Goal: Task Accomplishment & Management: Use online tool/utility

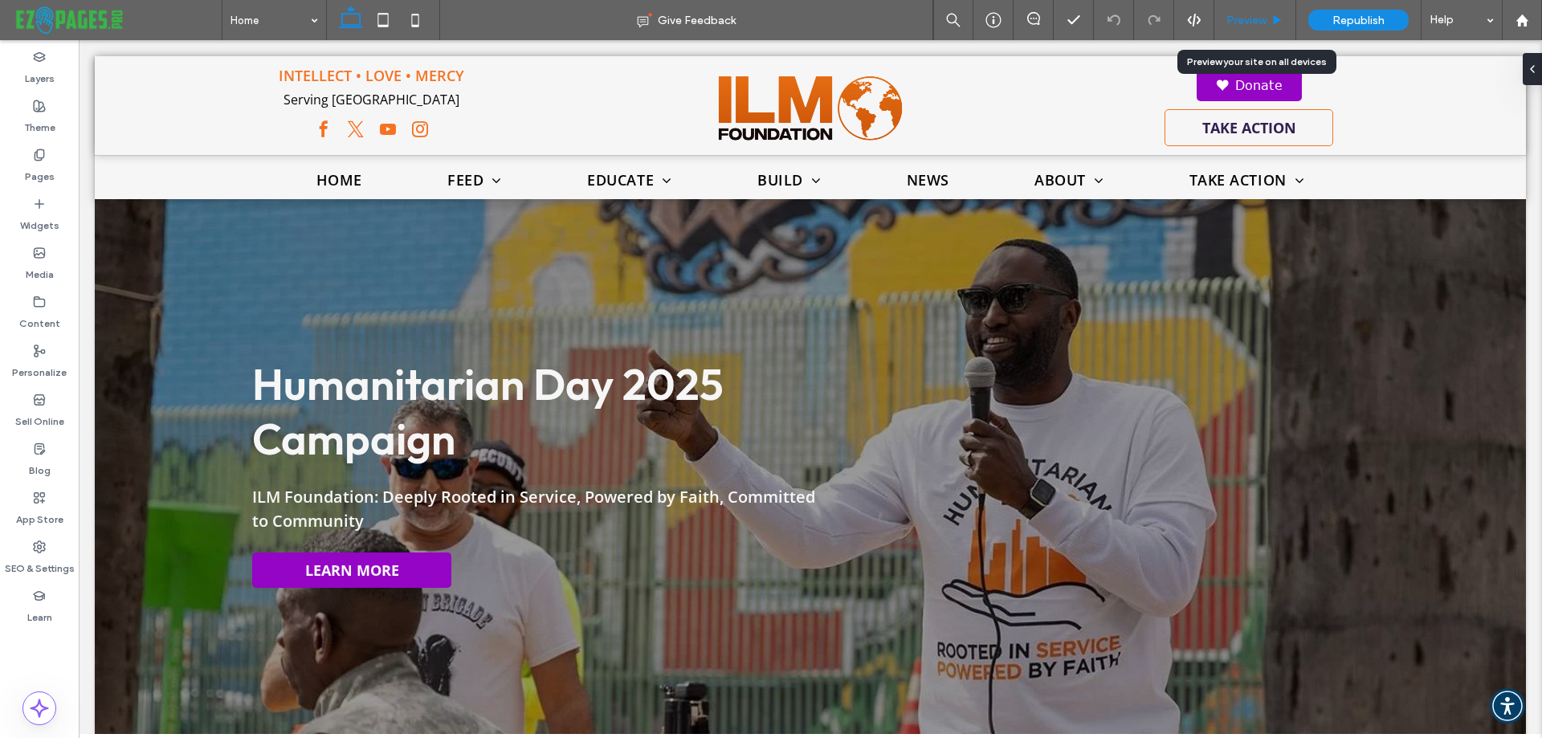
click at [1248, 19] on span "Preview" at bounding box center [1247, 21] width 40 height 14
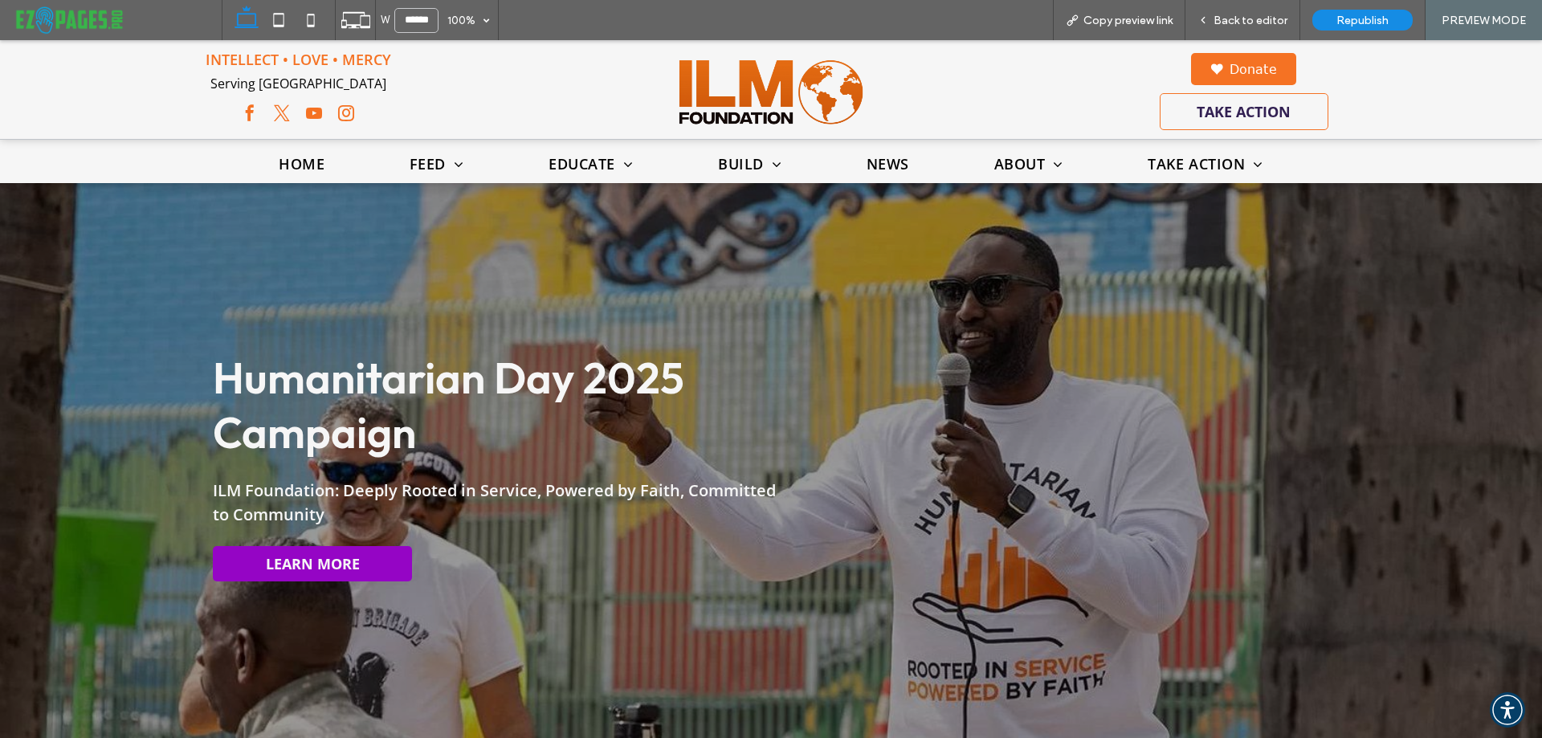
click at [1250, 63] on link "Donate" at bounding box center [1243, 69] width 105 height 32
click at [1243, 72] on link "Donate" at bounding box center [1243, 69] width 105 height 32
click at [1246, 7] on div "Back to editor" at bounding box center [1243, 20] width 115 height 40
click at [1248, 17] on span "Back to editor" at bounding box center [1251, 21] width 74 height 14
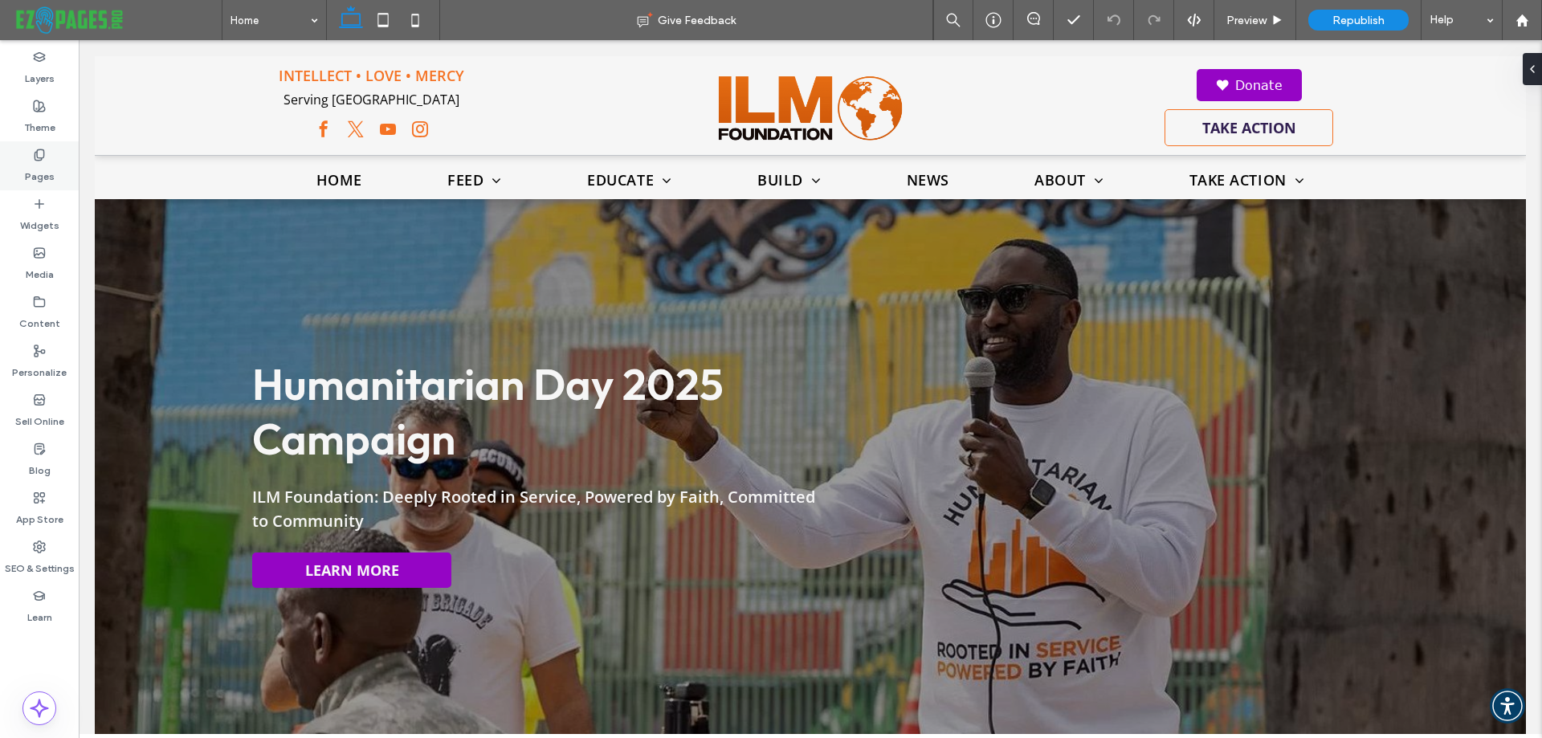
click at [47, 165] on label "Pages" at bounding box center [40, 172] width 30 height 22
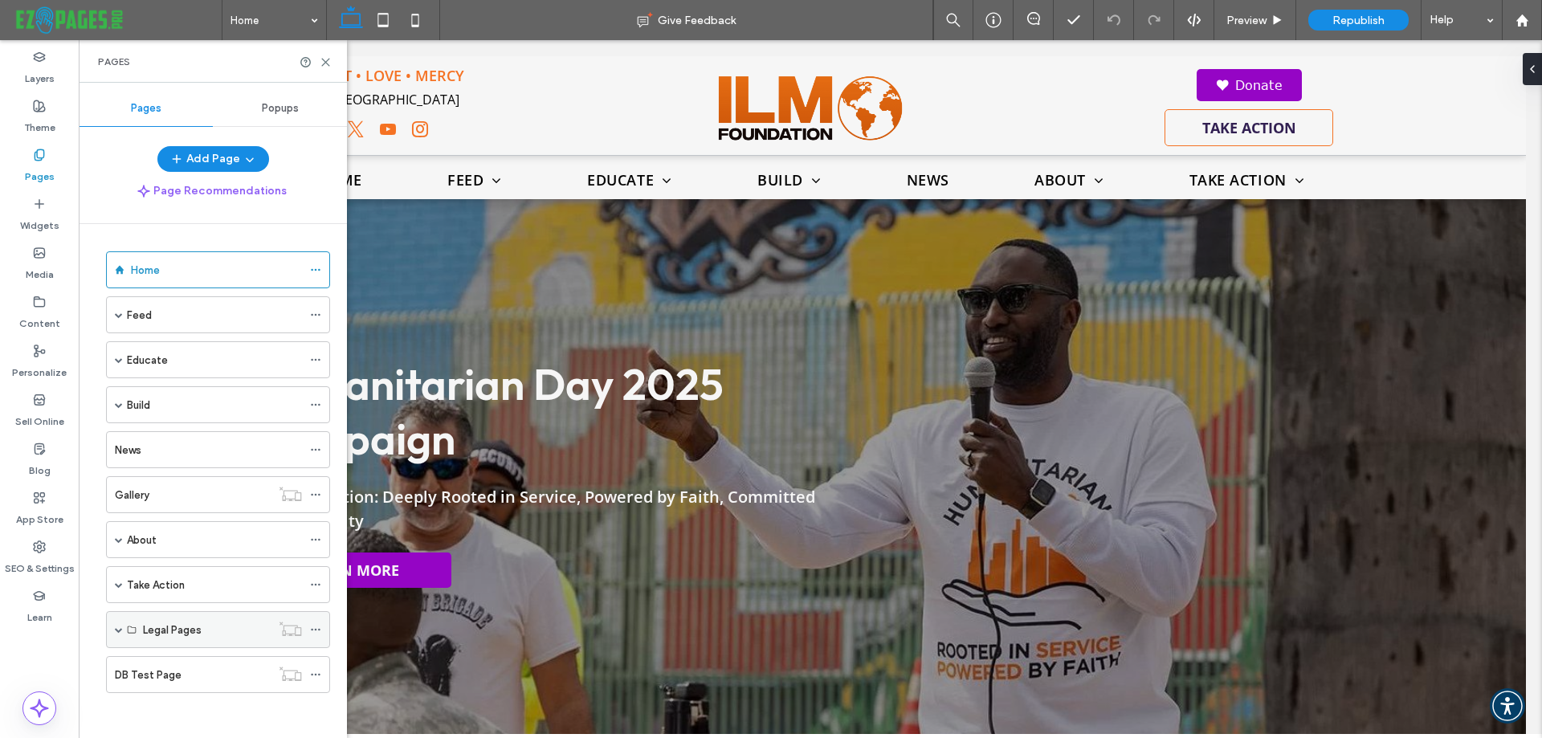
scroll to position [3, 0]
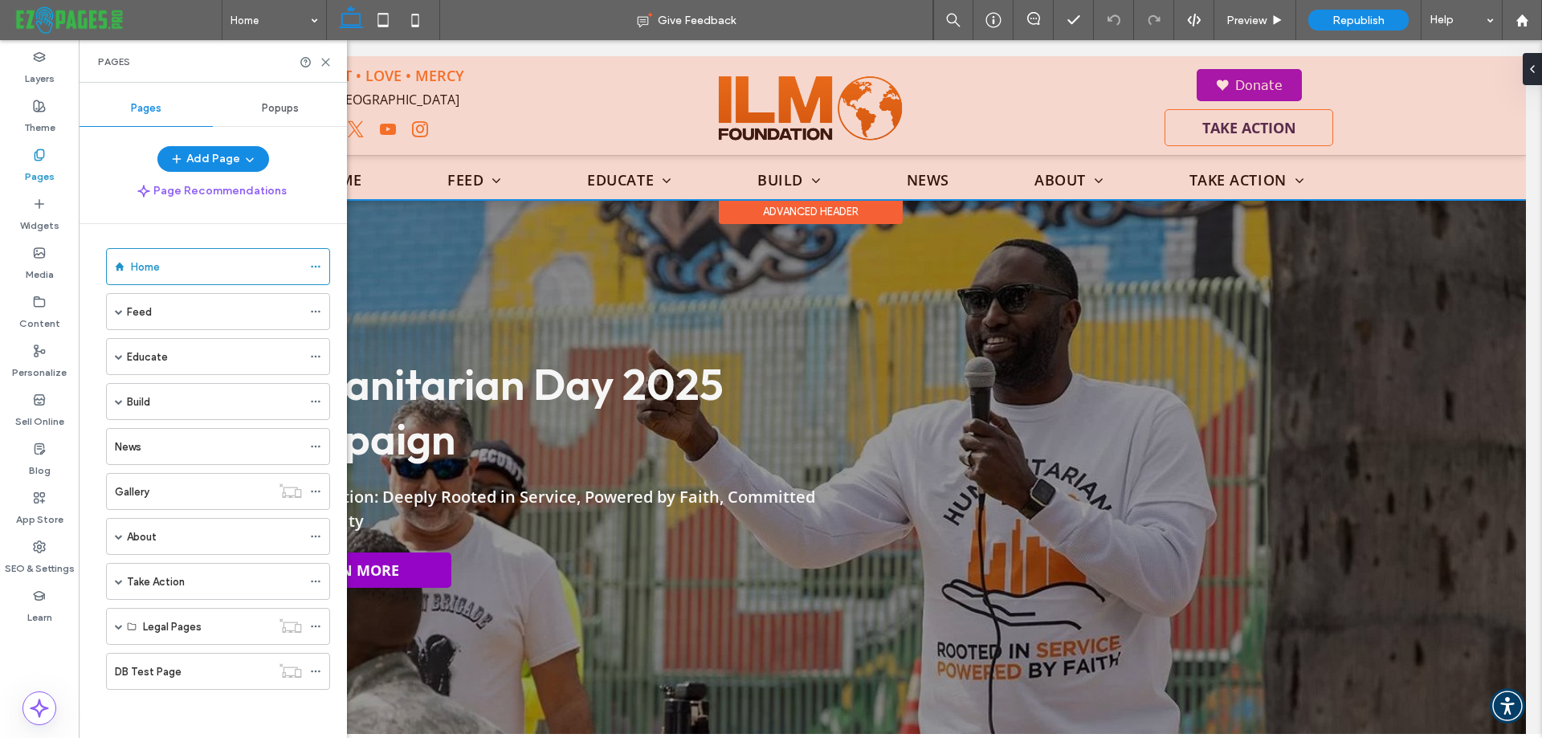
click at [1211, 80] on div at bounding box center [811, 127] width 1432 height 143
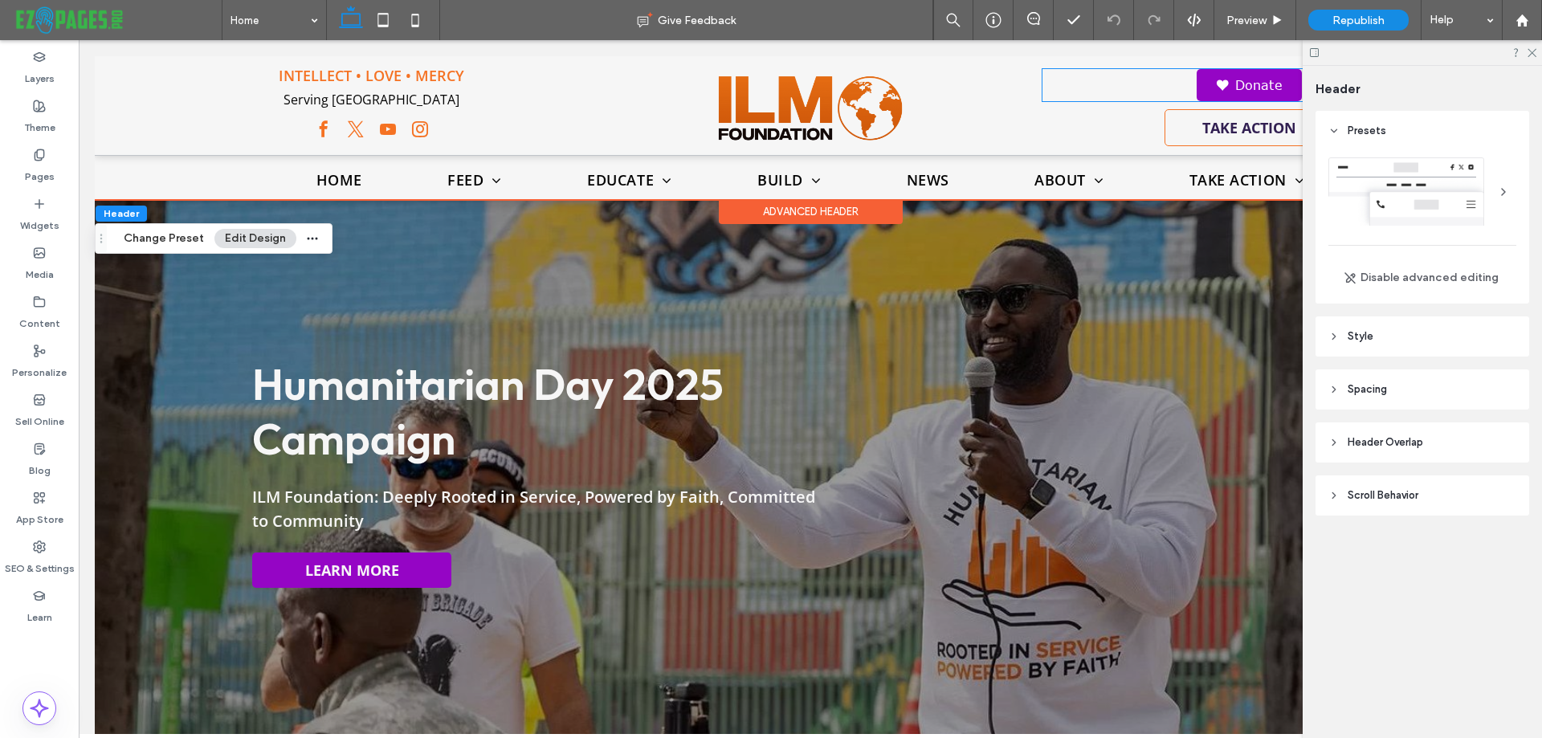
click at [1216, 80] on img at bounding box center [1222, 85] width 13 height 11
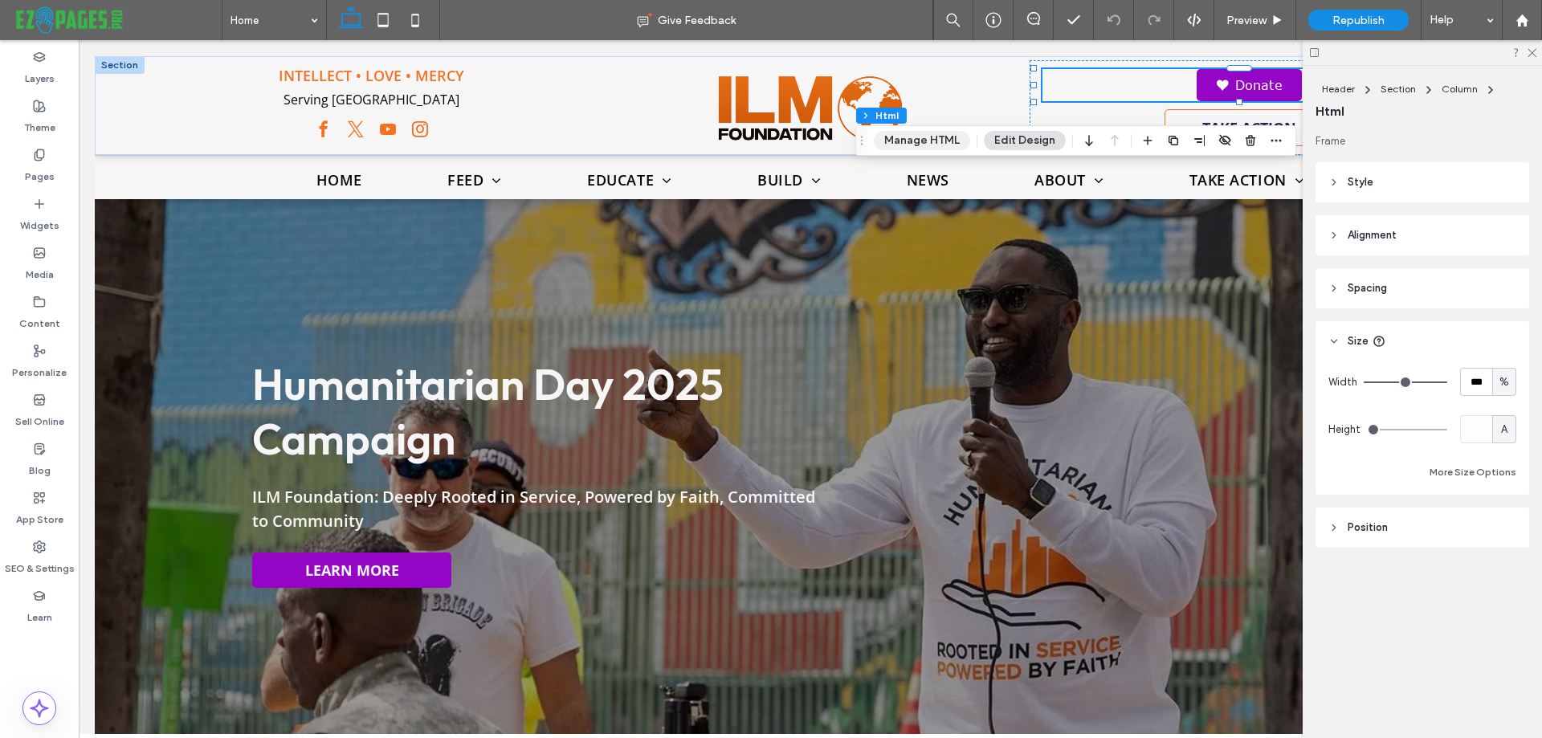
click at [919, 134] on button "Manage HTML" at bounding box center [922, 140] width 96 height 19
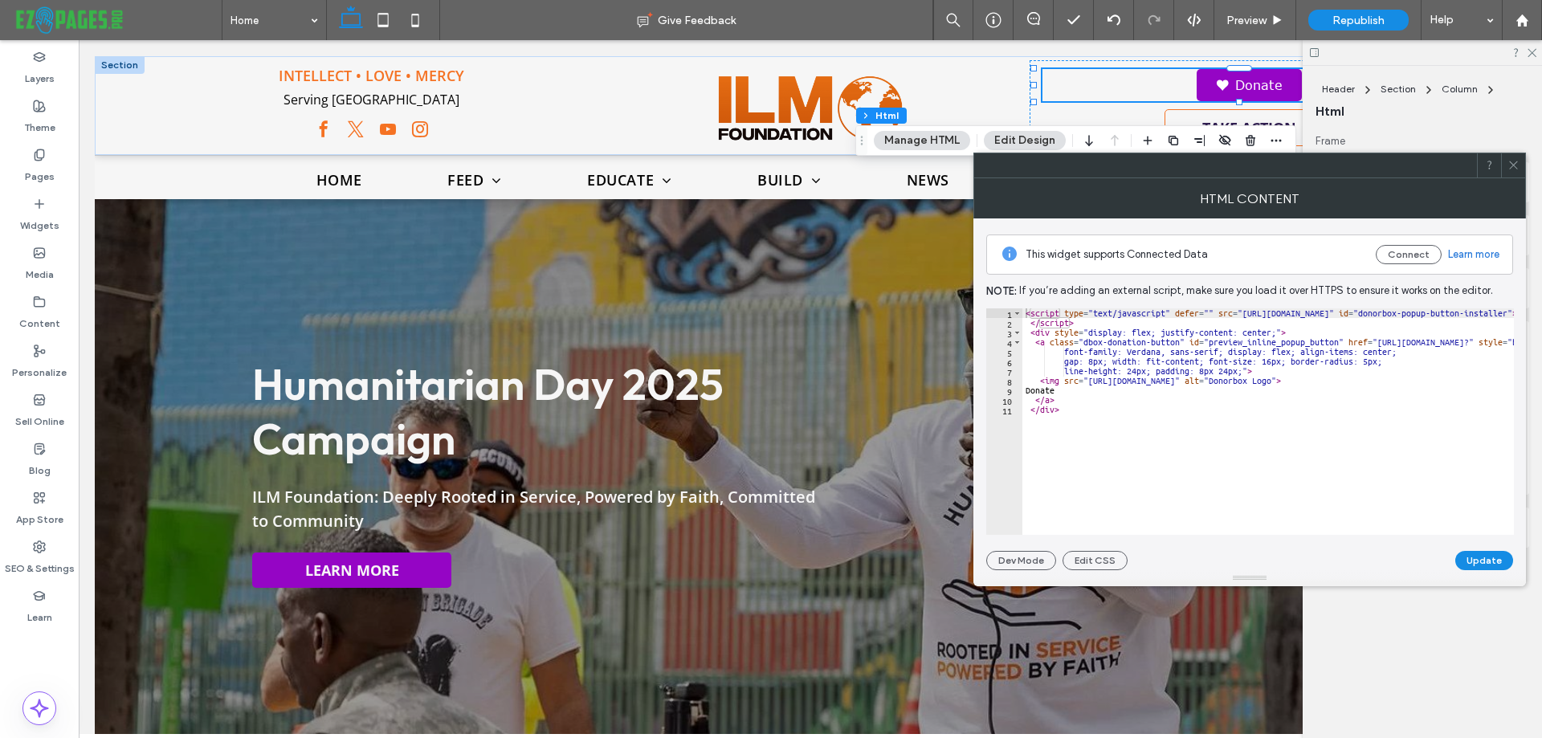
click at [1513, 165] on use at bounding box center [1513, 165] width 8 height 8
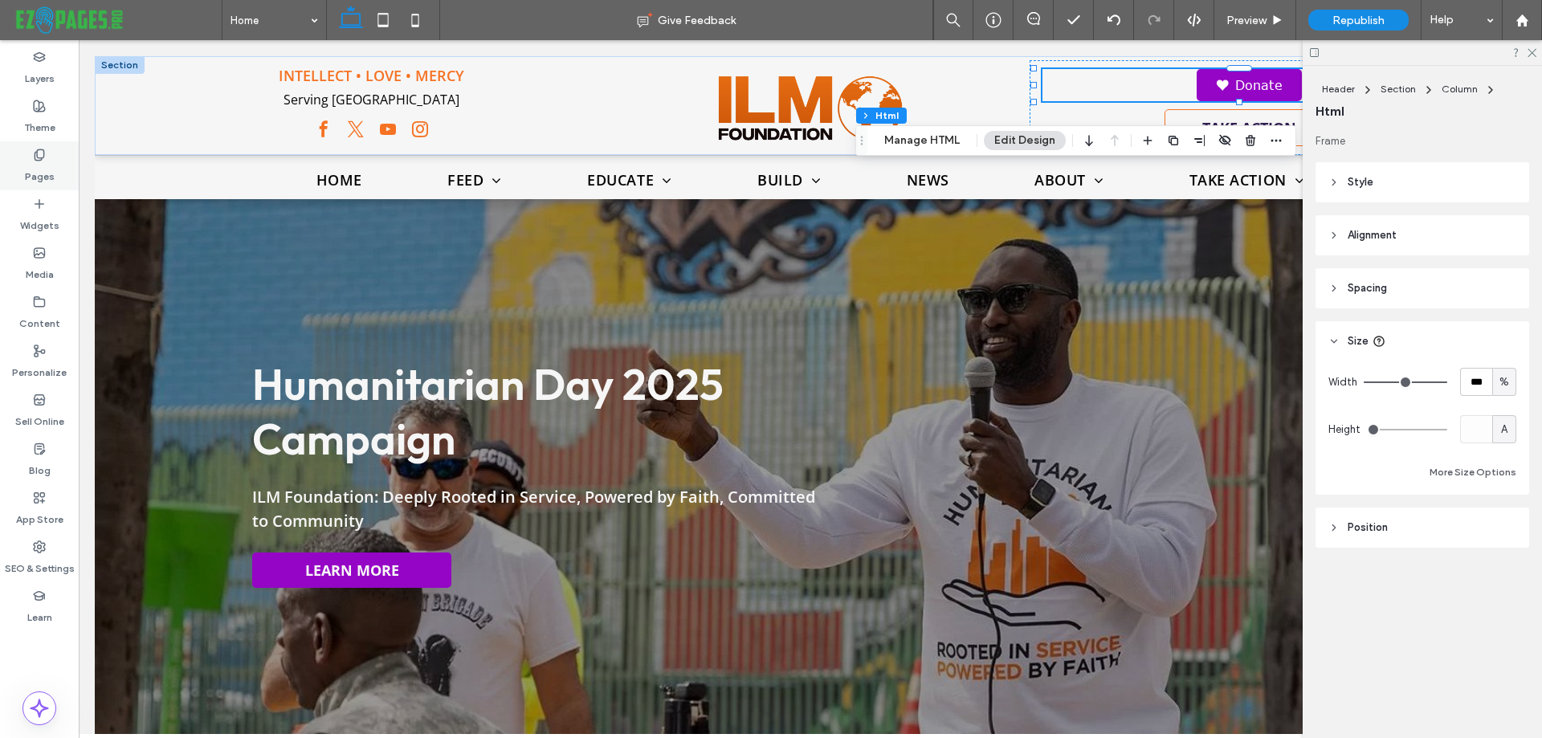
click at [60, 155] on div "Pages" at bounding box center [39, 165] width 79 height 49
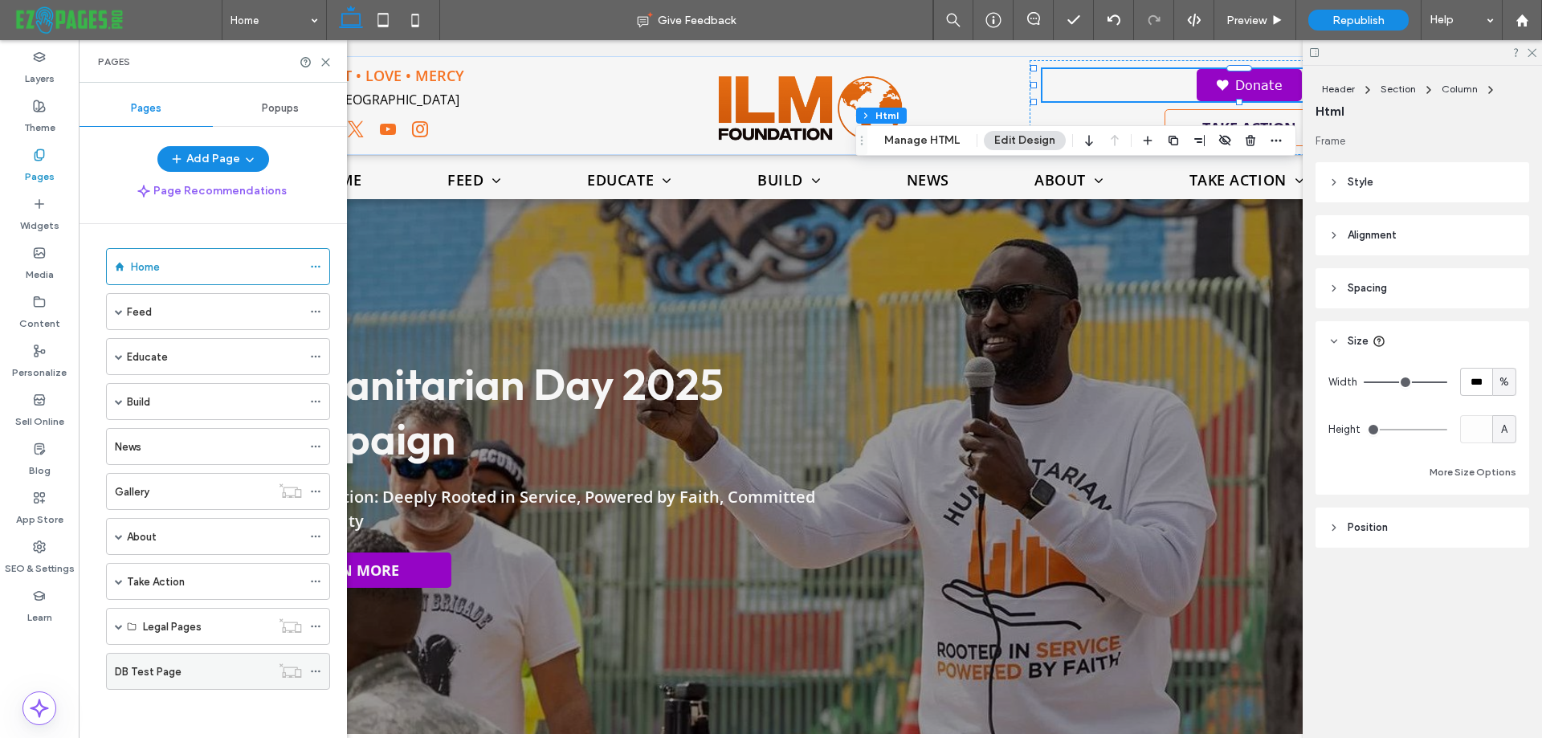
click at [185, 671] on div "DB Test Page" at bounding box center [193, 672] width 156 height 17
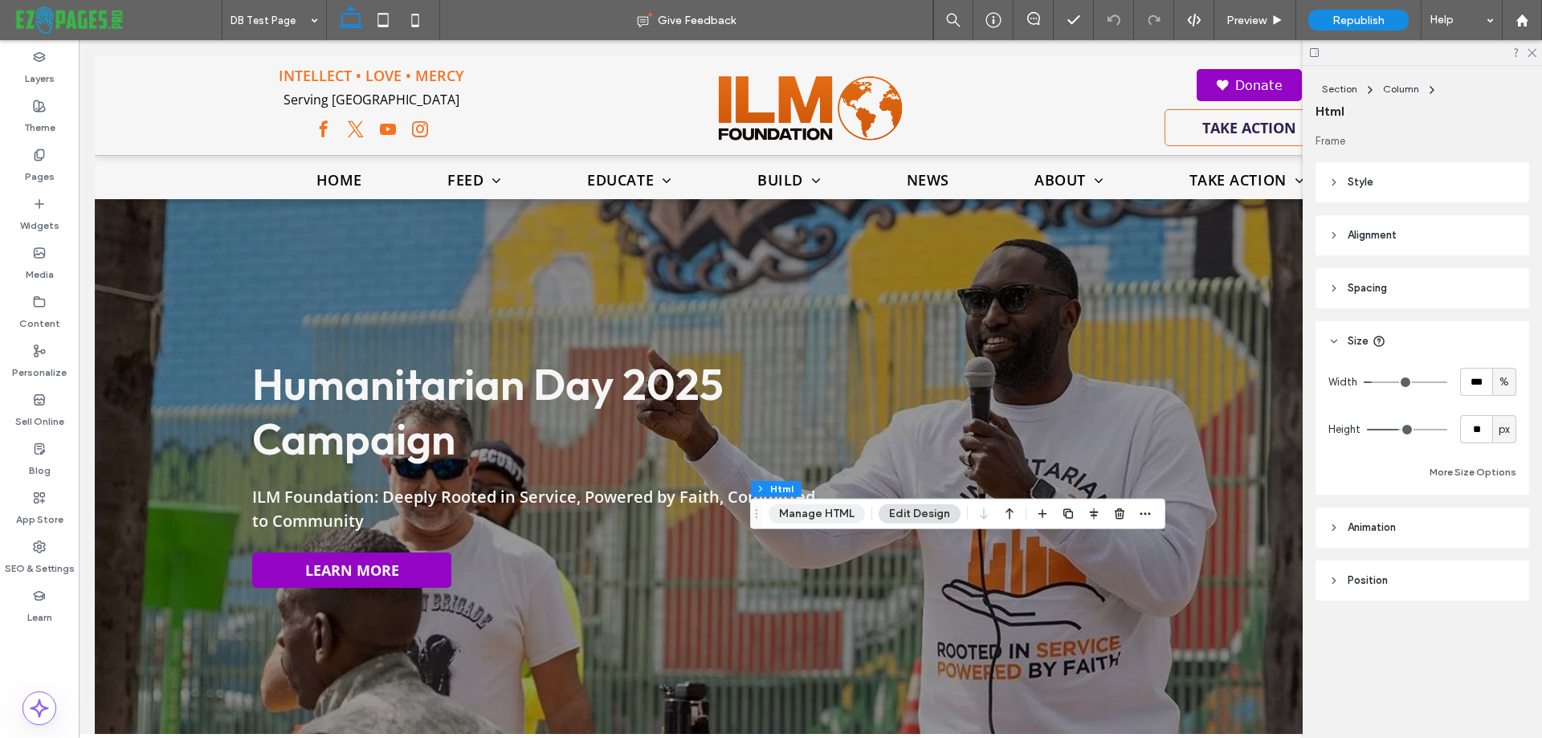
click at [827, 513] on button "Manage HTML" at bounding box center [817, 513] width 96 height 19
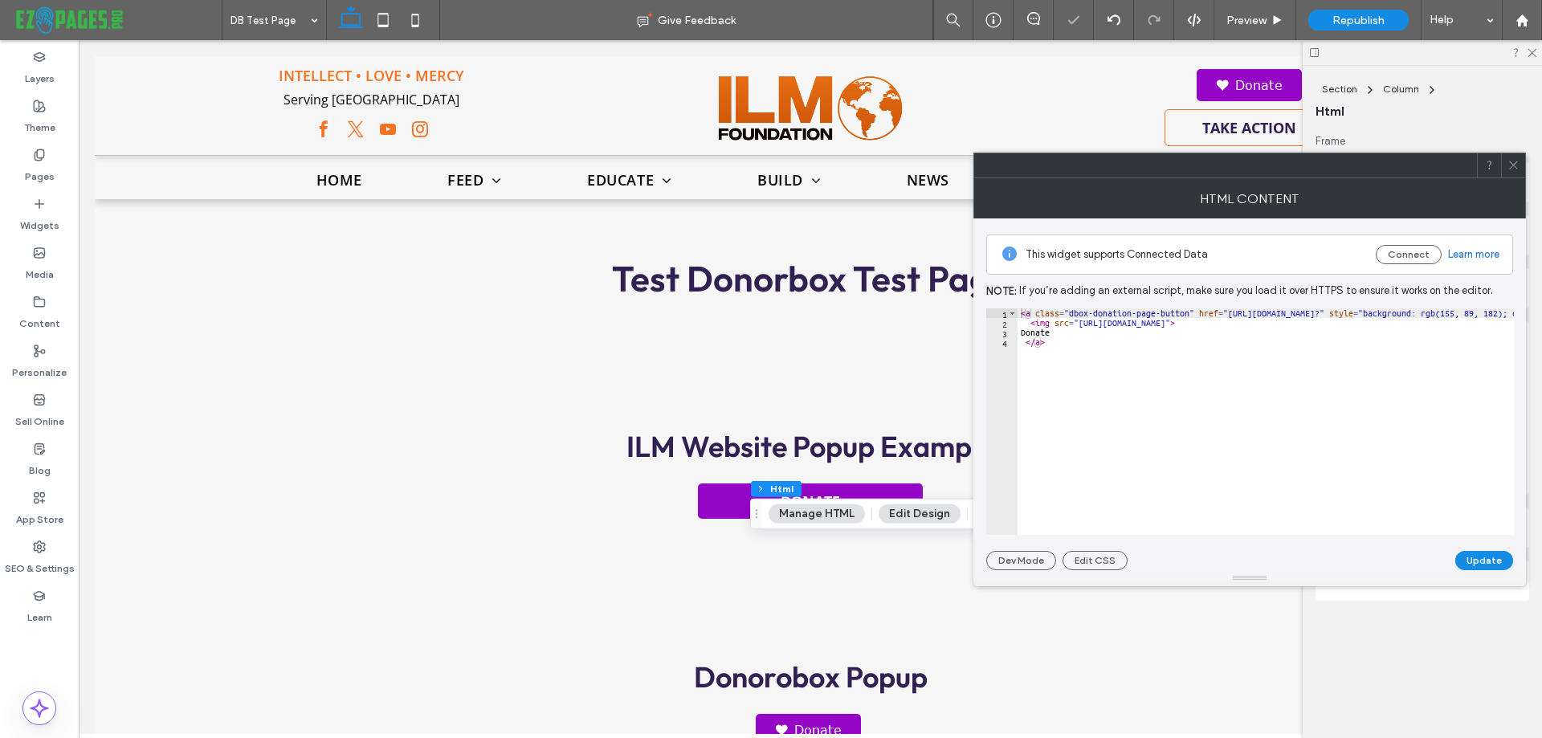
scroll to position [402, 0]
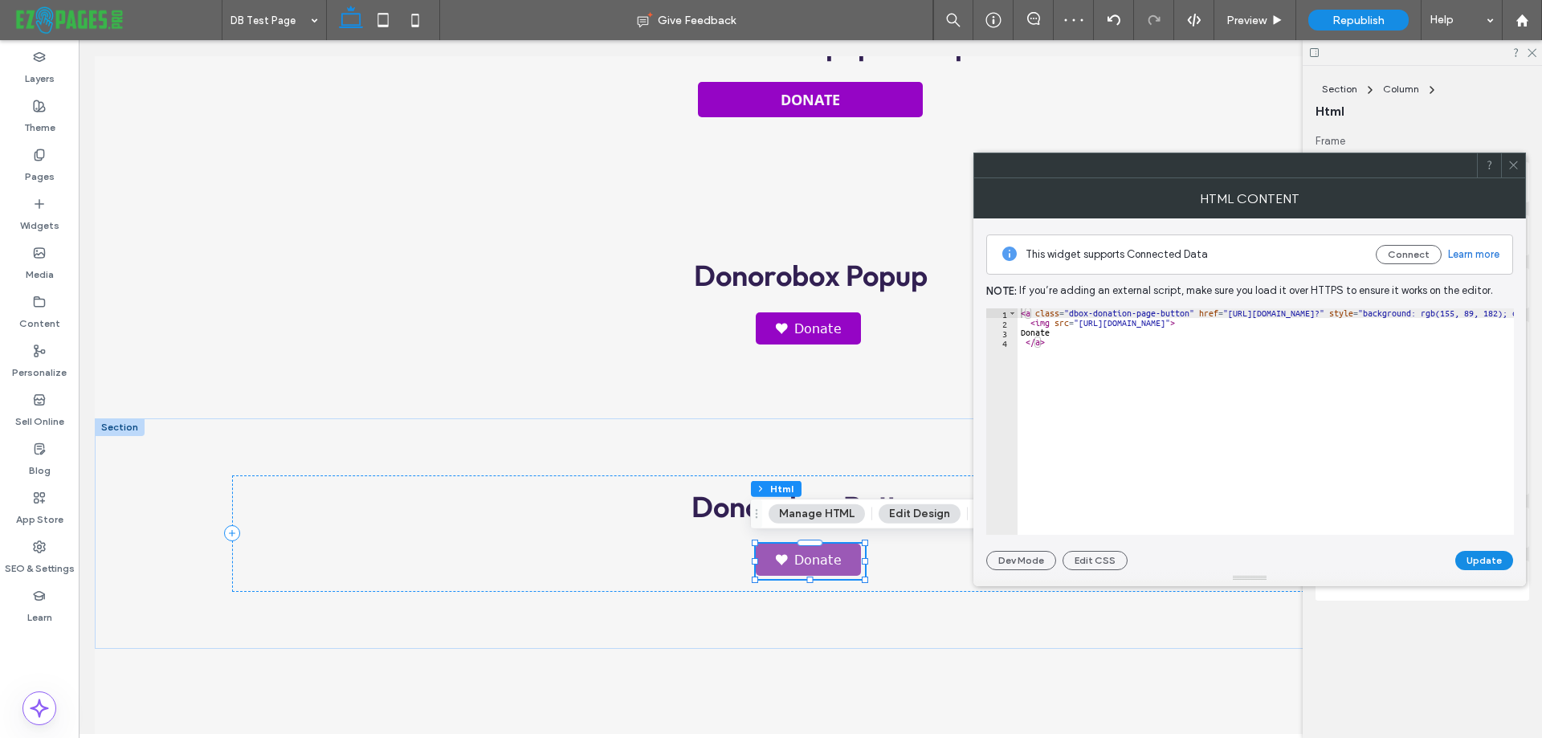
click at [1519, 165] on icon at bounding box center [1514, 165] width 12 height 12
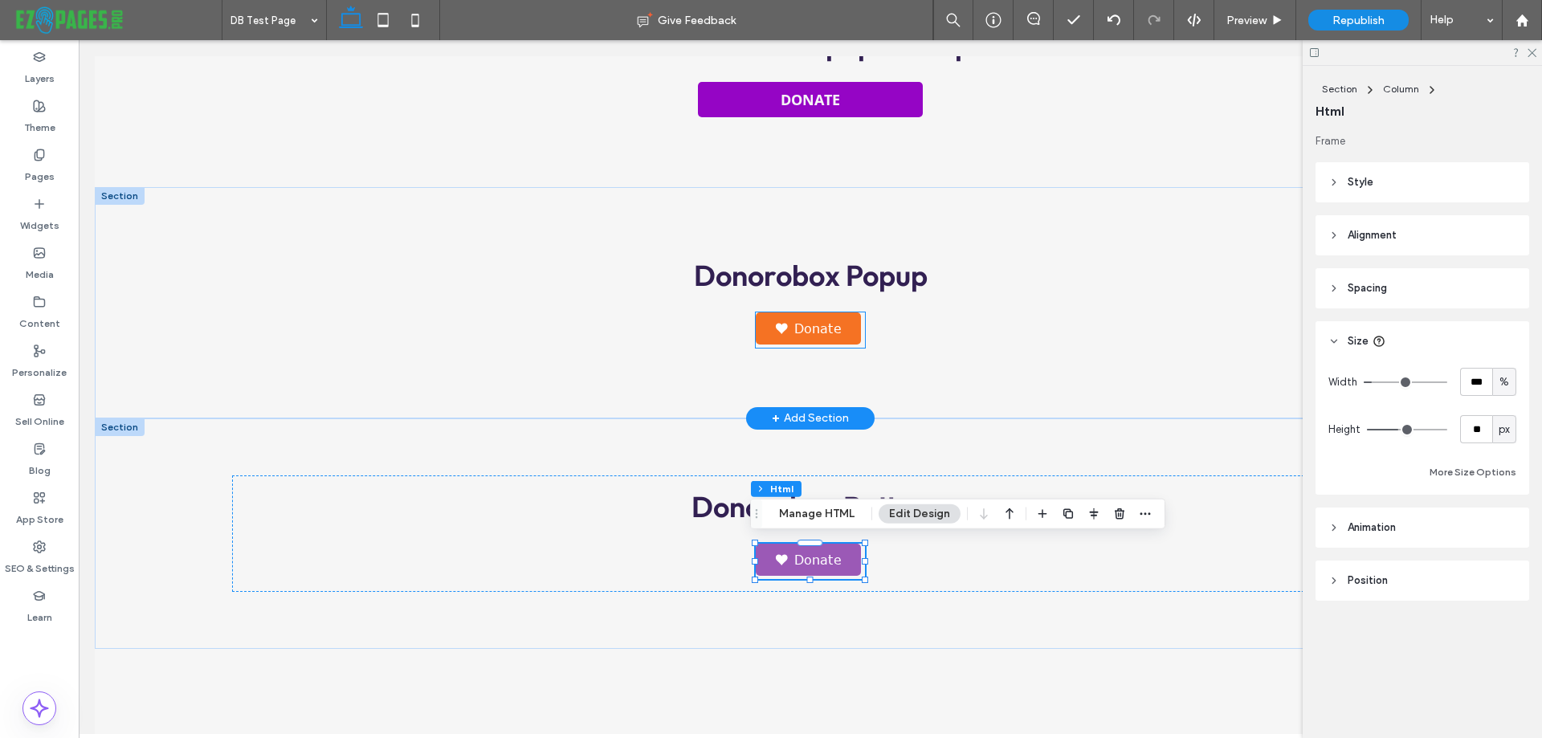
click at [842, 322] on link "Donate" at bounding box center [808, 328] width 105 height 32
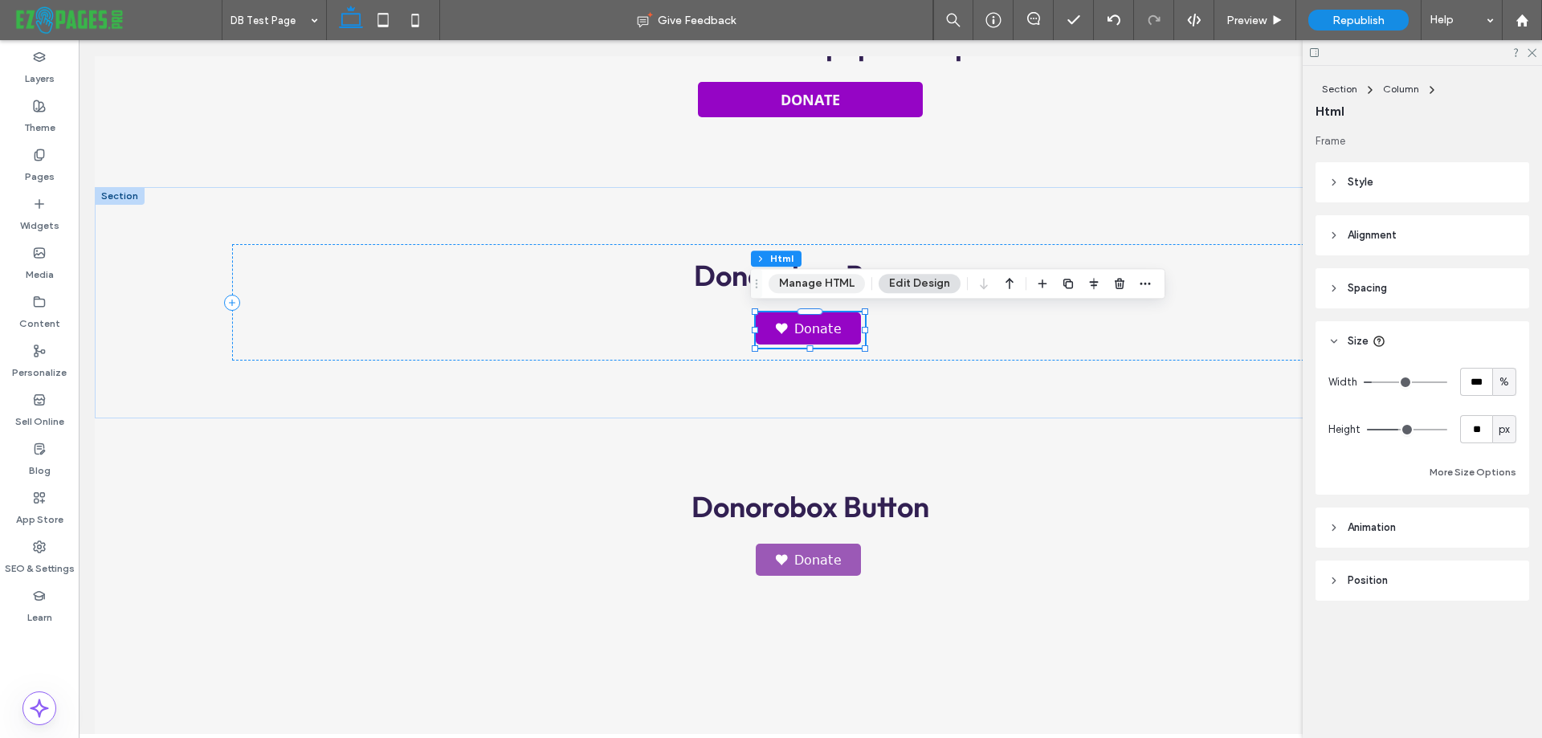
click at [826, 281] on button "Manage HTML" at bounding box center [817, 283] width 96 height 19
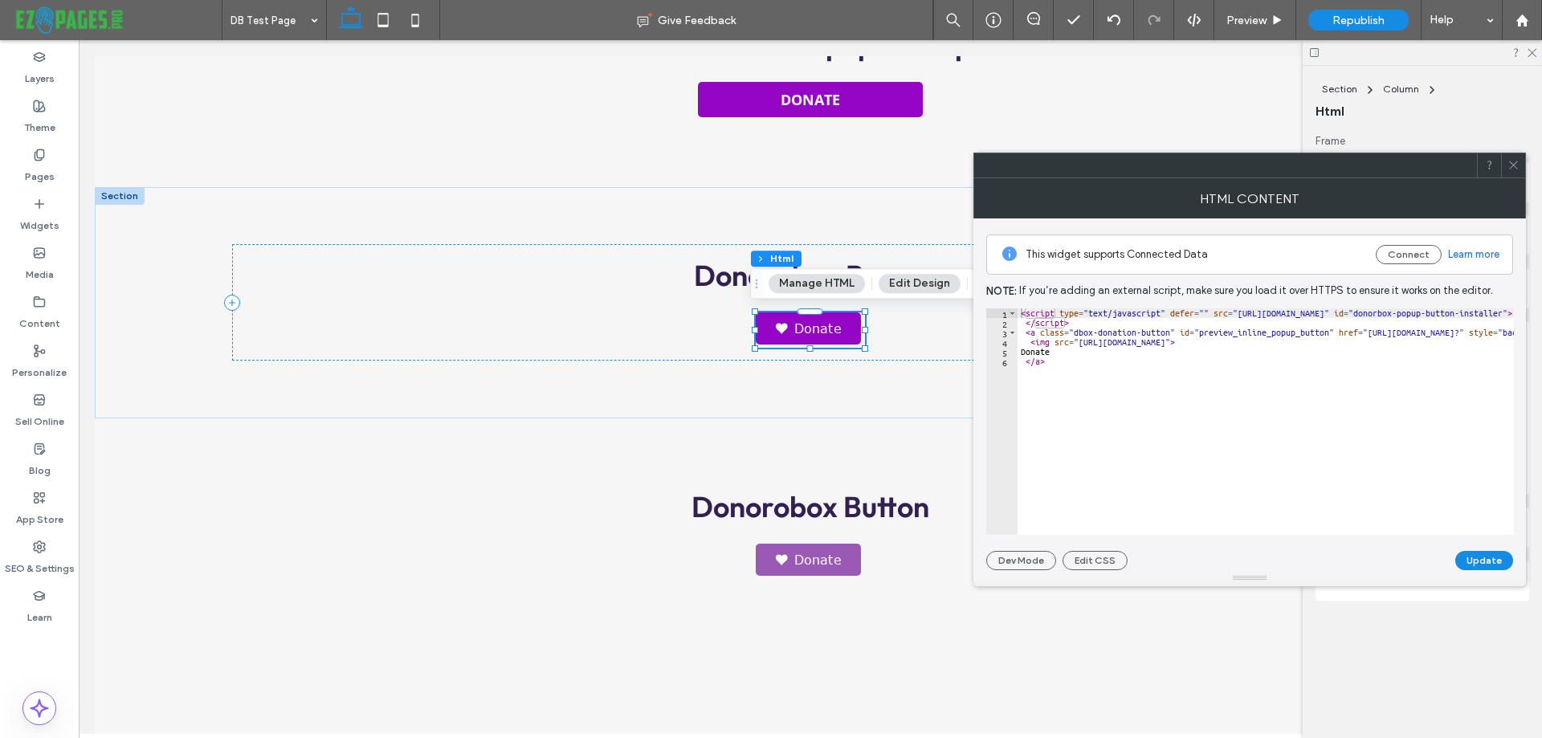
click at [1516, 165] on icon at bounding box center [1514, 165] width 12 height 12
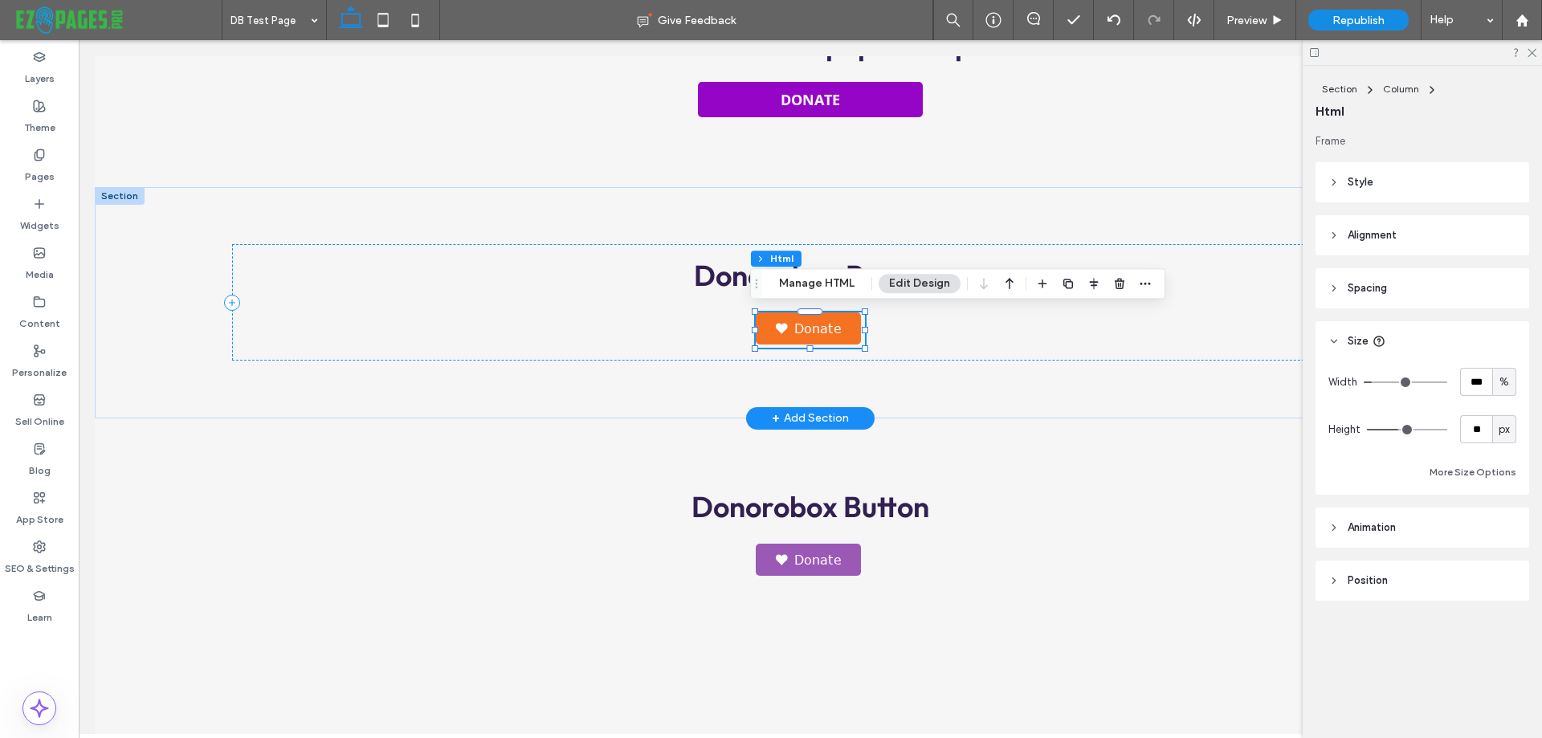
click at [819, 326] on link "Donate" at bounding box center [808, 328] width 105 height 32
click at [826, 282] on button "Manage HTML" at bounding box center [817, 283] width 96 height 19
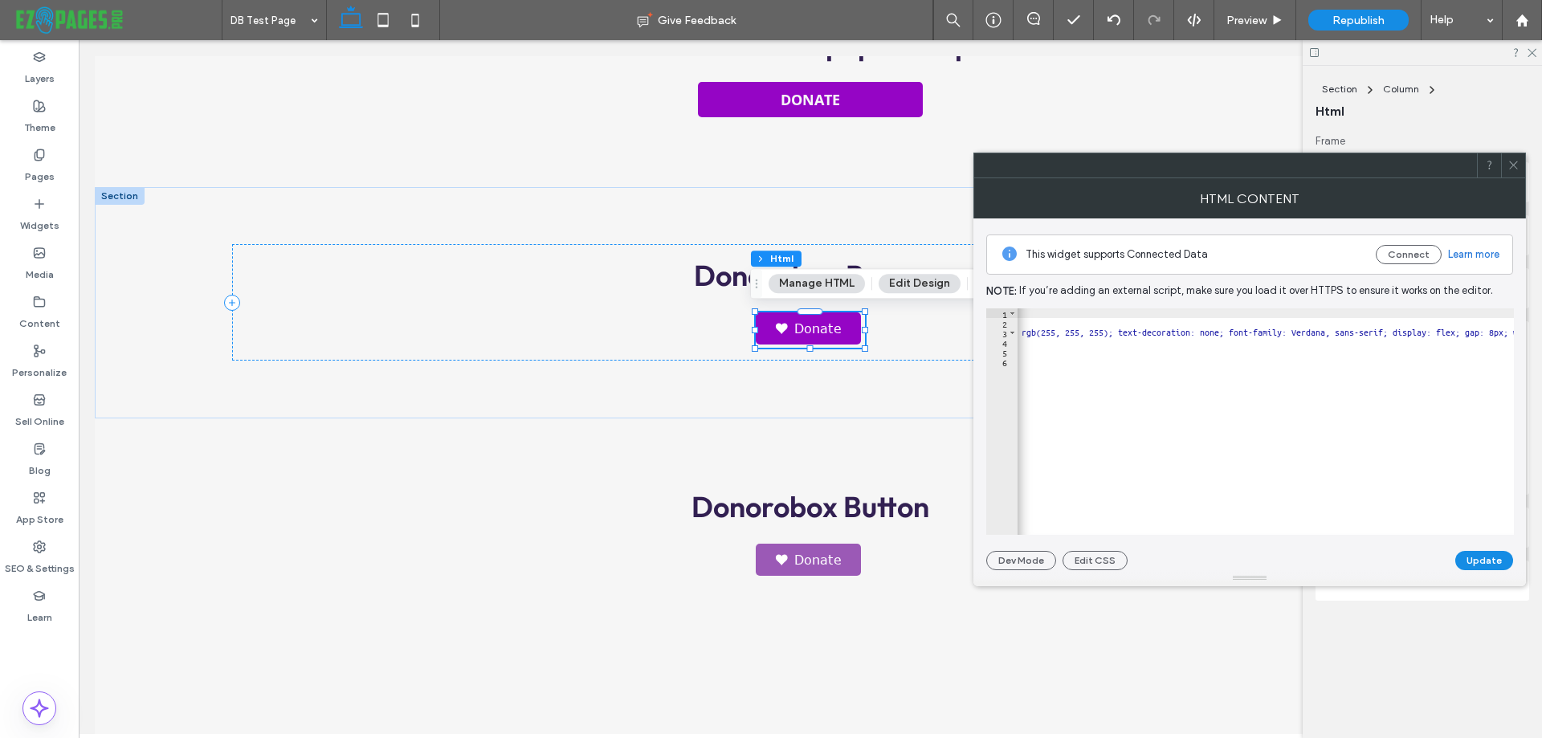
scroll to position [0, 616]
type textarea "**********"
drag, startPoint x: 1146, startPoint y: 330, endPoint x: 1208, endPoint y: 330, distance: 62.7
click at [1208, 330] on div "< script type = "text/javascript" defer = "" src = "https://donorbox.org/instal…" at bounding box center [1306, 425] width 1809 height 234
click at [1518, 172] on span at bounding box center [1514, 165] width 12 height 24
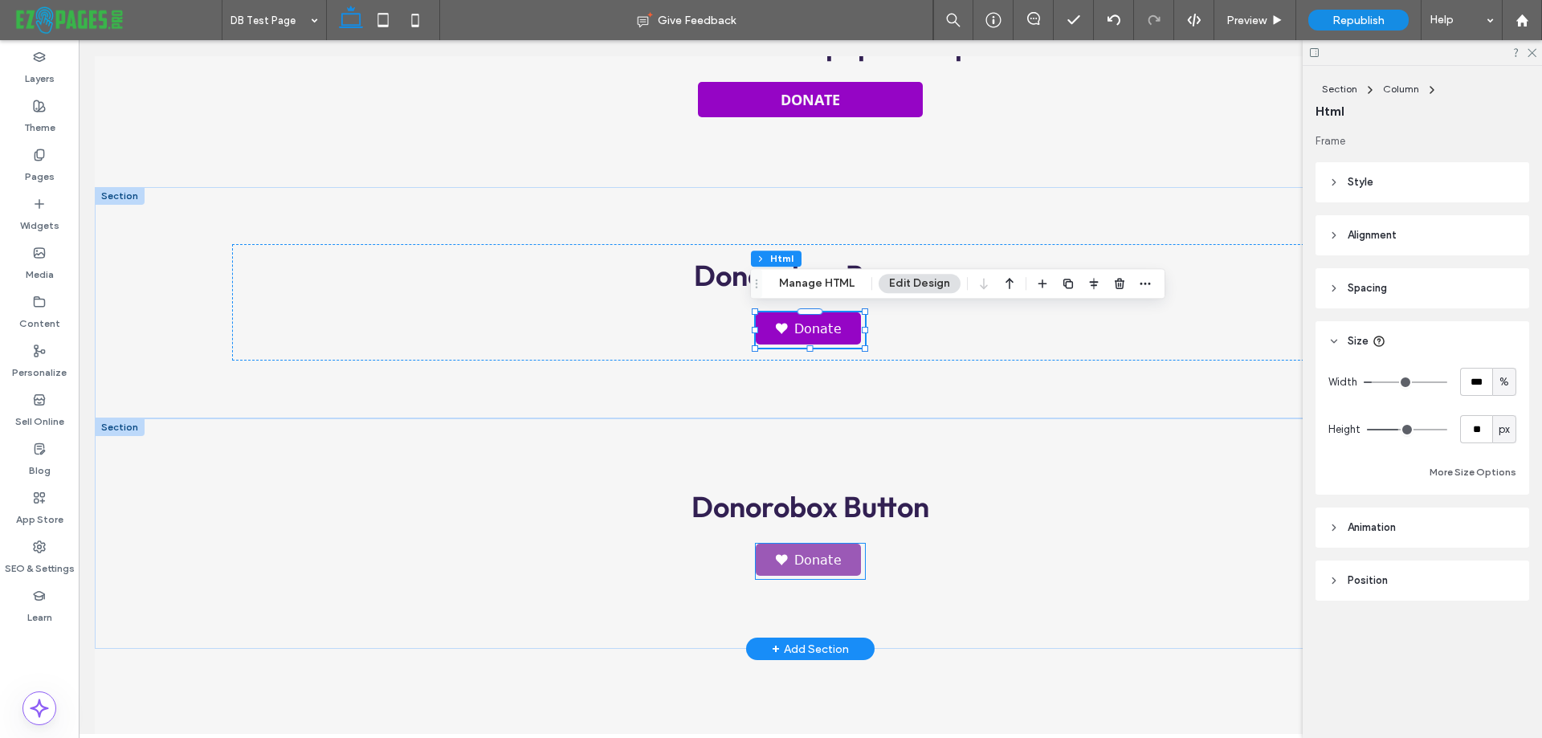
click at [801, 556] on link "Donate" at bounding box center [808, 560] width 105 height 32
click at [801, 556] on div "Donate" at bounding box center [810, 561] width 108 height 35
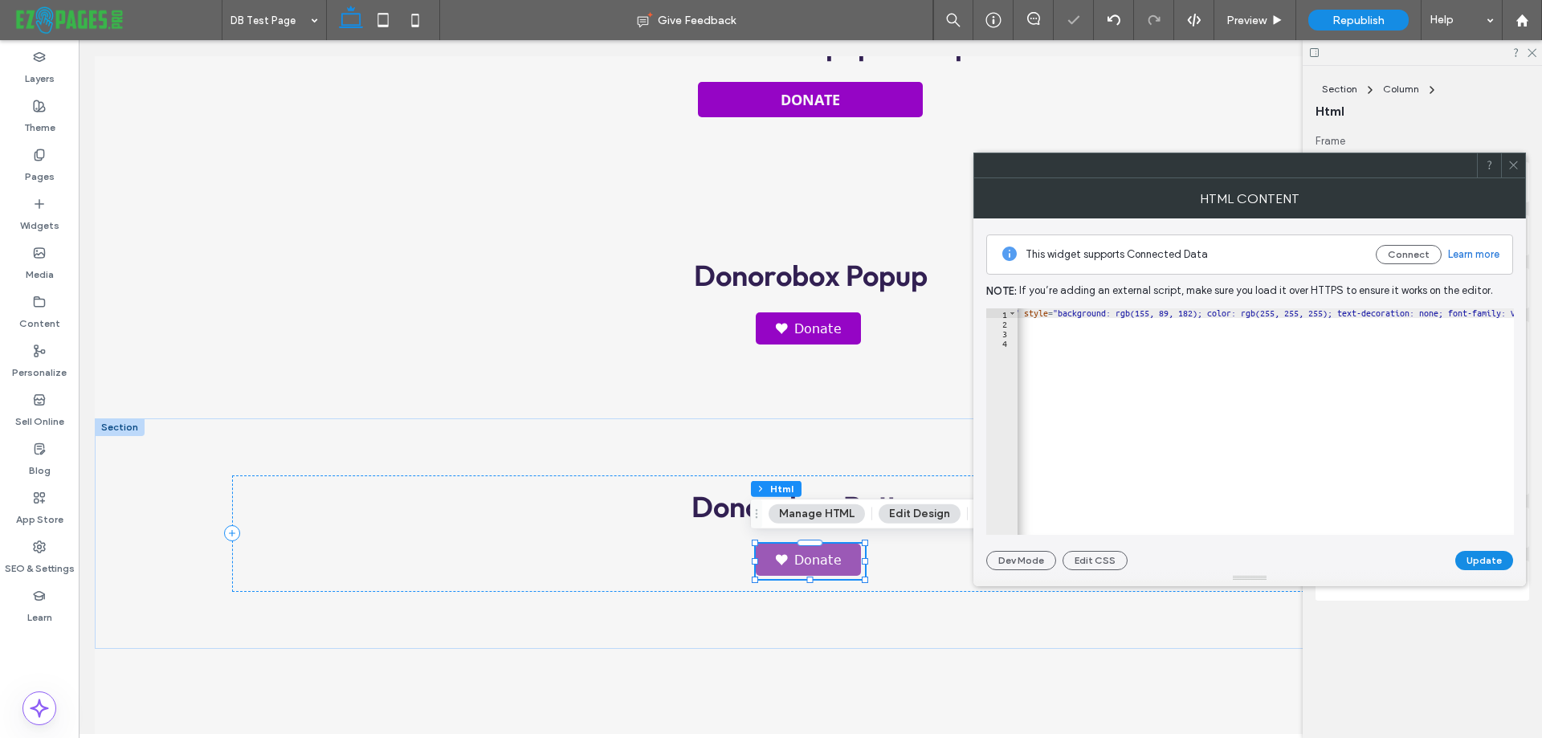
scroll to position [0, 305]
drag, startPoint x: 1318, startPoint y: 310, endPoint x: 1384, endPoint y: 313, distance: 66.0
click at [1384, 313] on div "< a class = "dbox-donation-page-button" href = "https://donorbox.org/ilm-humani…" at bounding box center [1550, 425] width 1674 height 234
paste textarea "Cursor at row 1"
type textarea "**********"
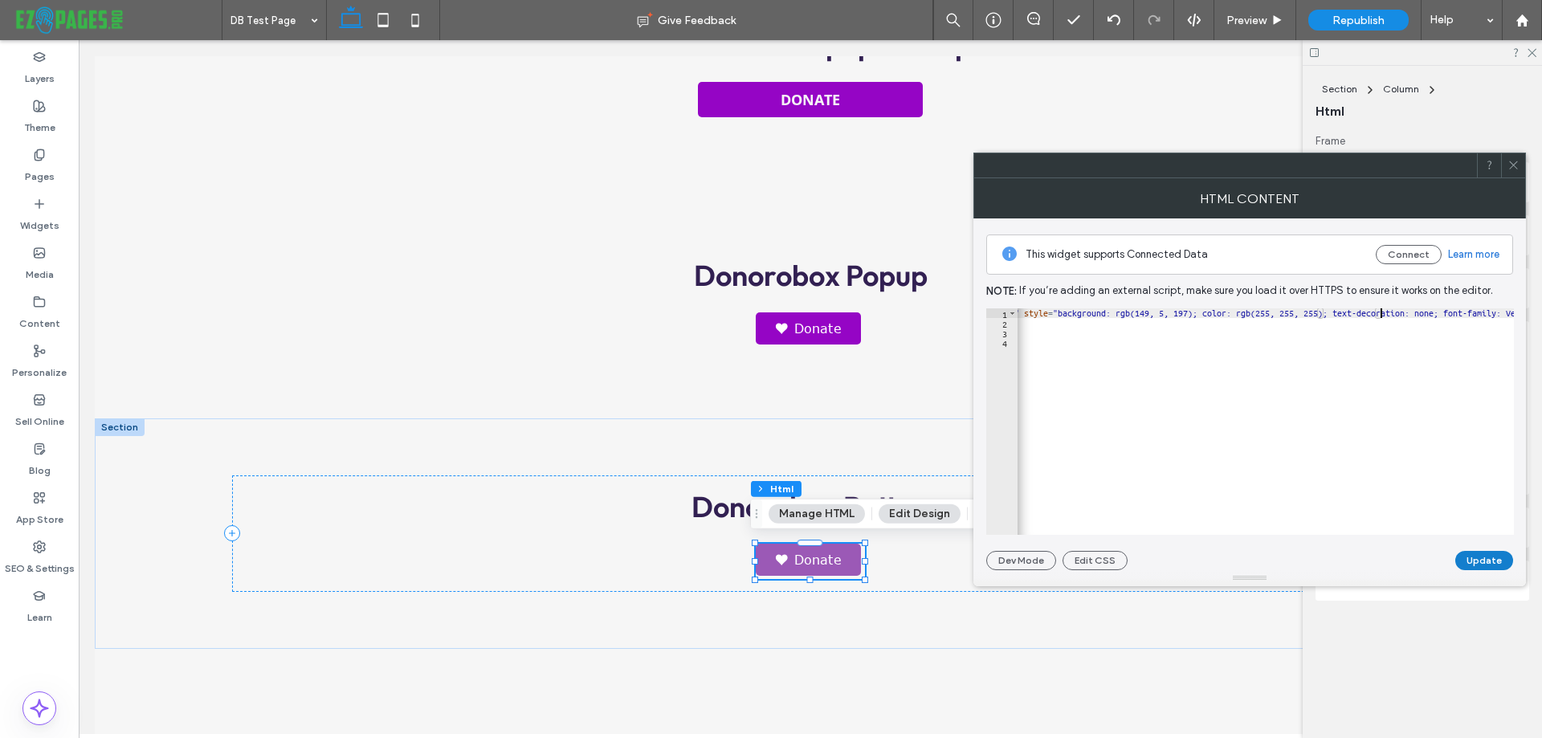
click at [1479, 557] on button "Update" at bounding box center [1485, 560] width 58 height 19
click at [1517, 161] on icon at bounding box center [1514, 165] width 12 height 12
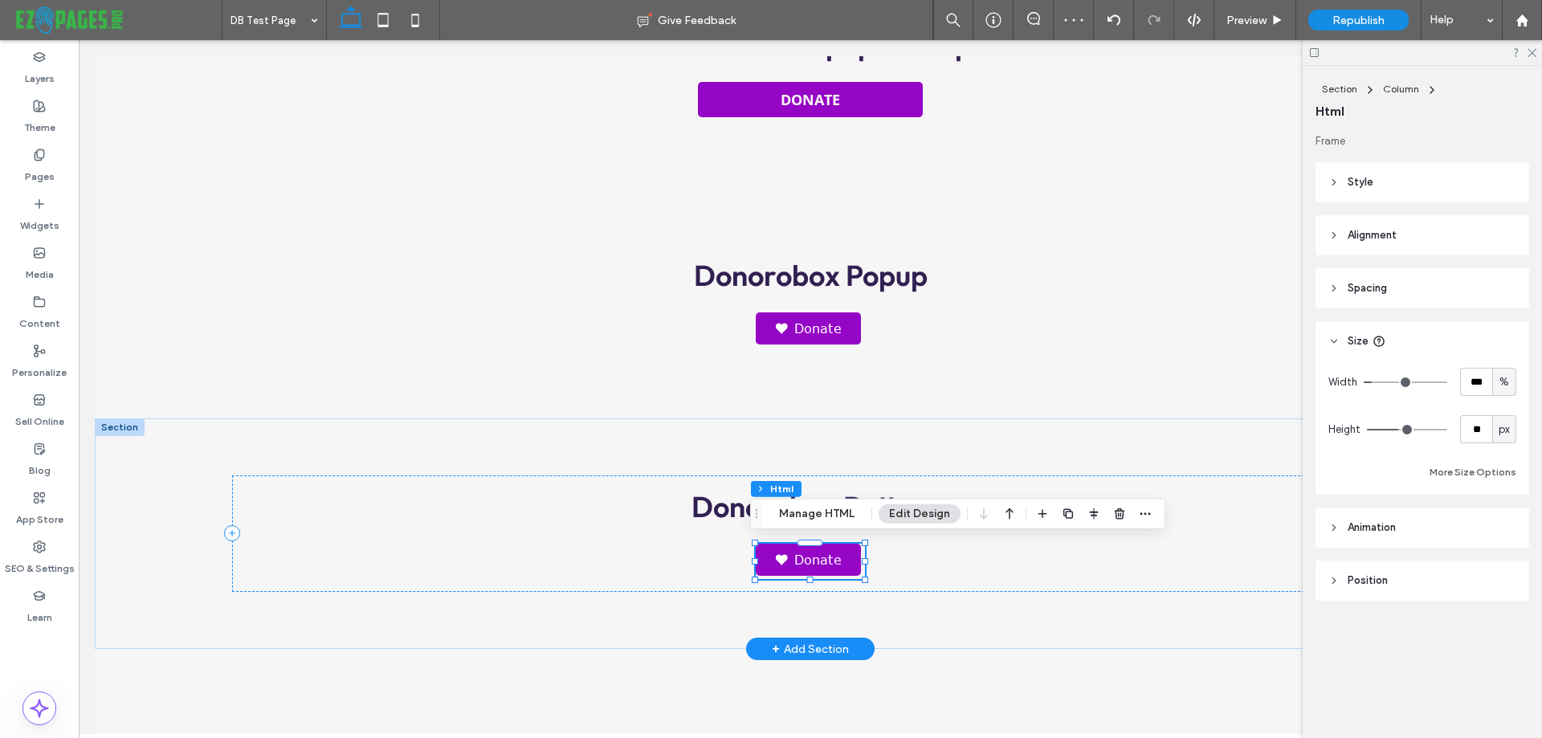
click at [828, 554] on link "Donate" at bounding box center [808, 560] width 105 height 32
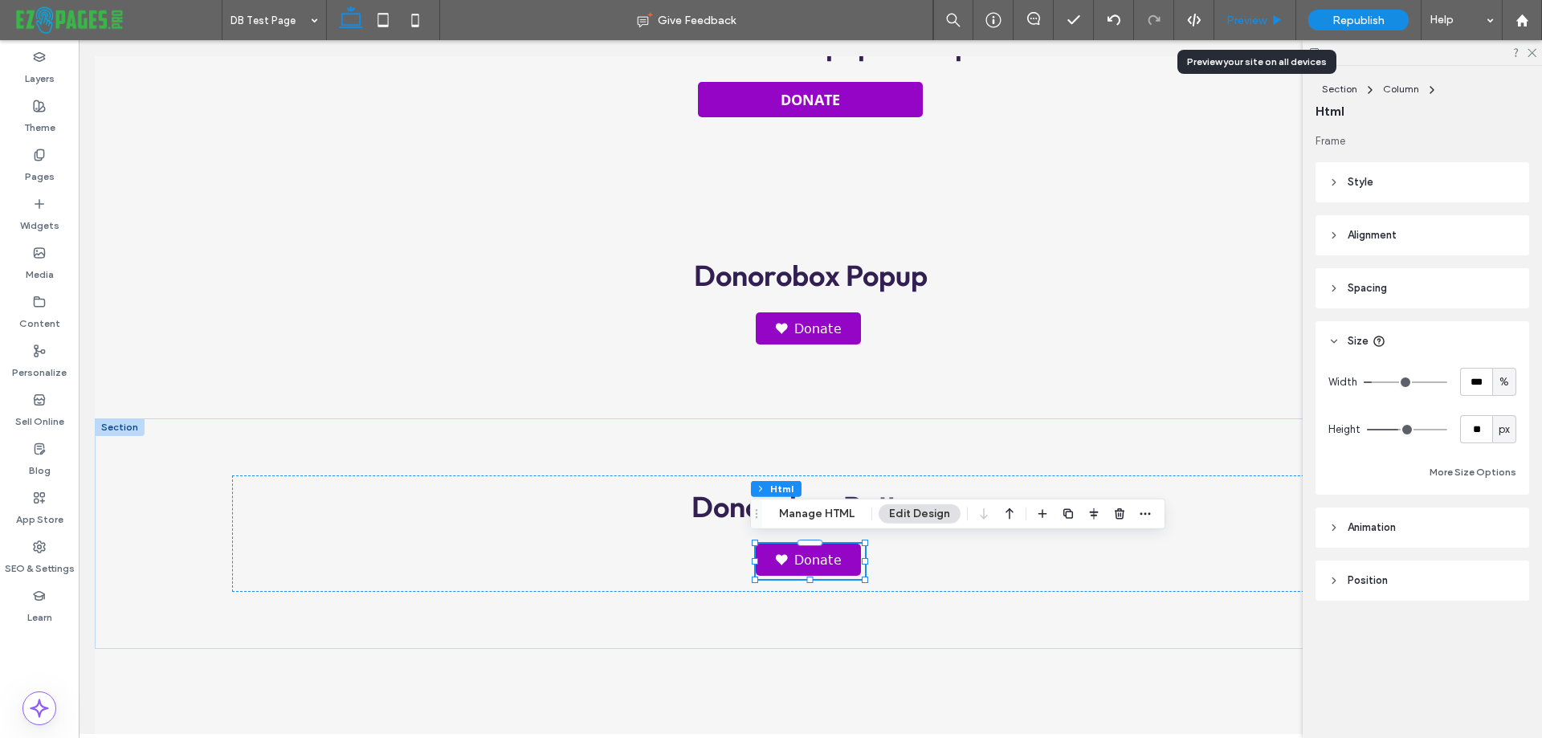
click at [1240, 18] on span "Preview" at bounding box center [1247, 21] width 40 height 14
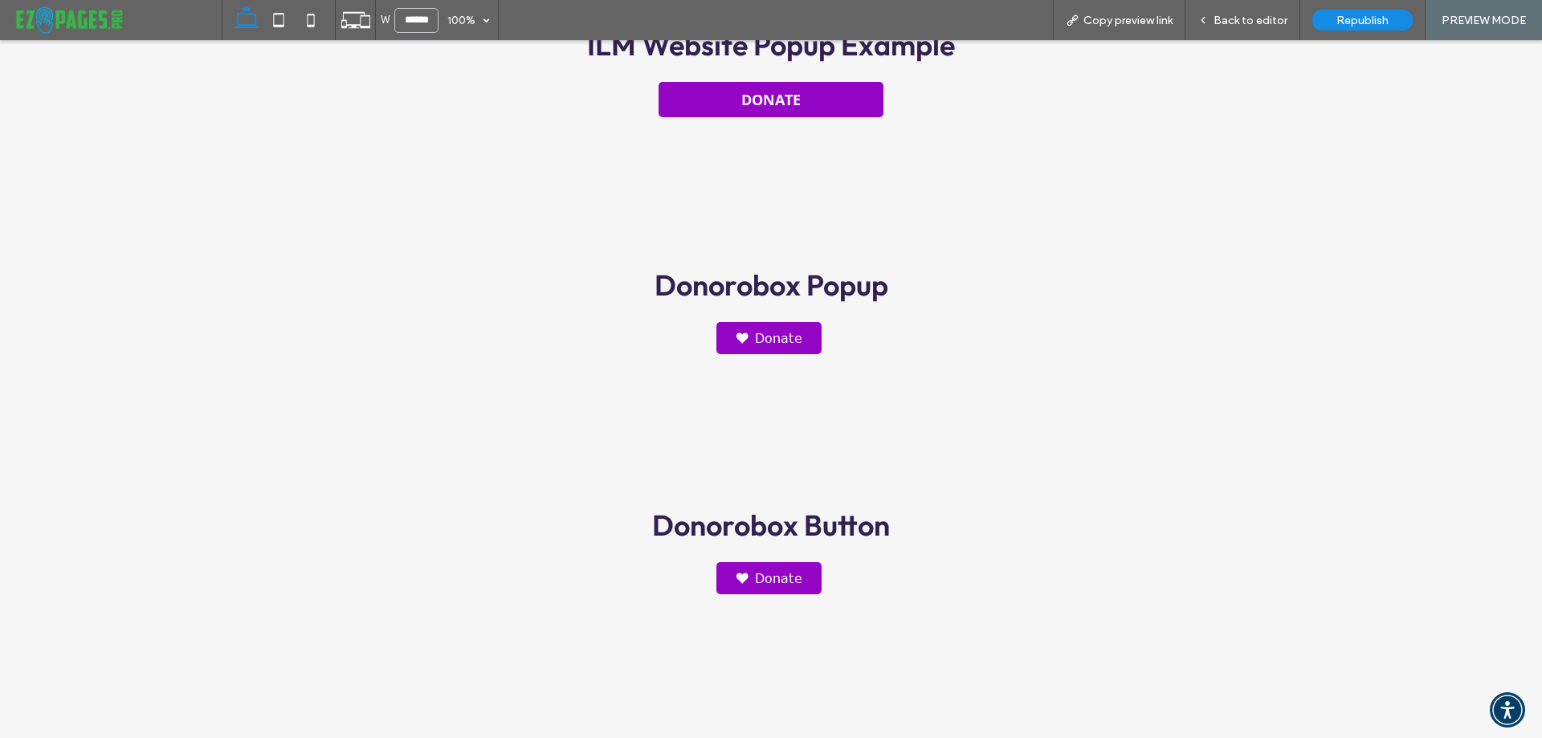
scroll to position [399, 0]
click at [754, 341] on link "Donate" at bounding box center [769, 337] width 105 height 32
click at [761, 570] on link "Donate" at bounding box center [769, 578] width 105 height 32
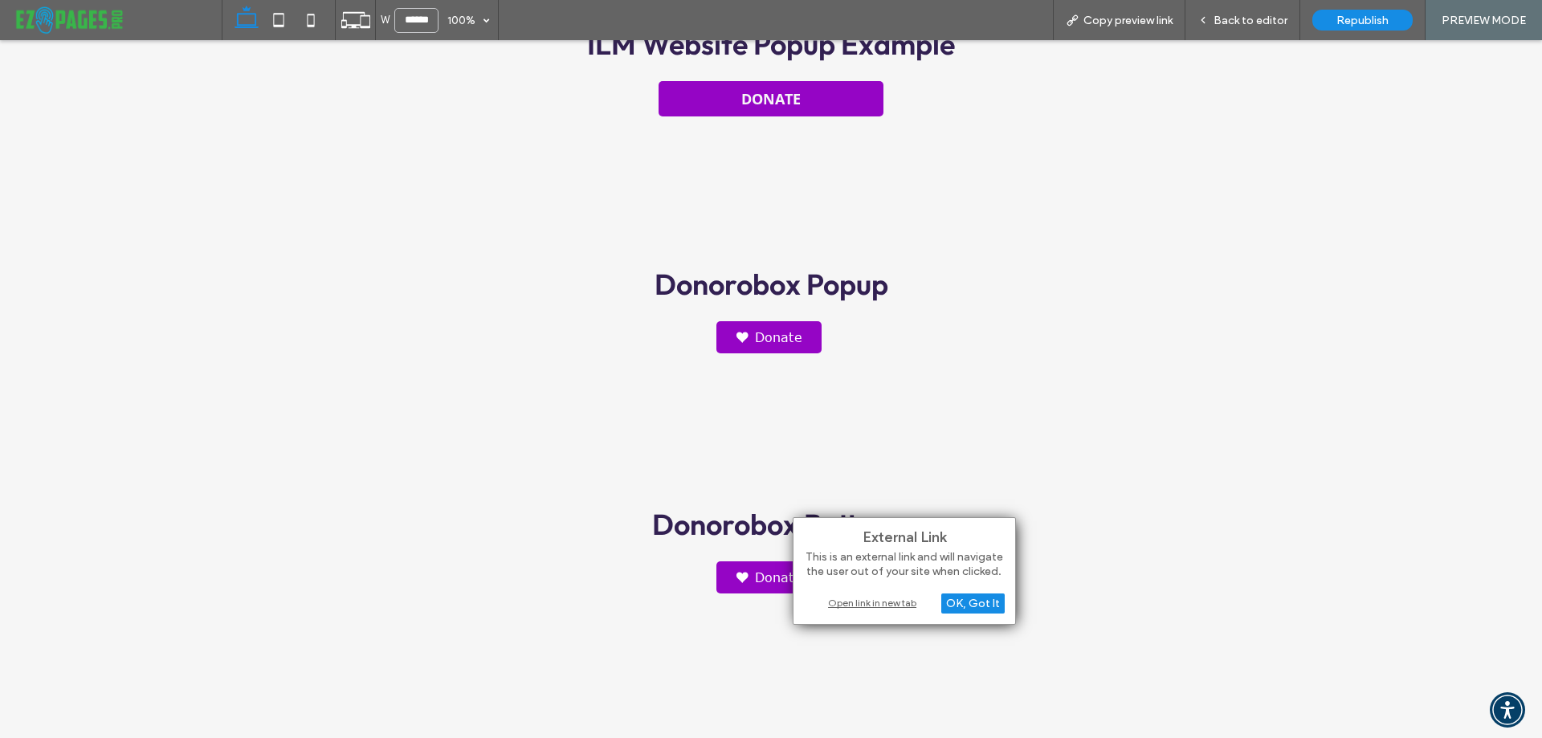
click at [893, 601] on div "Open link in new tab" at bounding box center [904, 602] width 201 height 17
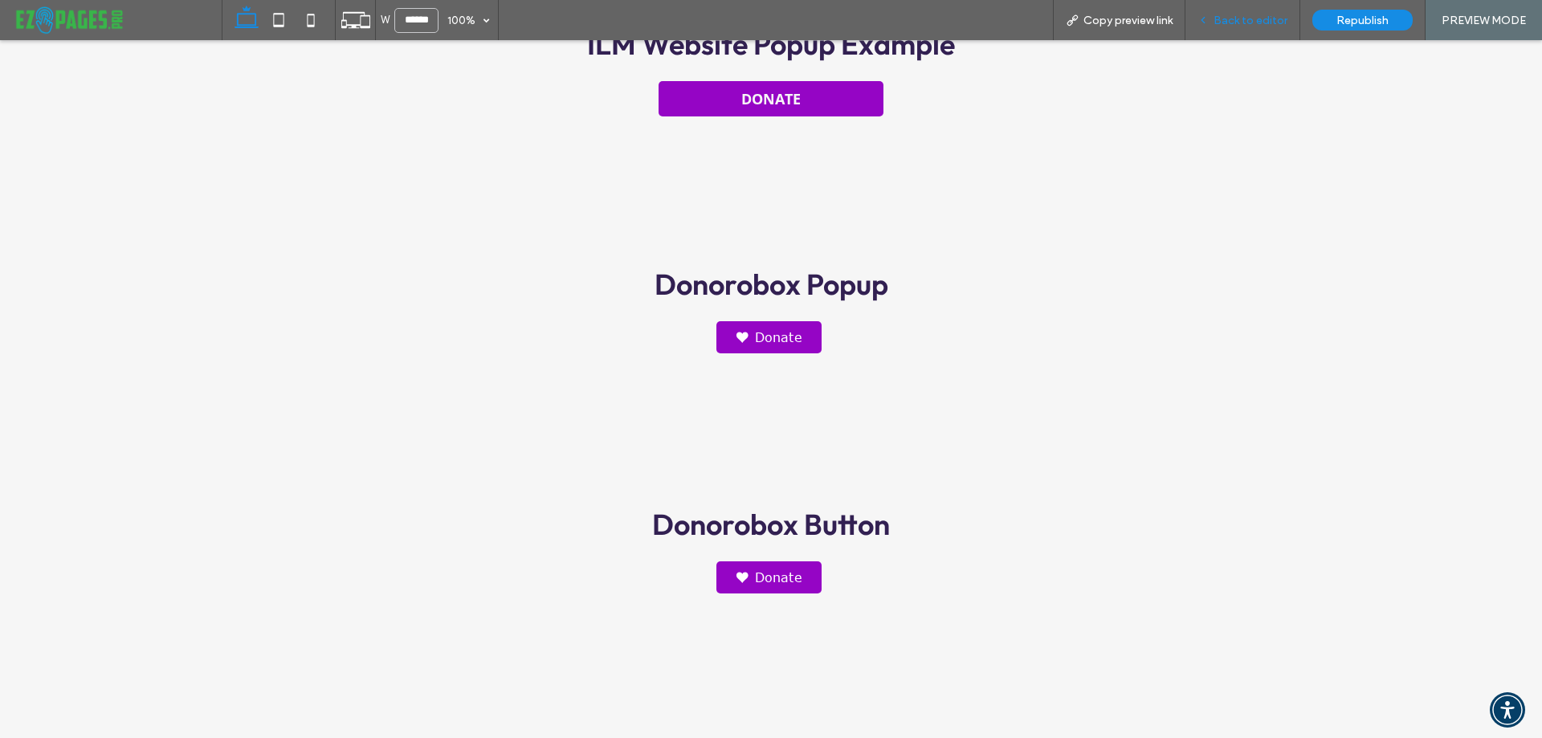
click at [1228, 15] on span "Back to editor" at bounding box center [1251, 21] width 74 height 14
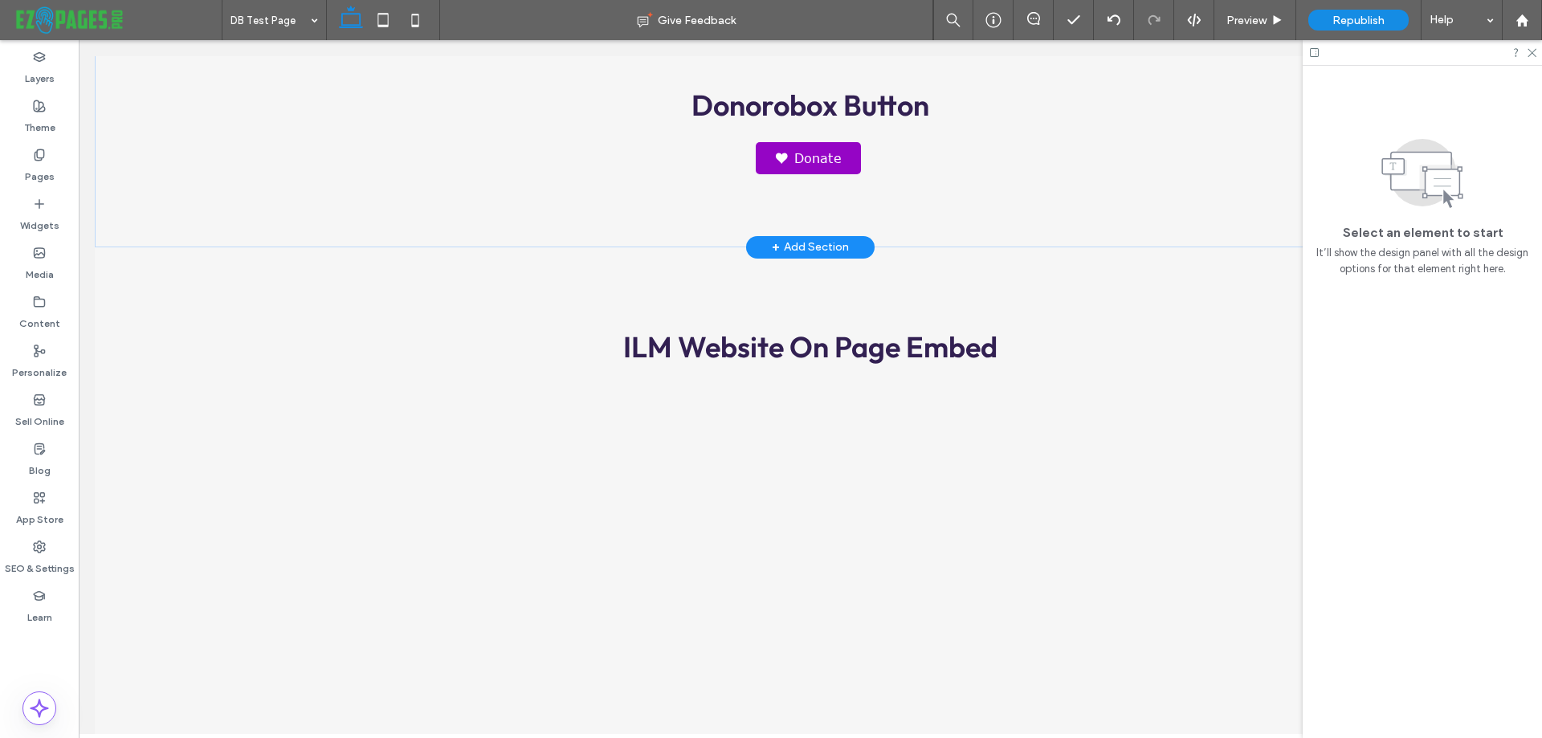
scroll to position [321, 0]
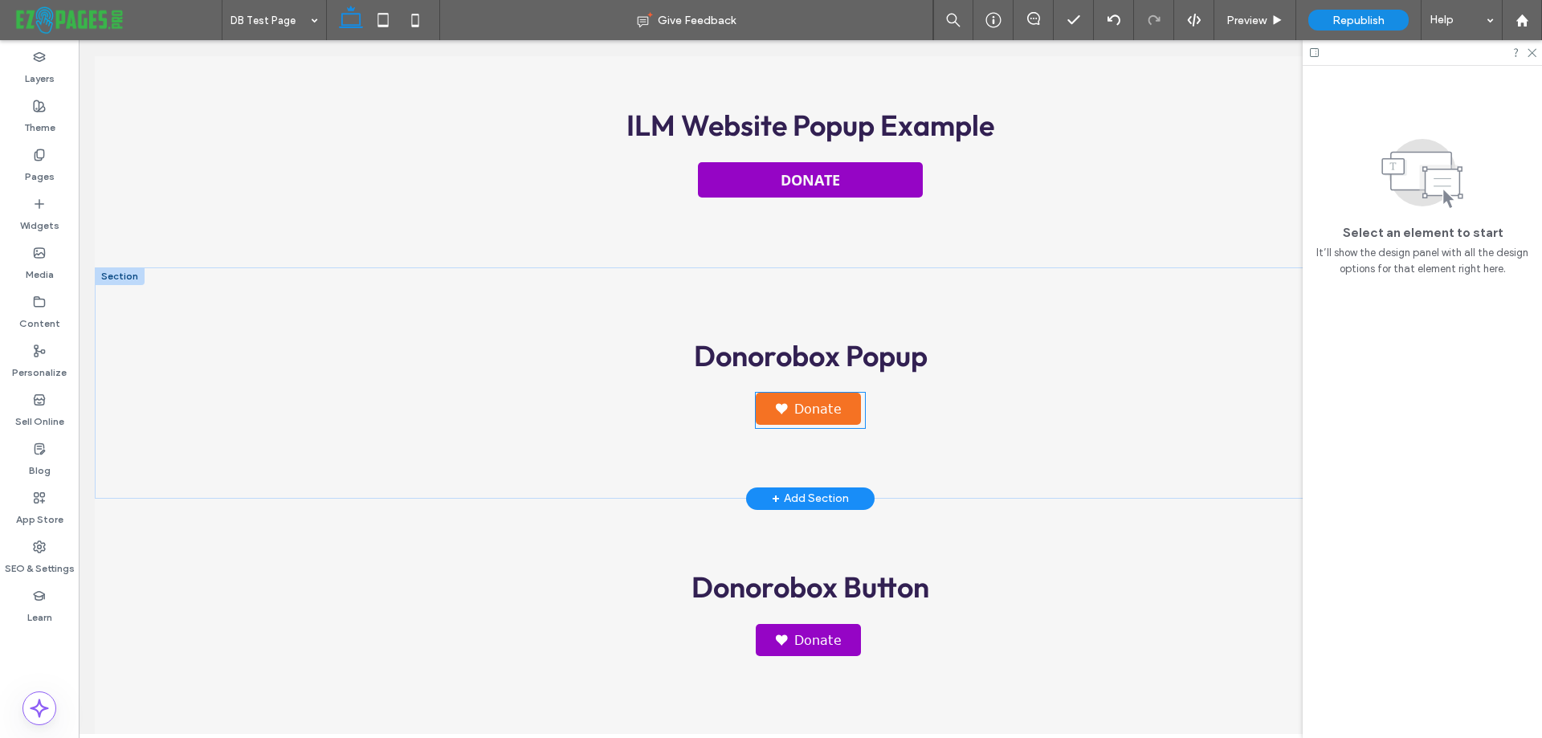
click at [834, 406] on link "Donate" at bounding box center [808, 409] width 105 height 32
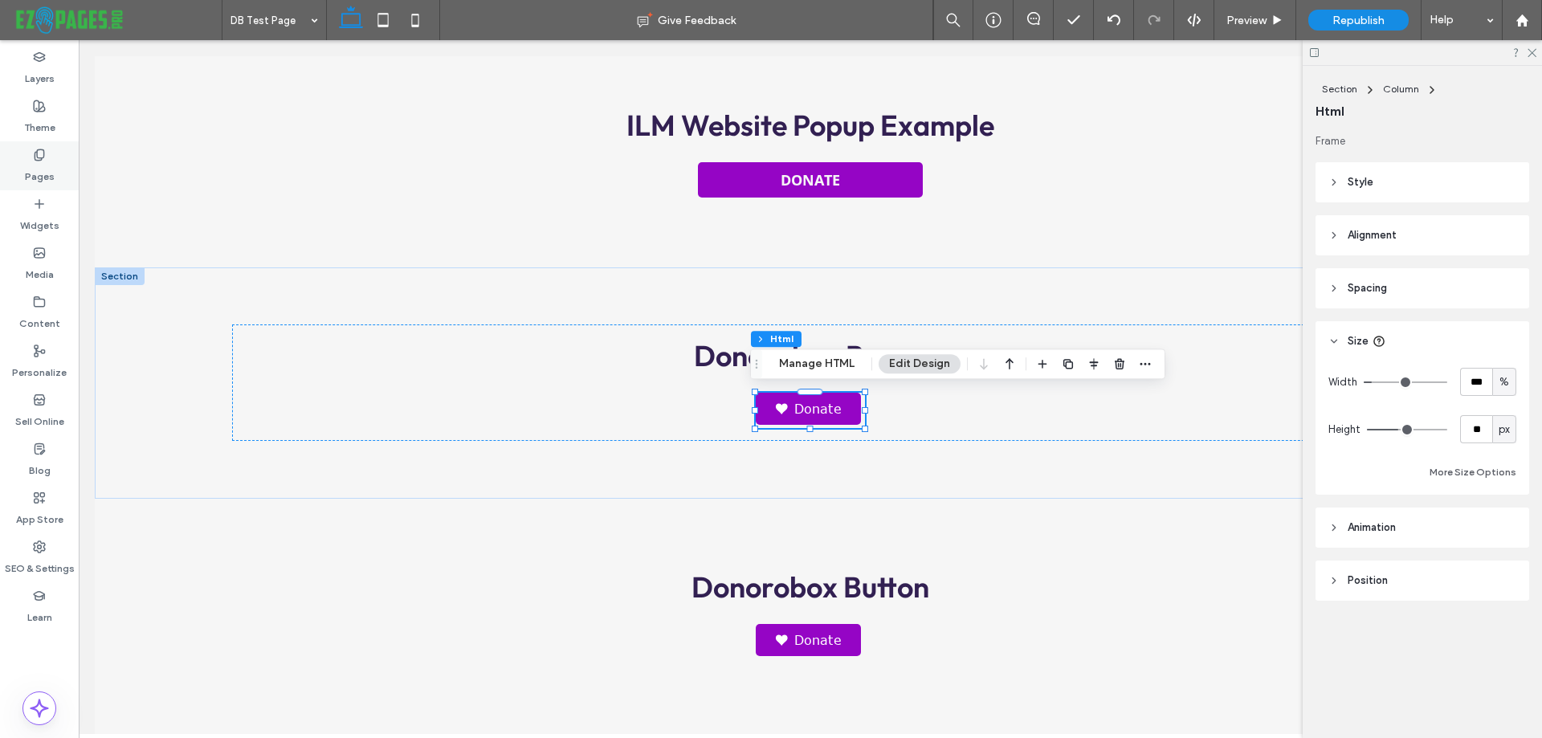
click at [27, 157] on div "Pages" at bounding box center [39, 165] width 79 height 49
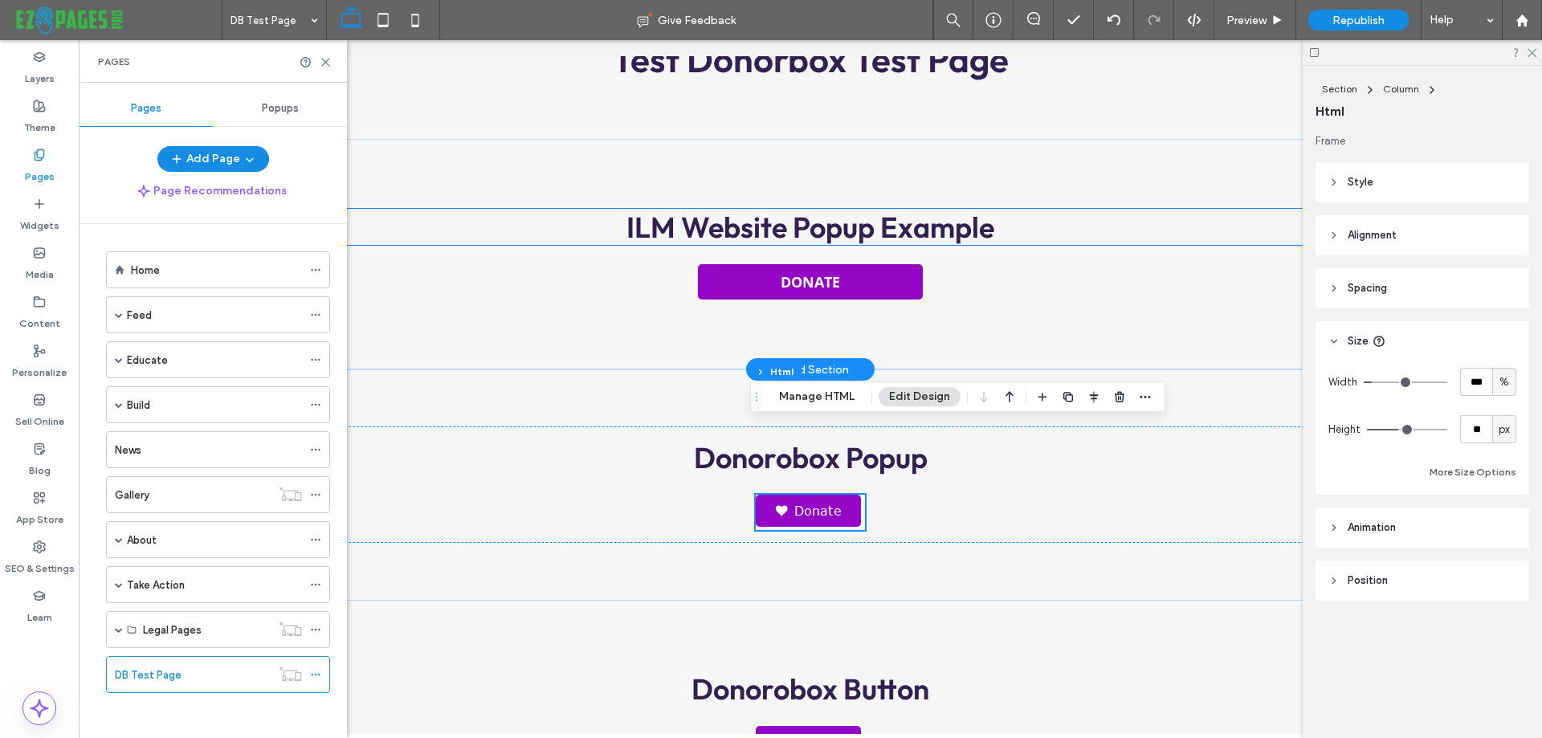
scroll to position [0, 0]
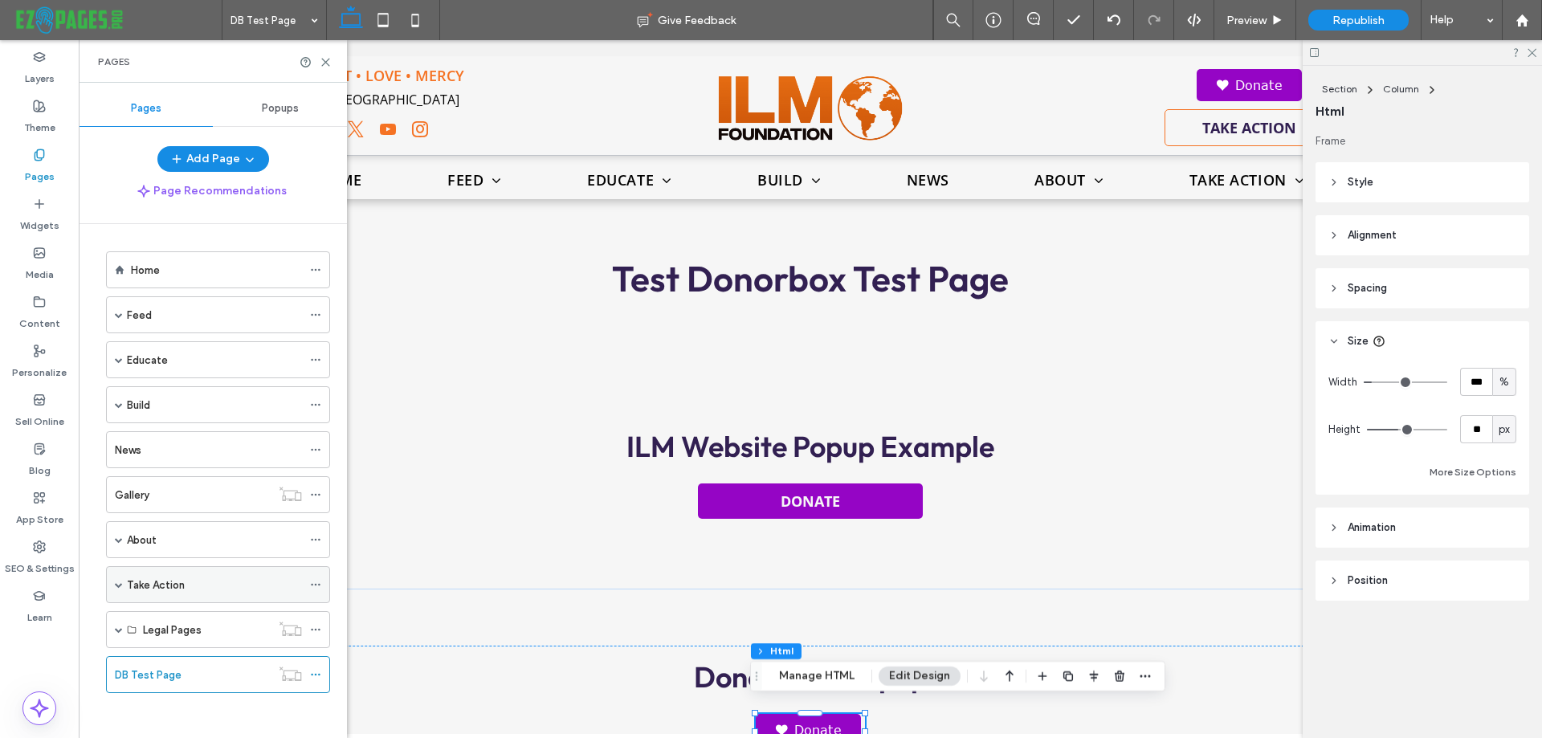
click at [115, 582] on span at bounding box center [119, 585] width 8 height 8
click at [182, 686] on div "Donate" at bounding box center [222, 695] width 159 height 35
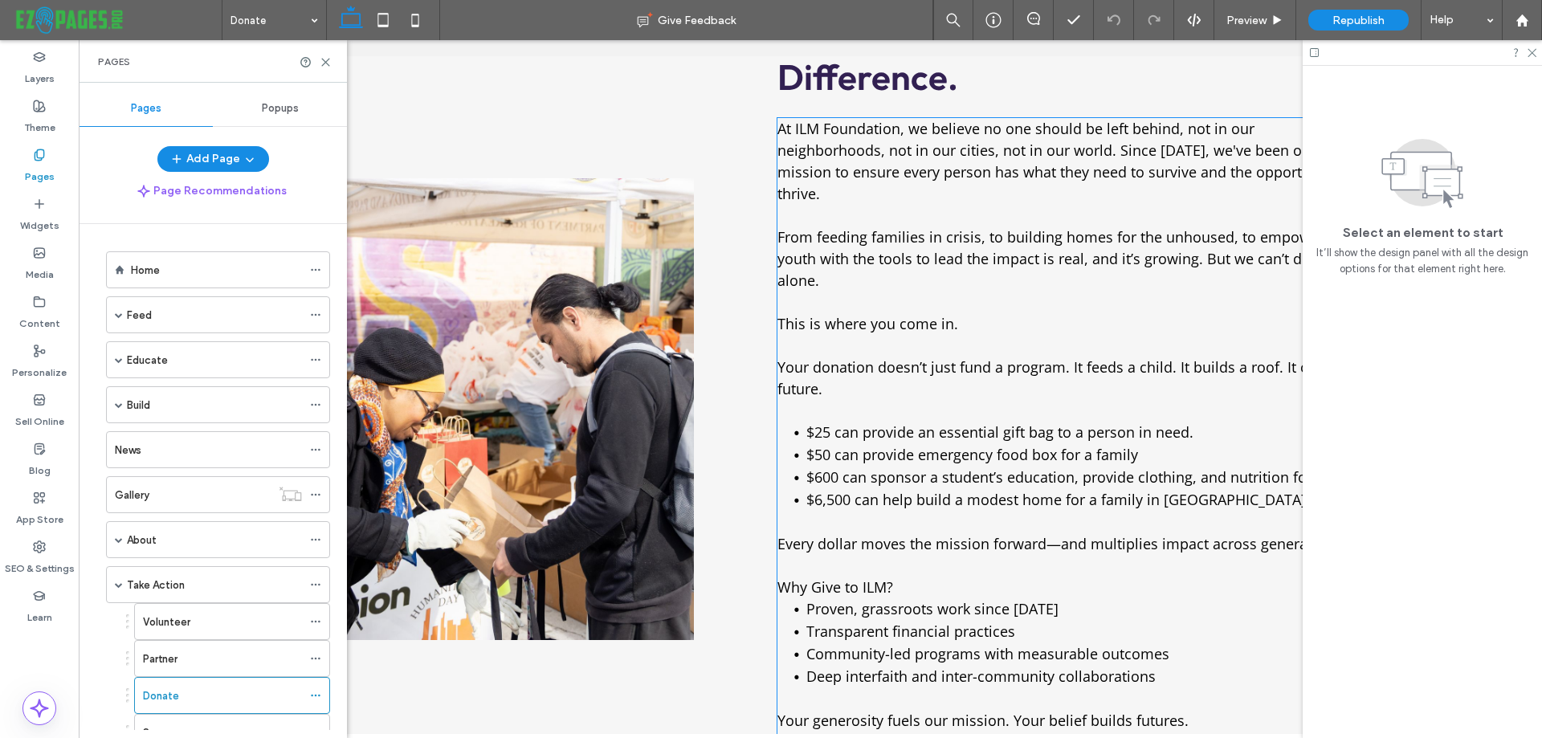
scroll to position [884, 0]
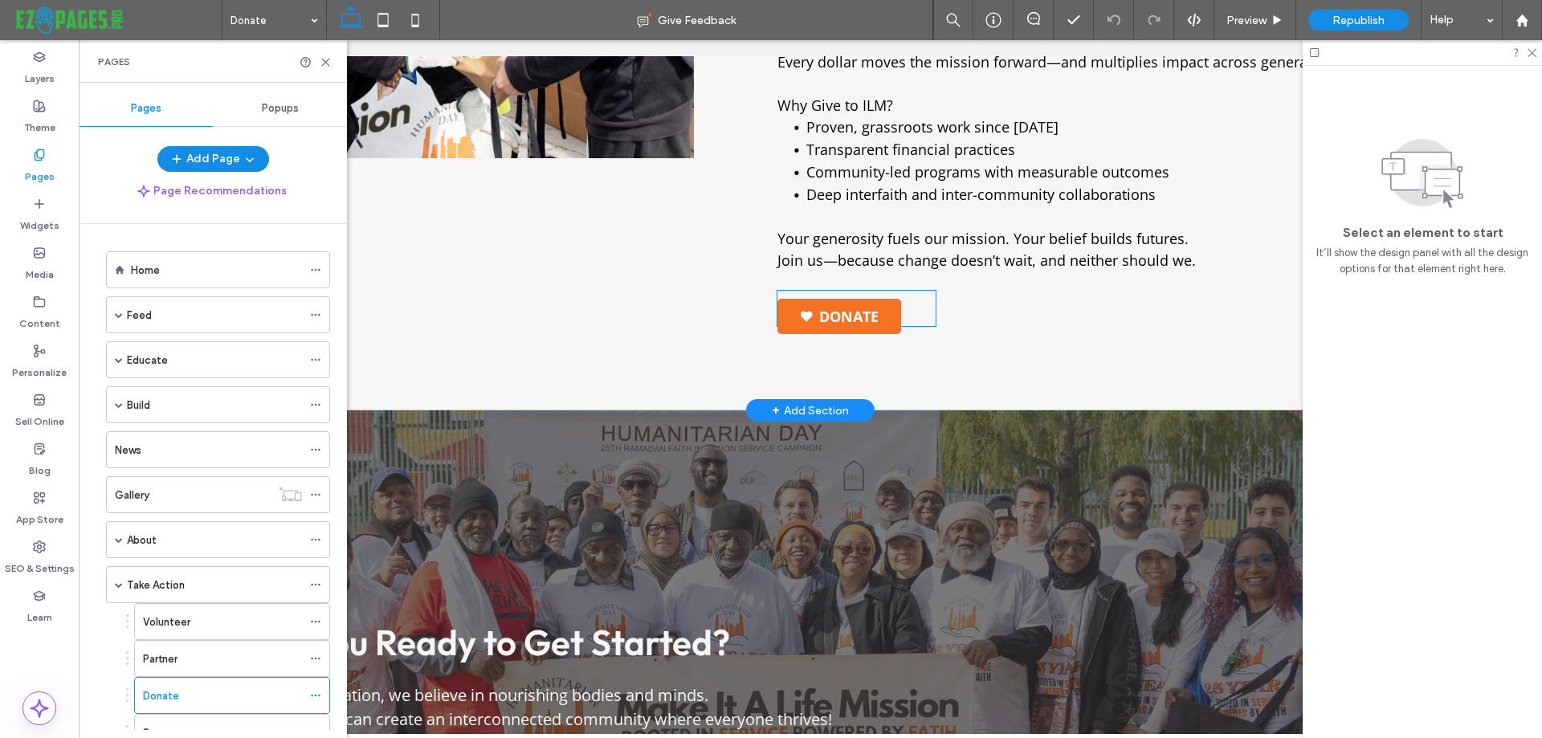
click at [827, 299] on link "Donate" at bounding box center [840, 316] width 124 height 35
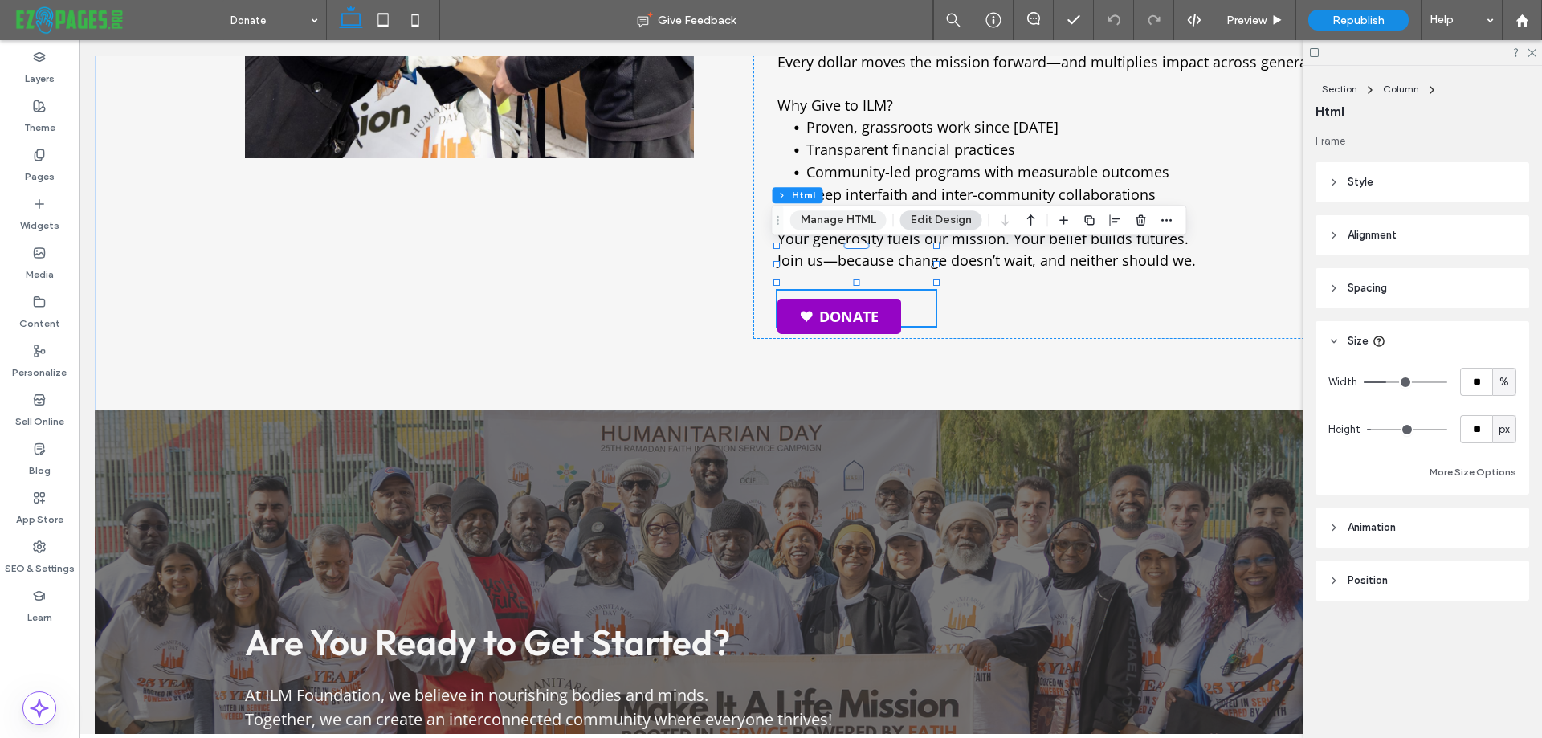
click at [810, 222] on button "Manage HTML" at bounding box center [838, 219] width 96 height 19
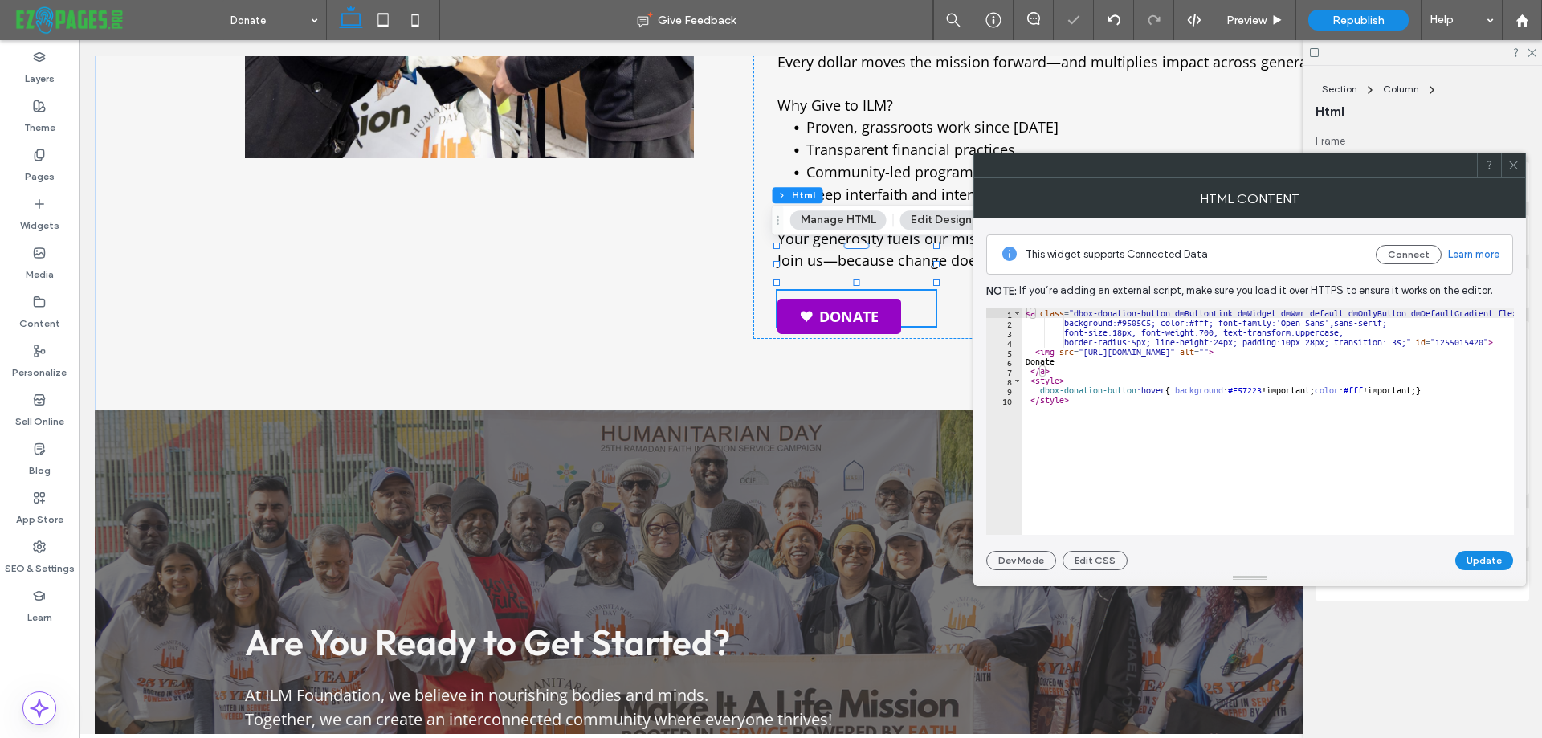
type textarea "**********"
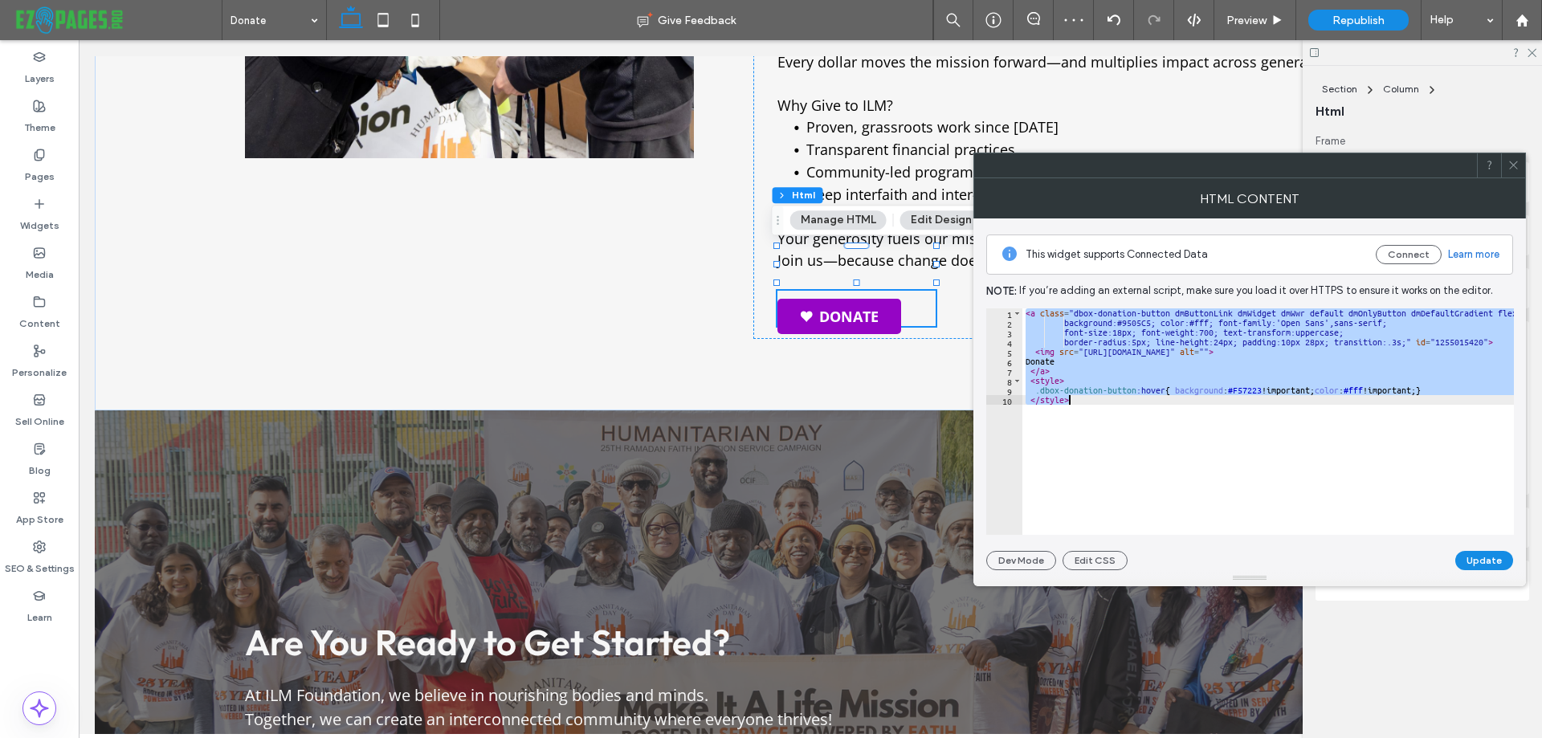
click at [1514, 164] on icon at bounding box center [1514, 165] width 12 height 12
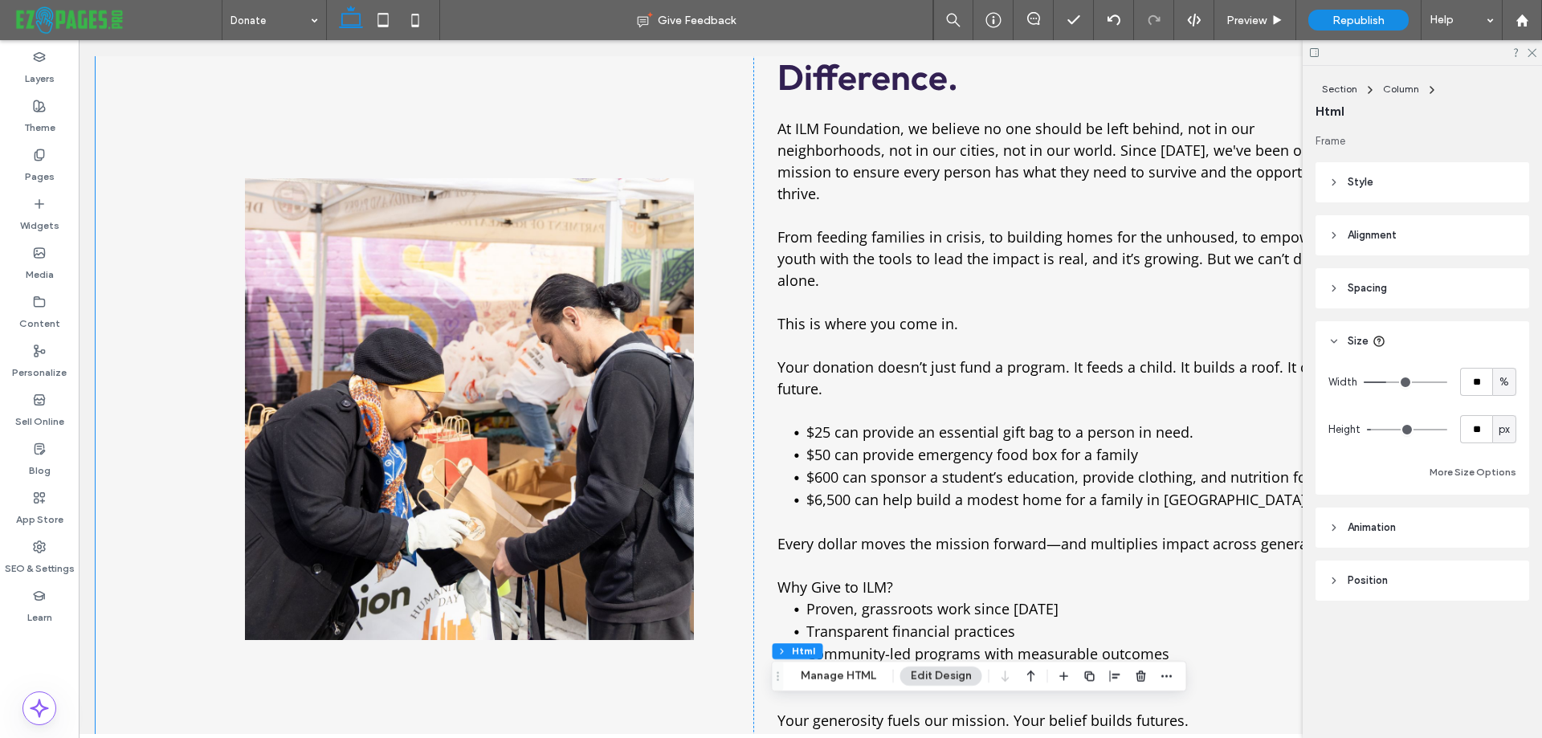
scroll to position [0, 0]
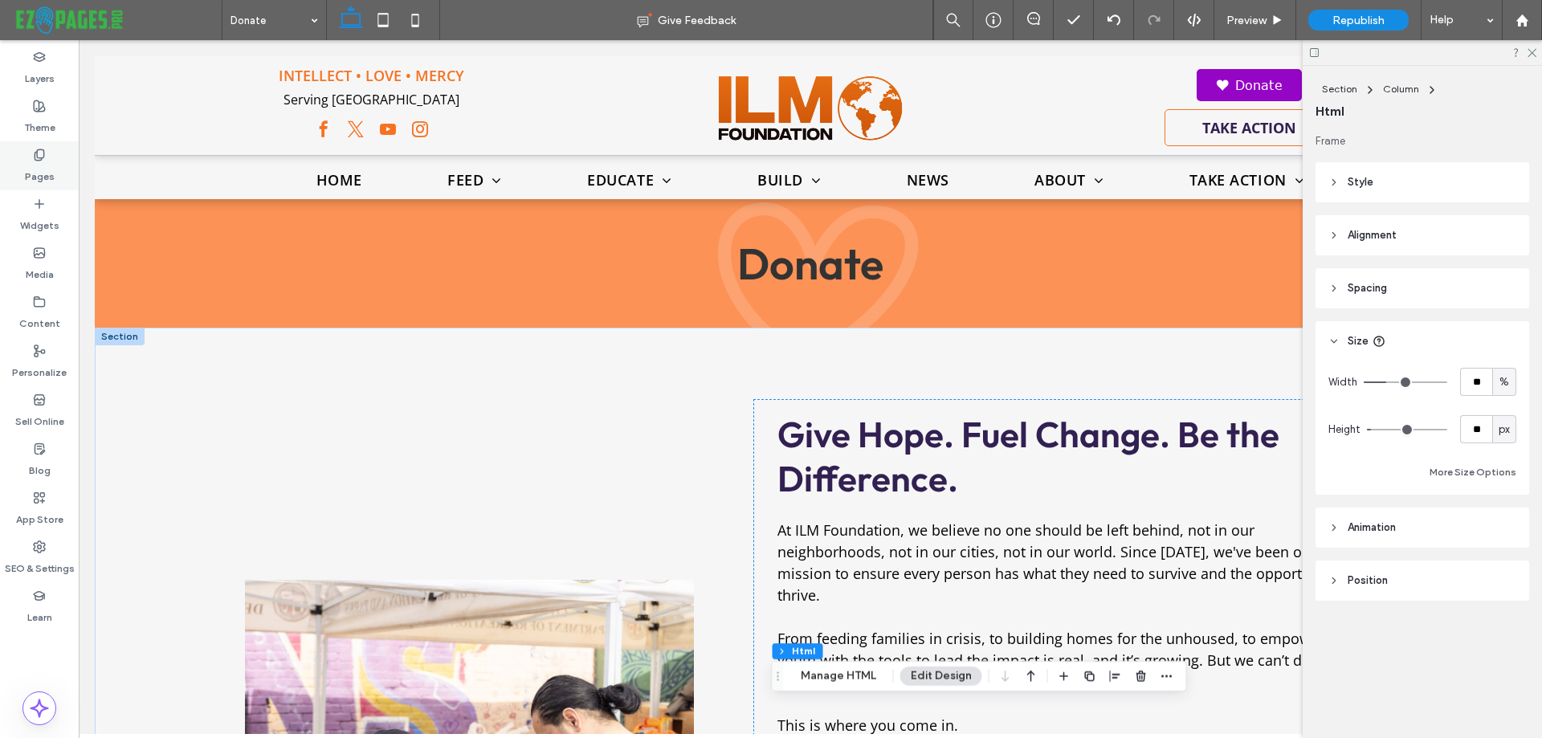
click at [51, 153] on div "Pages" at bounding box center [39, 165] width 79 height 49
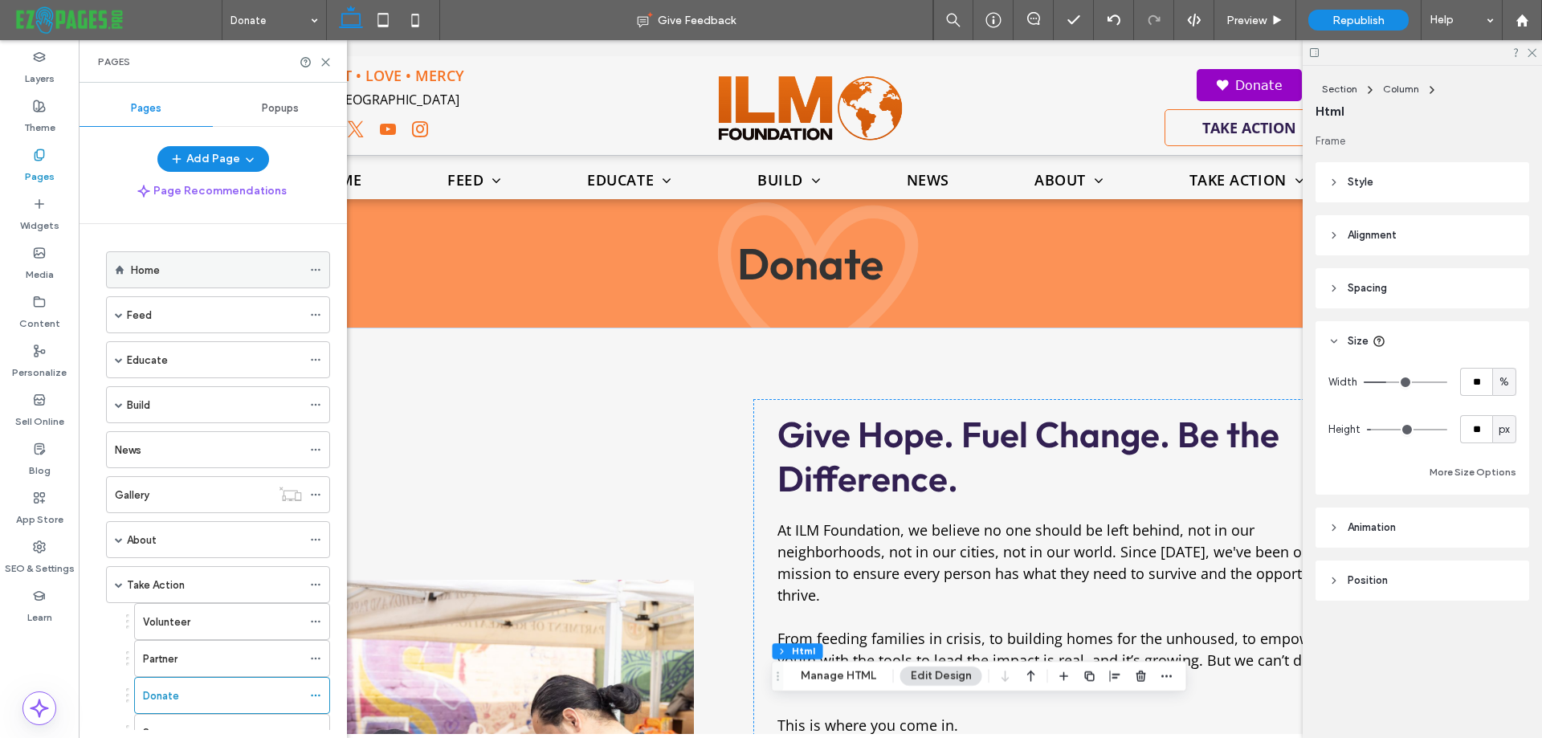
click at [157, 266] on label "Home" at bounding box center [145, 270] width 29 height 28
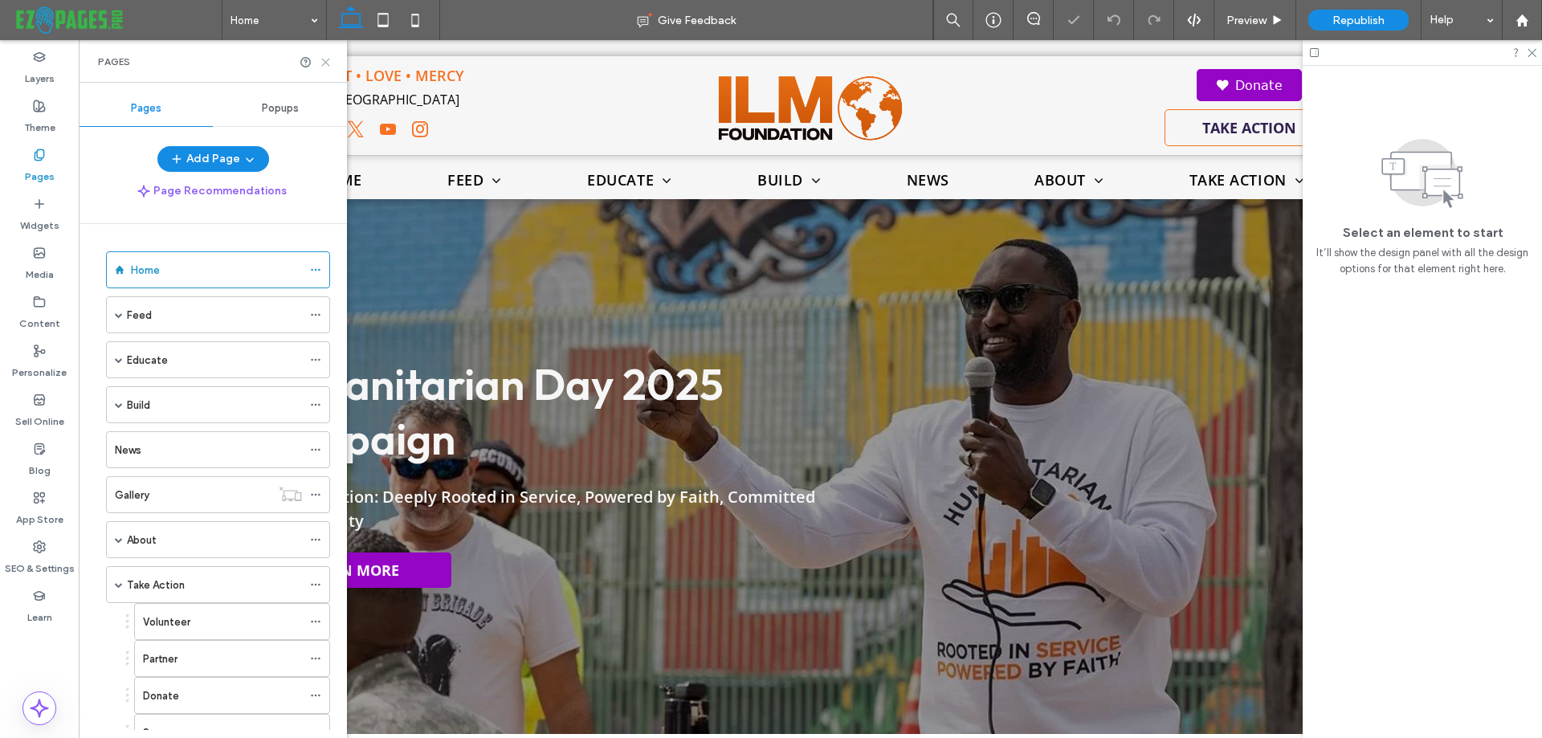
click at [328, 60] on use at bounding box center [325, 62] width 7 height 7
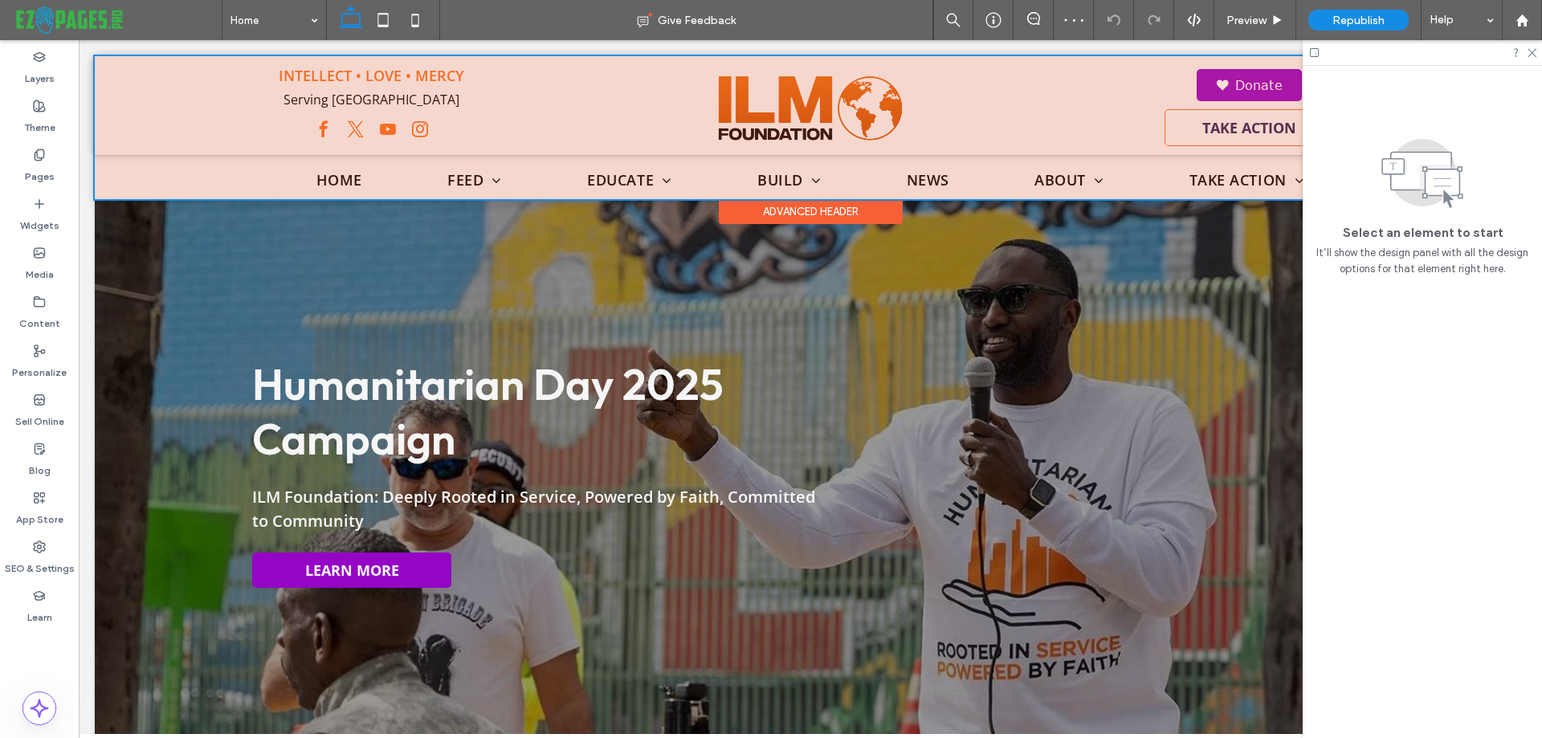
click at [1077, 85] on div at bounding box center [811, 127] width 1432 height 143
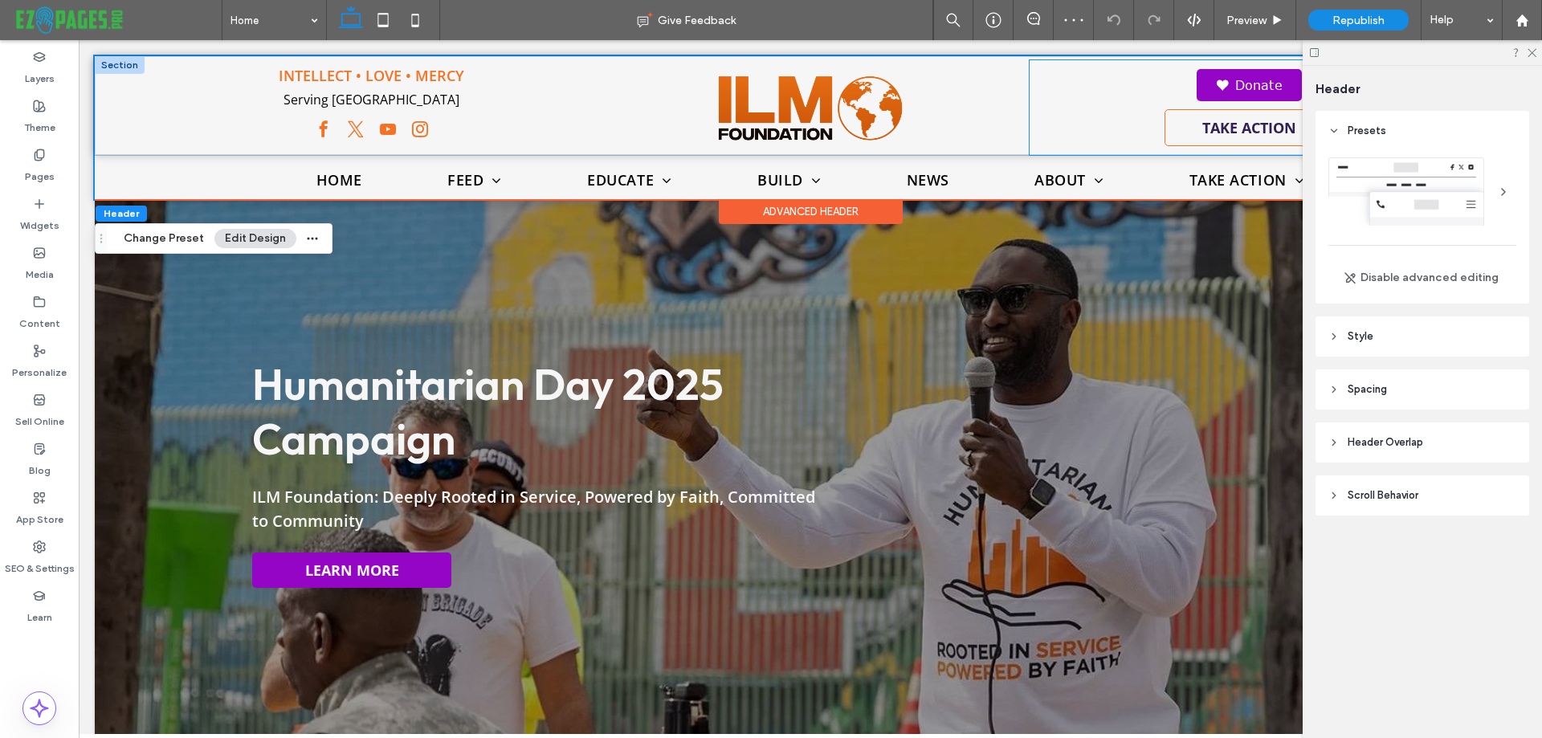
click at [1060, 131] on div "DONATE Donate TAKE ACTION" at bounding box center [1249, 107] width 439 height 95
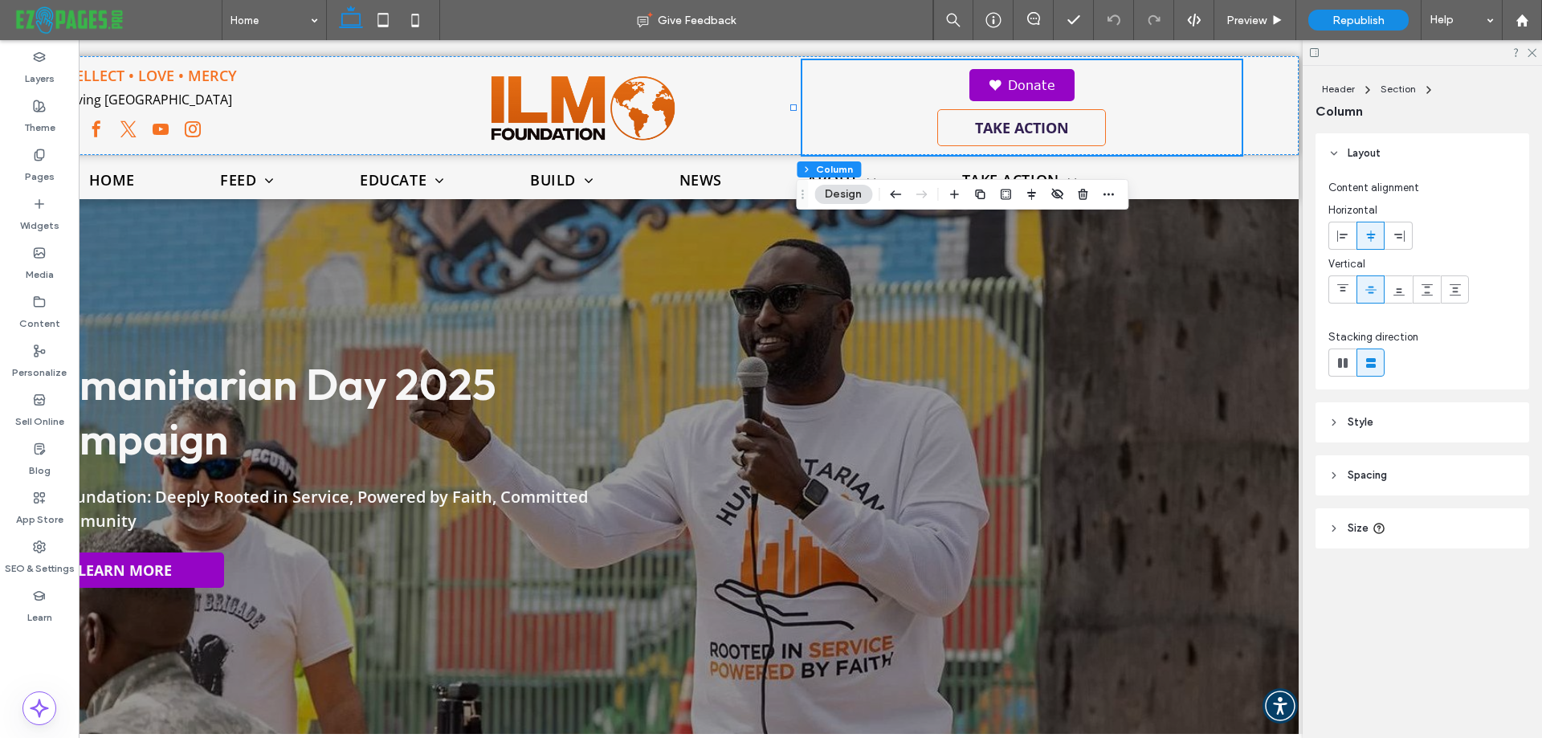
scroll to position [0, 239]
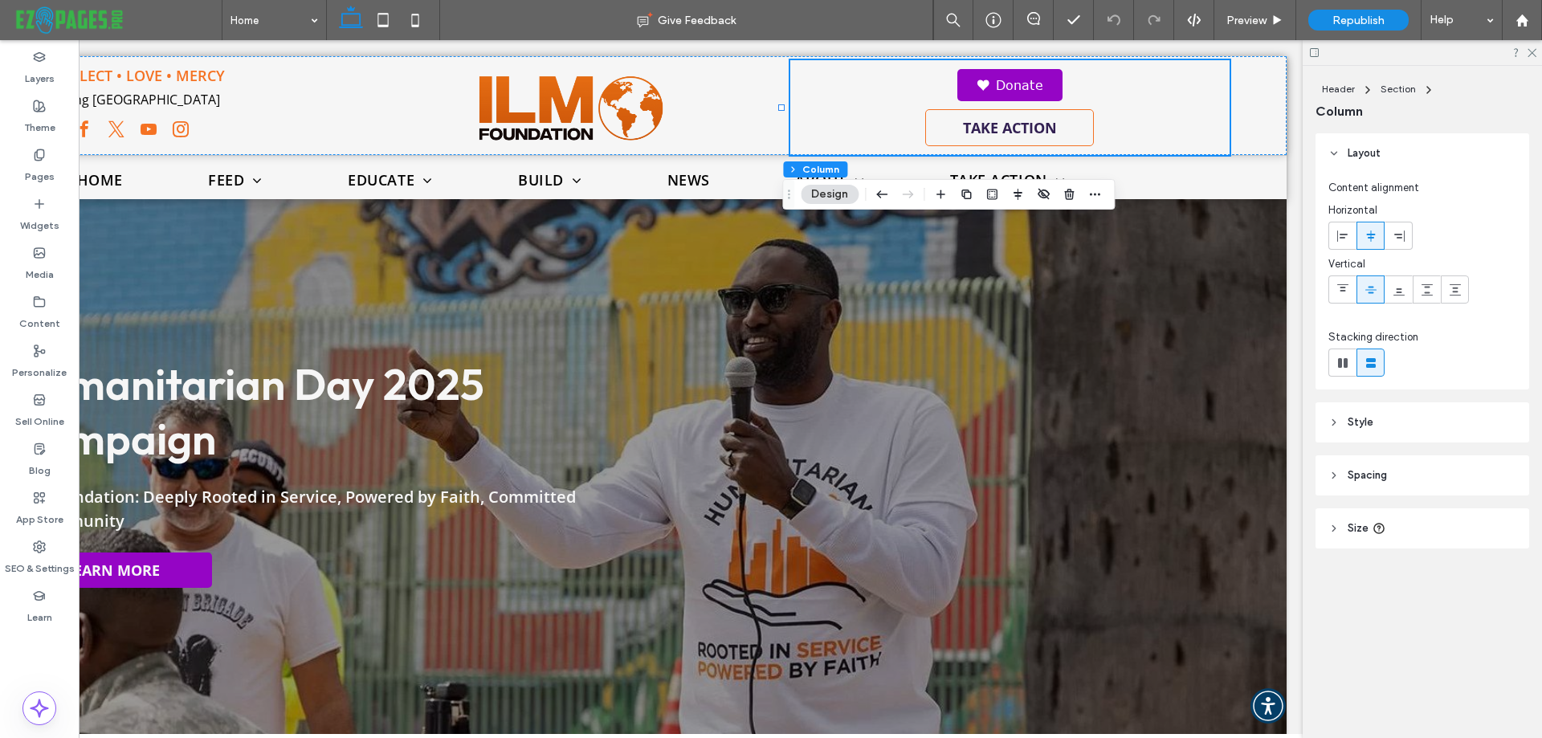
drag, startPoint x: 772, startPoint y: 732, endPoint x: 1214, endPoint y: 494, distance: 501.8
click at [937, 199] on icon "button" at bounding box center [940, 194] width 13 height 13
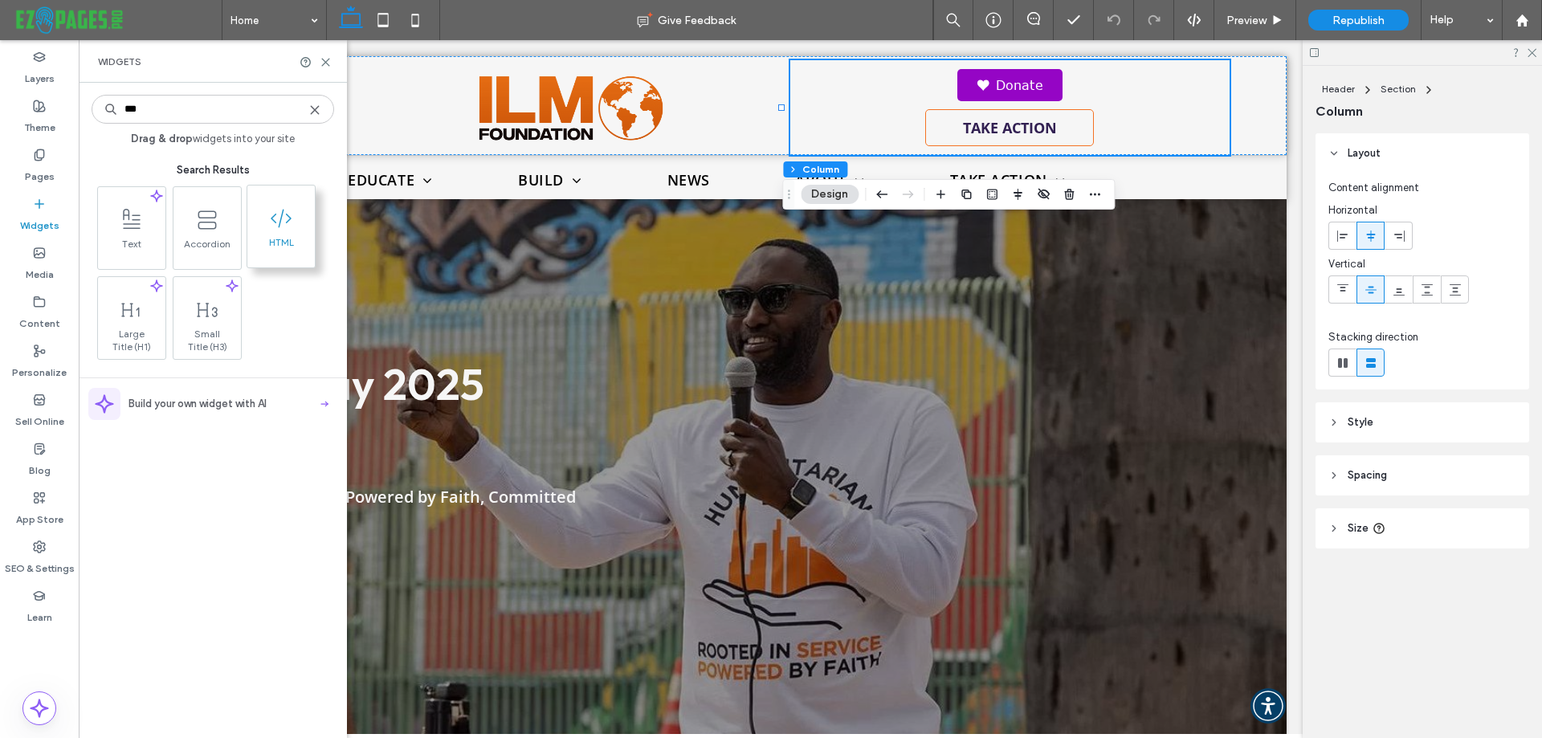
type input "***"
click at [292, 238] on span "HTML" at bounding box center [280, 247] width 67 height 22
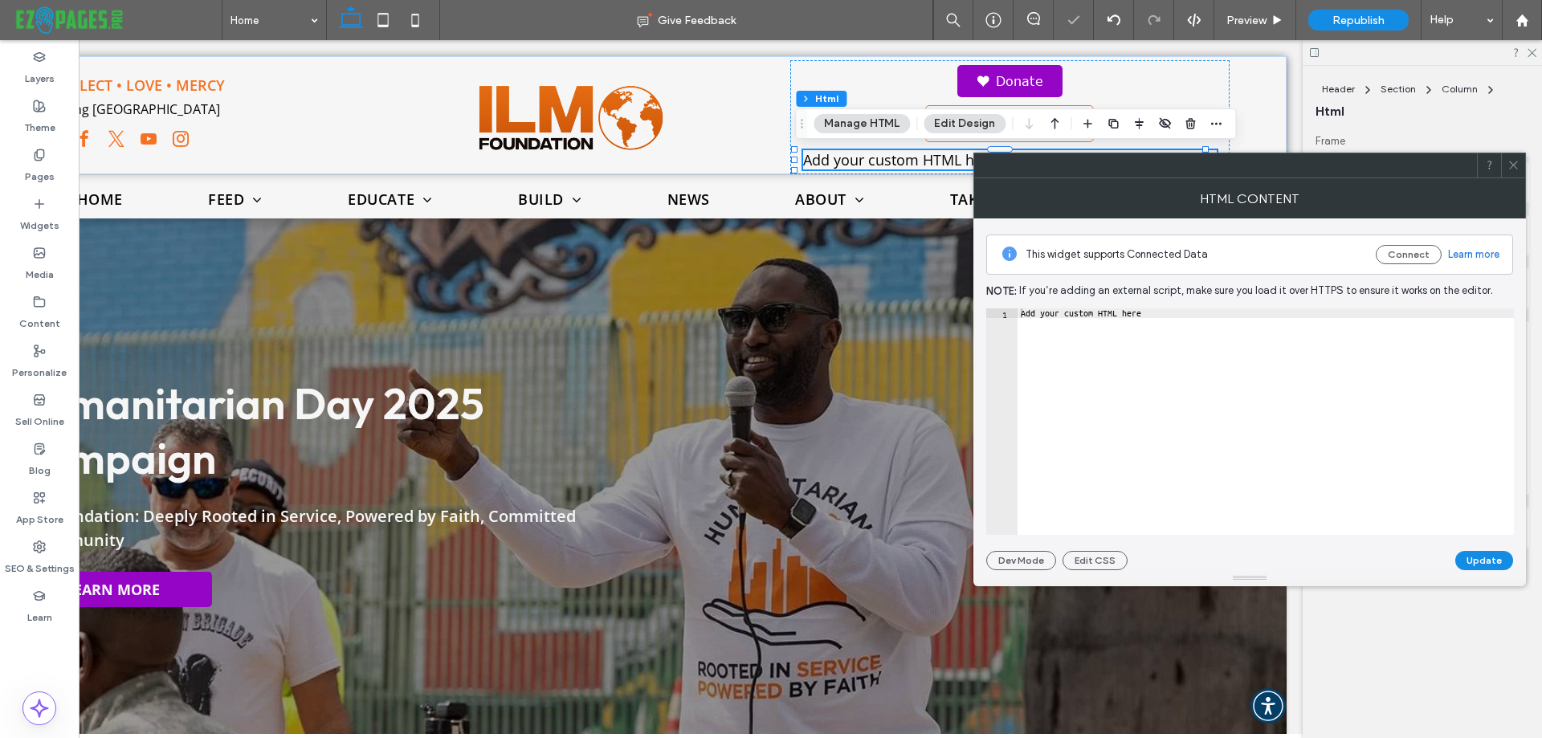
click at [1158, 325] on div "Add your custom HTML here" at bounding box center [1266, 431] width 496 height 246
paste textarea "Cursor at row 1"
type textarea "********"
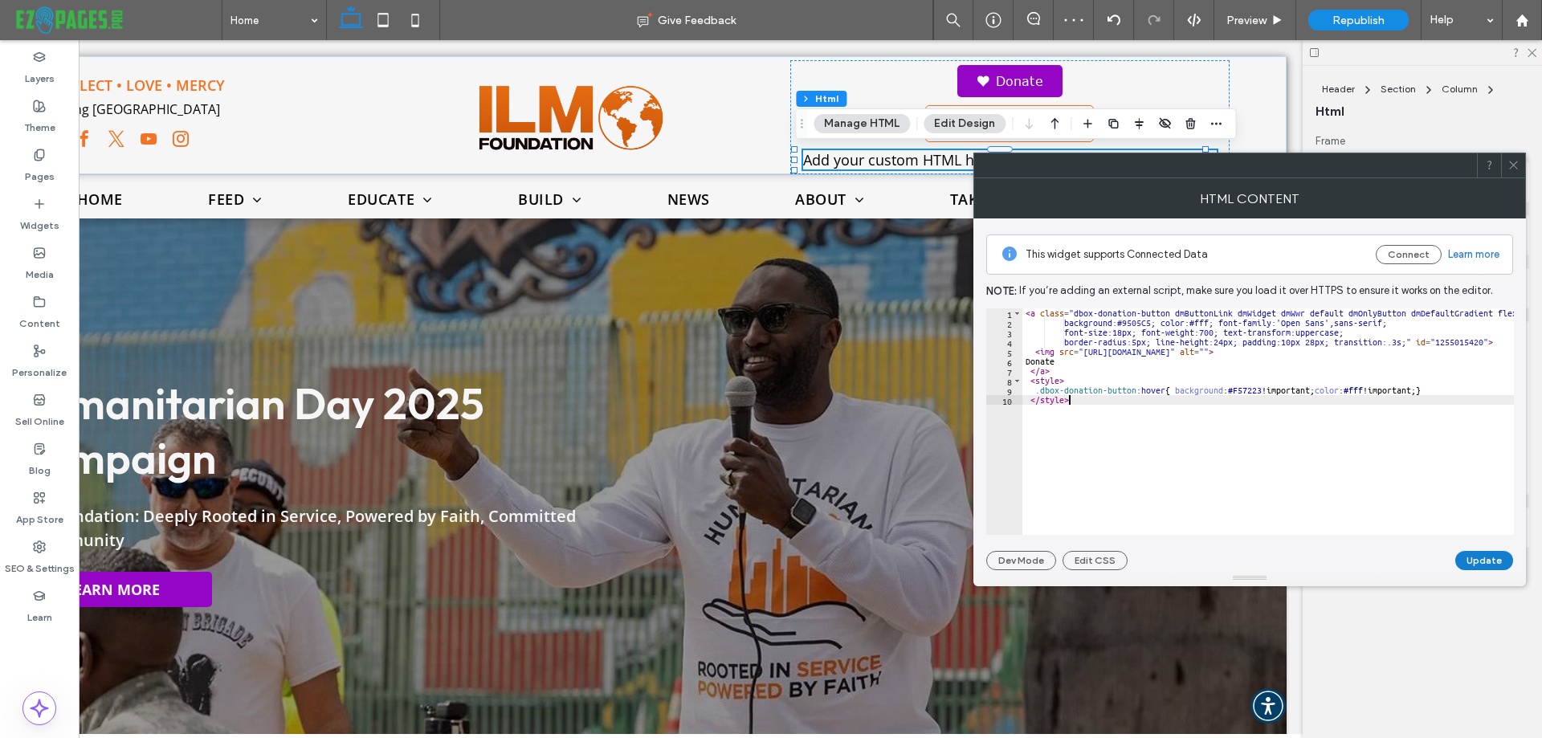
click at [1472, 555] on button "Update" at bounding box center [1485, 560] width 58 height 19
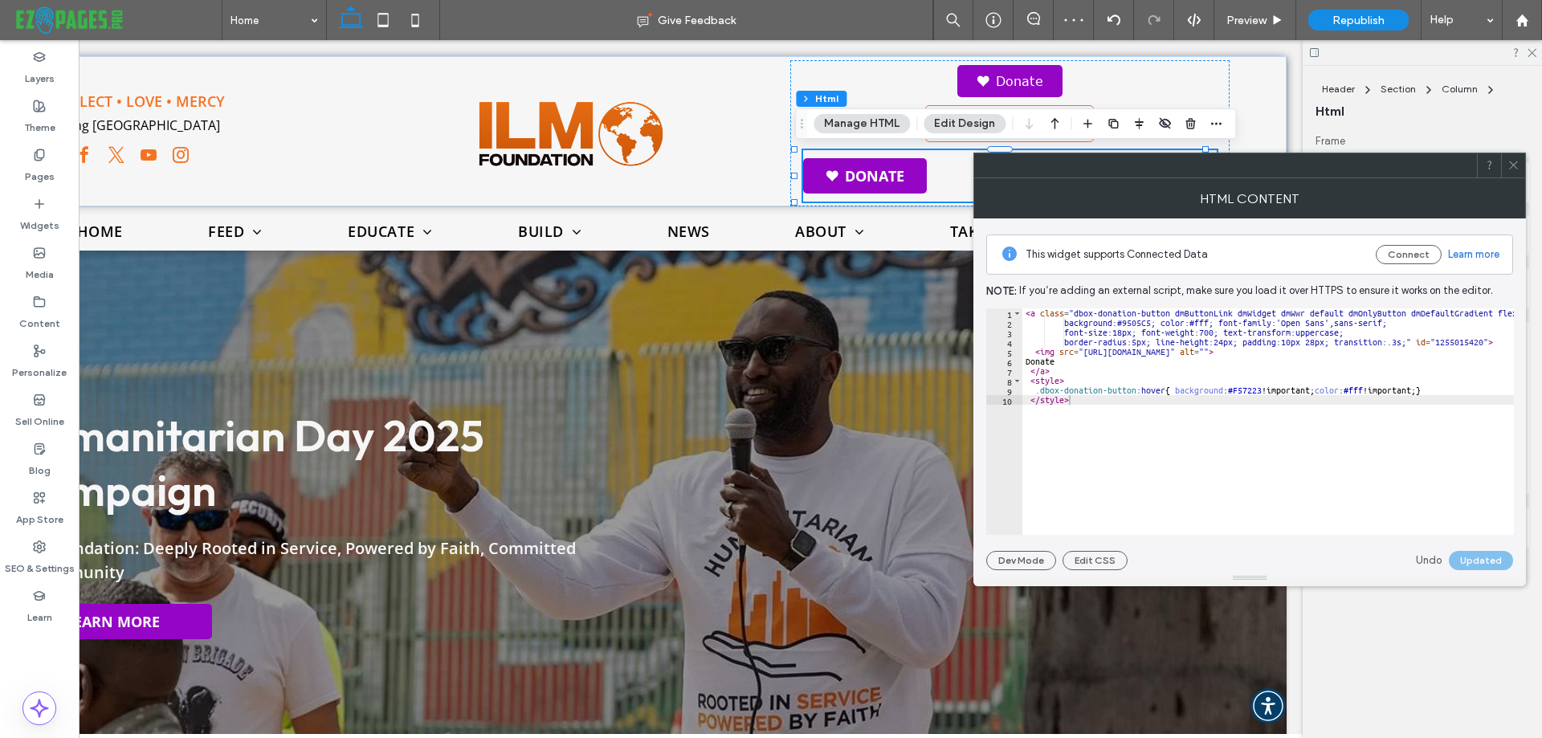
click at [1512, 165] on icon at bounding box center [1514, 165] width 12 height 12
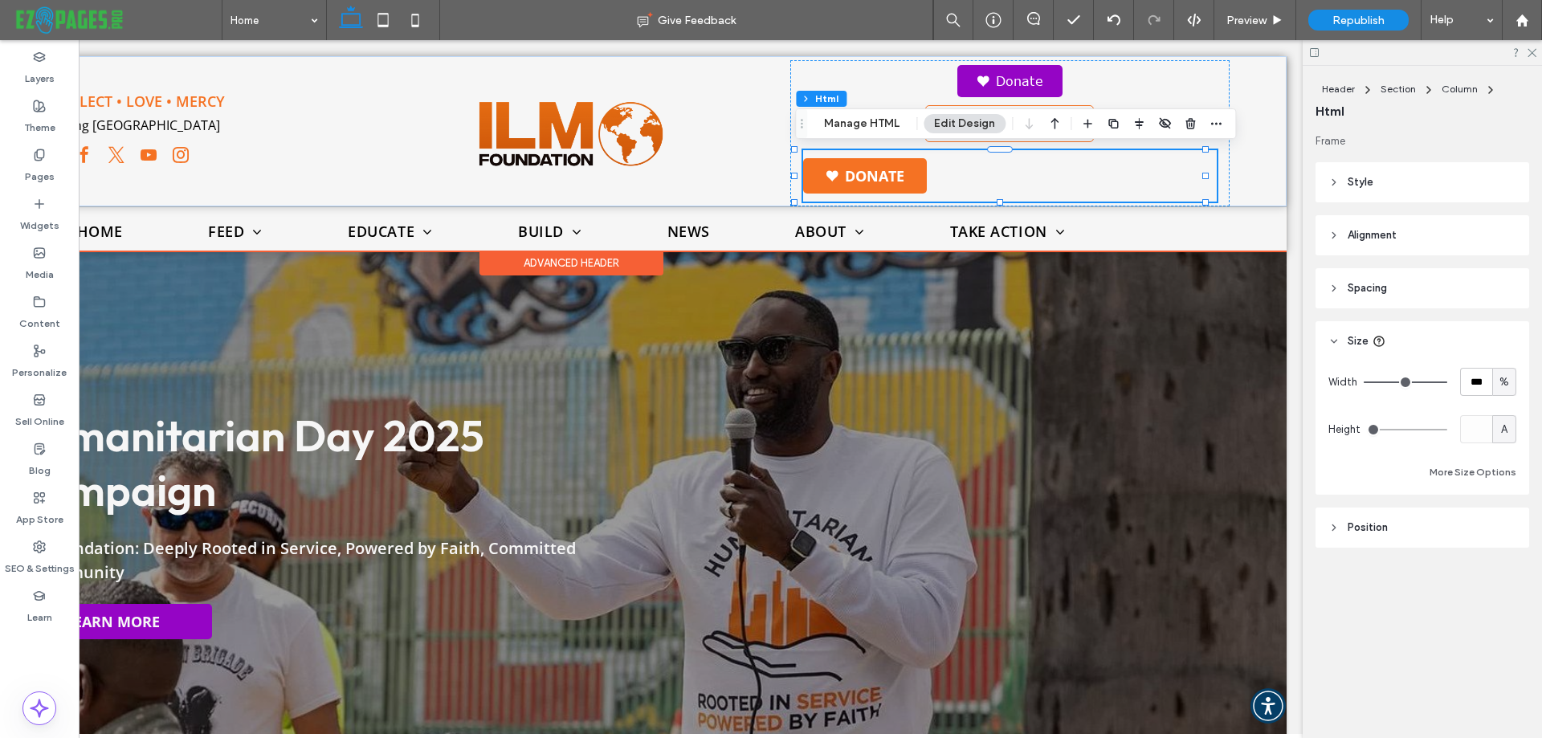
click at [879, 178] on link "Donate" at bounding box center [865, 175] width 124 height 35
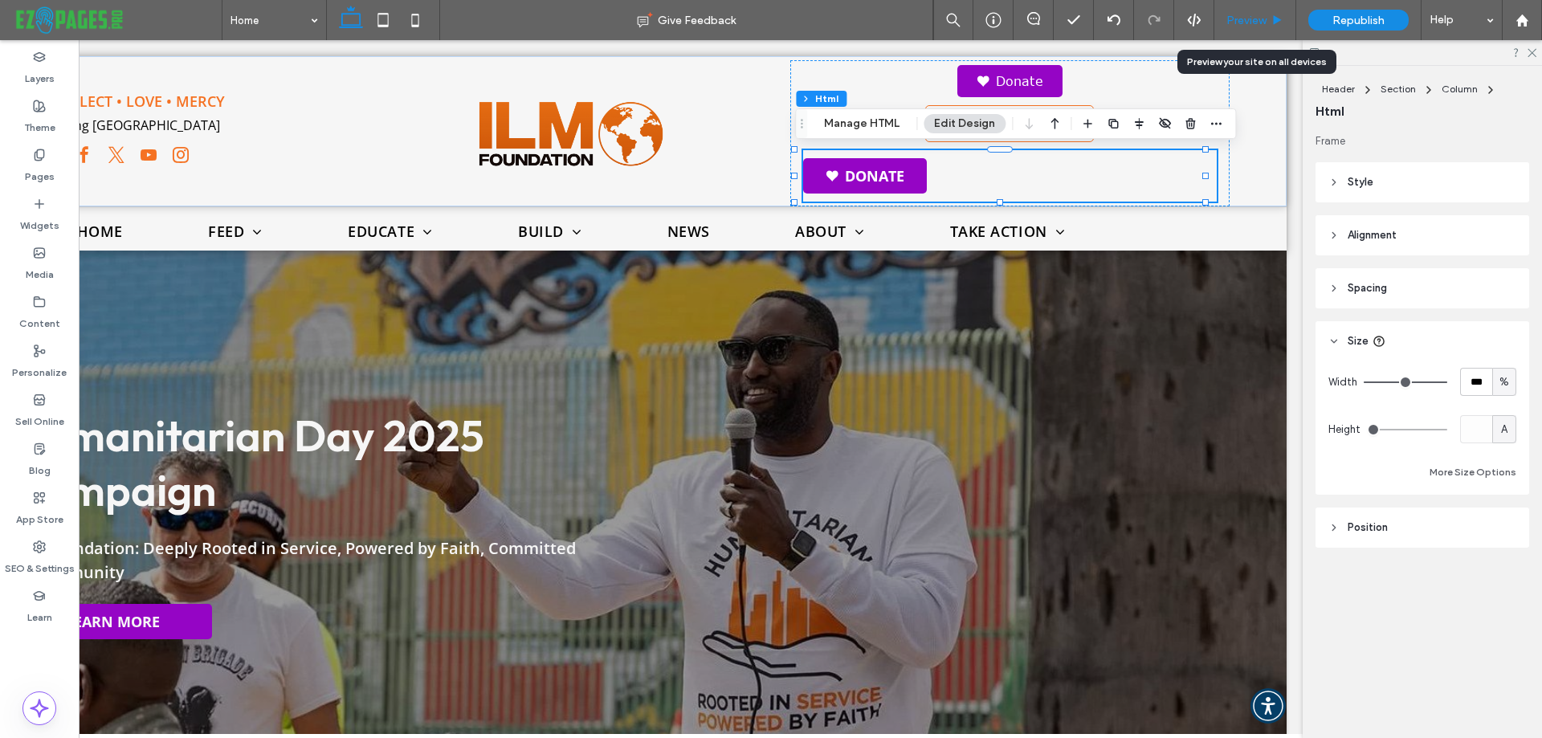
click at [1234, 11] on div "Preview" at bounding box center [1256, 20] width 82 height 40
click at [1244, 10] on div "Preview" at bounding box center [1256, 20] width 82 height 40
click at [1255, 12] on div "Preview" at bounding box center [1256, 20] width 82 height 40
click at [1255, 21] on span "Preview" at bounding box center [1247, 21] width 40 height 14
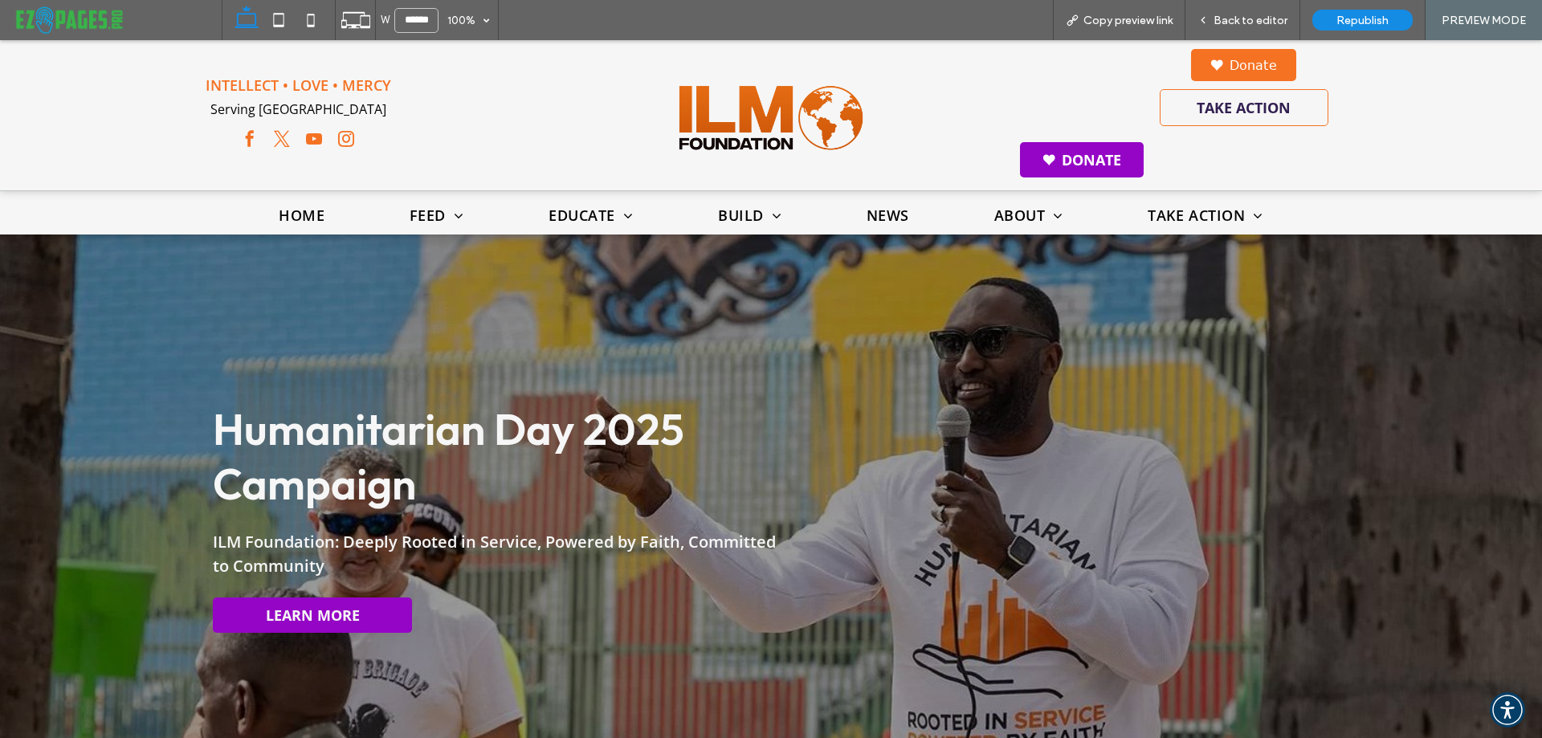
click at [1208, 59] on link "Donate" at bounding box center [1243, 65] width 105 height 32
click at [1052, 153] on link "Donate" at bounding box center [1082, 159] width 124 height 35
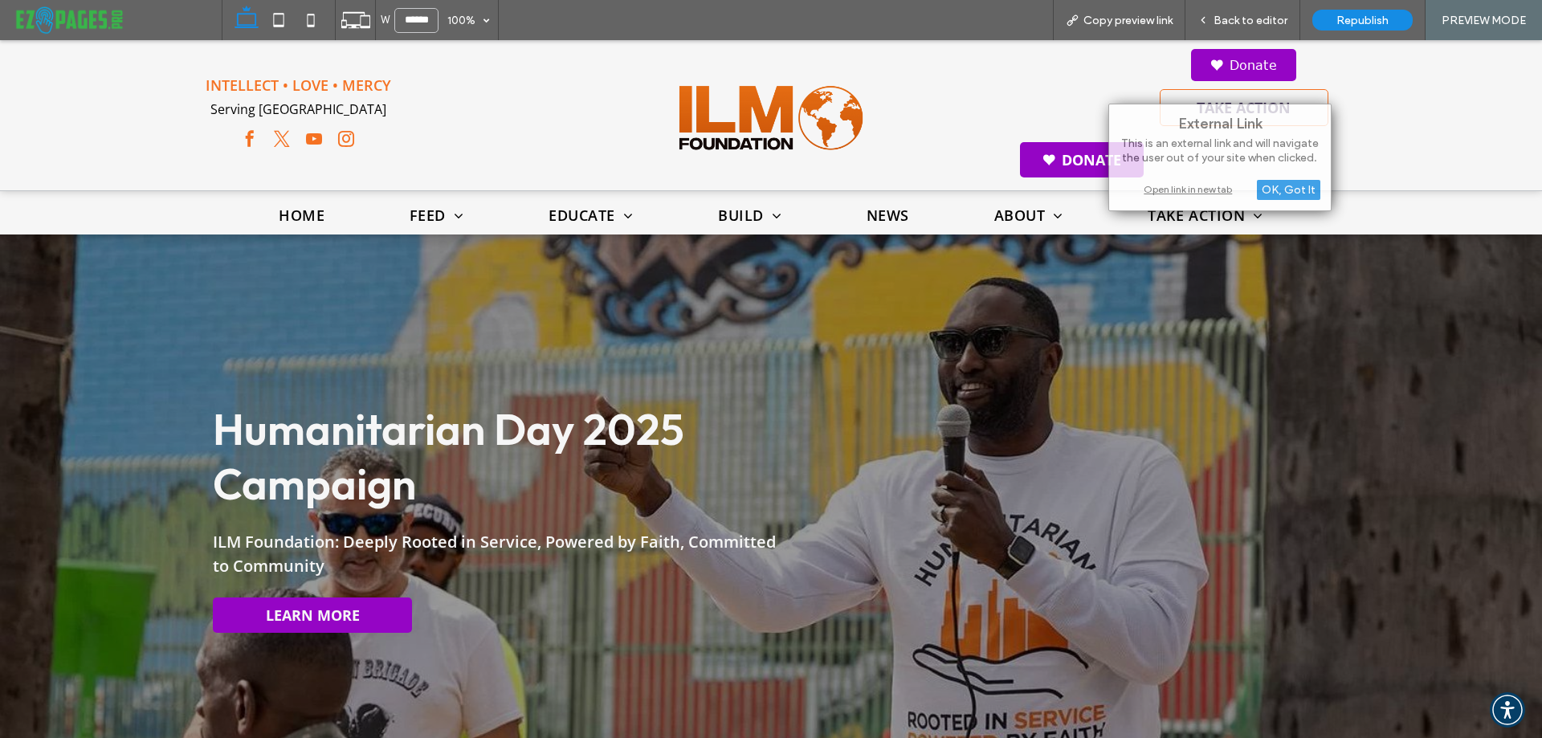
click at [1410, 133] on div "DONATE Donate TAKE ACTION Donate" at bounding box center [1243, 117] width 473 height 146
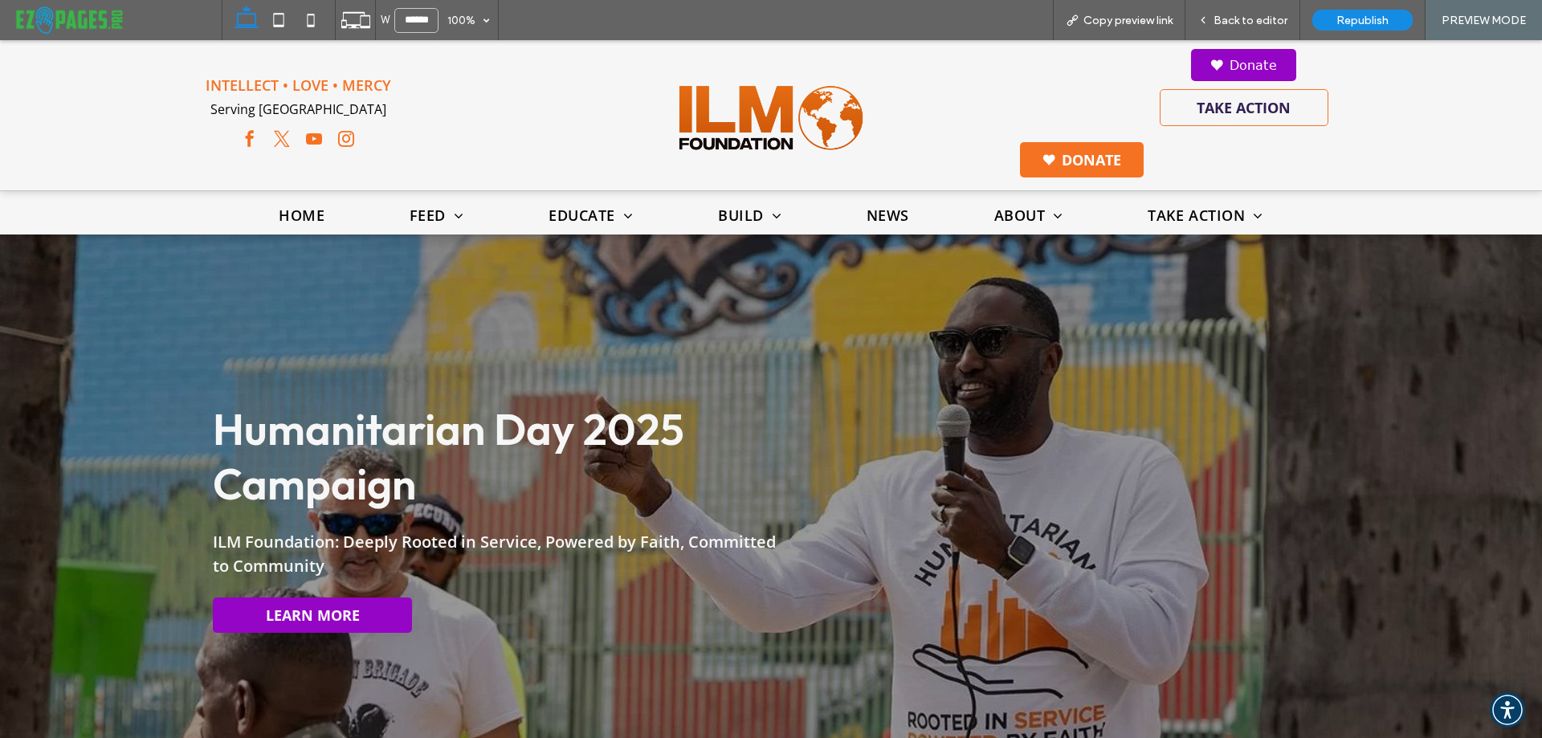
click at [1052, 148] on link "Donate" at bounding box center [1082, 159] width 124 height 35
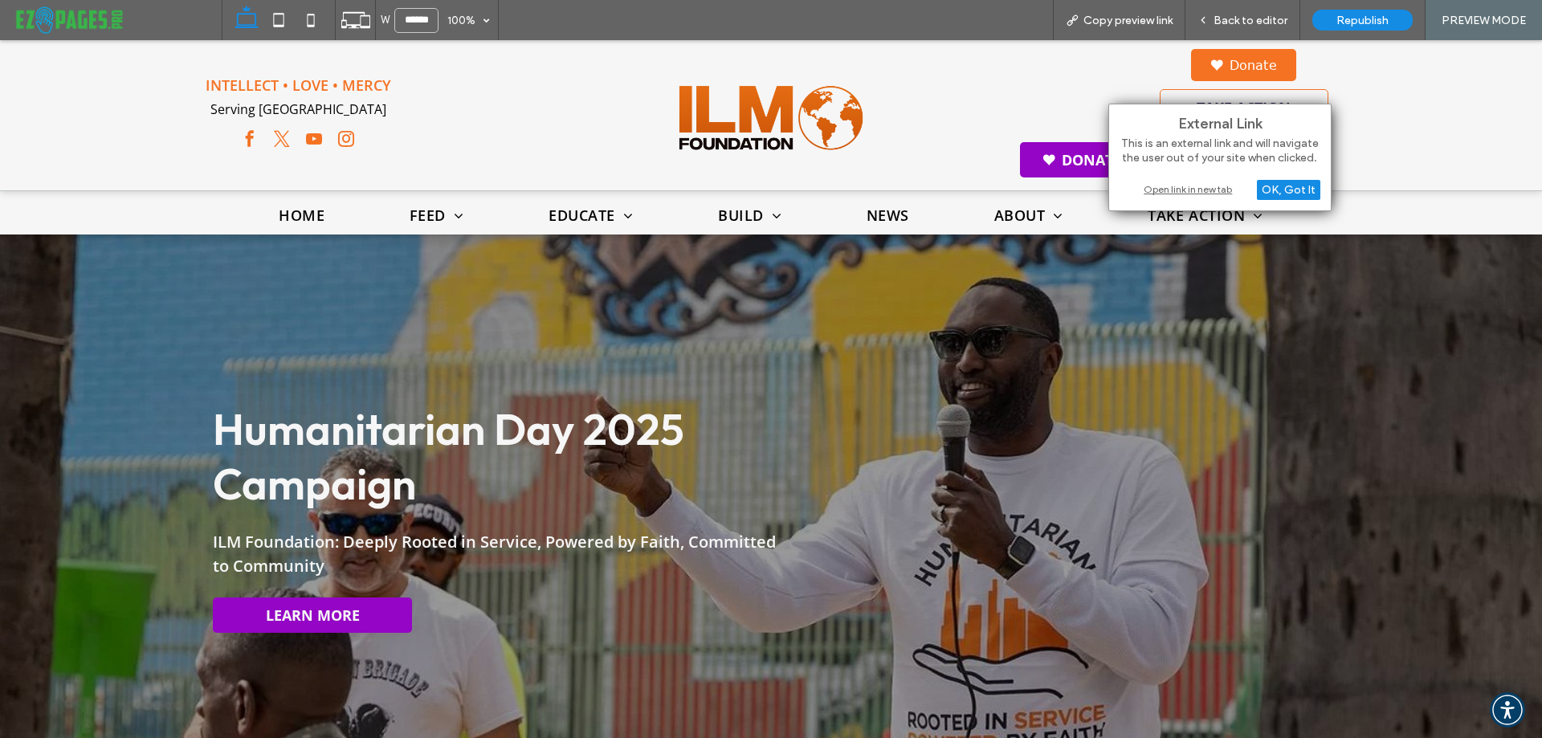
click at [1255, 66] on link "Donate" at bounding box center [1243, 65] width 105 height 32
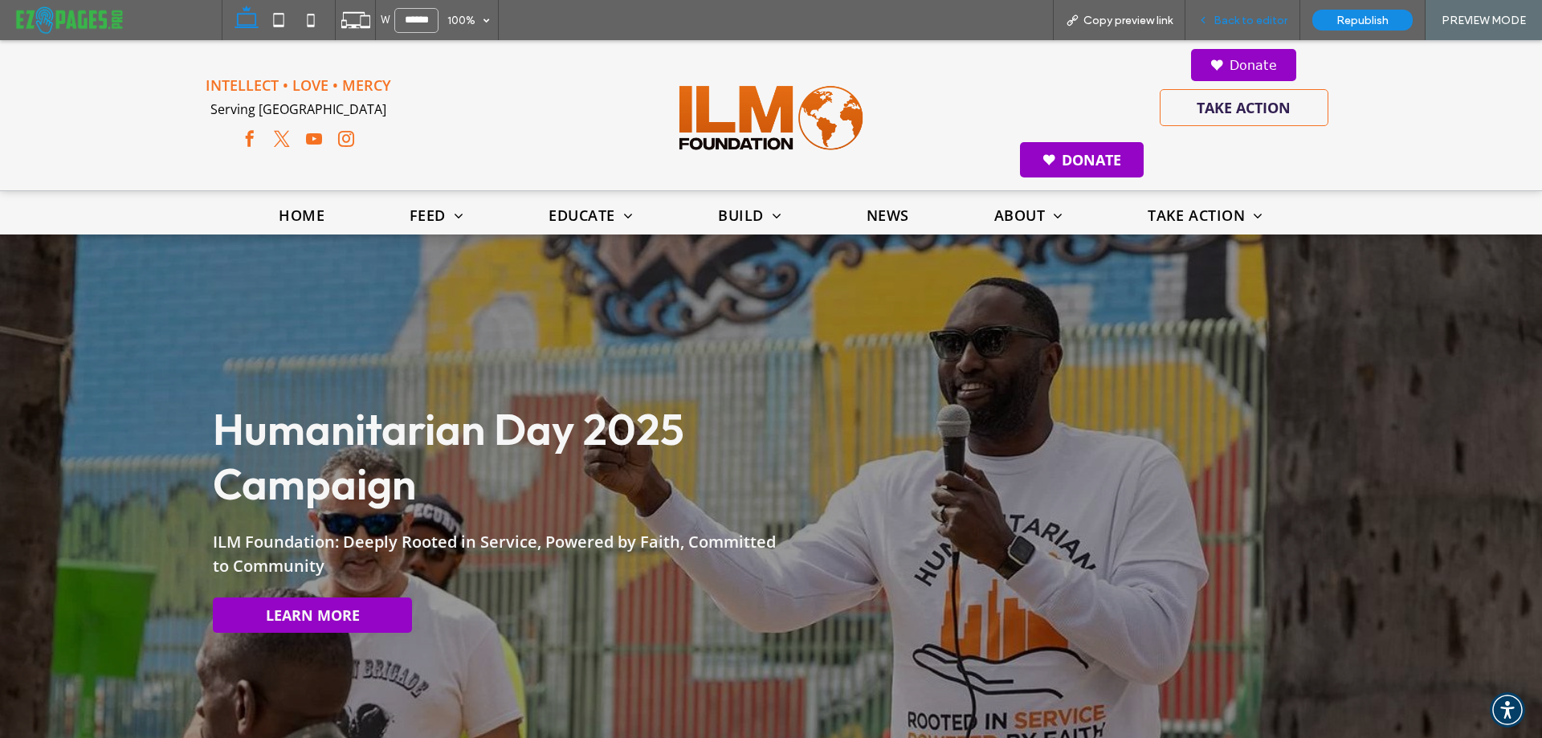
click at [1235, 21] on span "Back to editor" at bounding box center [1251, 21] width 74 height 14
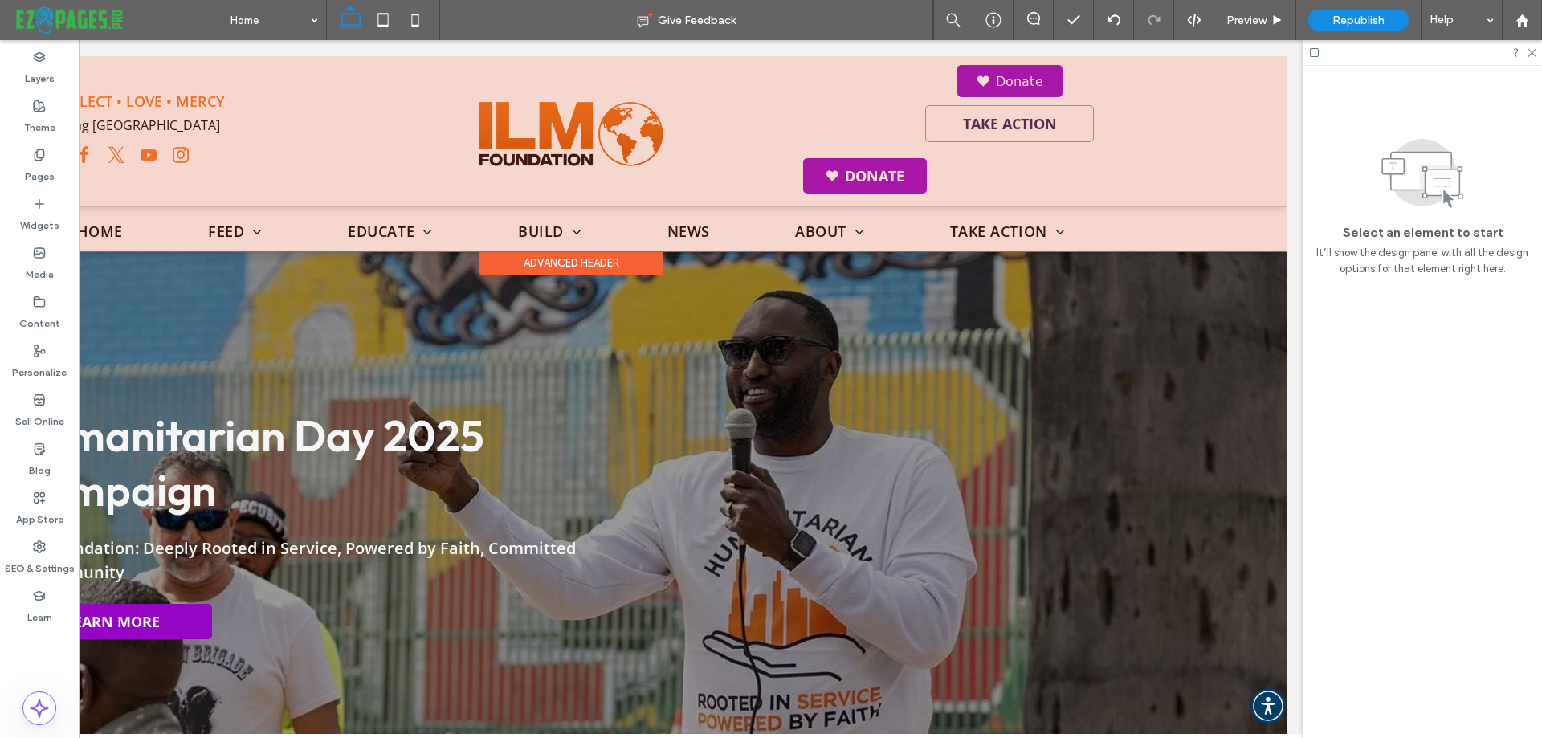
click at [978, 71] on div at bounding box center [571, 153] width 1432 height 194
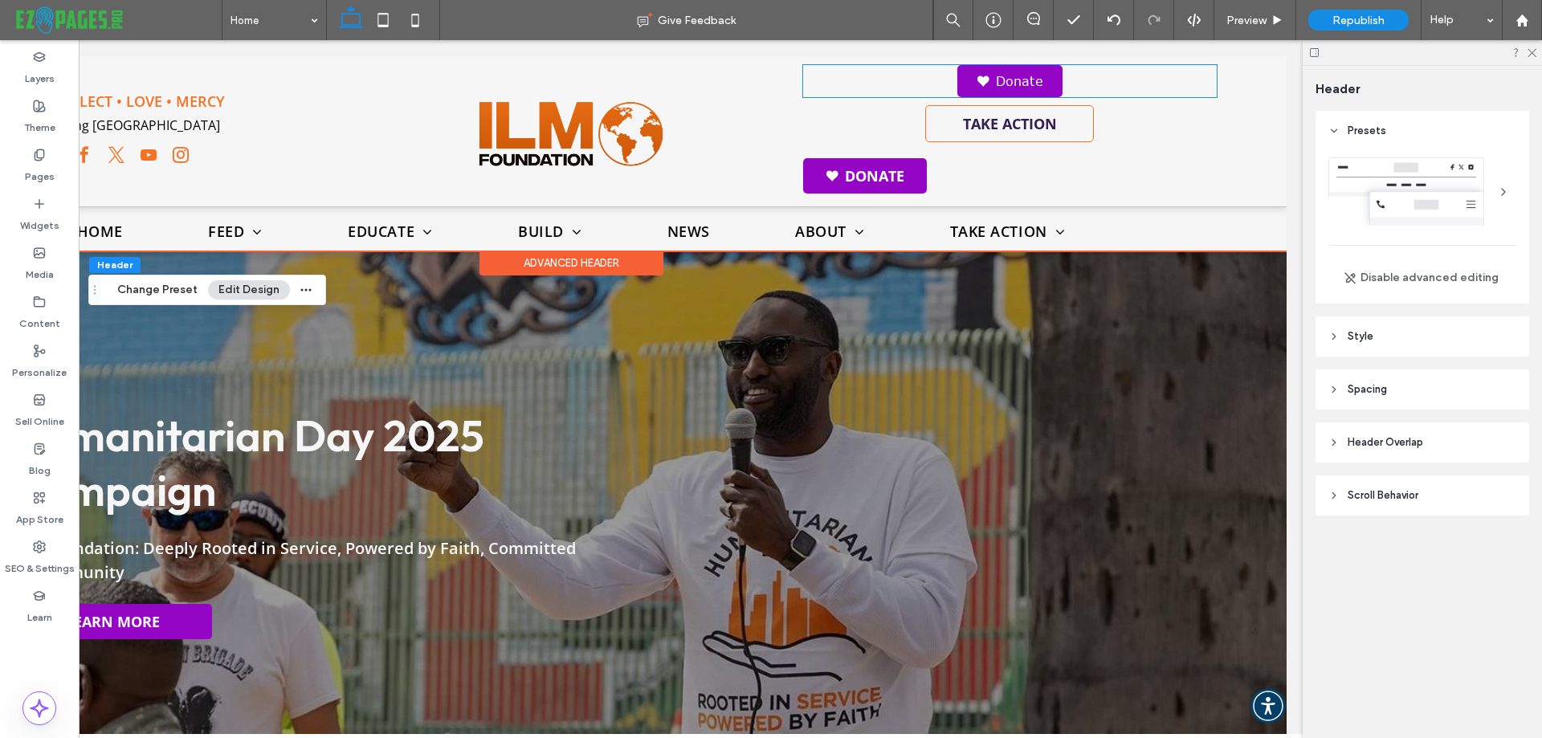
click at [978, 71] on link "Donate" at bounding box center [1010, 81] width 105 height 32
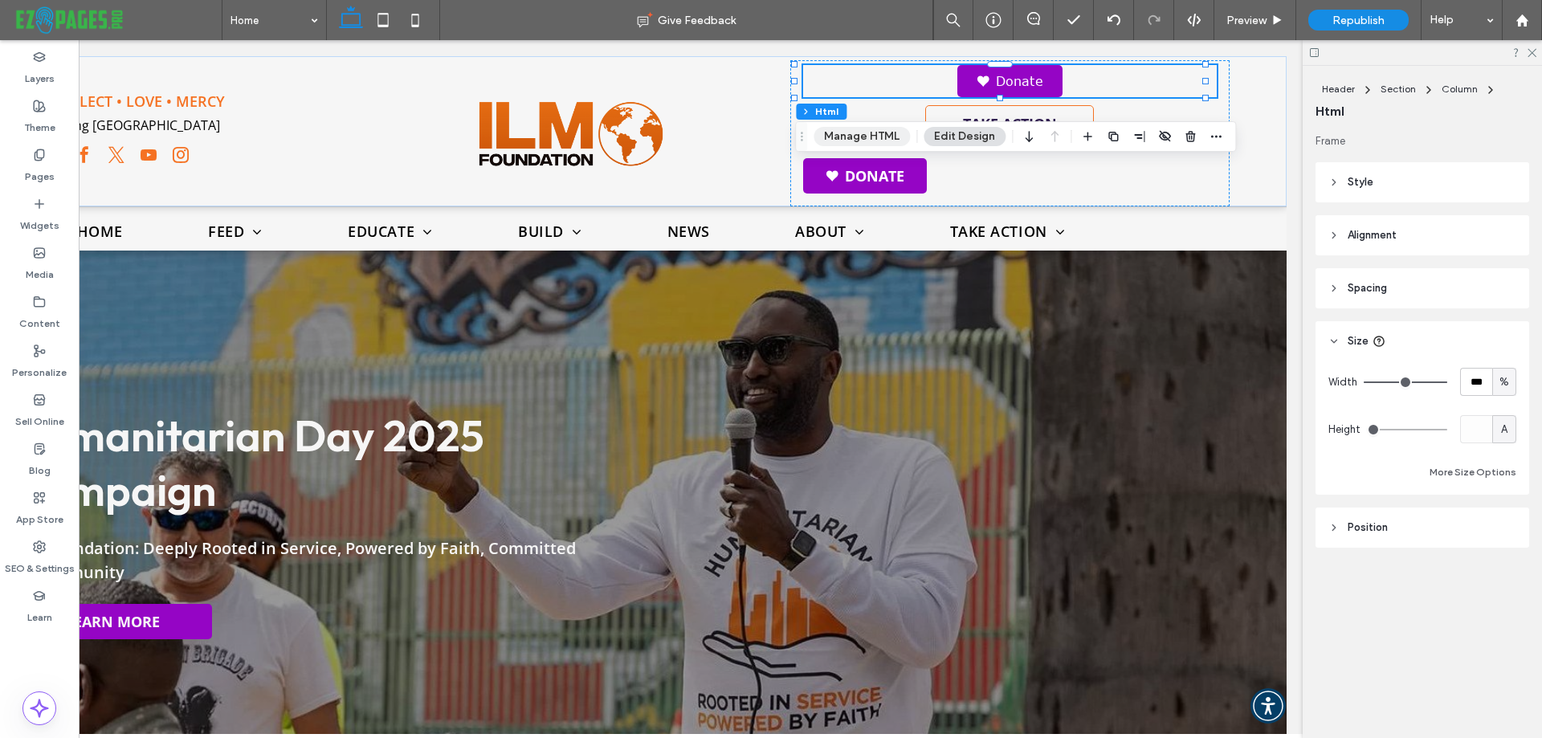
click at [867, 141] on button "Manage HTML" at bounding box center [862, 136] width 96 height 19
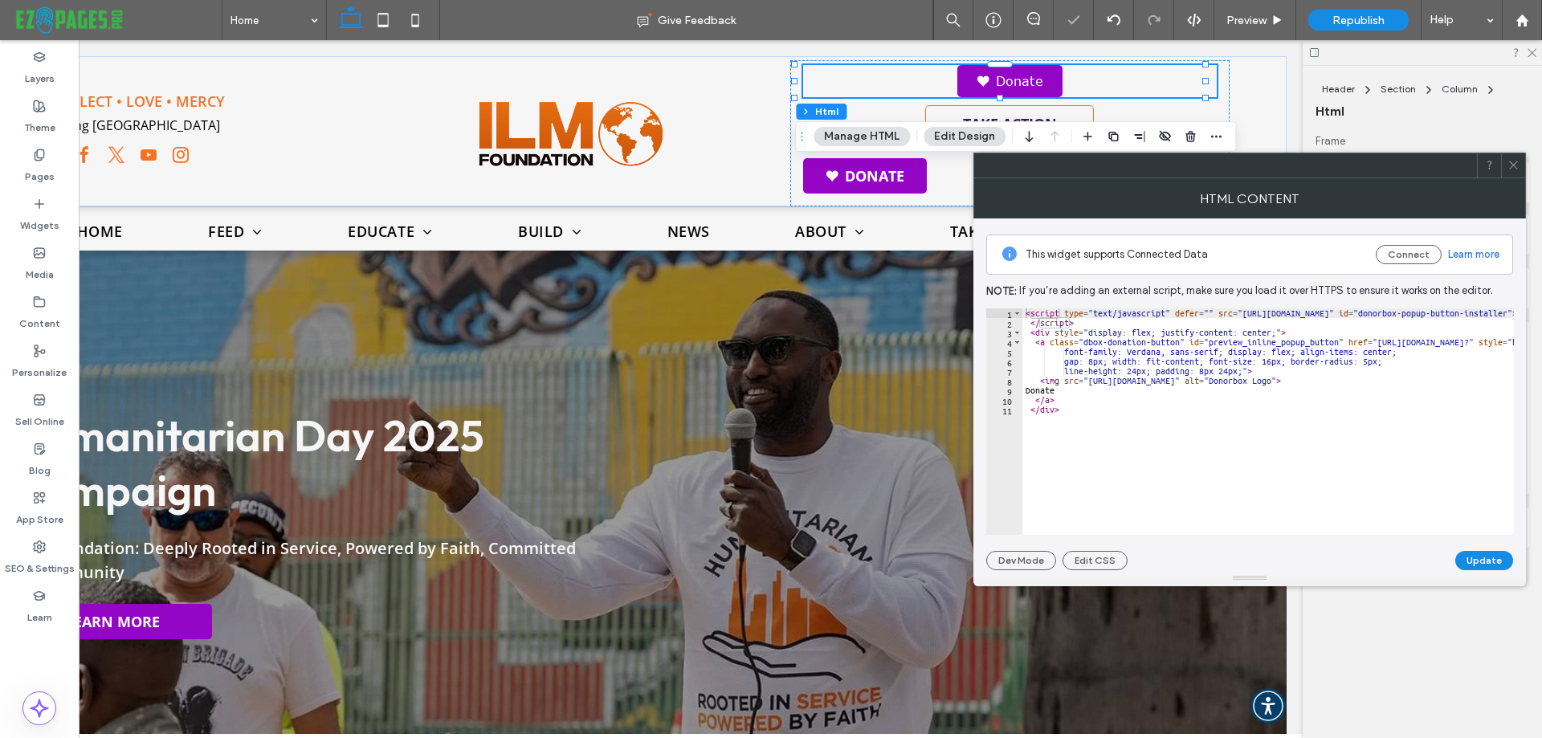
click at [1125, 371] on div "< script type = "text/javascript" defer = "" src = "https://donorbox.org/instal…" at bounding box center [1522, 425] width 999 height 234
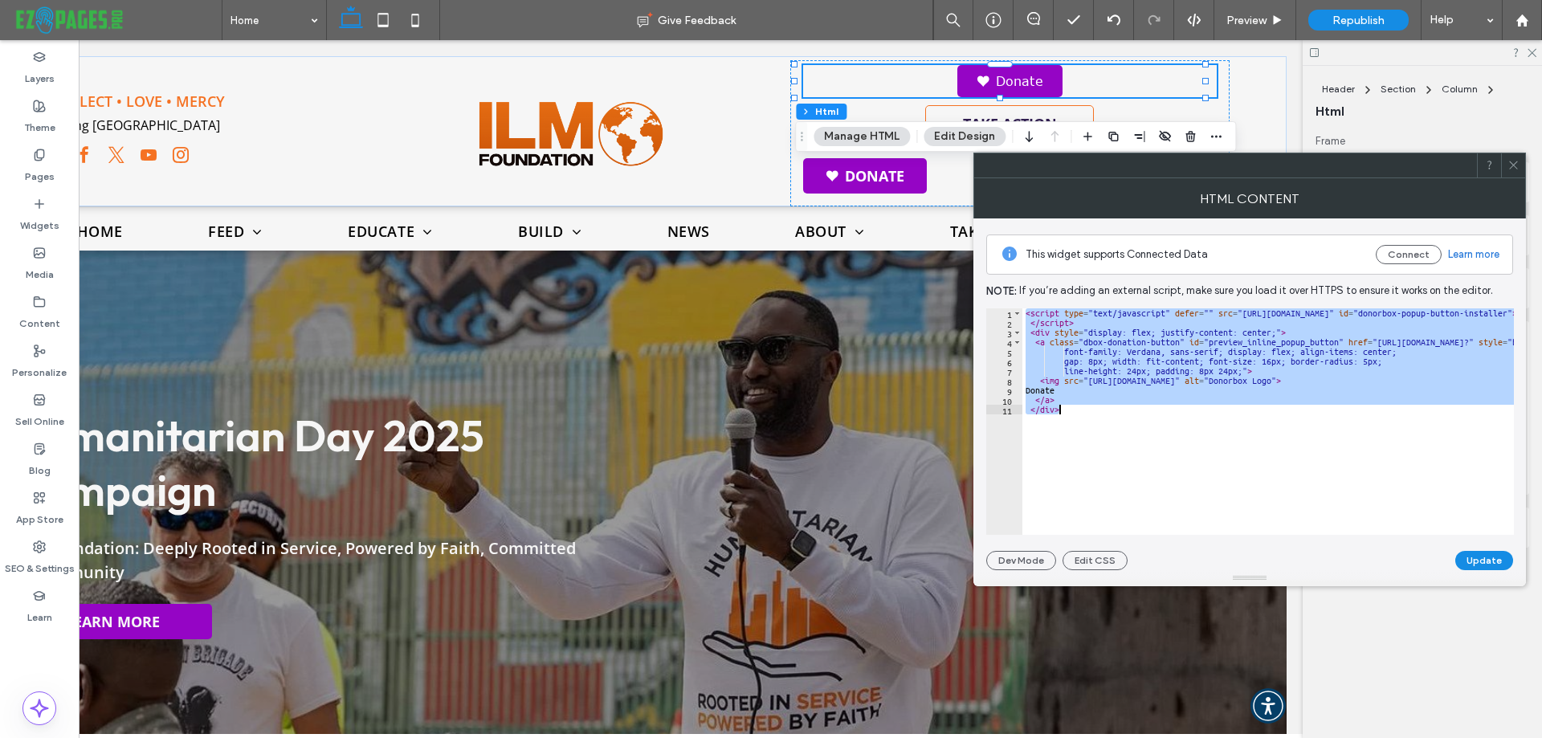
click at [1050, 431] on div "< script type = "text/javascript" defer = "" src = "https://donorbox.org/instal…" at bounding box center [1269, 421] width 492 height 227
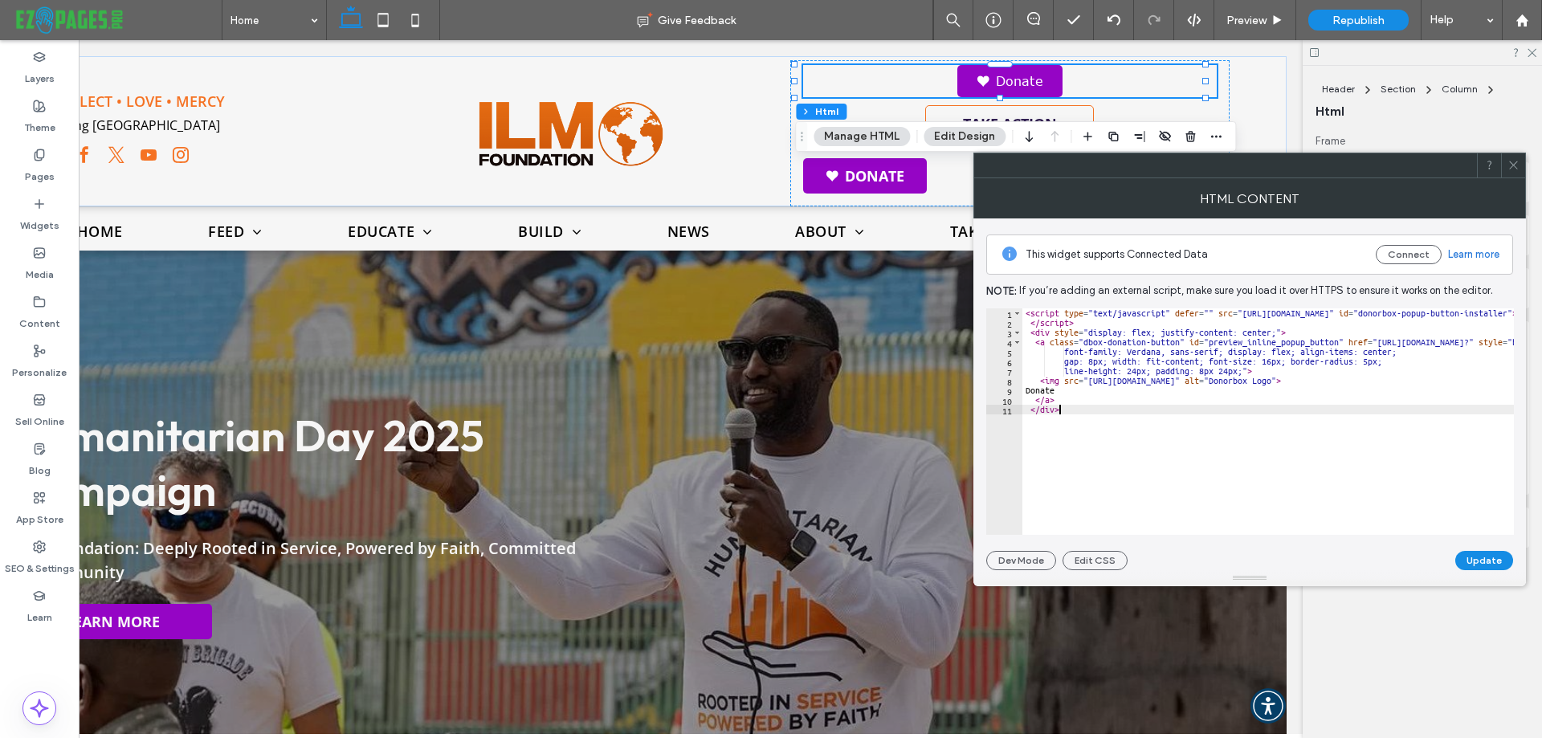
type textarea "**** *******"
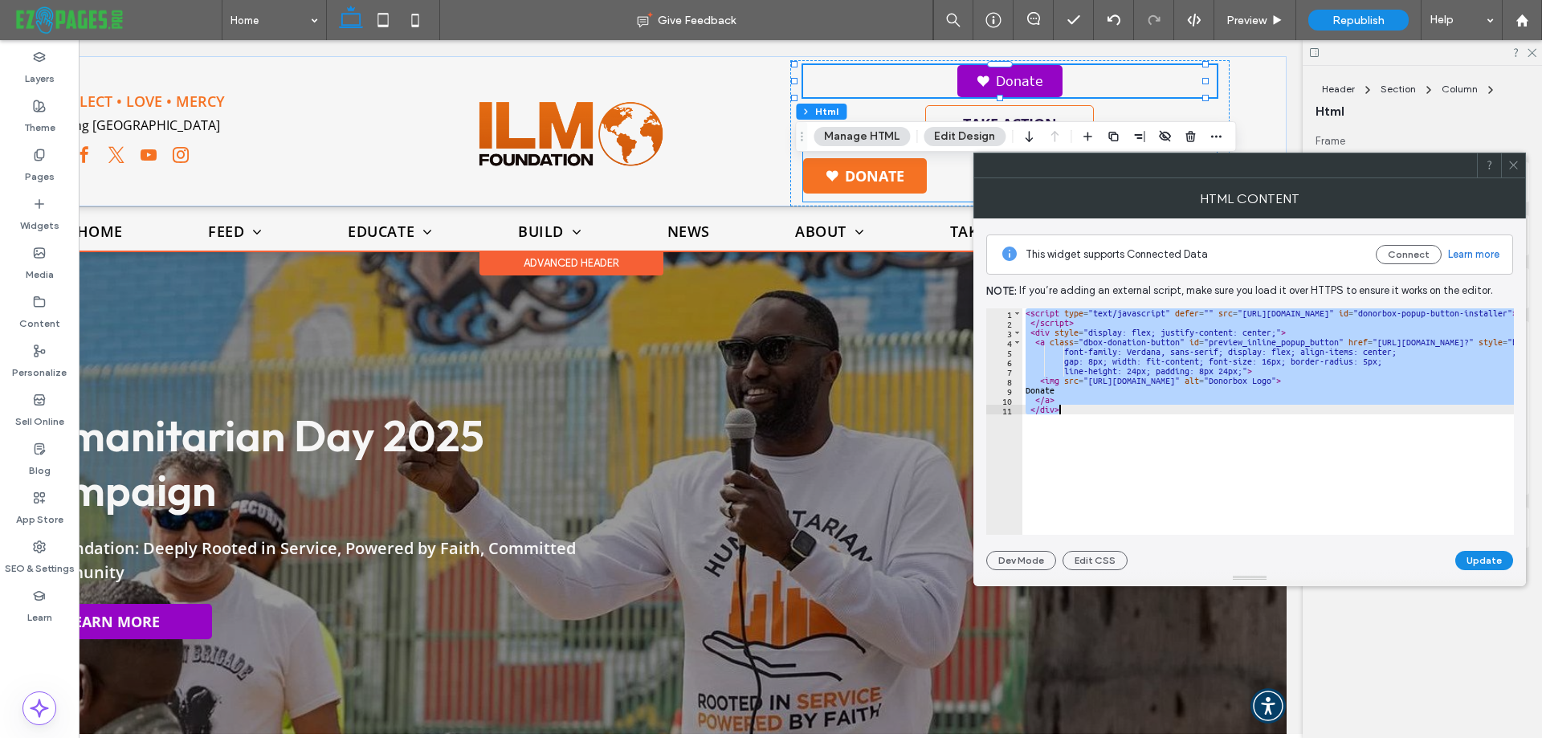
click at [855, 173] on link "Donate" at bounding box center [865, 175] width 124 height 35
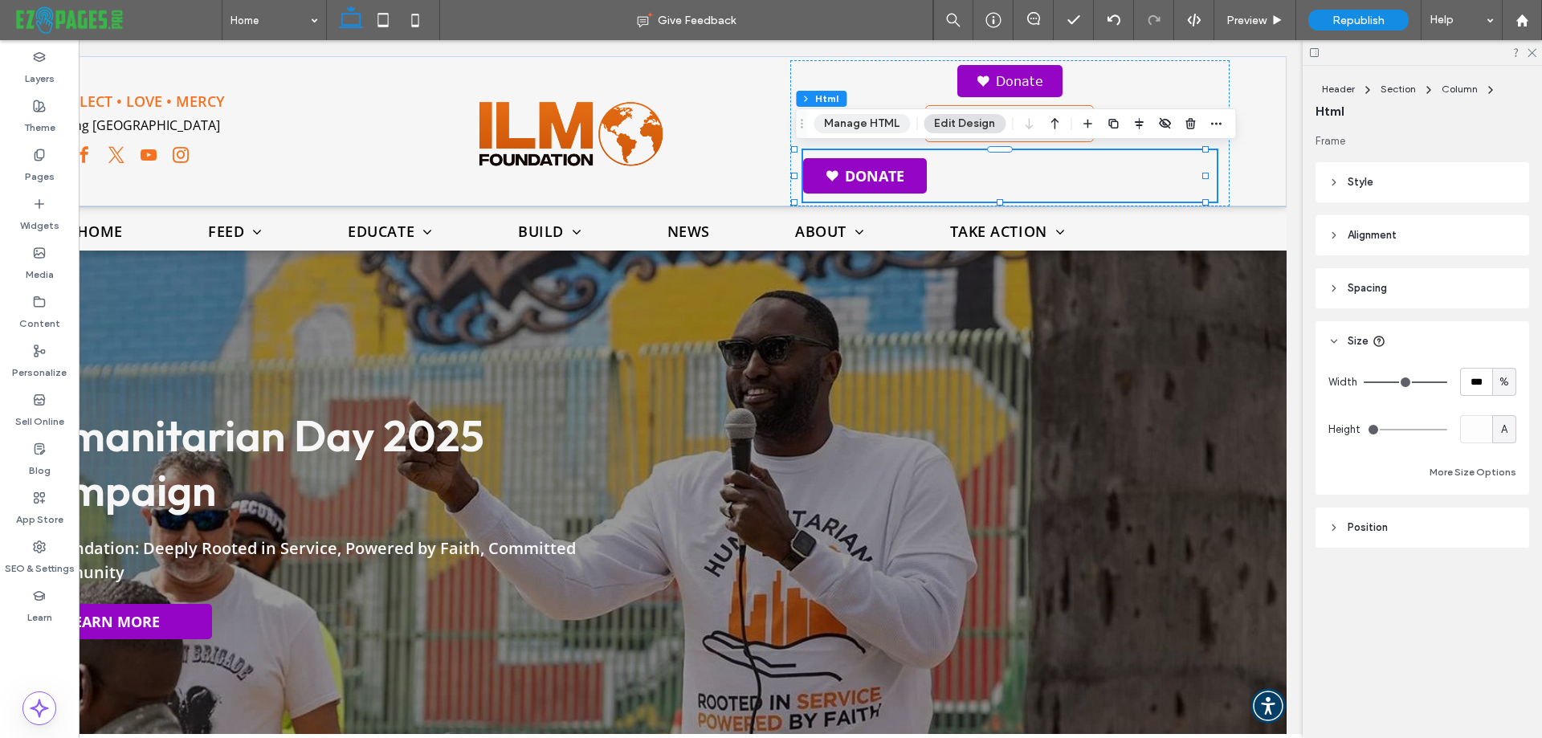
click at [849, 131] on button "Manage HTML" at bounding box center [862, 123] width 96 height 19
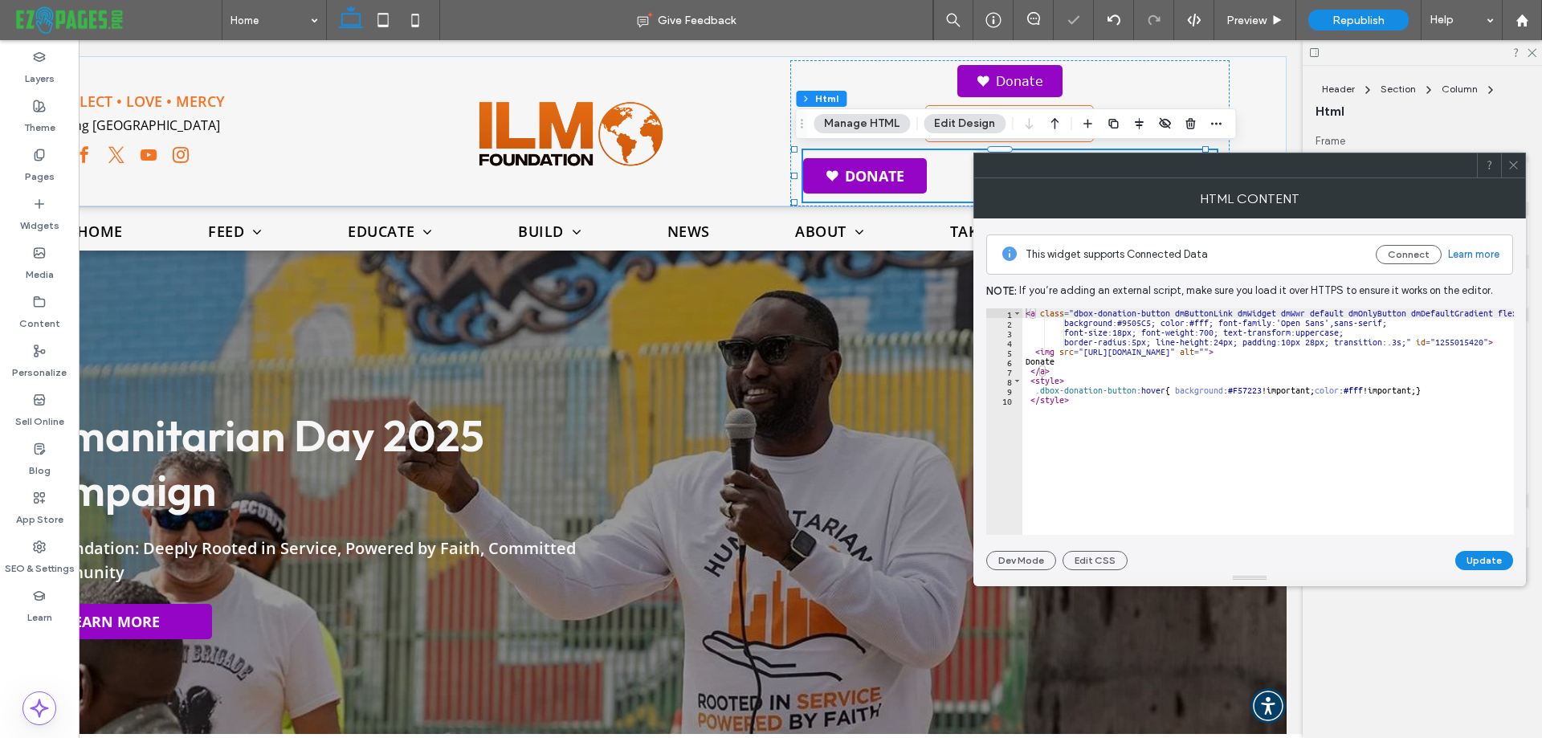
type textarea "**********"
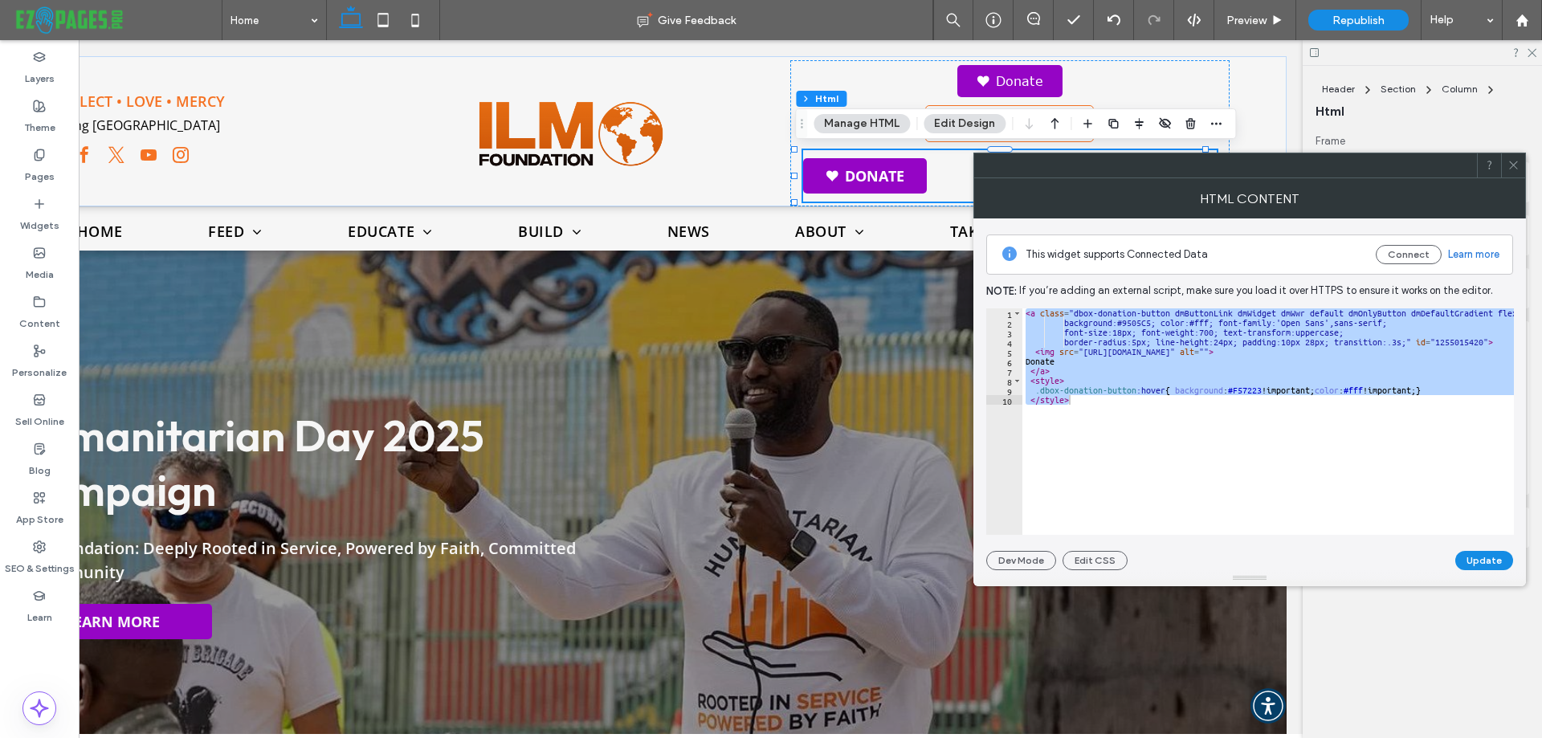
click at [1511, 169] on icon at bounding box center [1514, 165] width 12 height 12
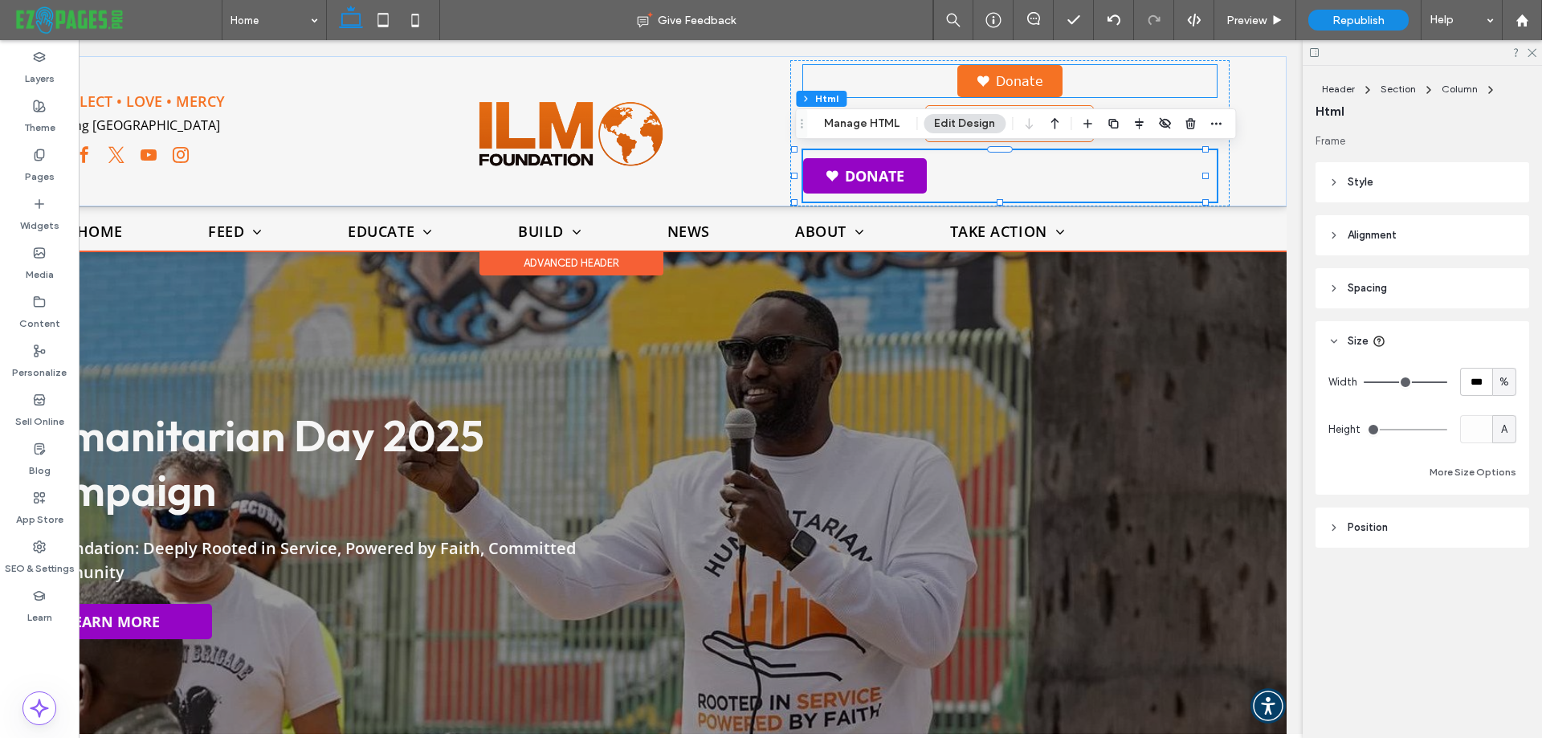
click at [977, 77] on img at bounding box center [983, 81] width 13 height 11
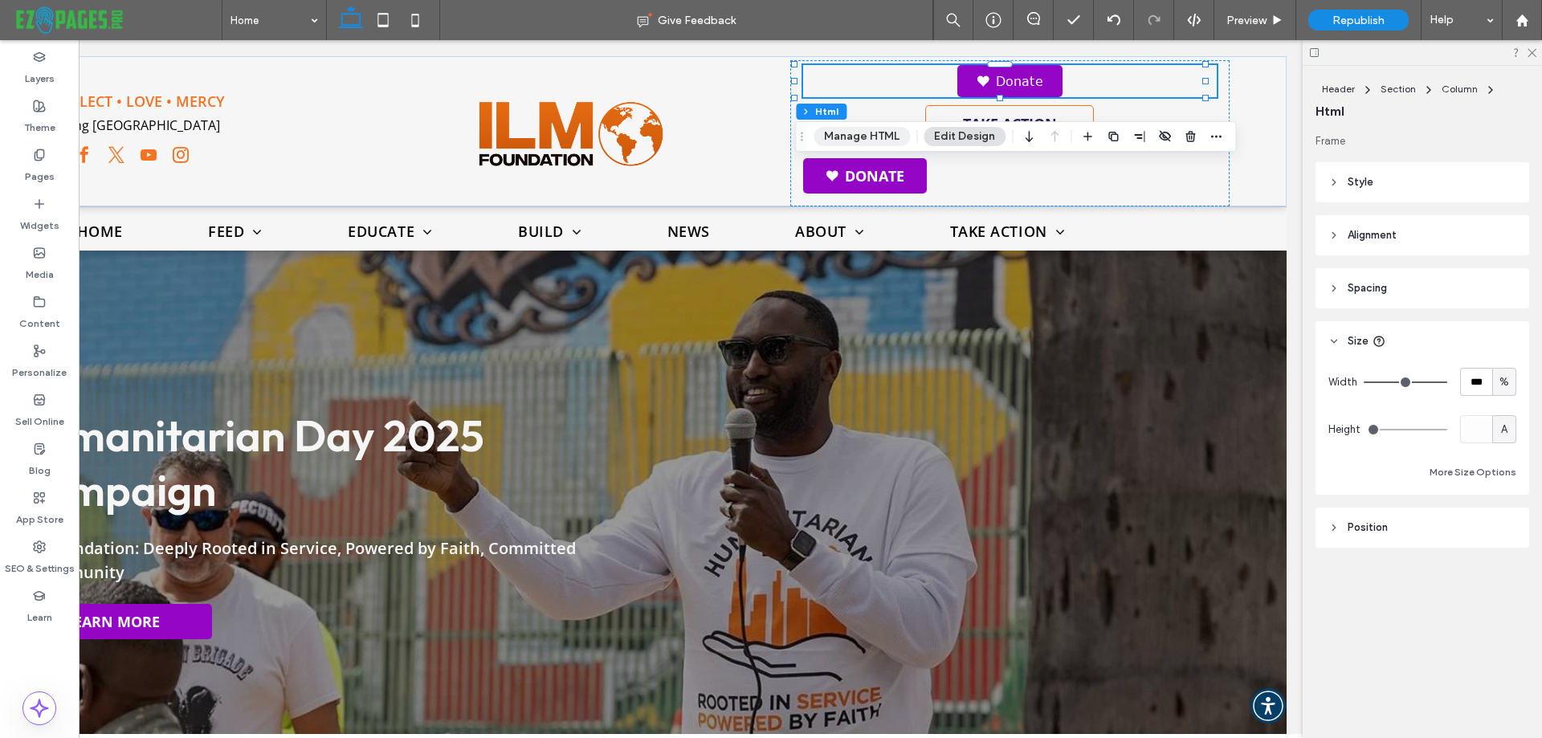
click at [857, 137] on button "Manage HTML" at bounding box center [862, 136] width 96 height 19
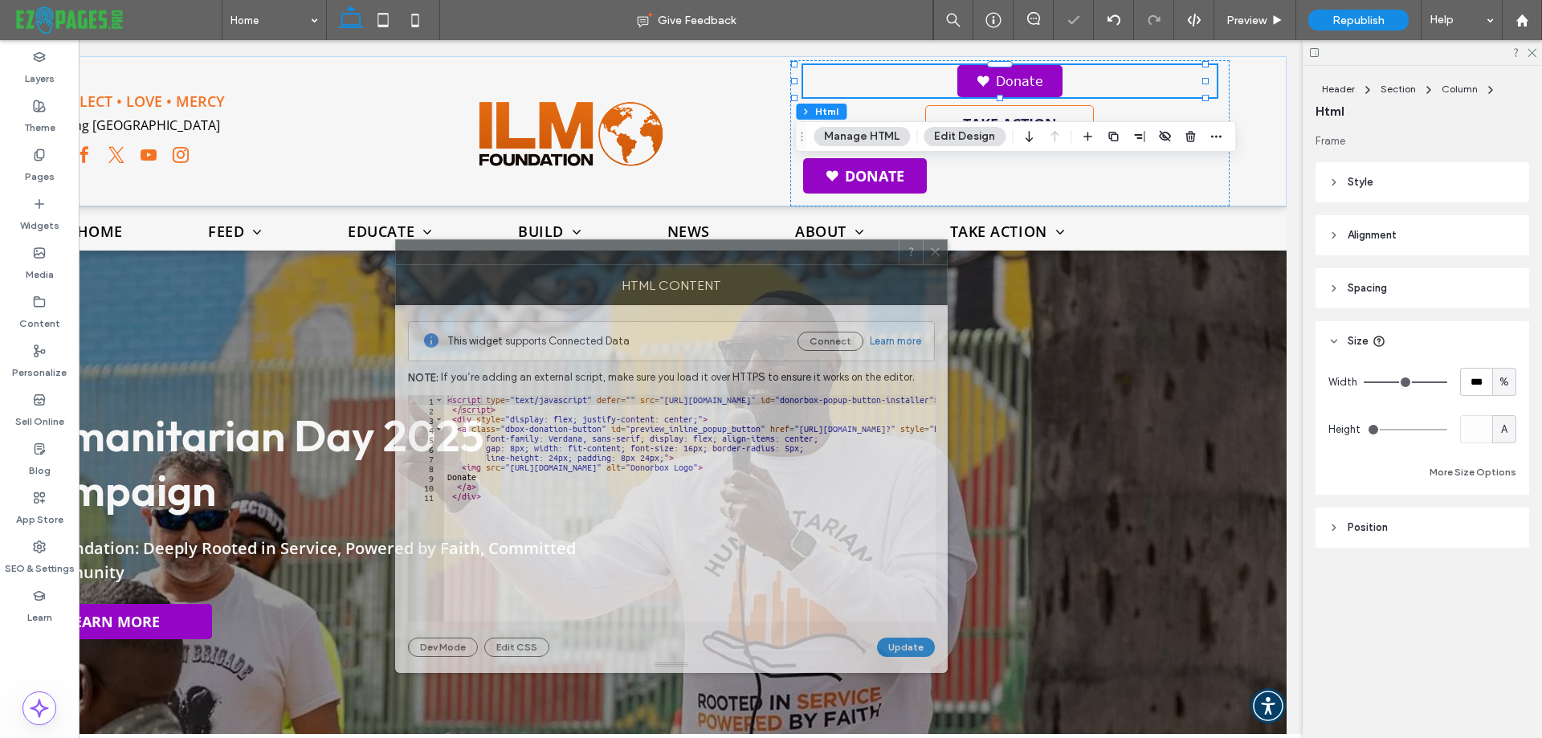
drag, startPoint x: 1155, startPoint y: 164, endPoint x: 464, endPoint y: 256, distance: 697.0
click at [464, 256] on div at bounding box center [647, 252] width 503 height 24
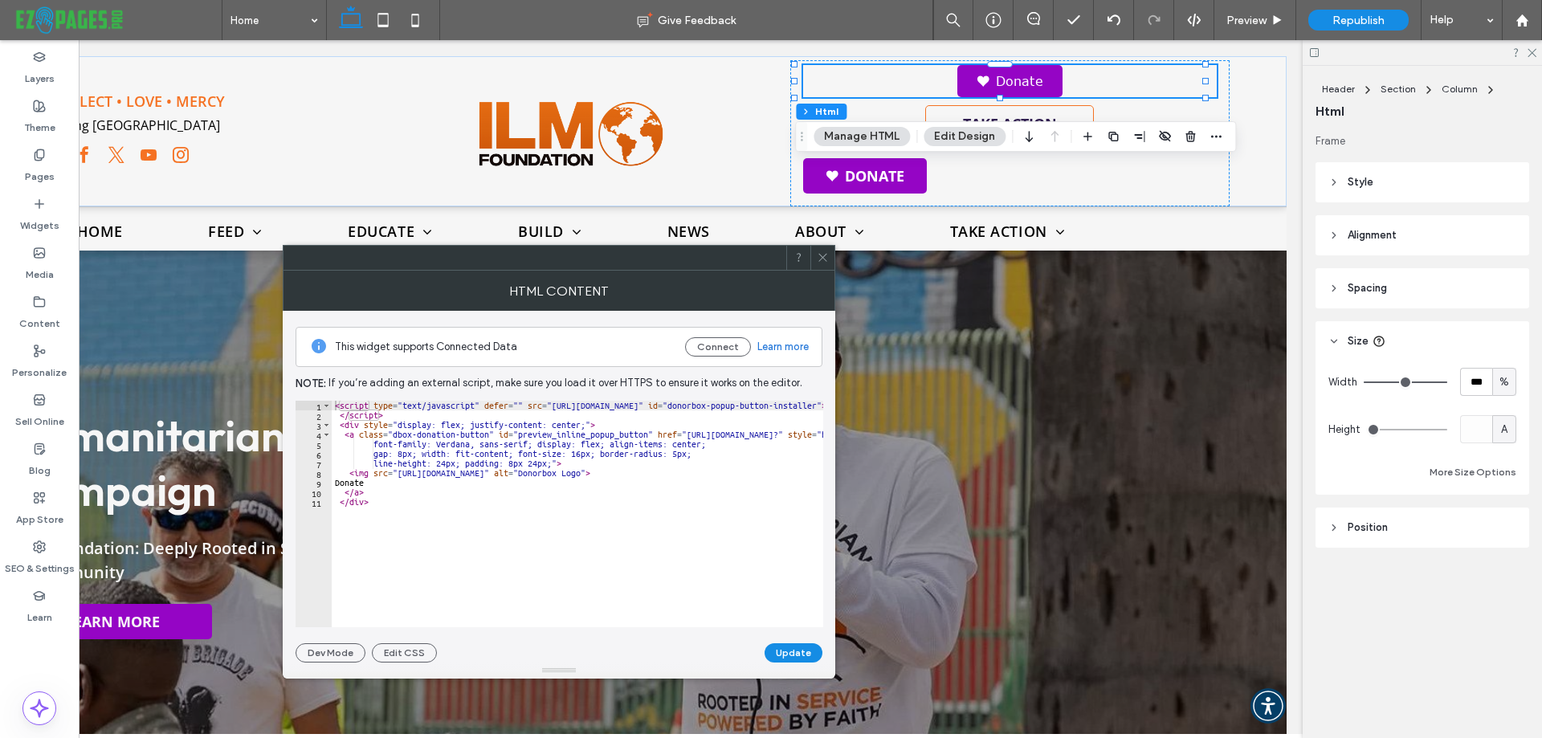
click at [749, 444] on div "< script type = "text/javascript" defer = "" src = "https://donorbox.org/instal…" at bounding box center [831, 518] width 999 height 234
paste textarea "**********"
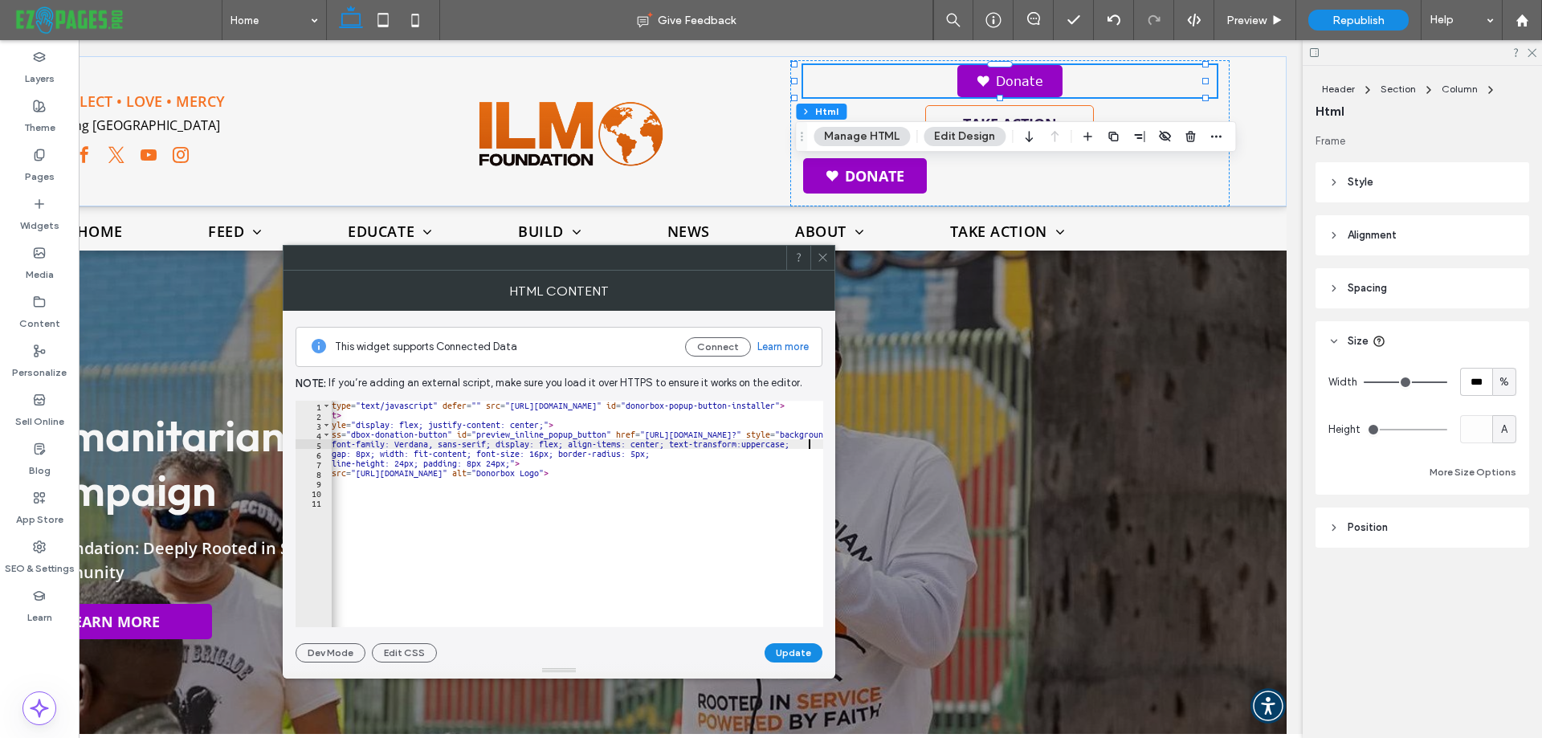
scroll to position [0, 42]
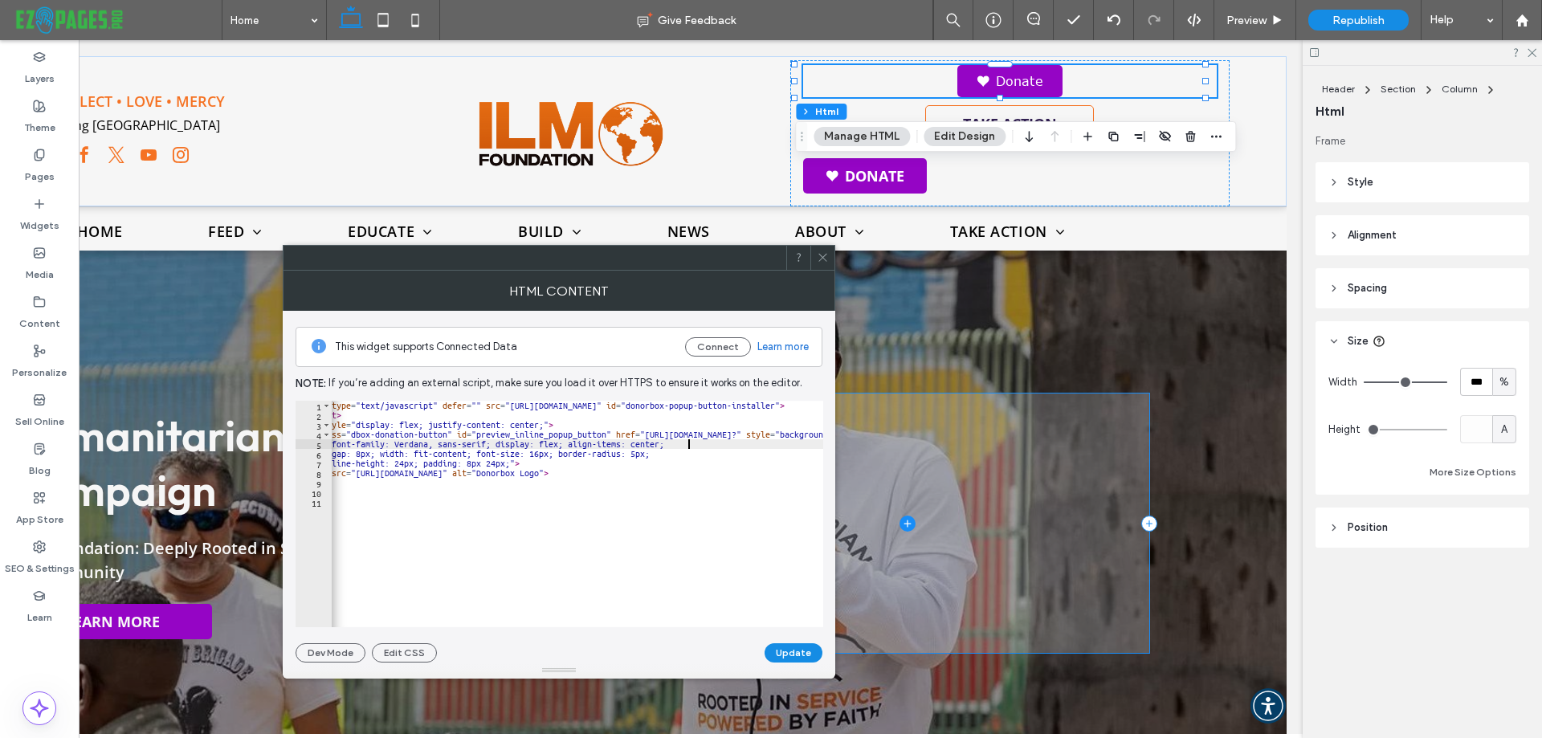
paste textarea "**********"
type textarea "**********"
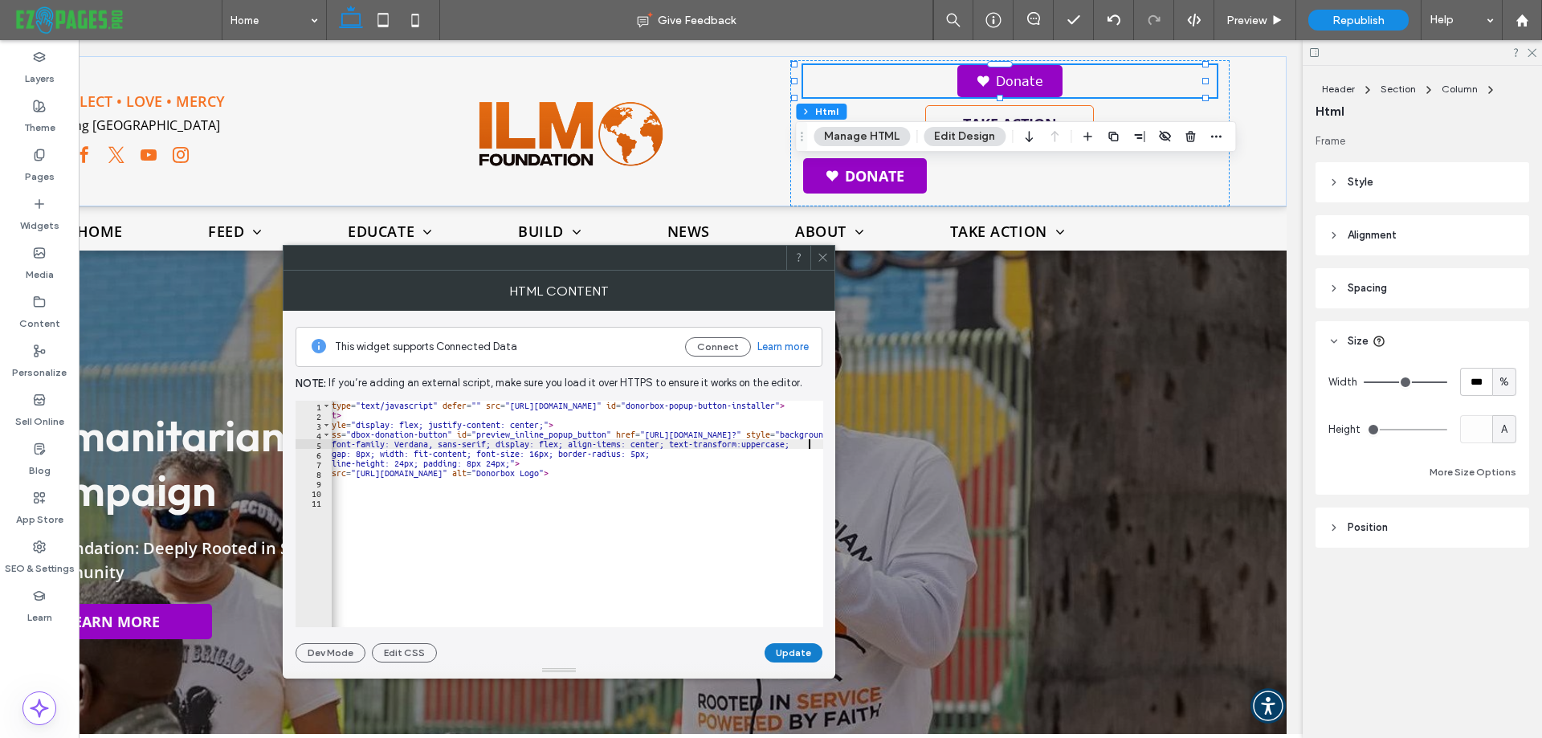
click at [794, 652] on button "Update" at bounding box center [794, 652] width 58 height 19
click at [1238, 14] on span "Preview" at bounding box center [1247, 21] width 40 height 14
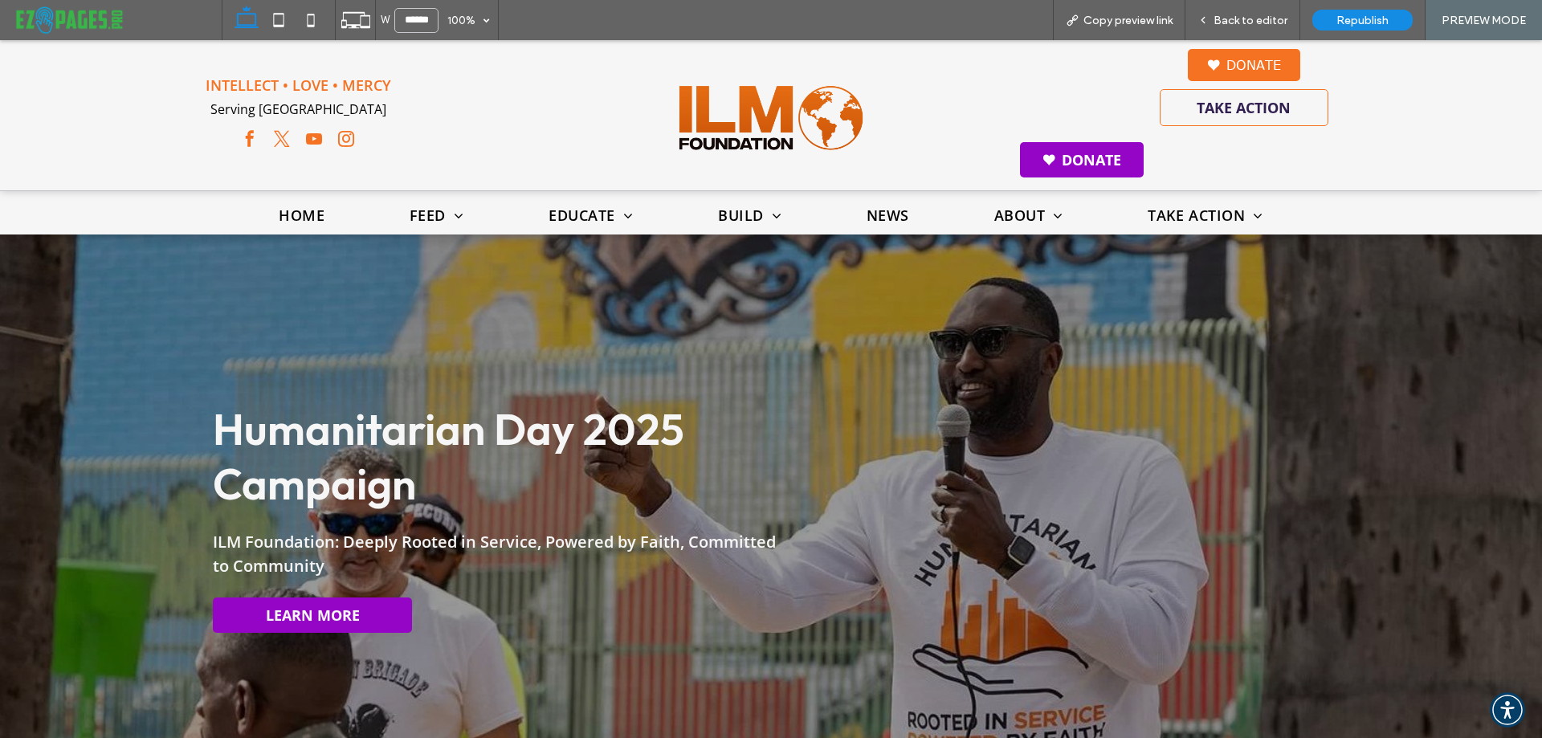
click at [1207, 60] on img at bounding box center [1213, 64] width 13 height 11
click at [1239, 60] on link "Donate" at bounding box center [1244, 65] width 112 height 32
click at [1248, 15] on span "Back to editor" at bounding box center [1251, 21] width 74 height 14
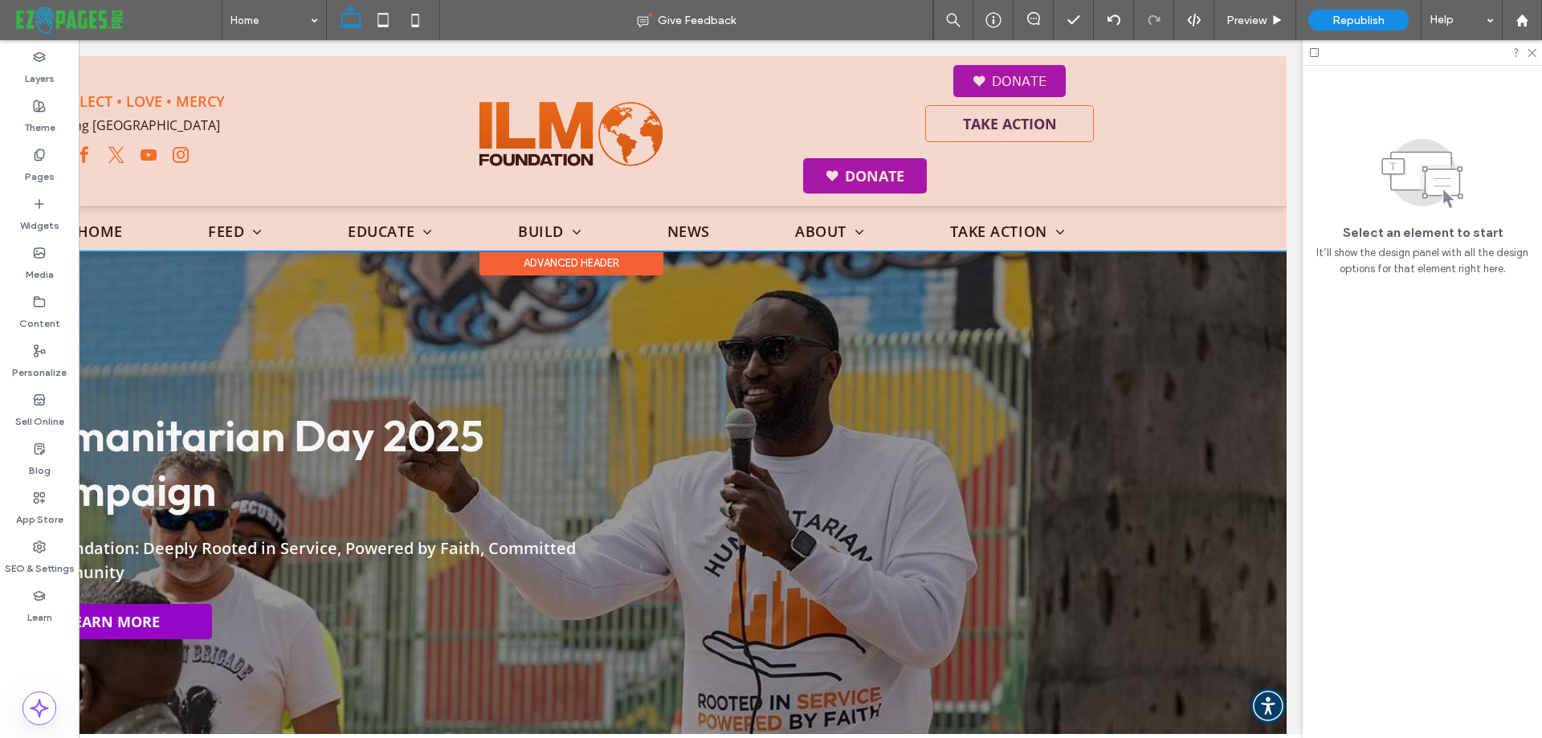
click at [1012, 78] on div at bounding box center [571, 153] width 1432 height 194
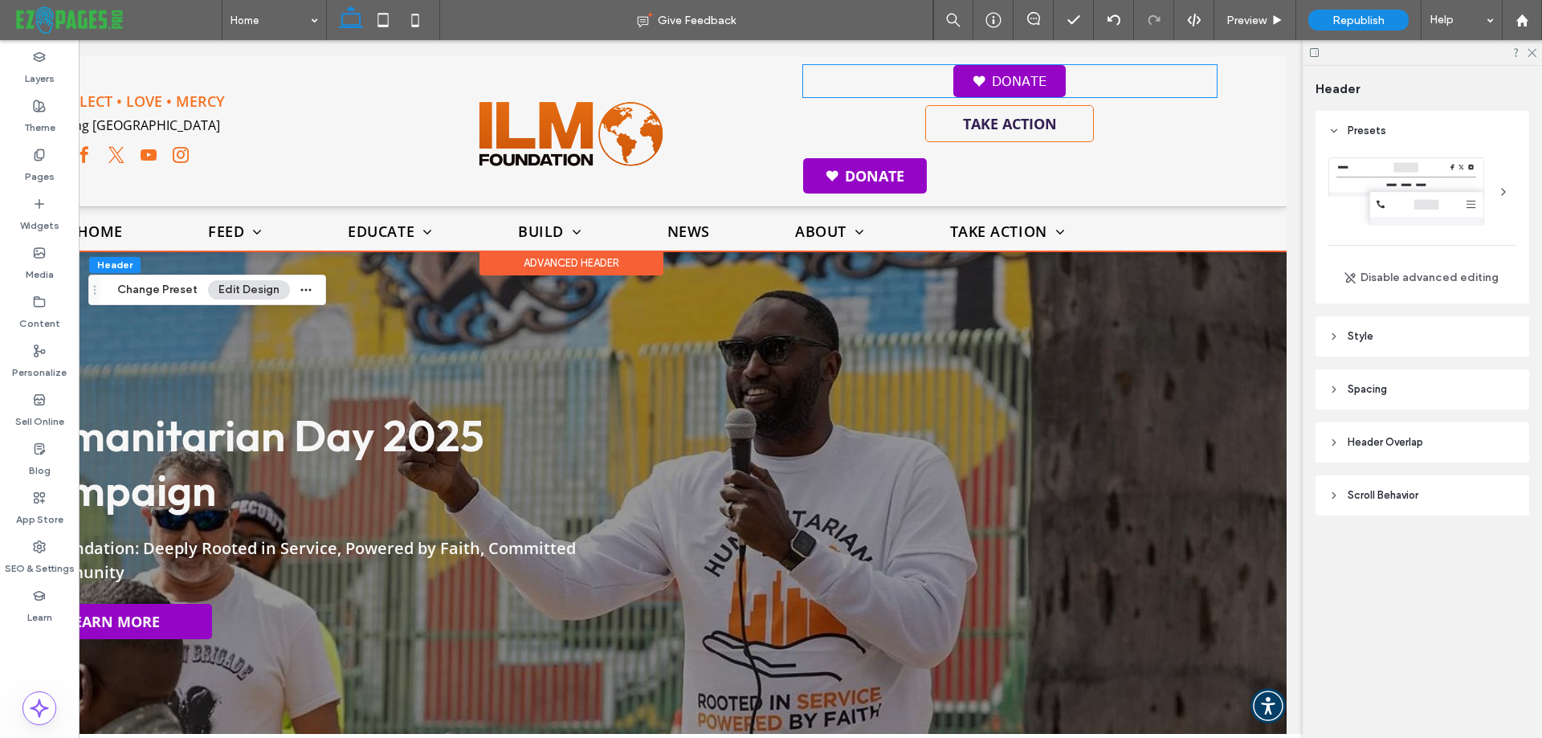
click at [1012, 78] on link "Donate" at bounding box center [1010, 81] width 112 height 32
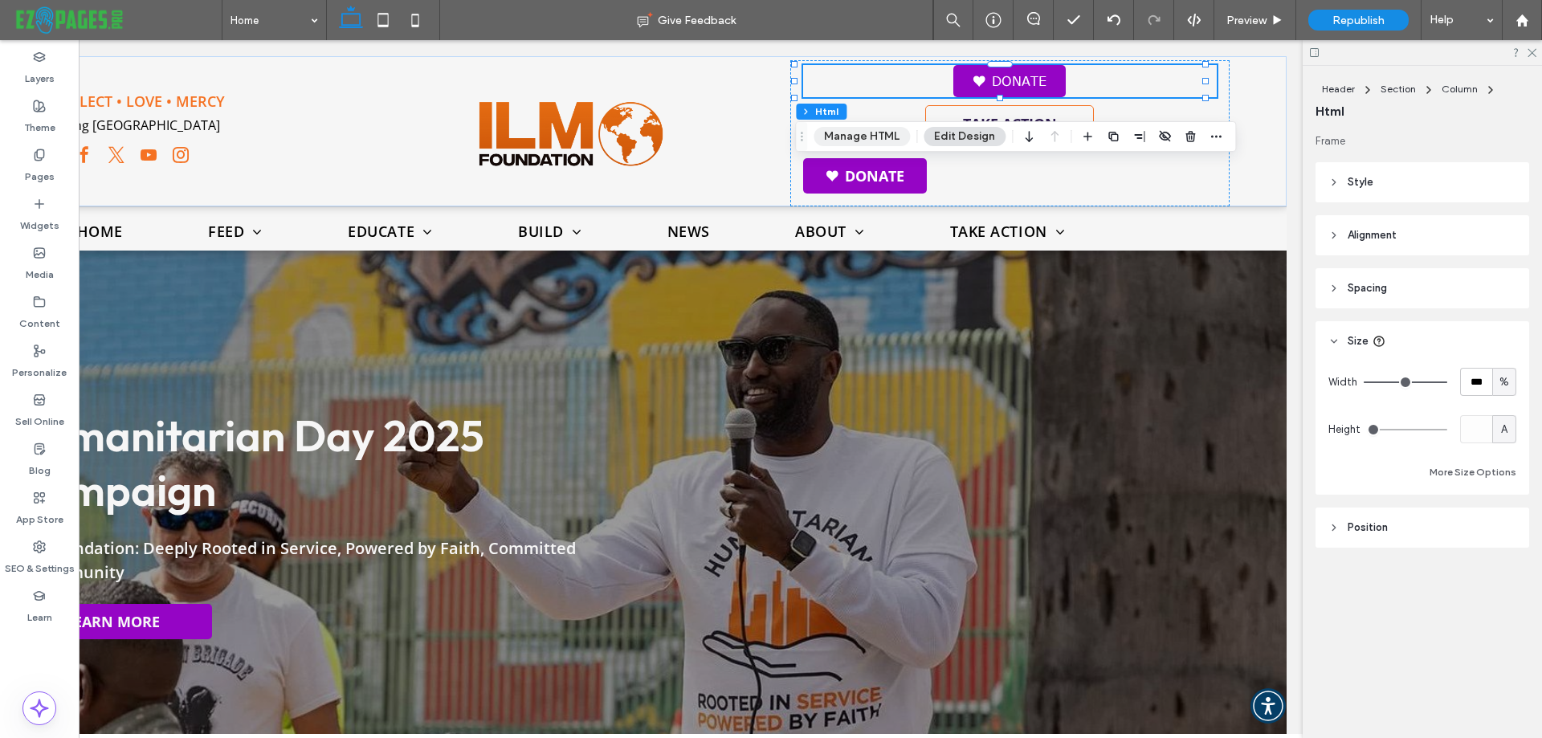
click at [885, 134] on button "Manage HTML" at bounding box center [862, 136] width 96 height 19
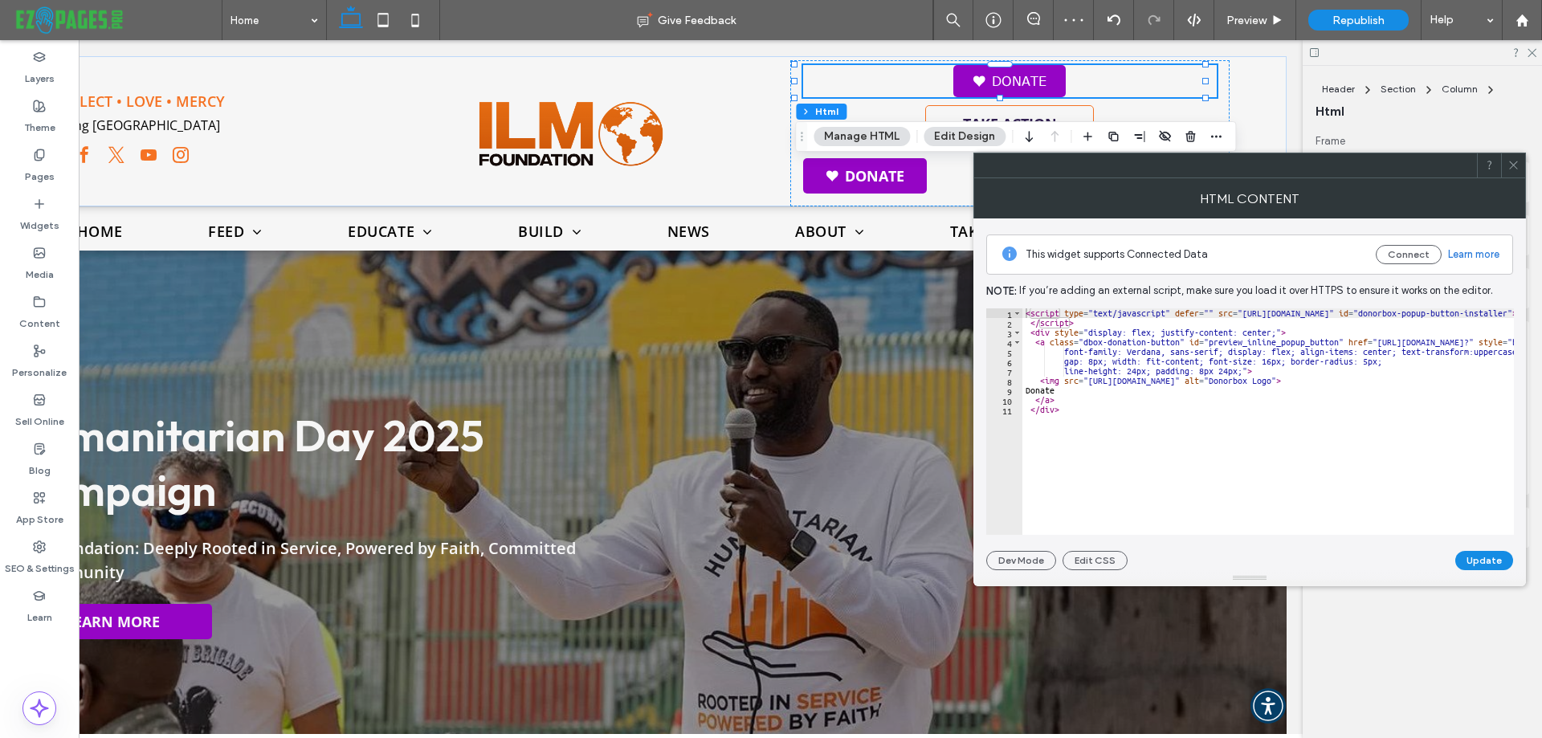
type textarea "**********"
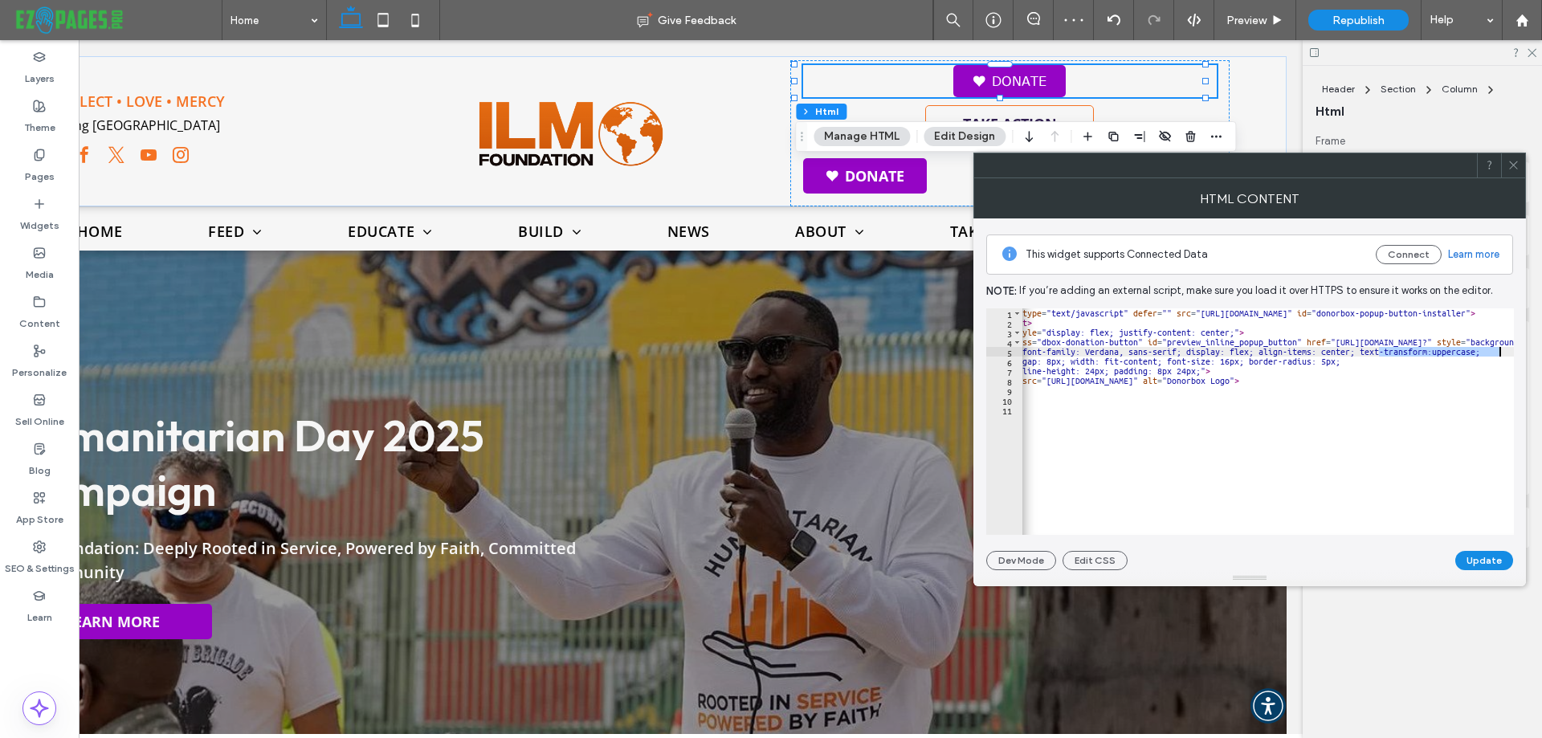
drag, startPoint x: 1420, startPoint y: 355, endPoint x: 1537, endPoint y: 356, distance: 116.5
click at [1537, 356] on body ".wqwq-1{fill:#231f20;} .cls-1q, .cls-2q { fill-rule: evenodd; } .cls-2q { fill:…" at bounding box center [771, 369] width 1542 height 738
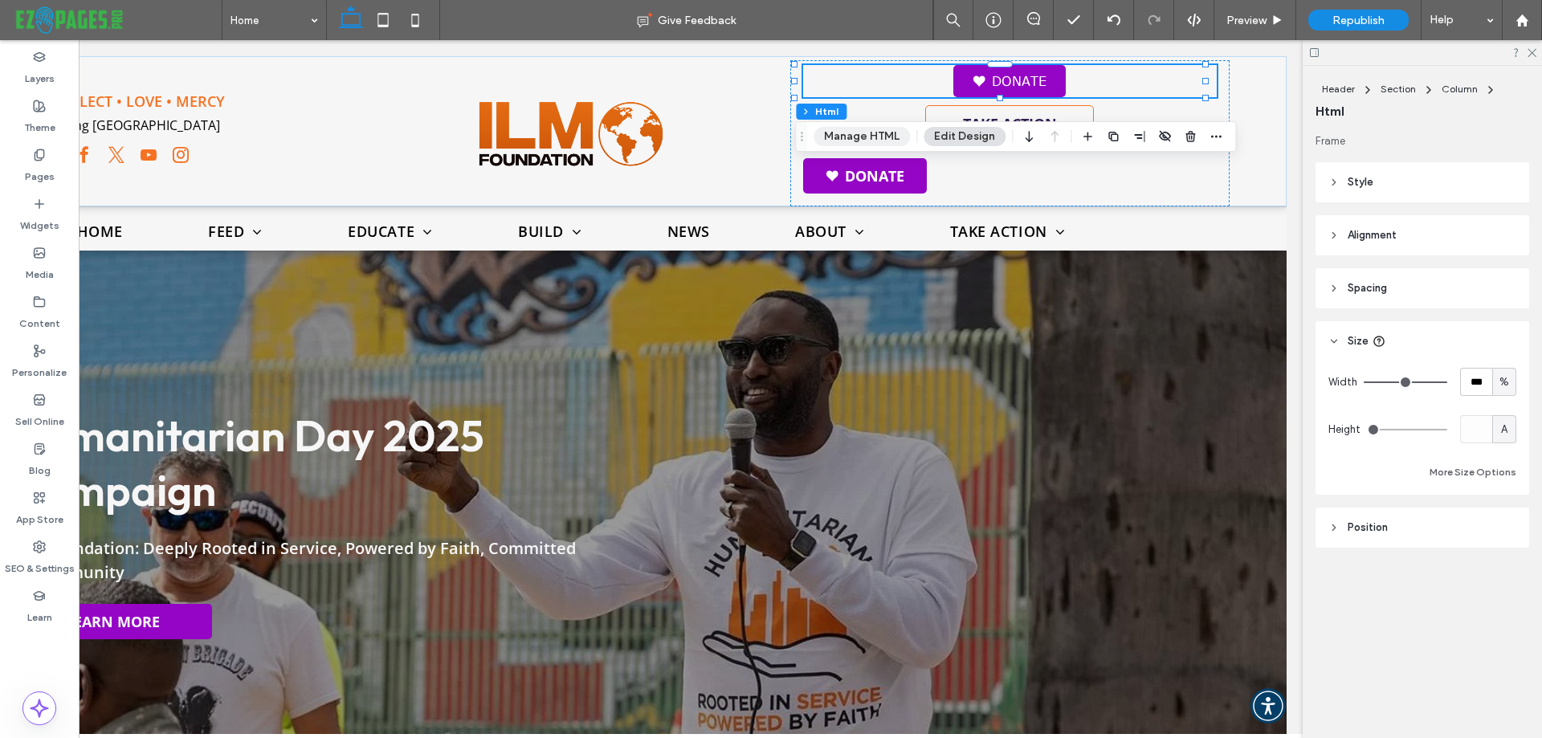
click at [858, 138] on button "Manage HTML" at bounding box center [862, 136] width 96 height 19
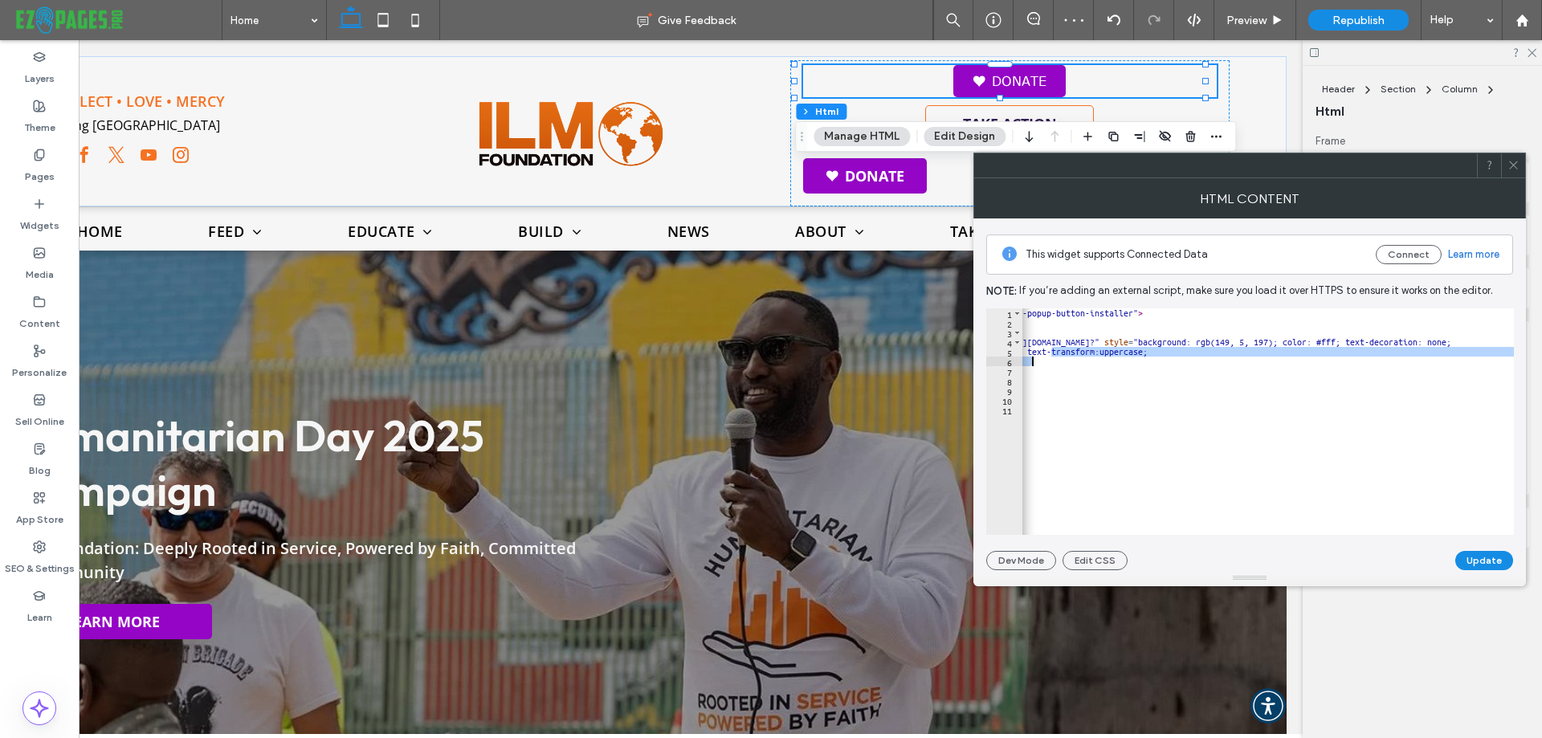
scroll to position [0, 374]
drag, startPoint x: 1424, startPoint y: 355, endPoint x: 1177, endPoint y: 354, distance: 246.6
click at [1177, 354] on div "< script type = "text/javascript" defer = "" src = "https://donorbox.org/instal…" at bounding box center [1147, 425] width 999 height 234
type textarea "**********"
click at [1482, 556] on button "Update" at bounding box center [1485, 560] width 58 height 19
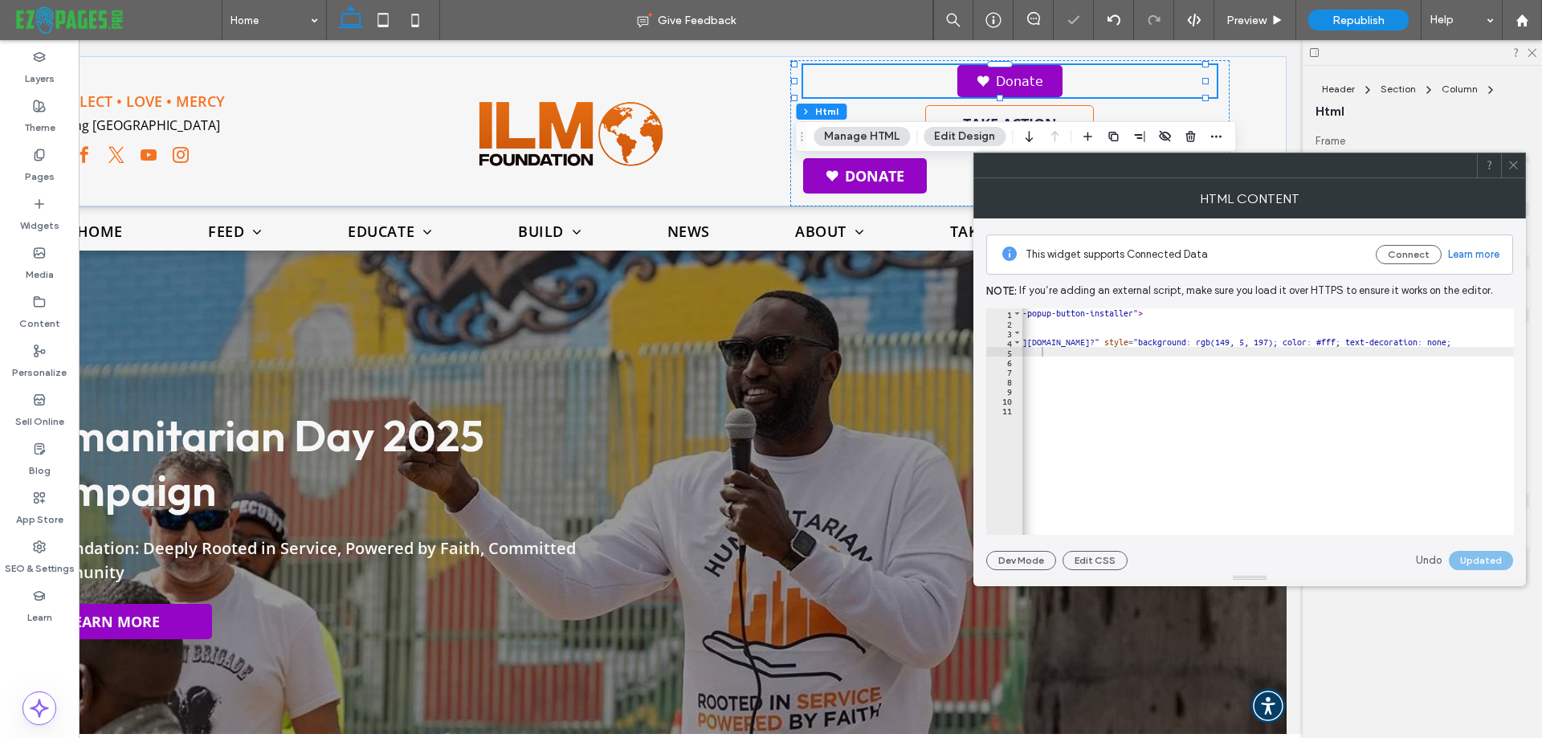
click at [1510, 165] on icon at bounding box center [1514, 165] width 12 height 12
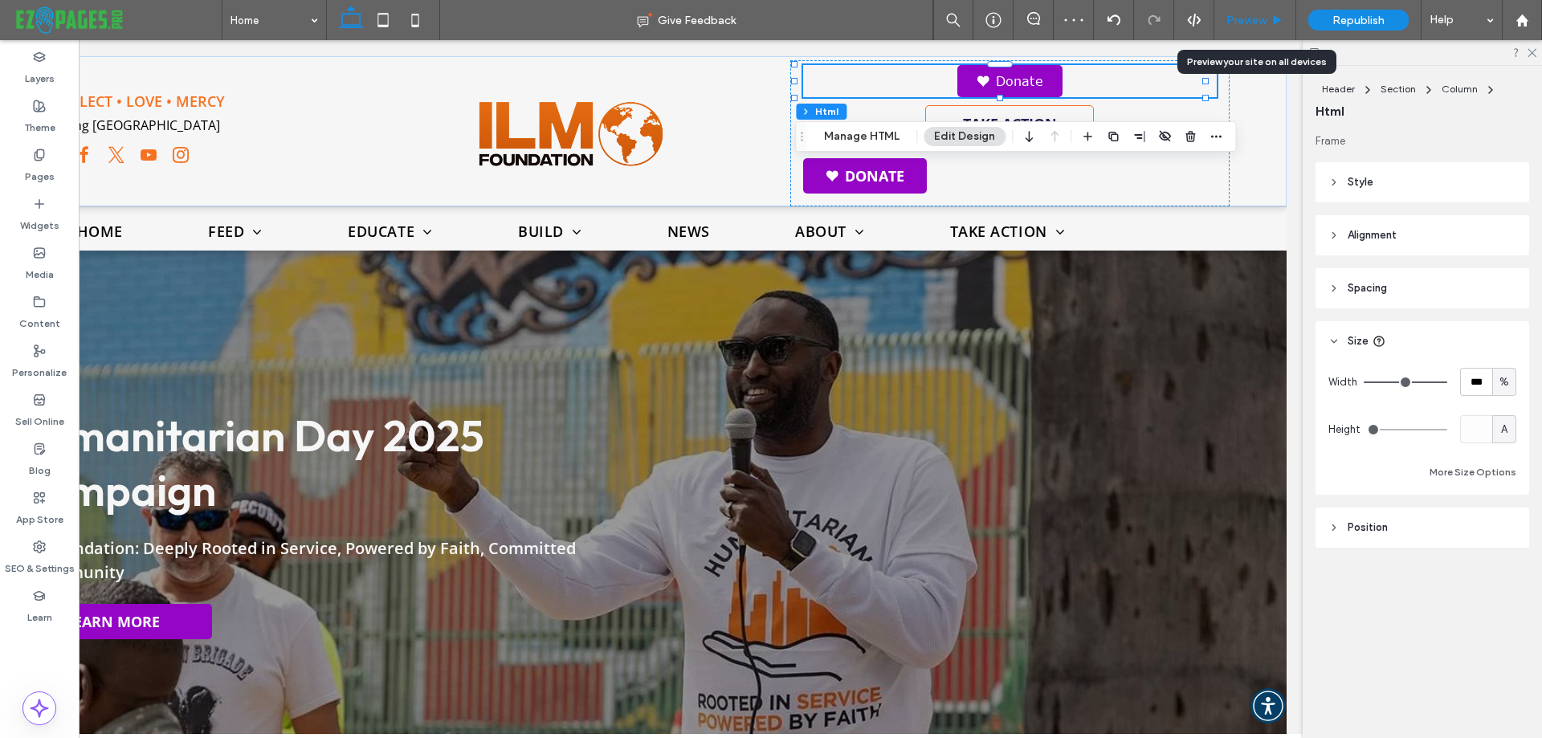
click at [1244, 12] on div "Preview" at bounding box center [1256, 20] width 82 height 40
click at [1246, 22] on span "Preview" at bounding box center [1247, 21] width 40 height 14
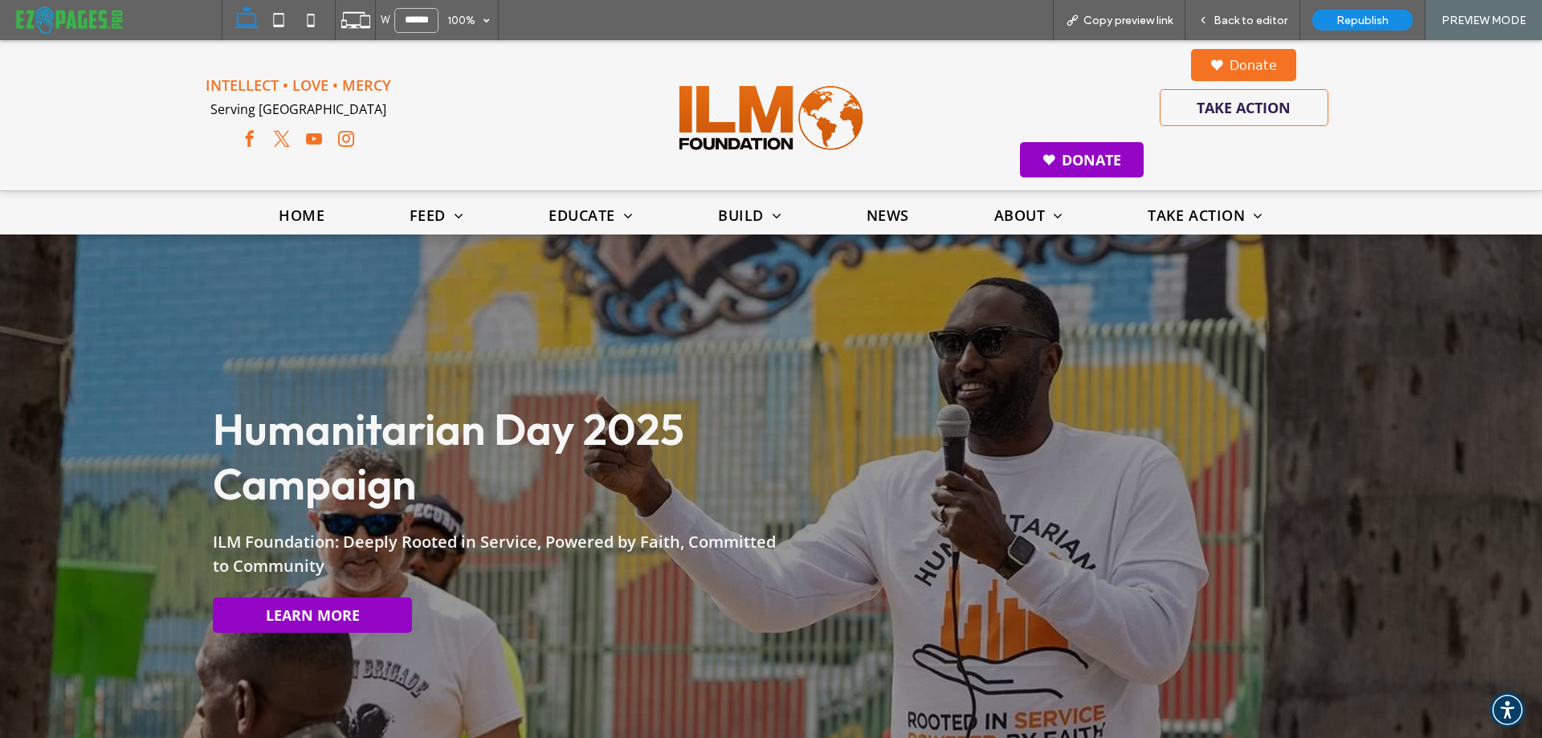
click at [1211, 61] on img at bounding box center [1217, 64] width 13 height 11
click at [1052, 158] on link "Donate" at bounding box center [1082, 159] width 124 height 35
click at [1262, 16] on span "Back to editor" at bounding box center [1251, 21] width 74 height 14
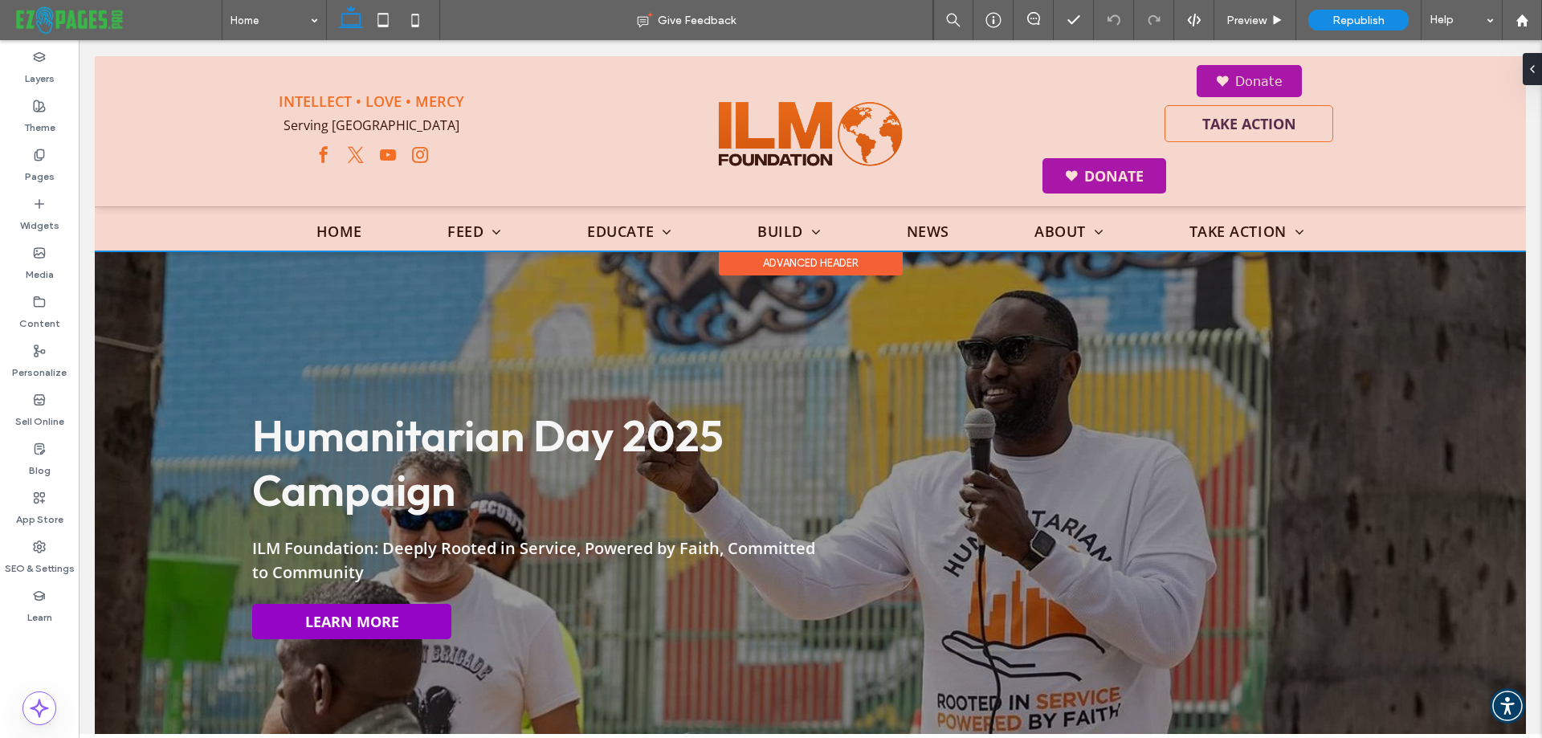
click at [1195, 77] on div at bounding box center [811, 153] width 1432 height 194
click at [1179, 79] on div at bounding box center [811, 153] width 1432 height 194
click at [1210, 79] on div at bounding box center [811, 153] width 1432 height 194
click at [1208, 76] on div at bounding box center [811, 153] width 1432 height 194
click at [1239, 88] on div at bounding box center [811, 153] width 1432 height 194
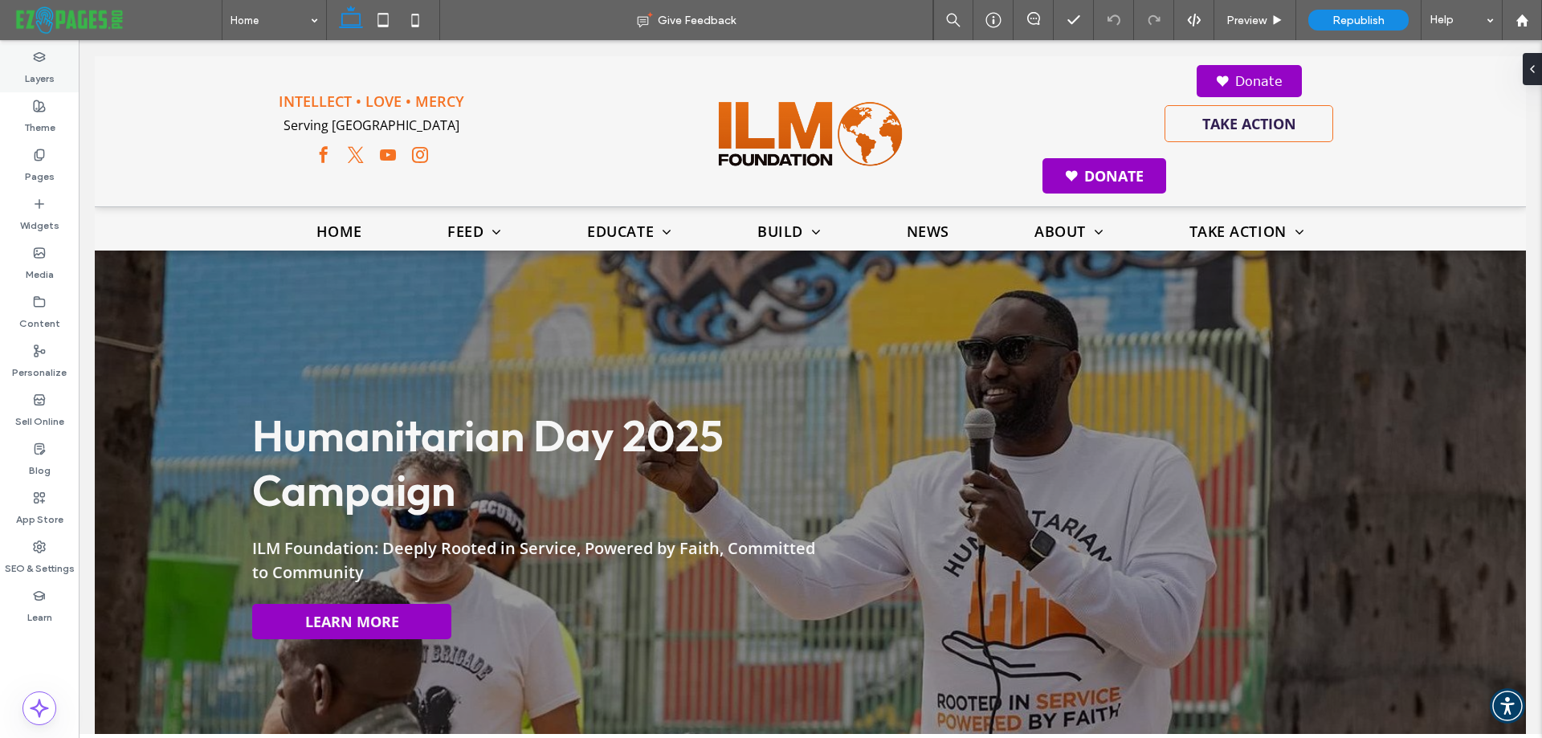
click at [46, 67] on label "Layers" at bounding box center [40, 74] width 30 height 22
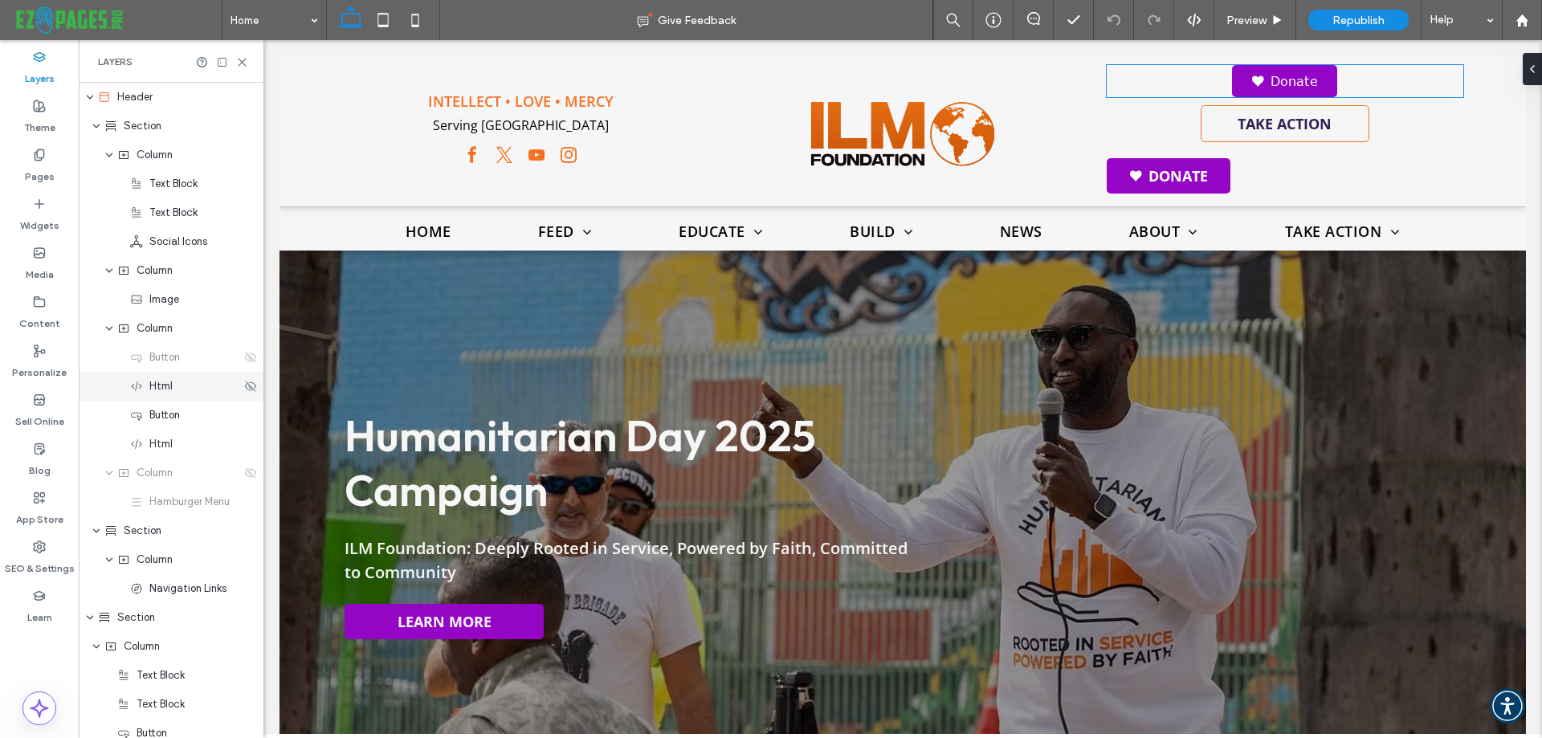
click at [194, 390] on div "Html" at bounding box center [185, 386] width 111 height 16
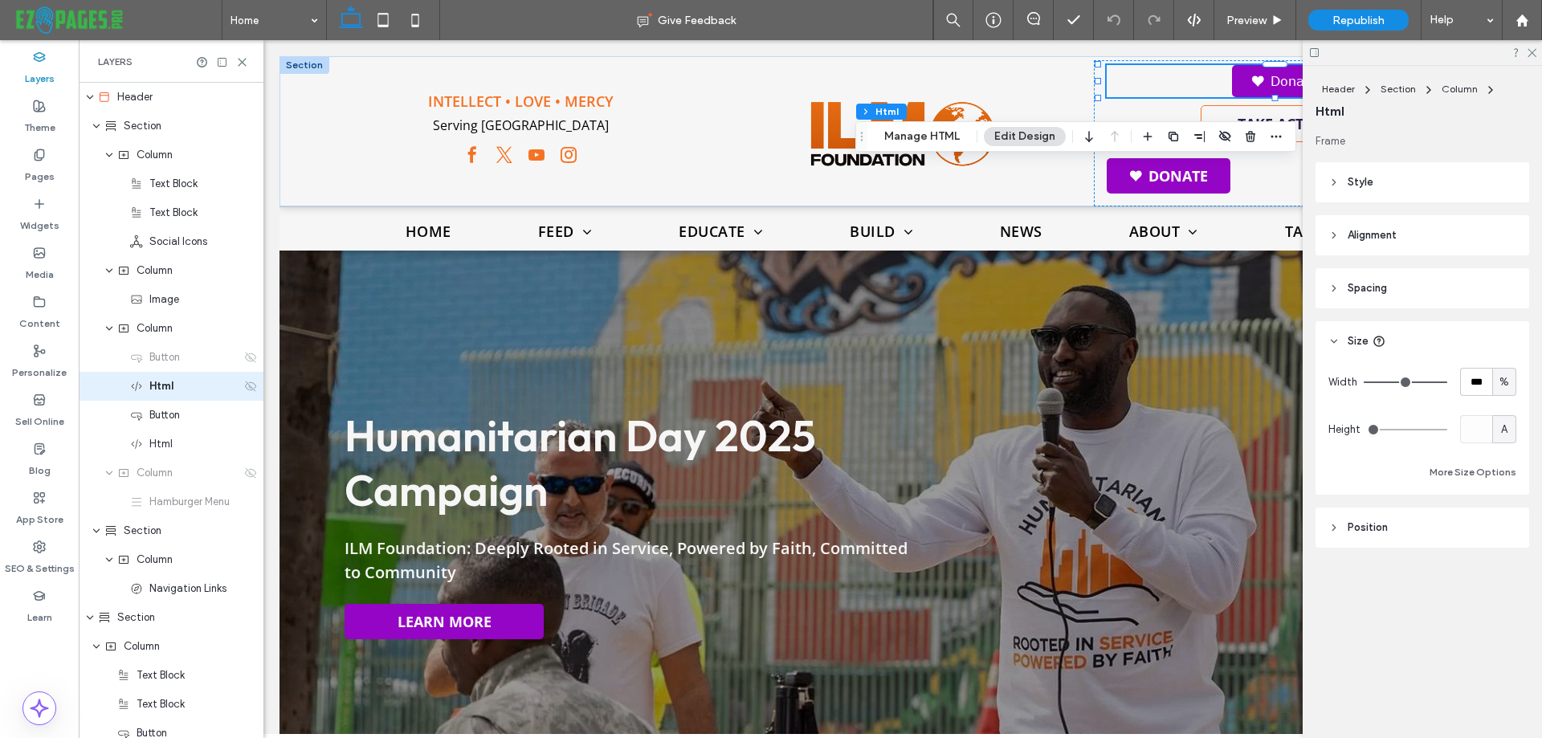
click at [244, 386] on icon at bounding box center [250, 386] width 13 height 13
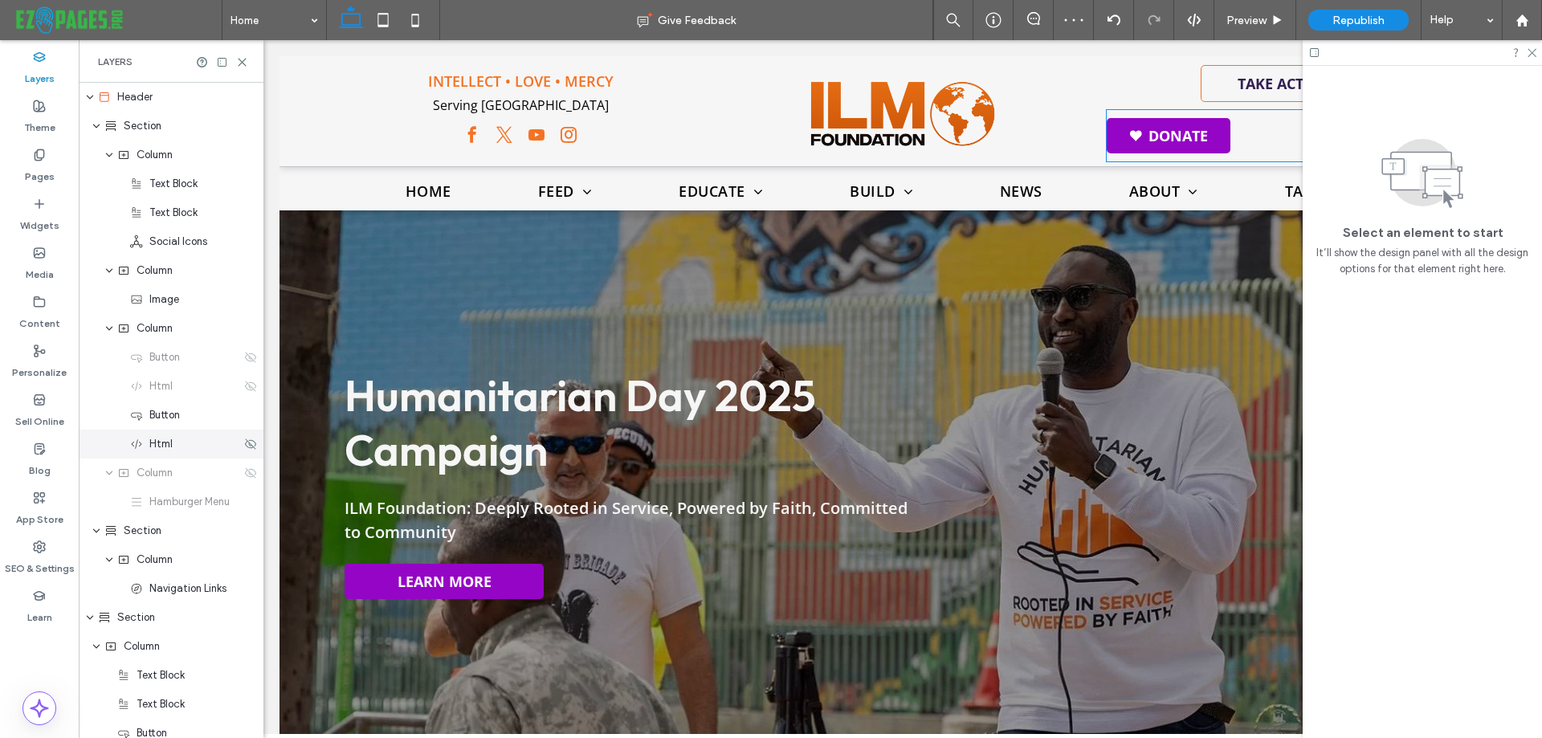
click at [192, 452] on div "Html" at bounding box center [171, 444] width 185 height 29
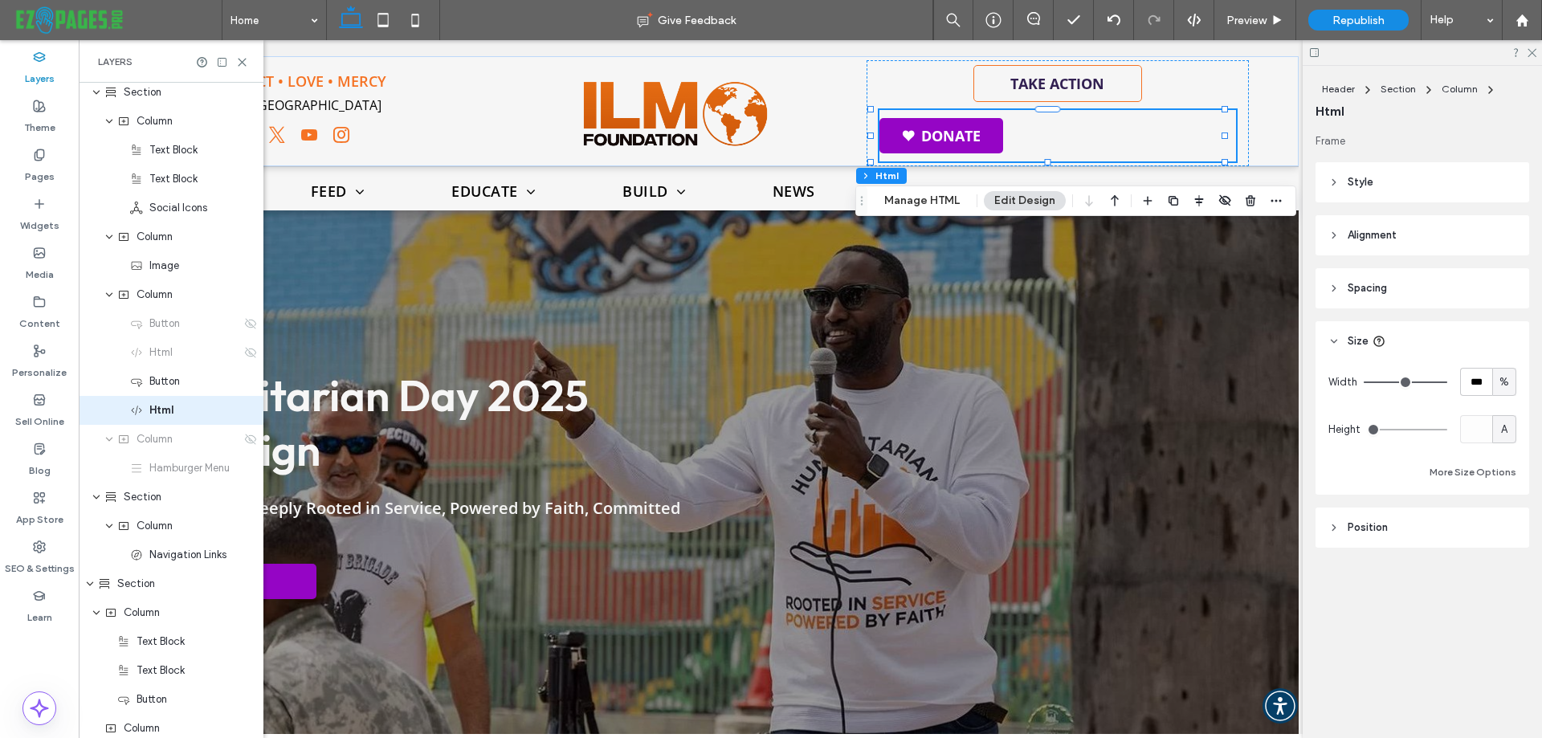
scroll to position [0, 234]
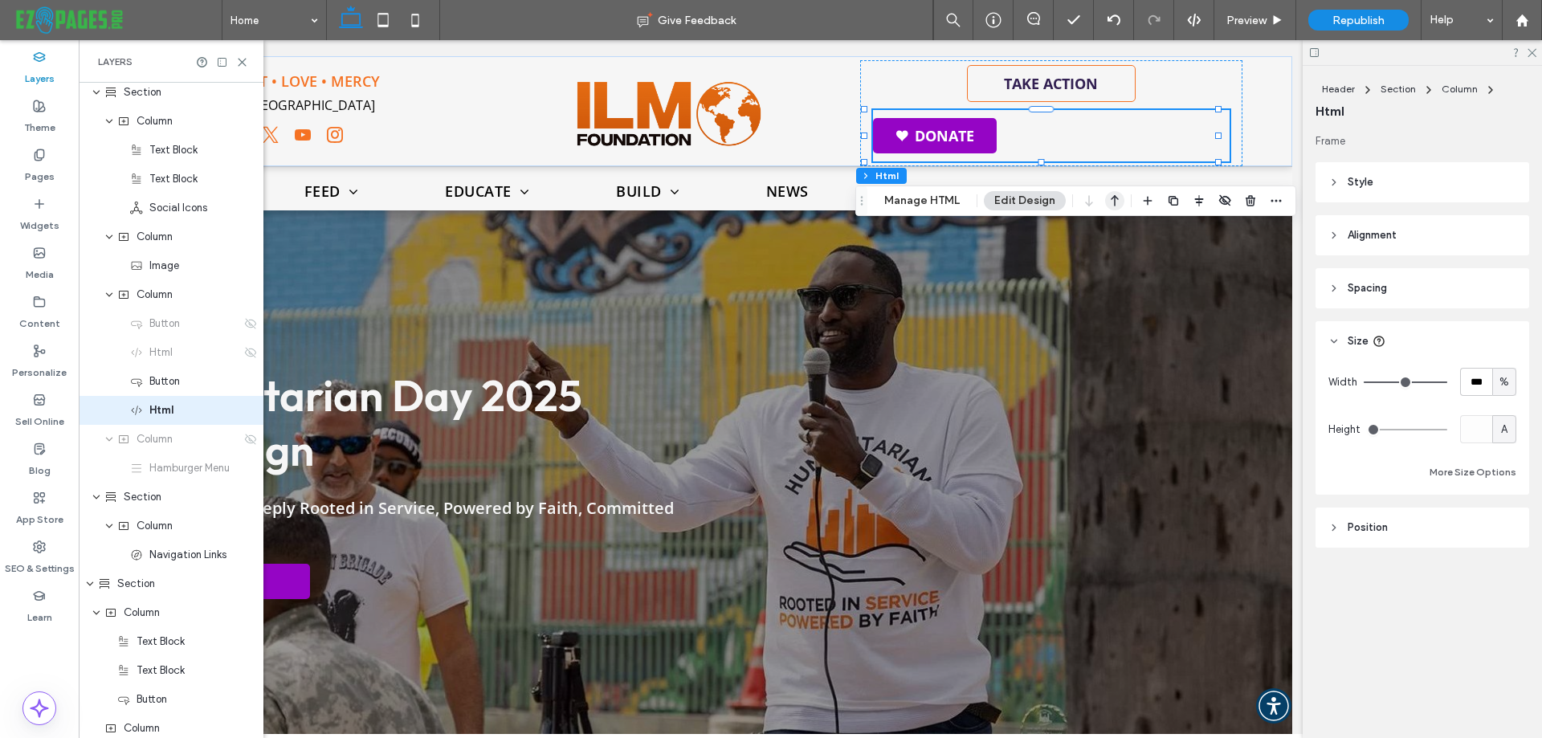
click at [1111, 206] on icon "button" at bounding box center [1114, 200] width 19 height 29
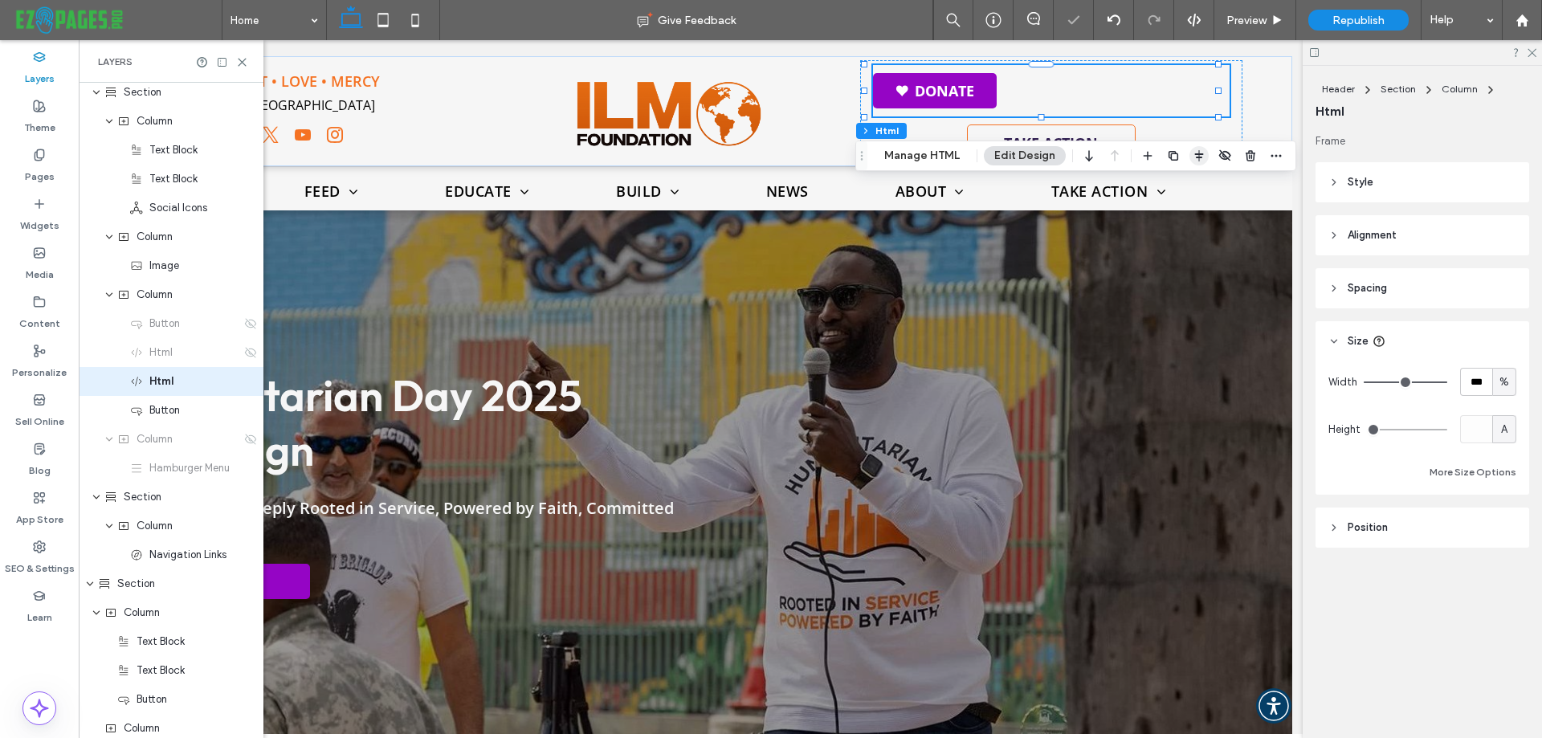
click at [1195, 161] on icon "button" at bounding box center [1199, 155] width 13 height 13
click at [1154, 186] on use "flex-start" at bounding box center [1157, 187] width 10 height 11
click at [1206, 188] on icon "flex-end" at bounding box center [1209, 187] width 13 height 13
click at [1179, 189] on use "center" at bounding box center [1183, 187] width 9 height 11
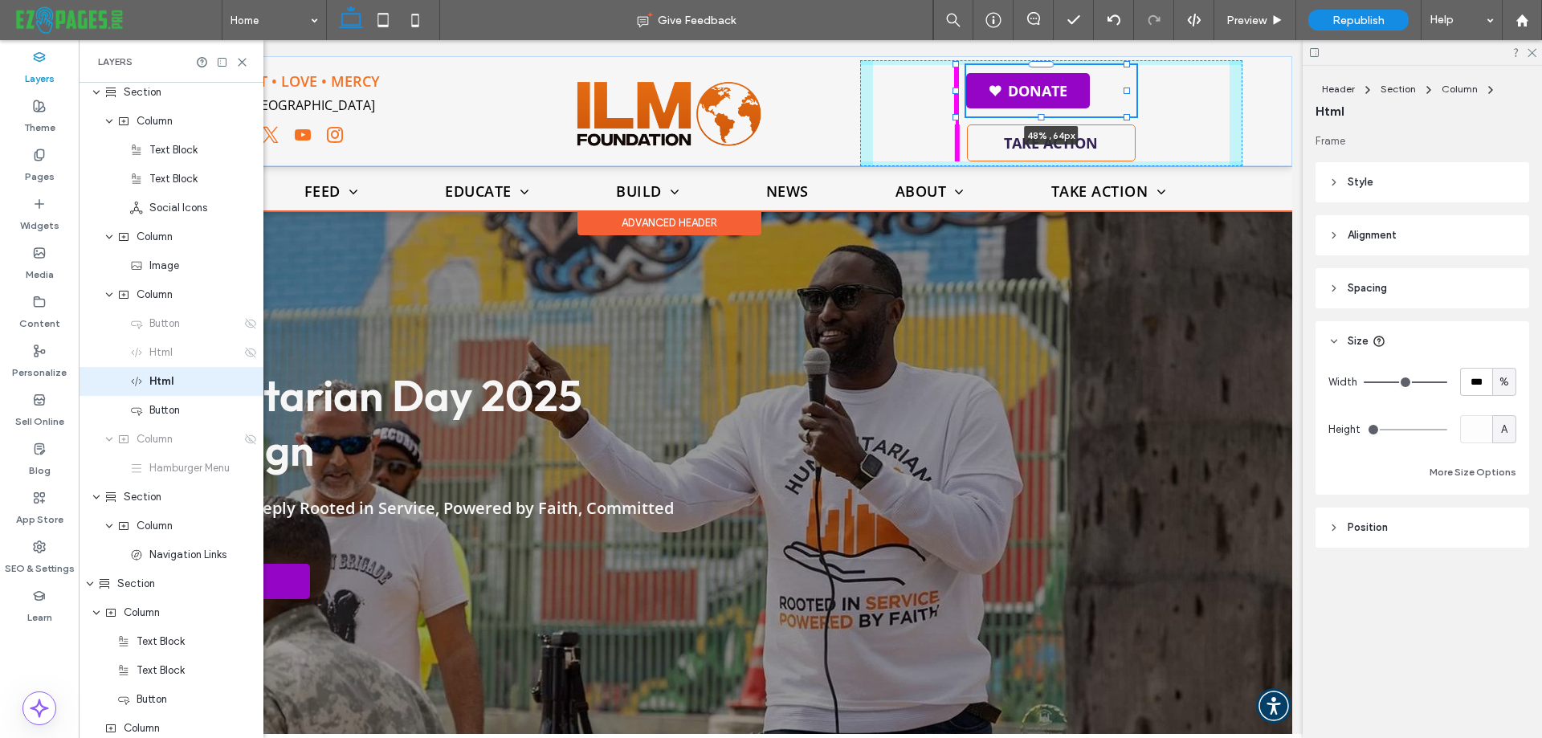
drag, startPoint x: 864, startPoint y: 91, endPoint x: 955, endPoint y: 103, distance: 92.4
click at [955, 103] on div "INTELLECT • LOVE • MERCY Serving Los Angeles County DONATE Donate Donate 48% , …" at bounding box center [669, 111] width 1247 height 110
type input "**"
type input "****"
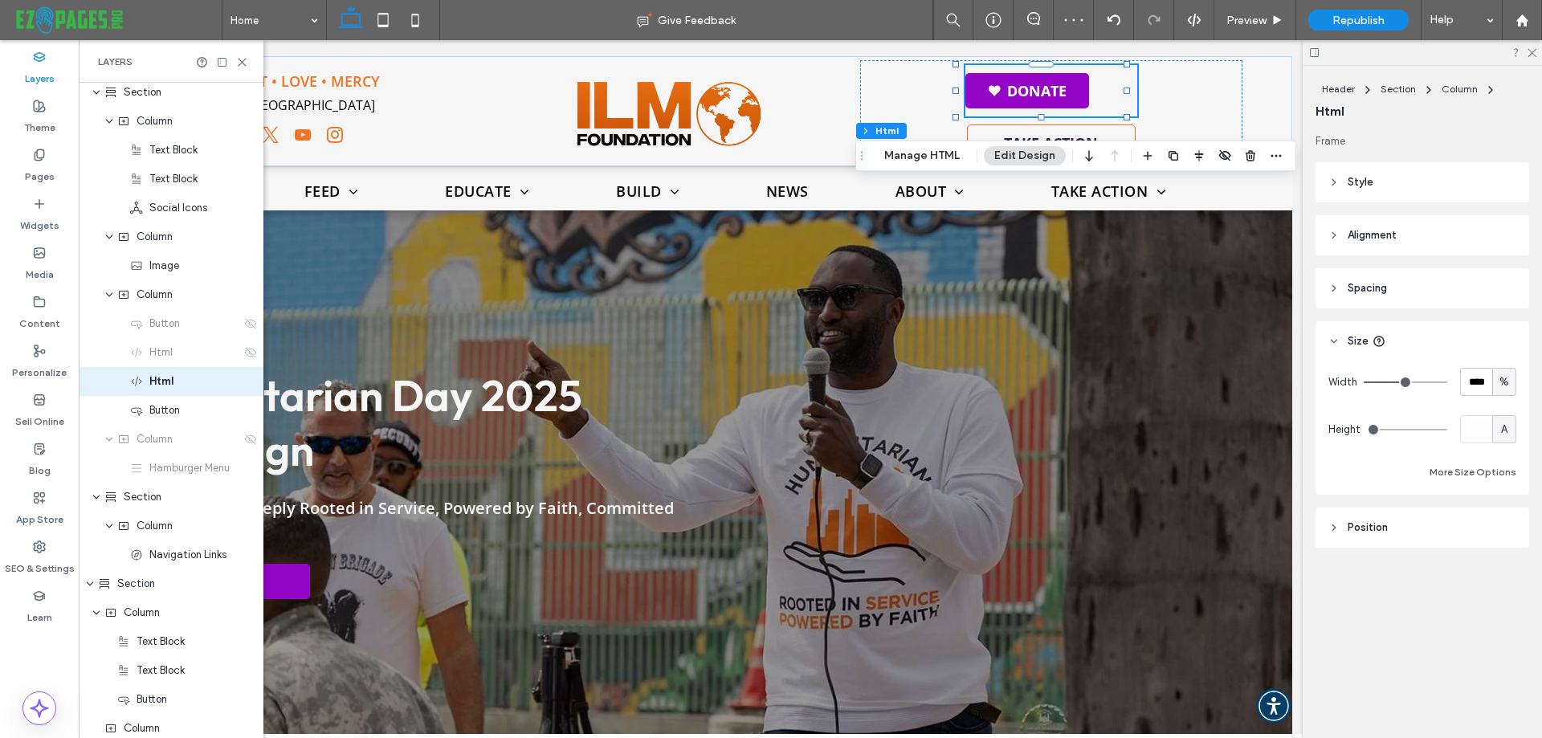
type input "**"
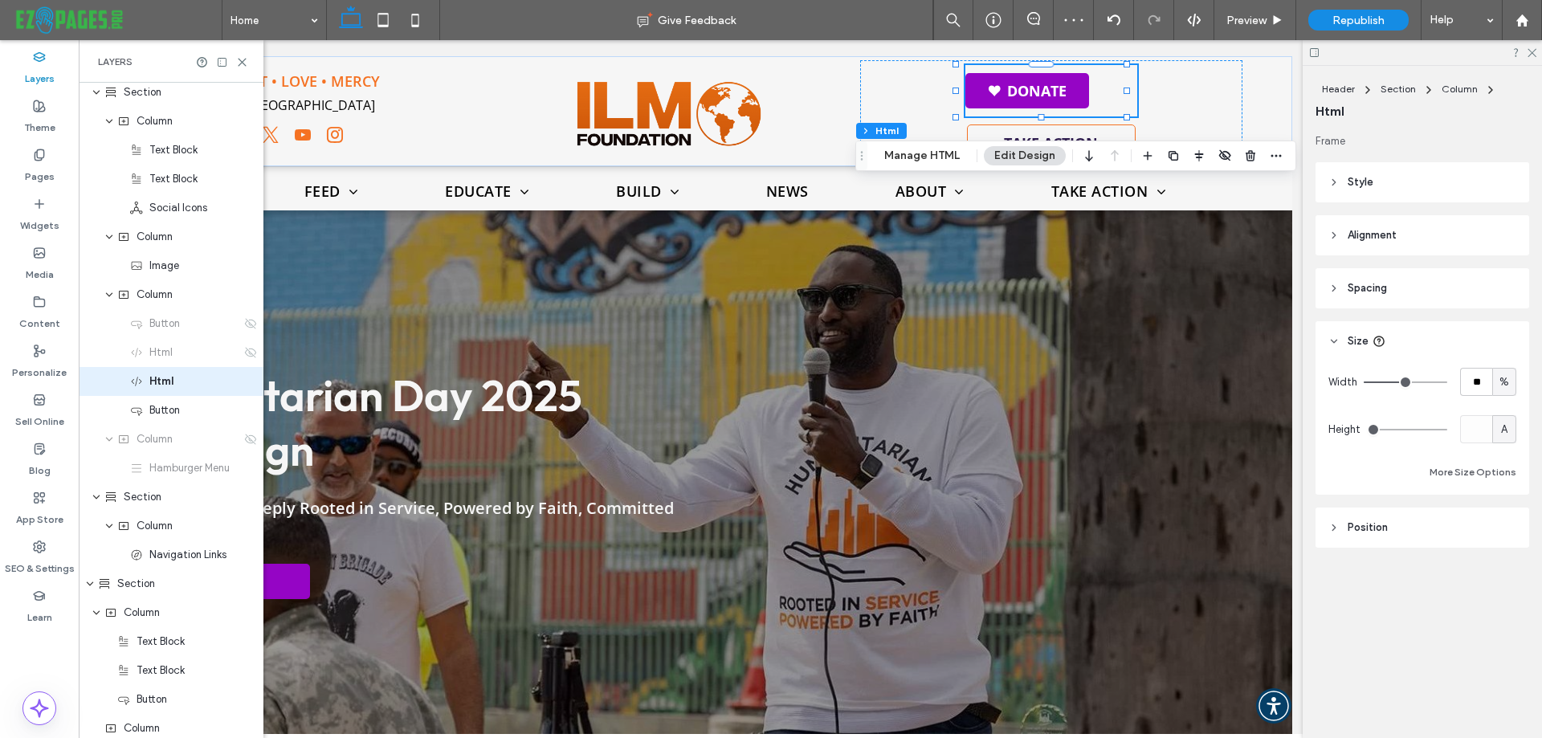
type input "**"
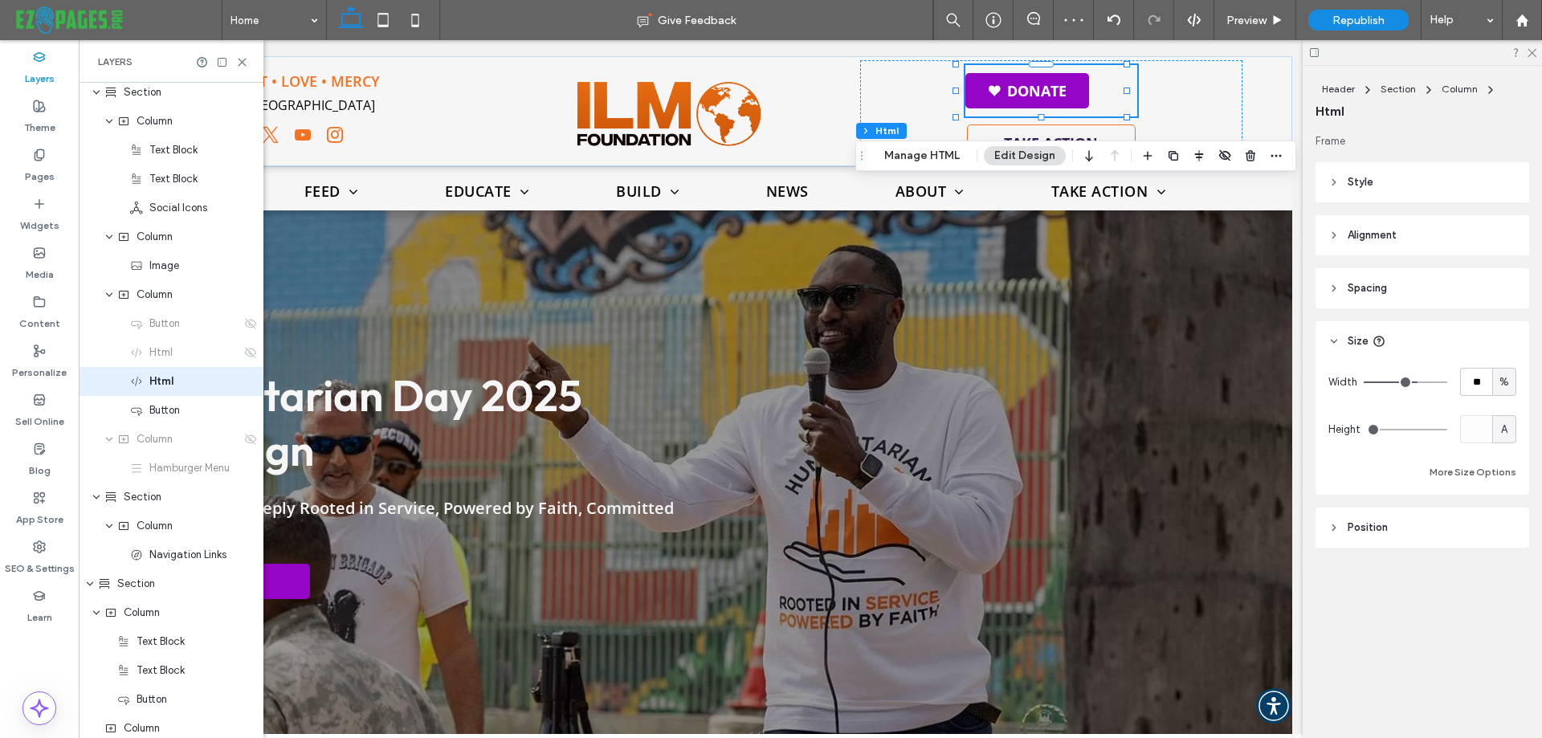
type input "**"
drag, startPoint x: 1403, startPoint y: 380, endPoint x: 1417, endPoint y: 383, distance: 14.0
type input "**"
click at [1417, 383] on input "range" at bounding box center [1406, 383] width 84 height 2
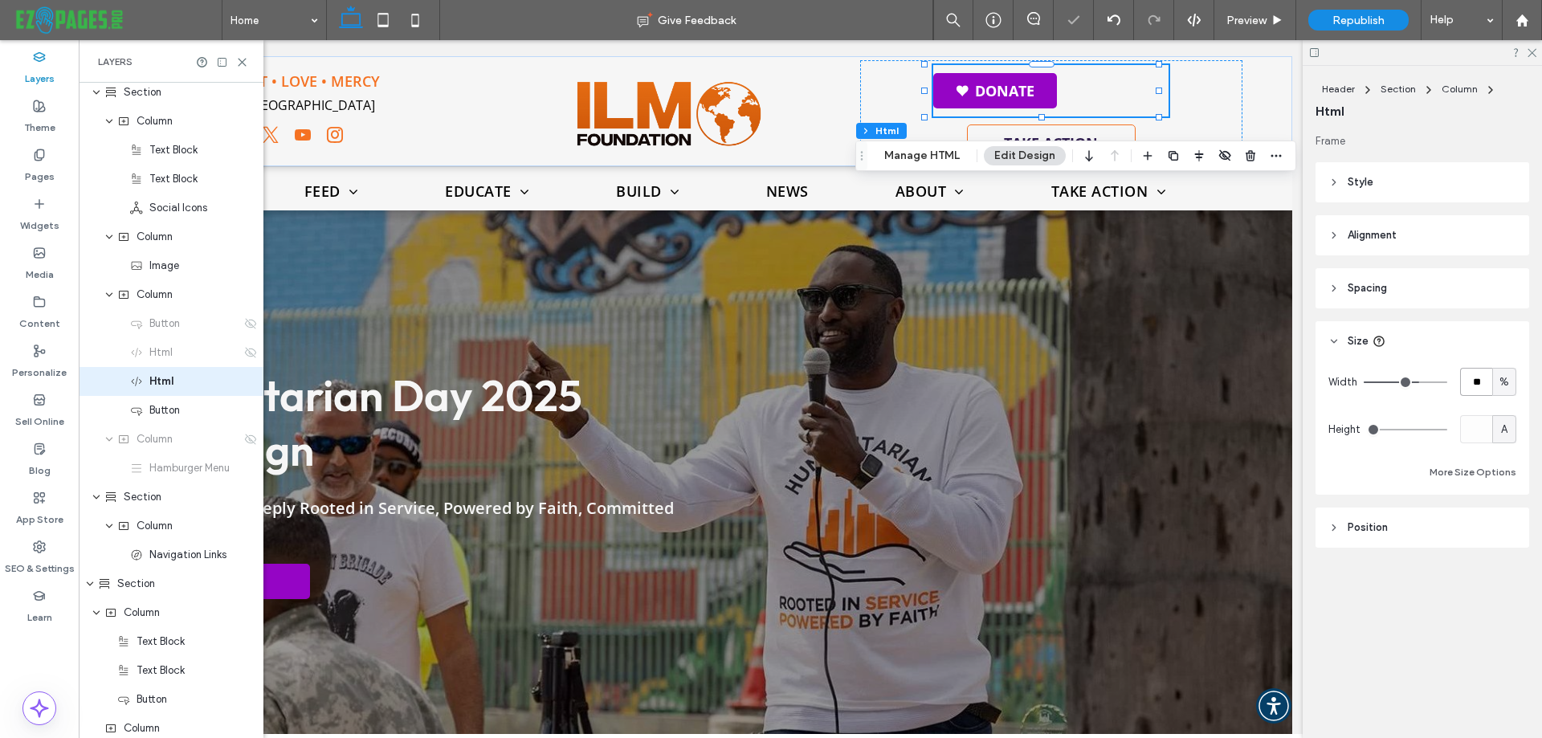
click at [1484, 386] on input "**" at bounding box center [1476, 382] width 32 height 28
type input "**"
click at [949, 157] on button "Manage HTML" at bounding box center [922, 155] width 96 height 19
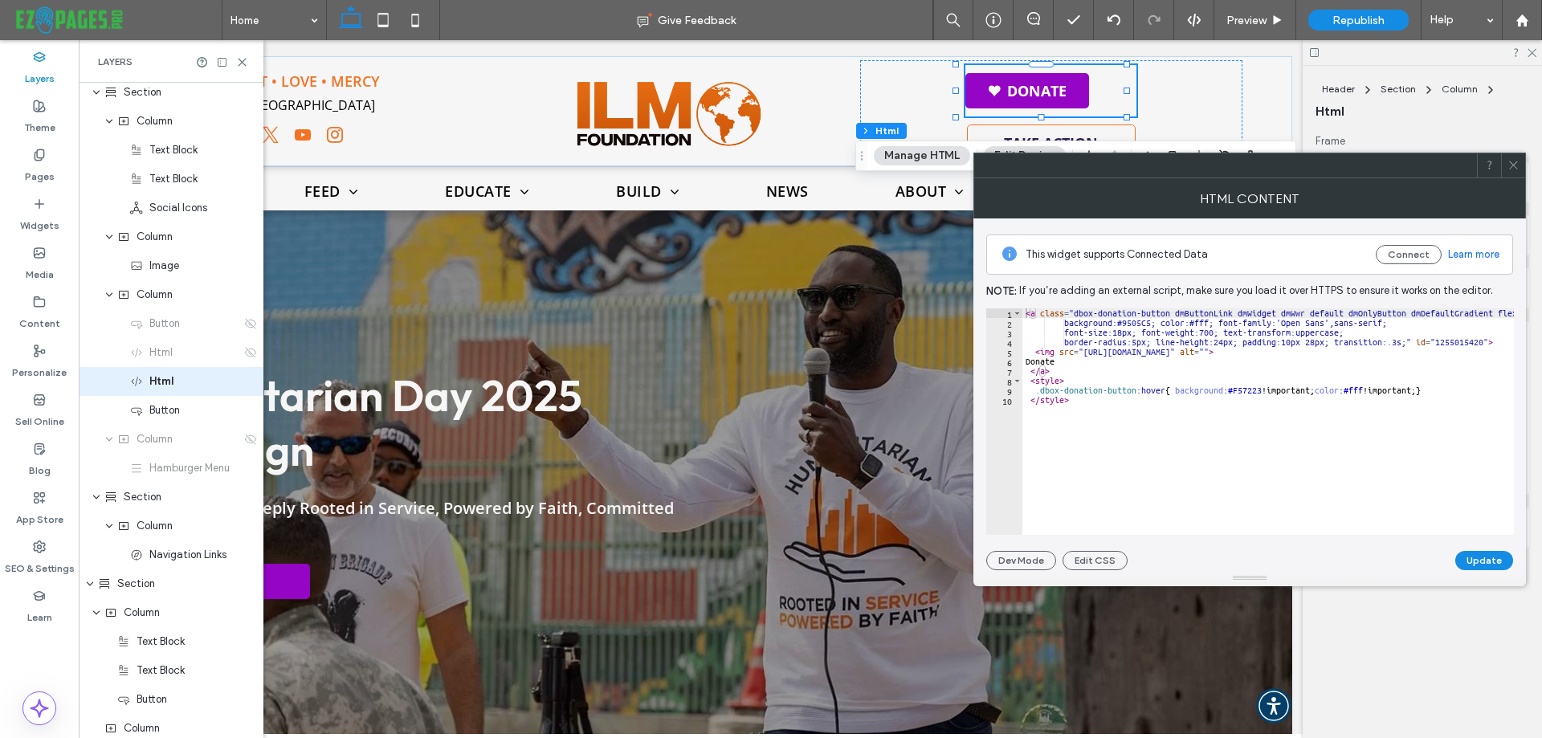
click at [1509, 165] on icon at bounding box center [1514, 165] width 12 height 12
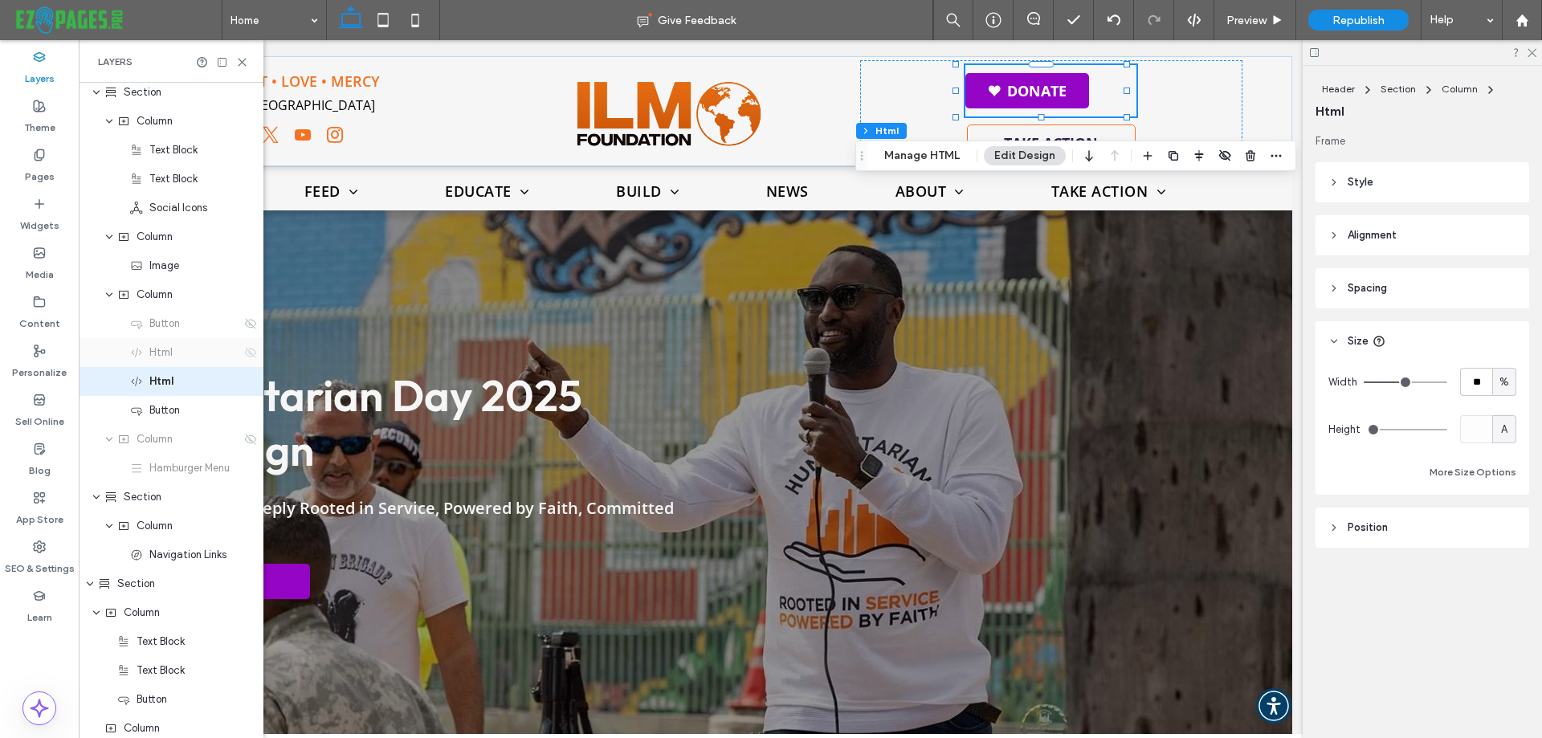
click at [244, 355] on icon at bounding box center [250, 352] width 13 height 13
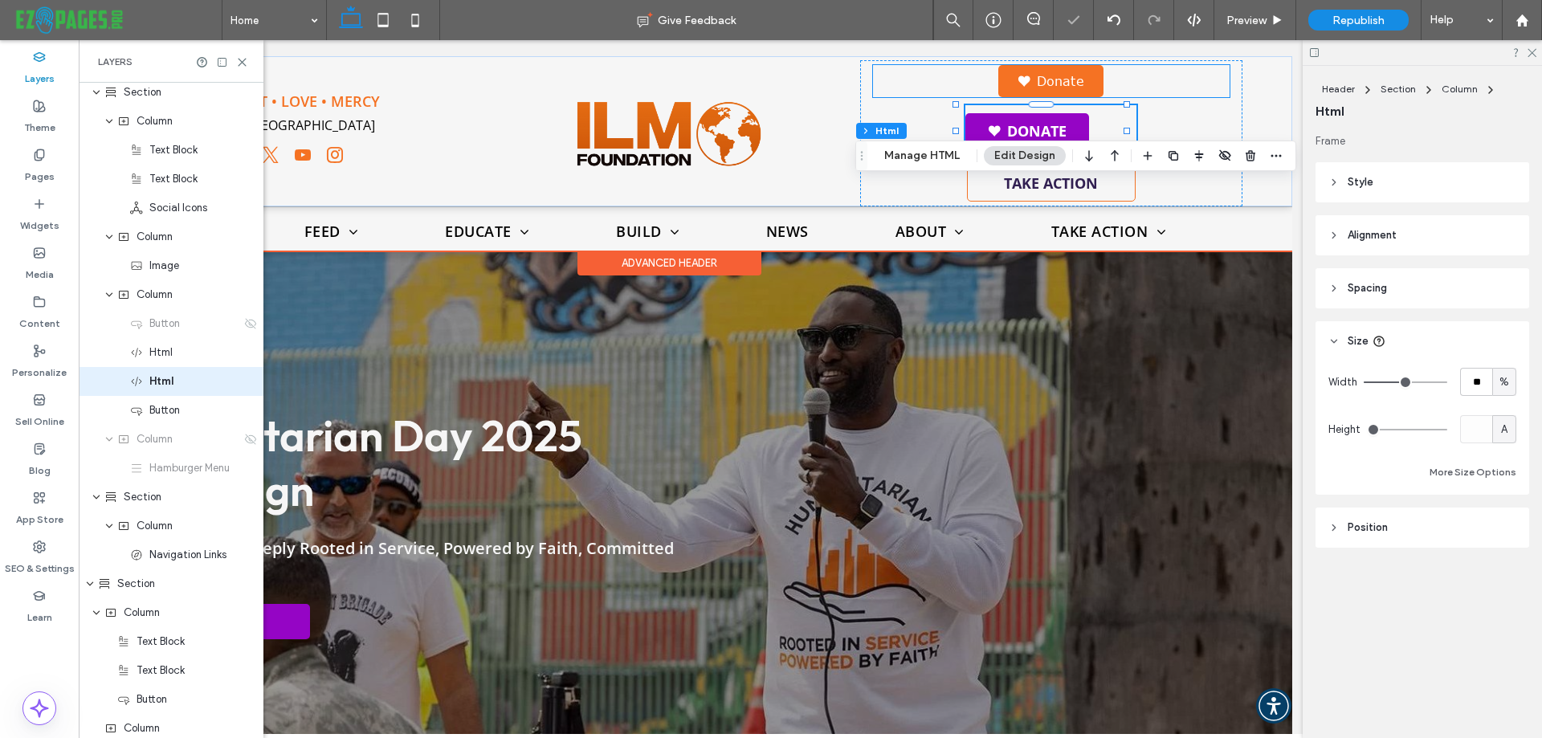
click at [1006, 84] on link "Donate" at bounding box center [1051, 81] width 105 height 32
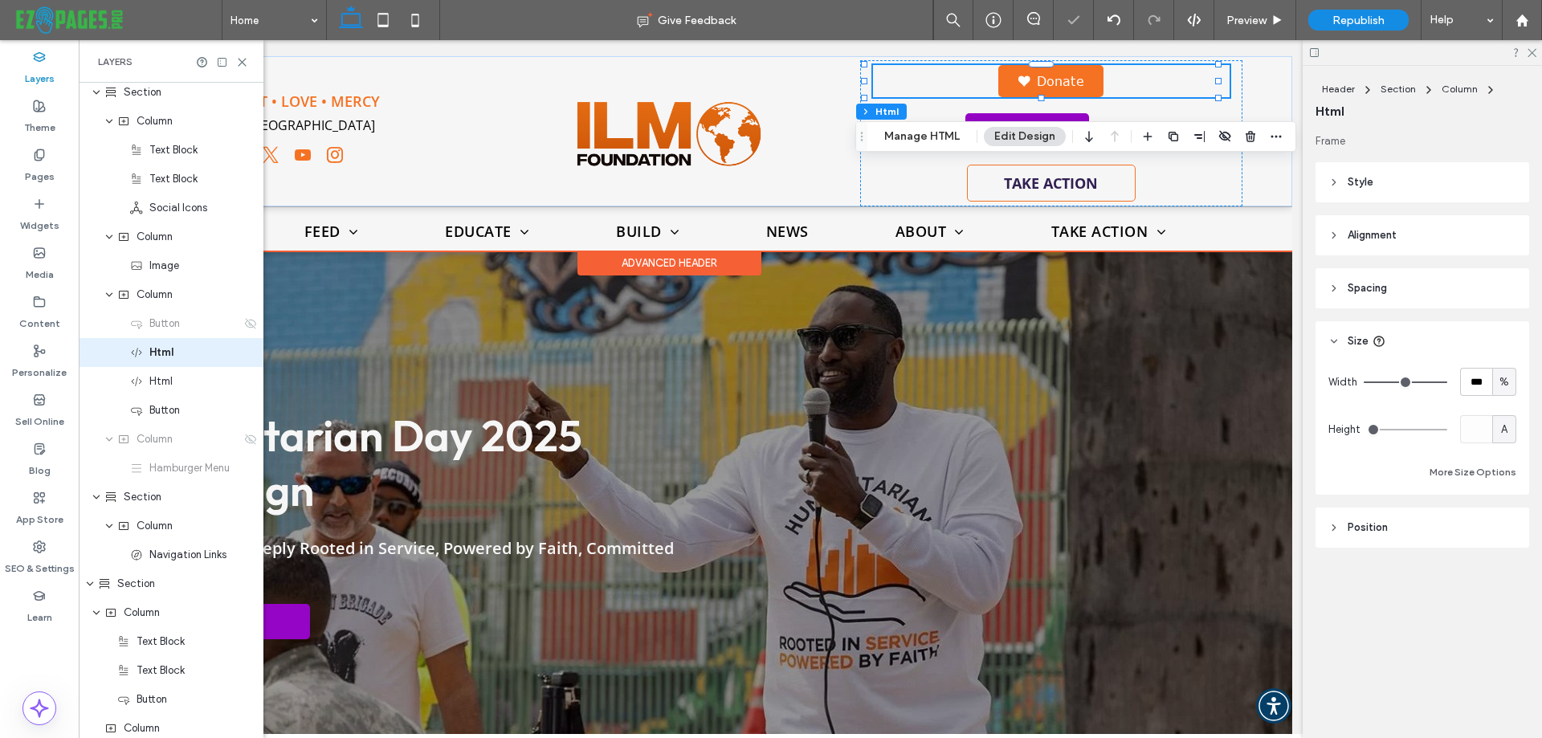
scroll to position [0, 0]
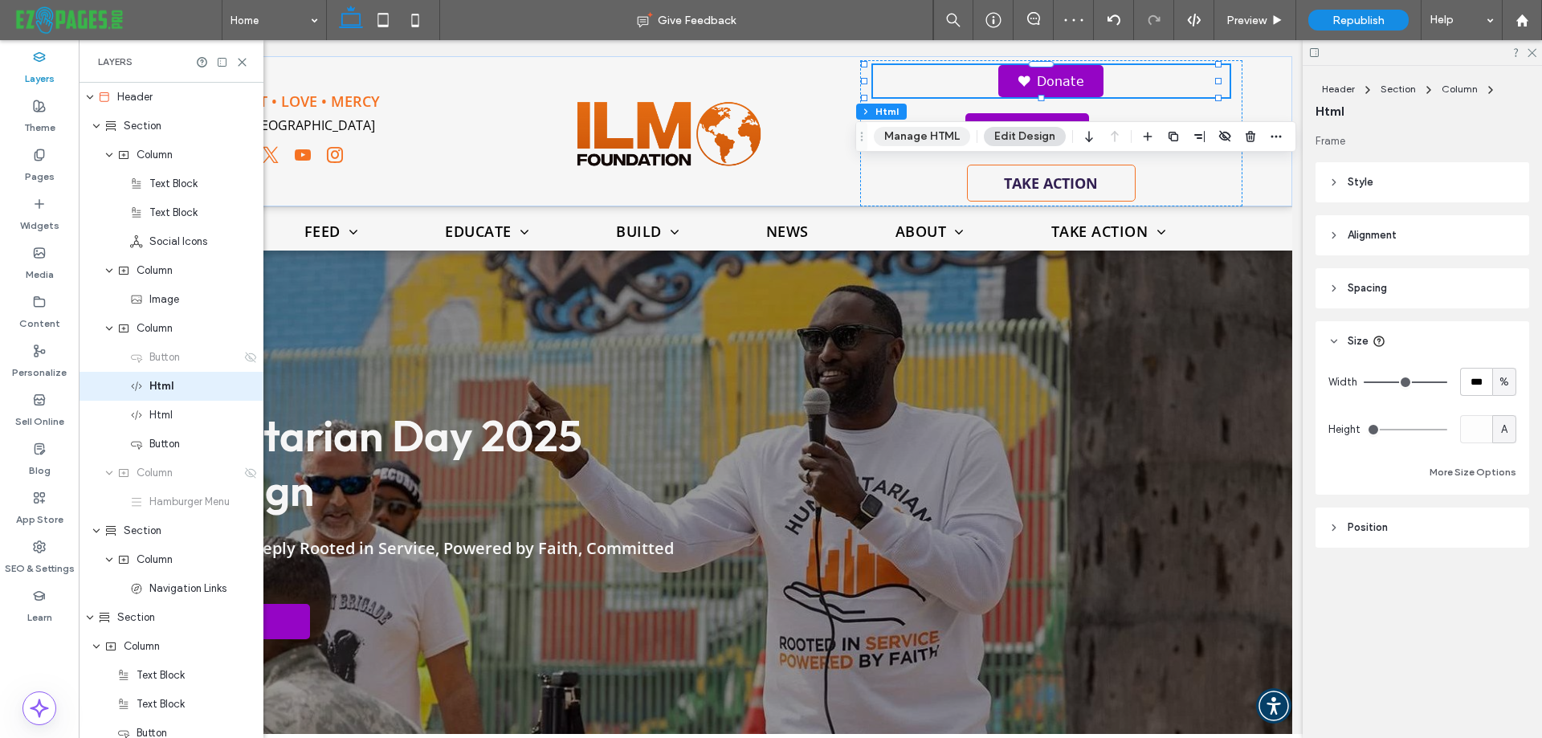
click at [917, 133] on button "Manage HTML" at bounding box center [922, 136] width 96 height 19
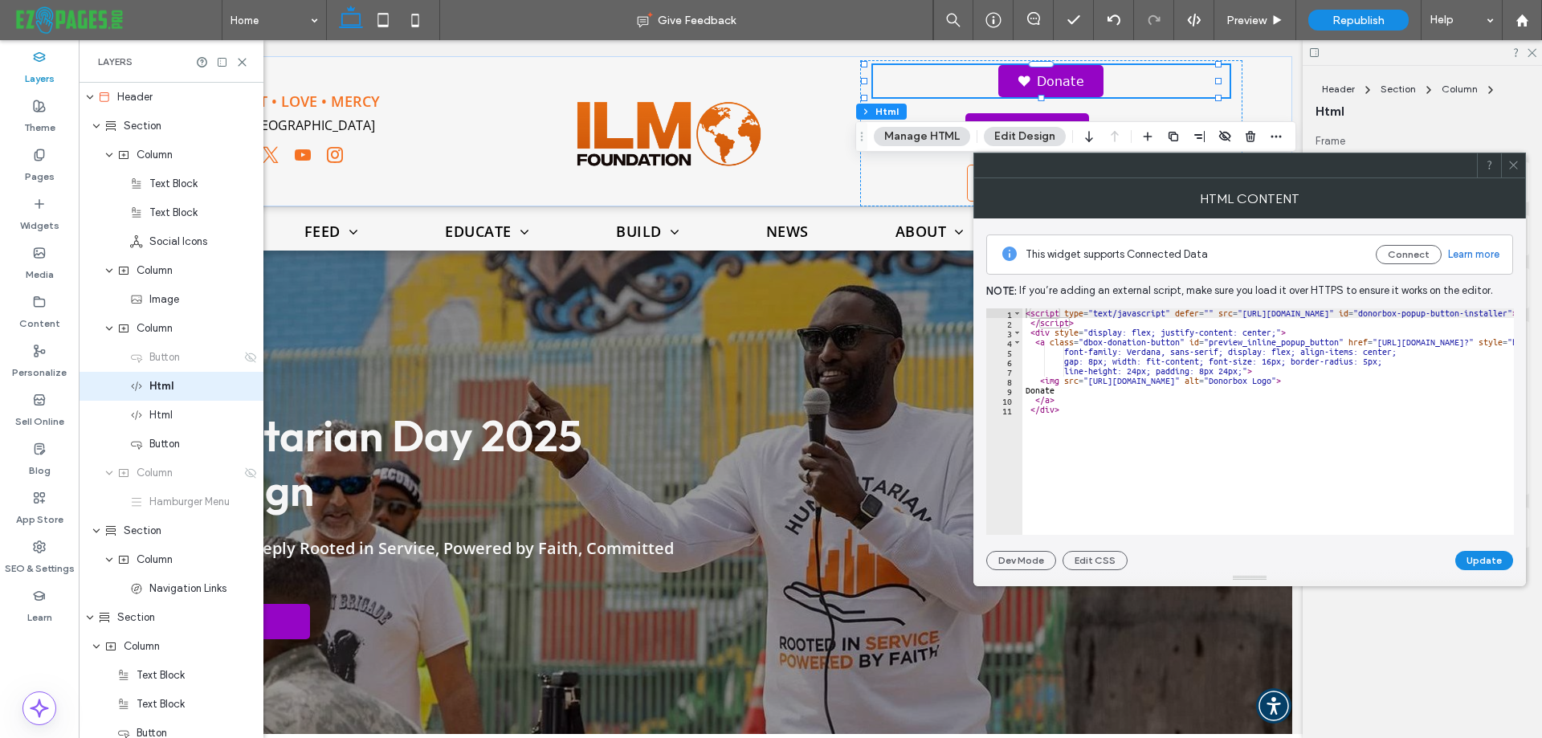
type textarea "**********"
drag, startPoint x: 1320, startPoint y: 349, endPoint x: 1415, endPoint y: 350, distance: 95.6
click at [1415, 350] on div "< script type = "text/javascript" defer = "" src = "https://donorbox.org/instal…" at bounding box center [1522, 425] width 999 height 234
click at [1512, 160] on icon at bounding box center [1514, 165] width 12 height 12
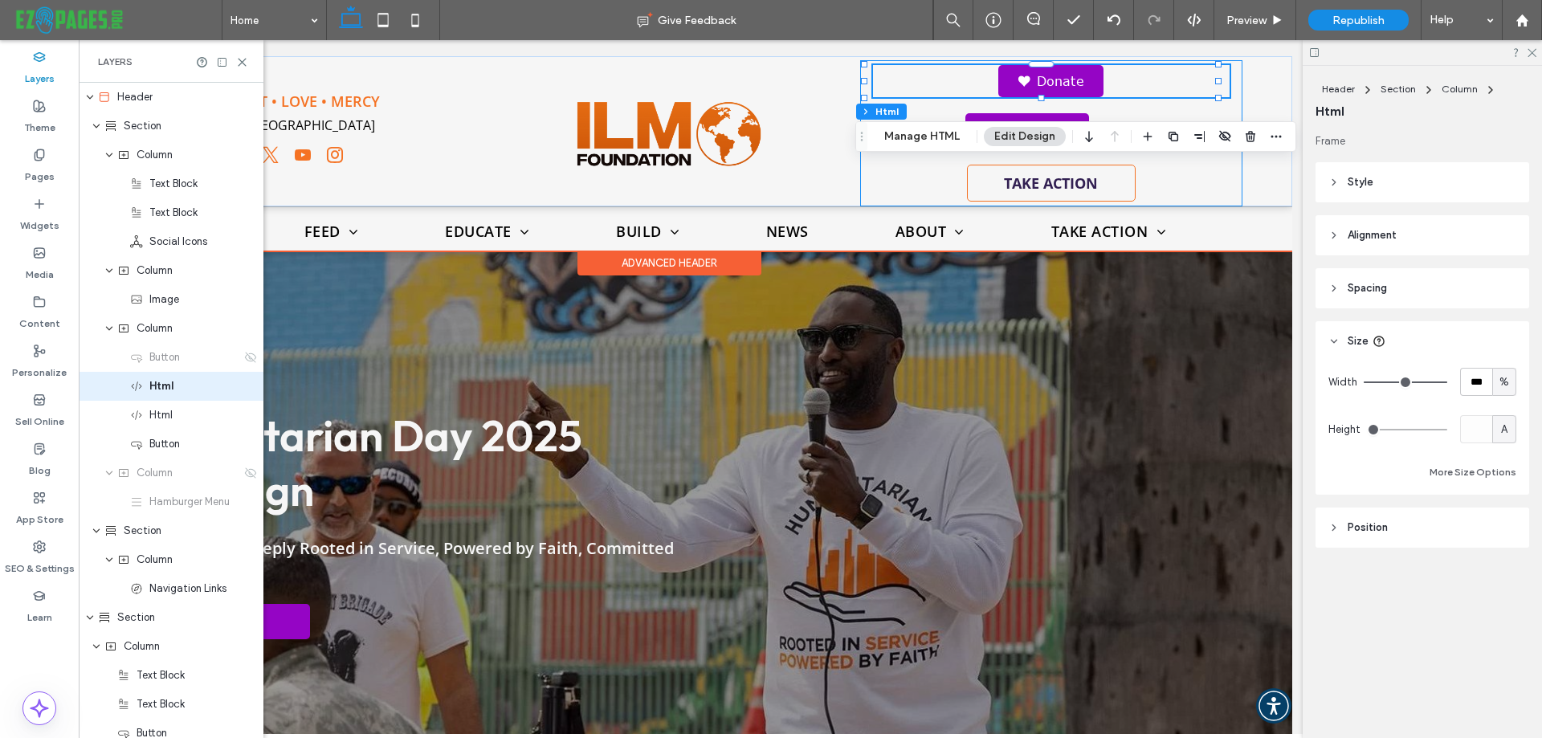
click at [874, 187] on div "DONATE Donate Donate TAKE ACTION" at bounding box center [1051, 133] width 382 height 146
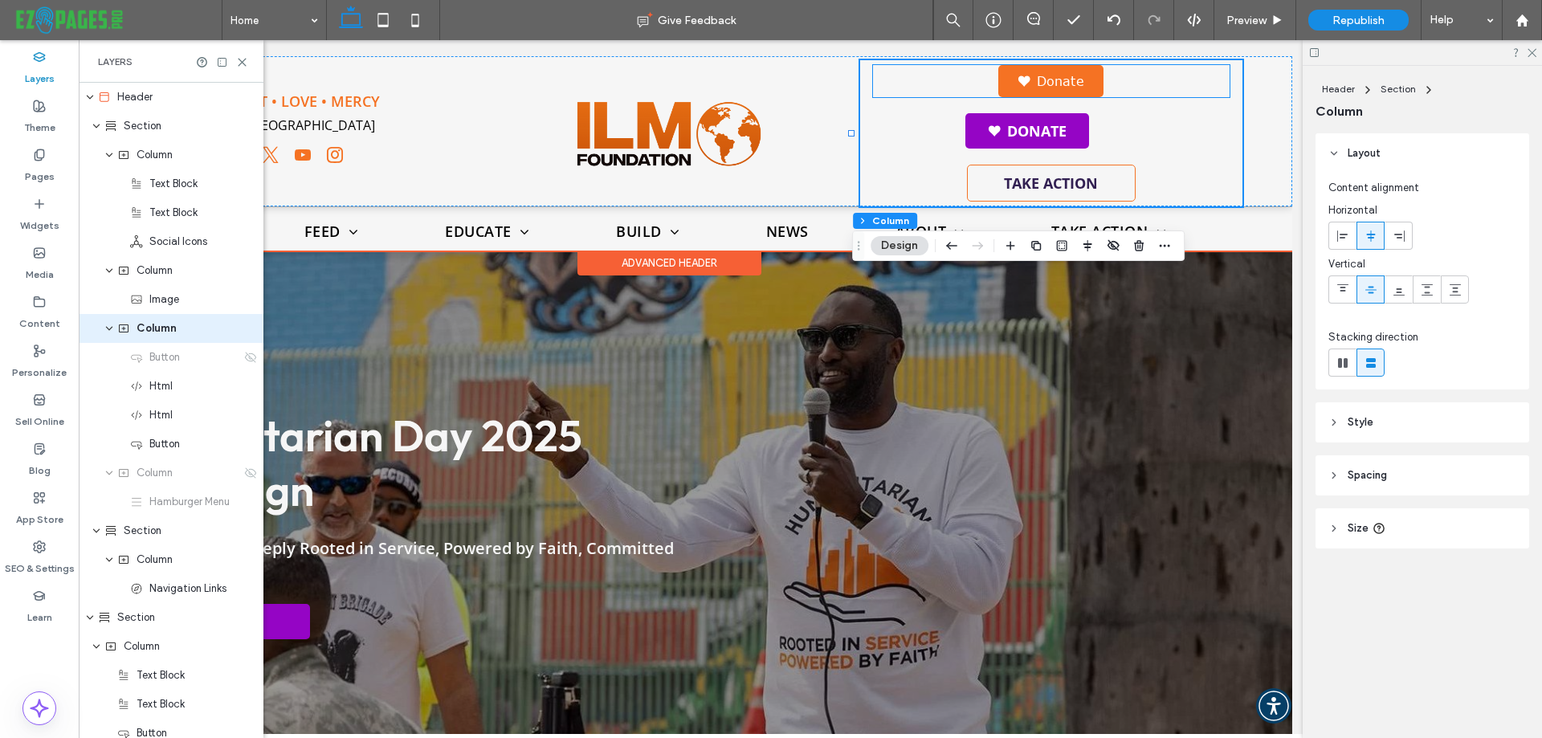
click at [1022, 85] on img at bounding box center [1024, 81] width 13 height 11
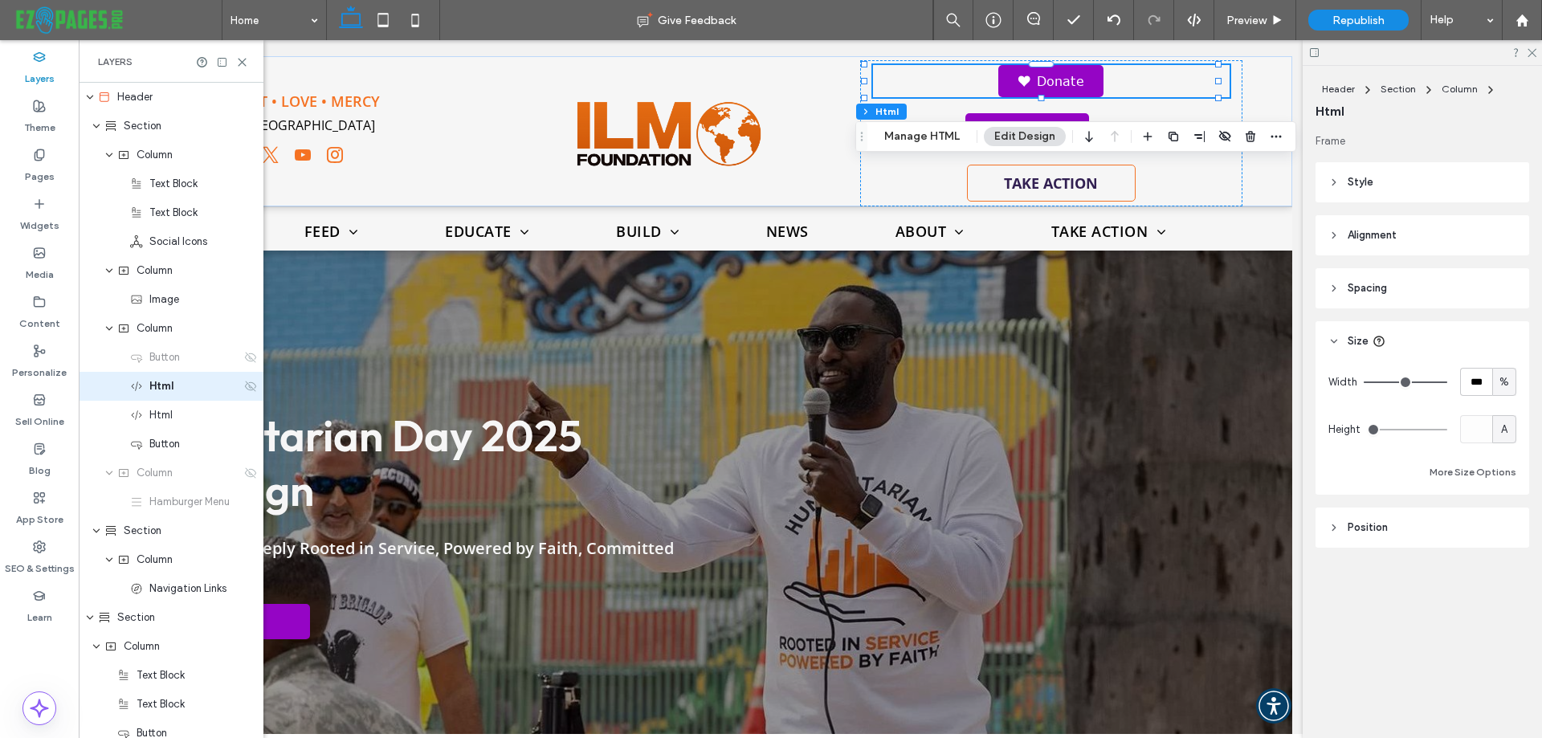
drag, startPoint x: 241, startPoint y: 387, endPoint x: 239, endPoint y: 339, distance: 48.2
click at [245, 387] on use at bounding box center [250, 386] width 11 height 10
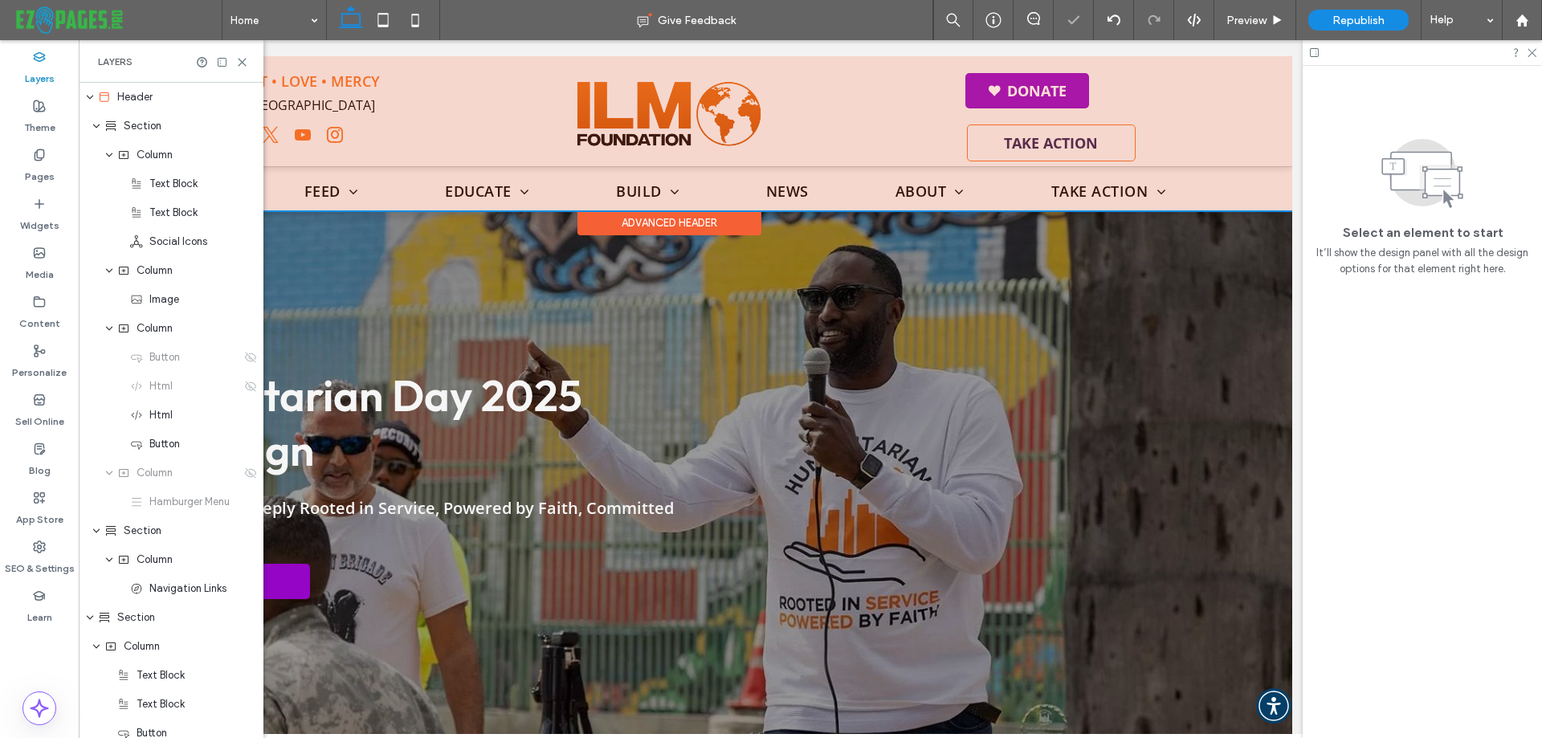
click at [982, 85] on div at bounding box center [669, 133] width 1247 height 154
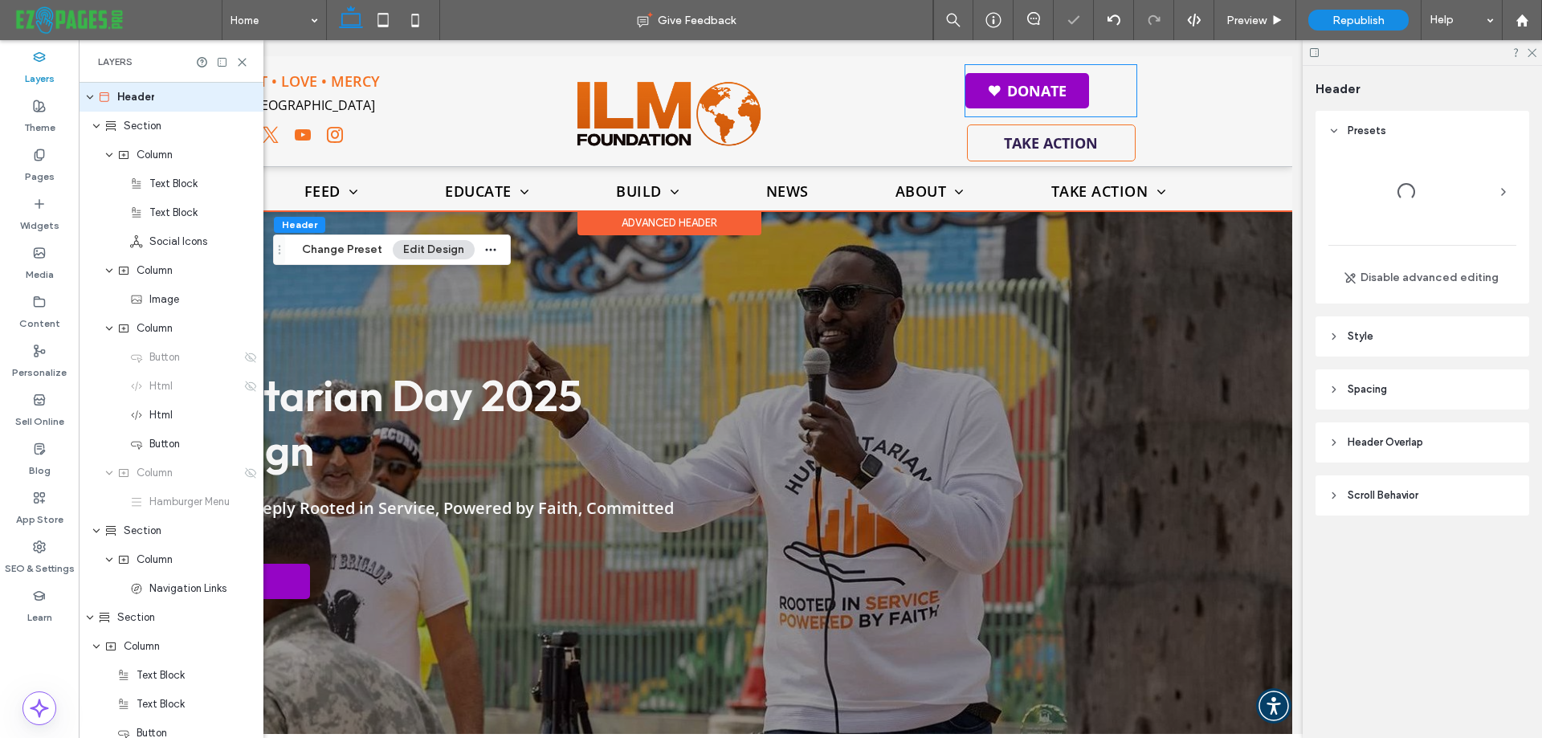
click at [988, 85] on img at bounding box center [994, 90] width 13 height 11
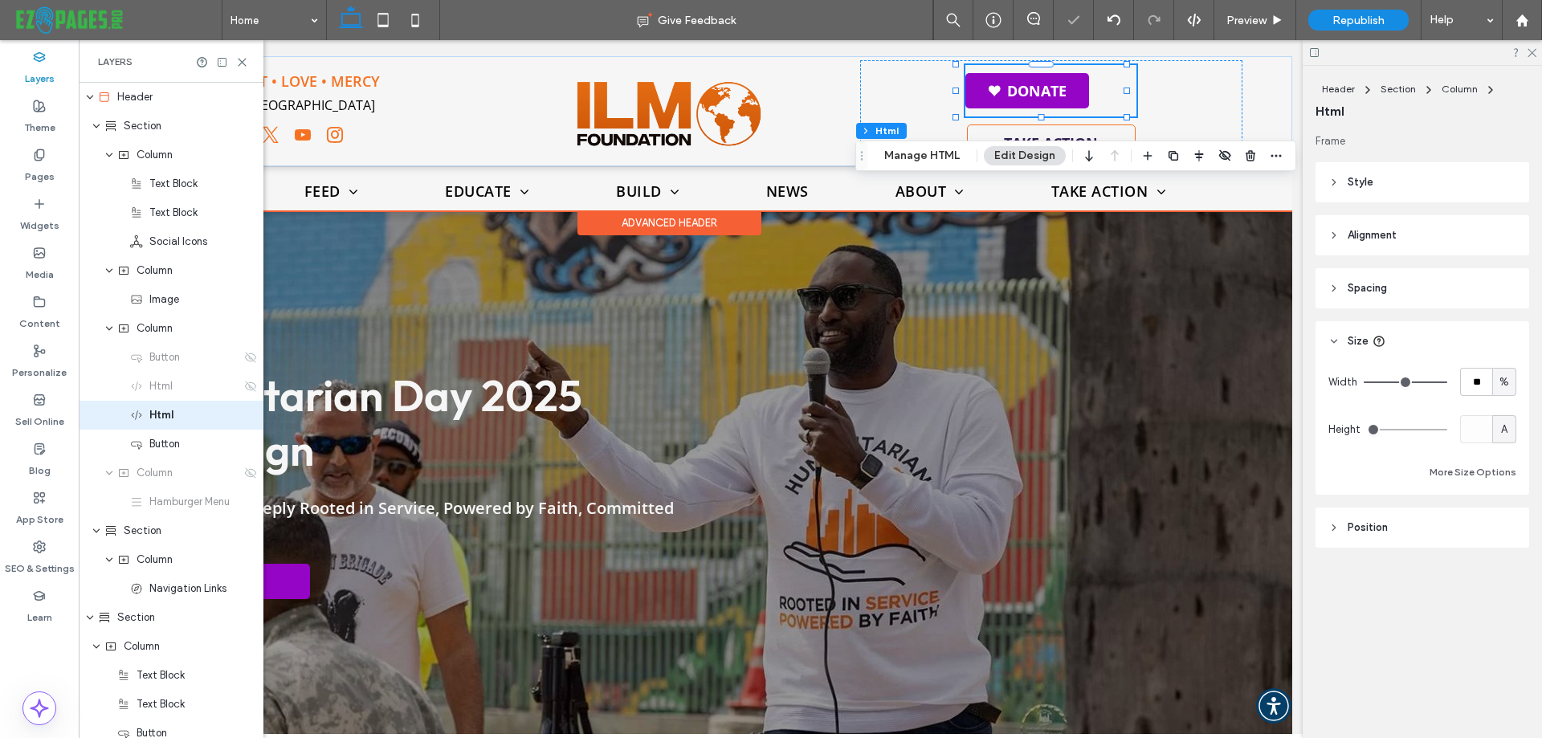
scroll to position [5, 0]
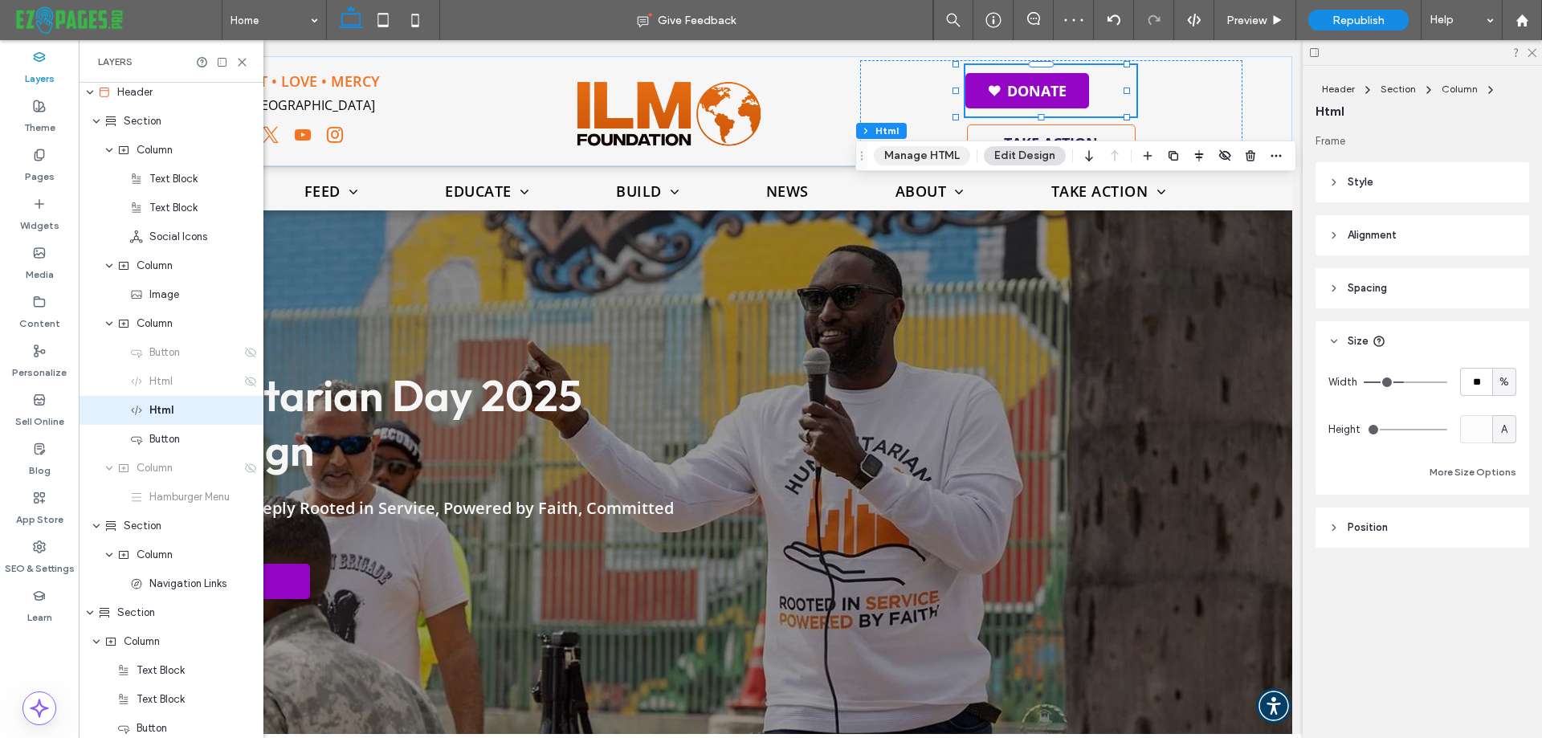
click at [892, 152] on button "Manage HTML" at bounding box center [922, 155] width 96 height 19
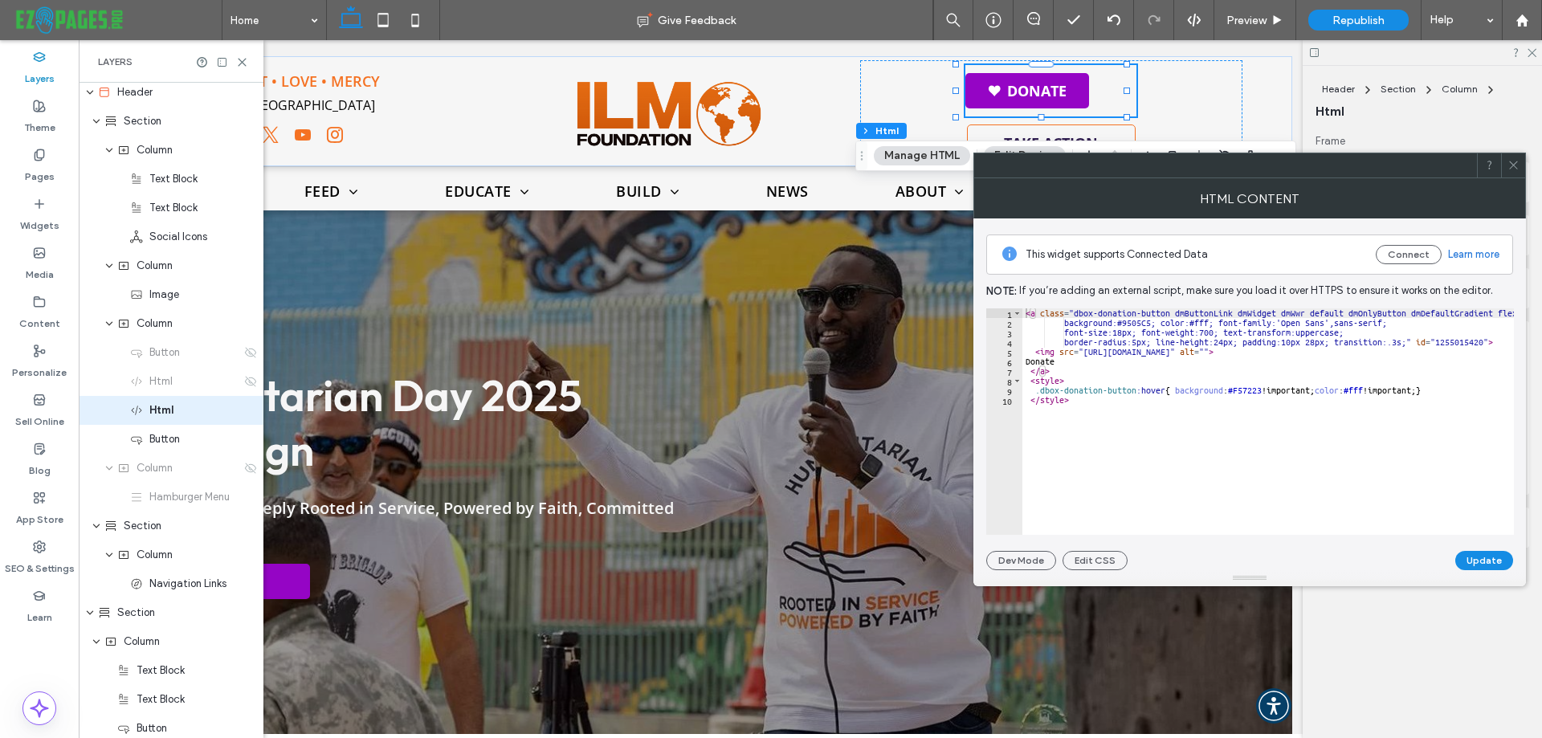
click at [1513, 170] on icon at bounding box center [1514, 165] width 12 height 12
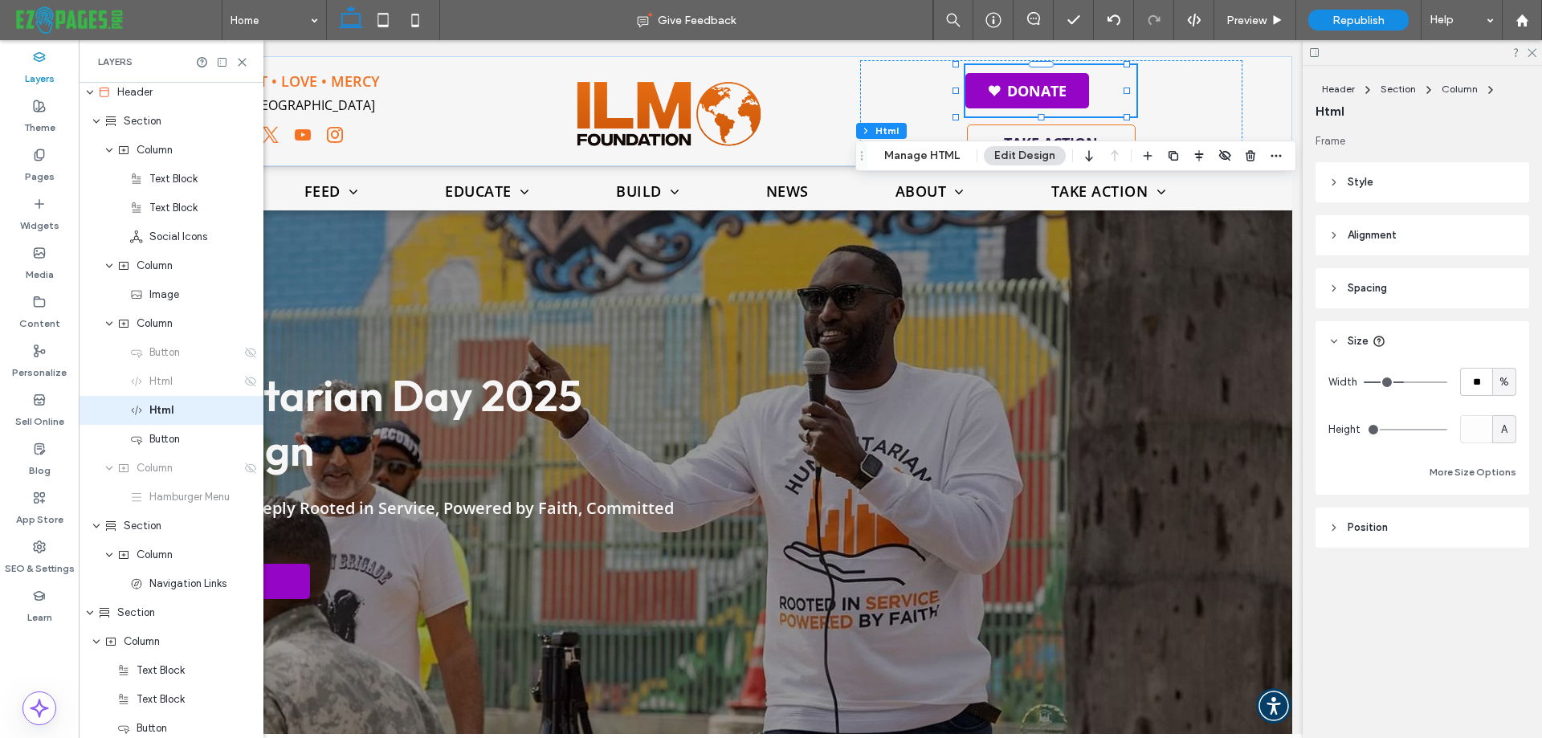
click at [1359, 190] on span "Style" at bounding box center [1361, 182] width 26 height 16
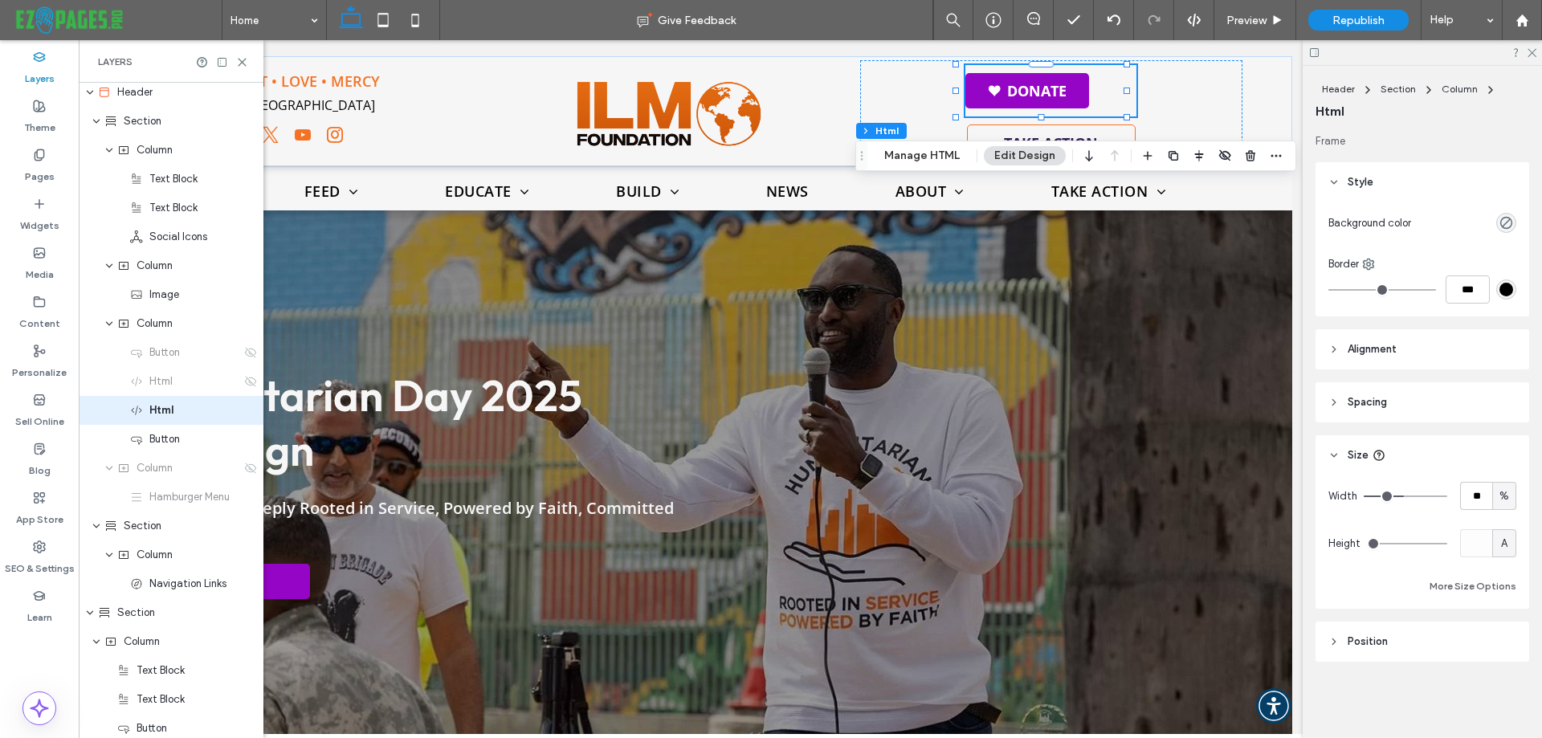
click at [1359, 190] on span "Style" at bounding box center [1361, 182] width 26 height 16
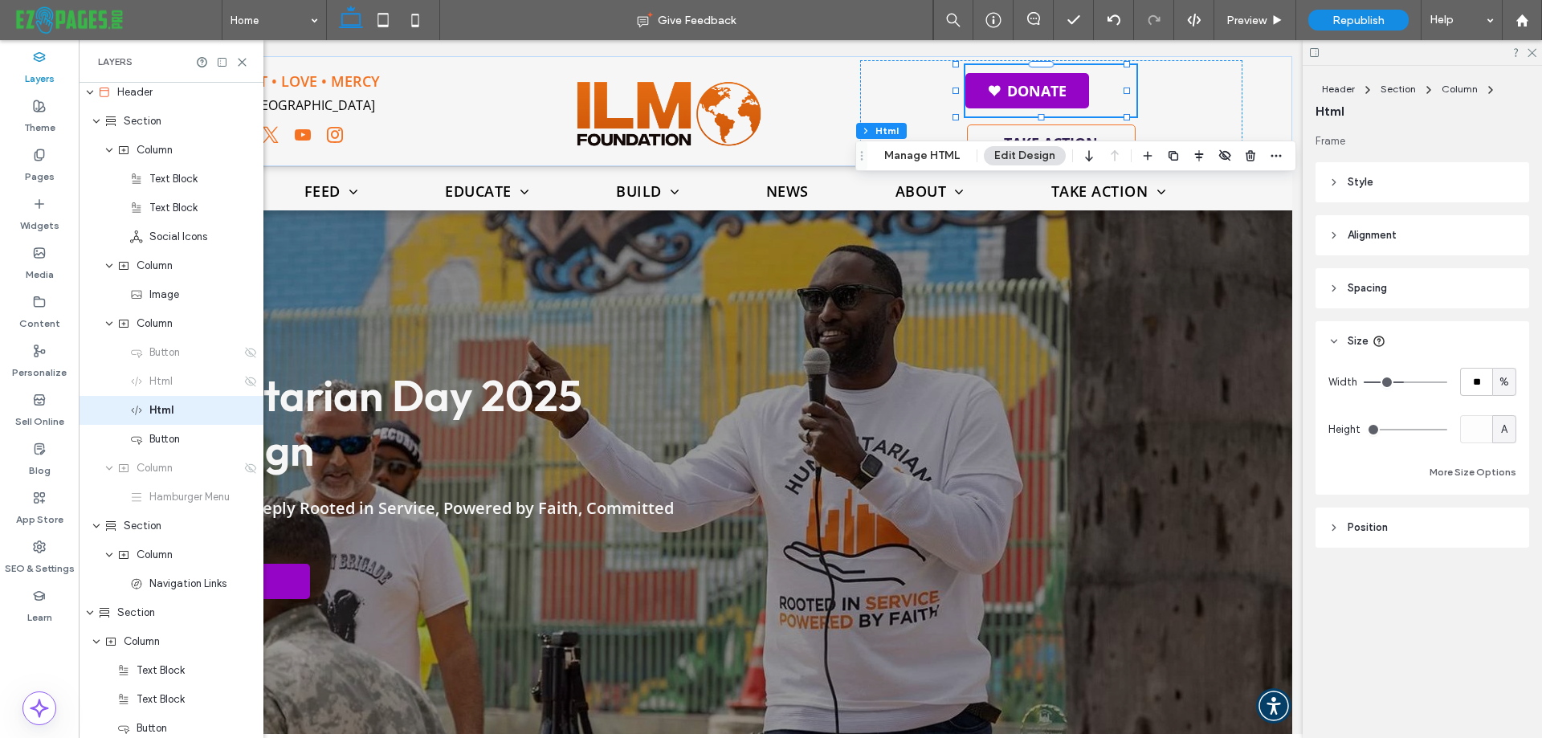
click at [1379, 255] on header "Alignment" at bounding box center [1423, 235] width 214 height 40
click at [1395, 278] on icon at bounding box center [1399, 276] width 13 height 13
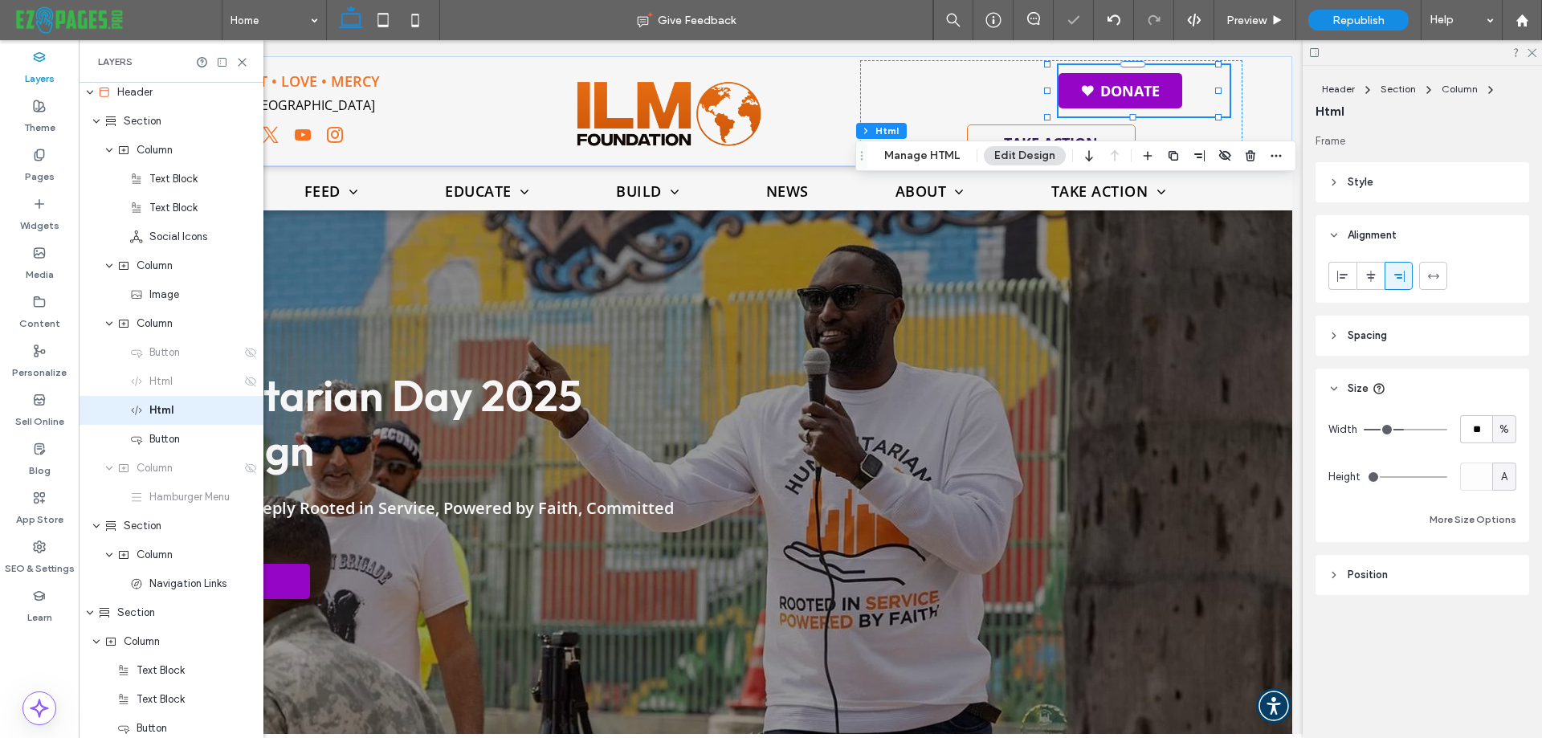
click at [1327, 278] on div at bounding box center [1423, 278] width 214 height 47
click at [1354, 272] on div at bounding box center [1343, 276] width 27 height 27
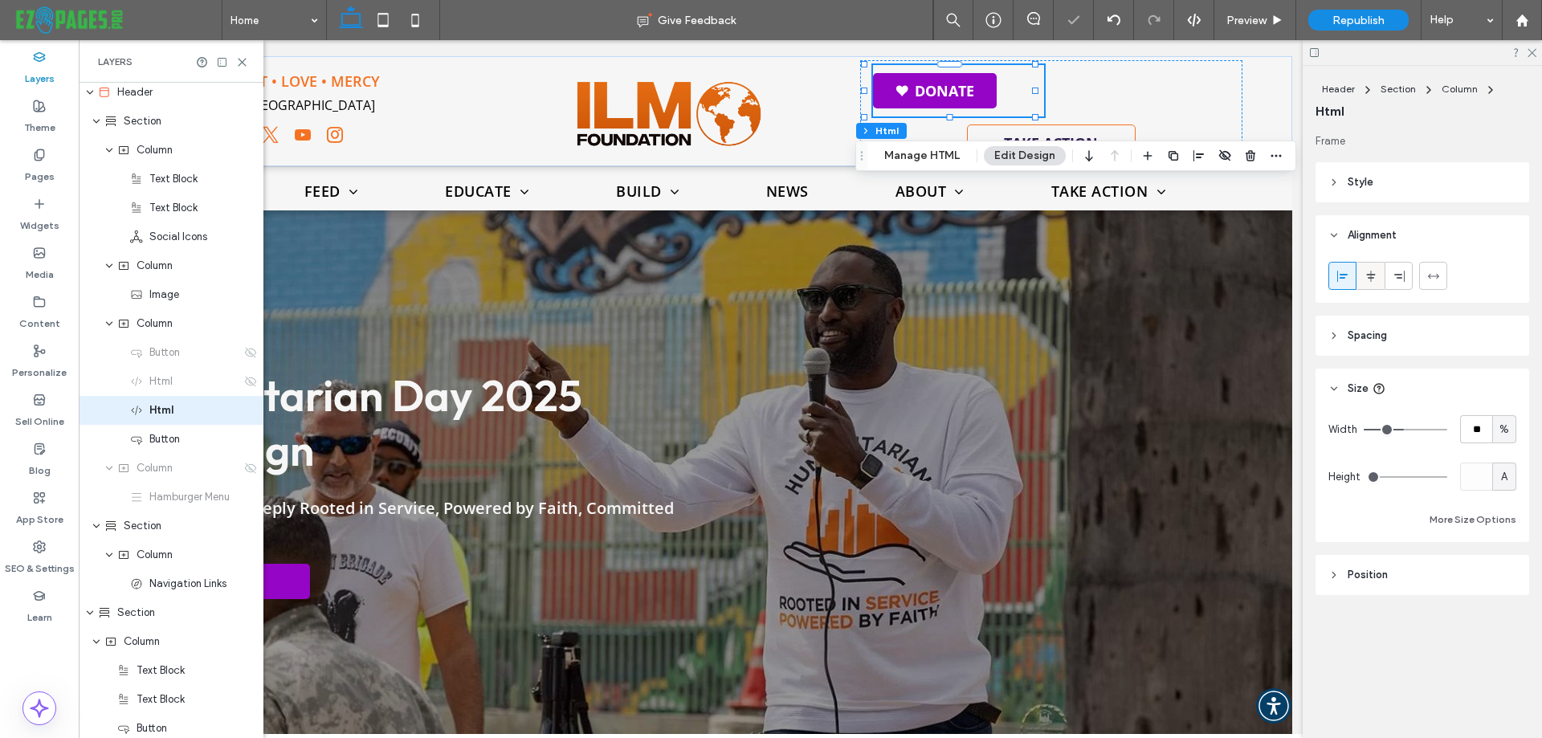
click at [1363, 272] on div at bounding box center [1371, 276] width 27 height 27
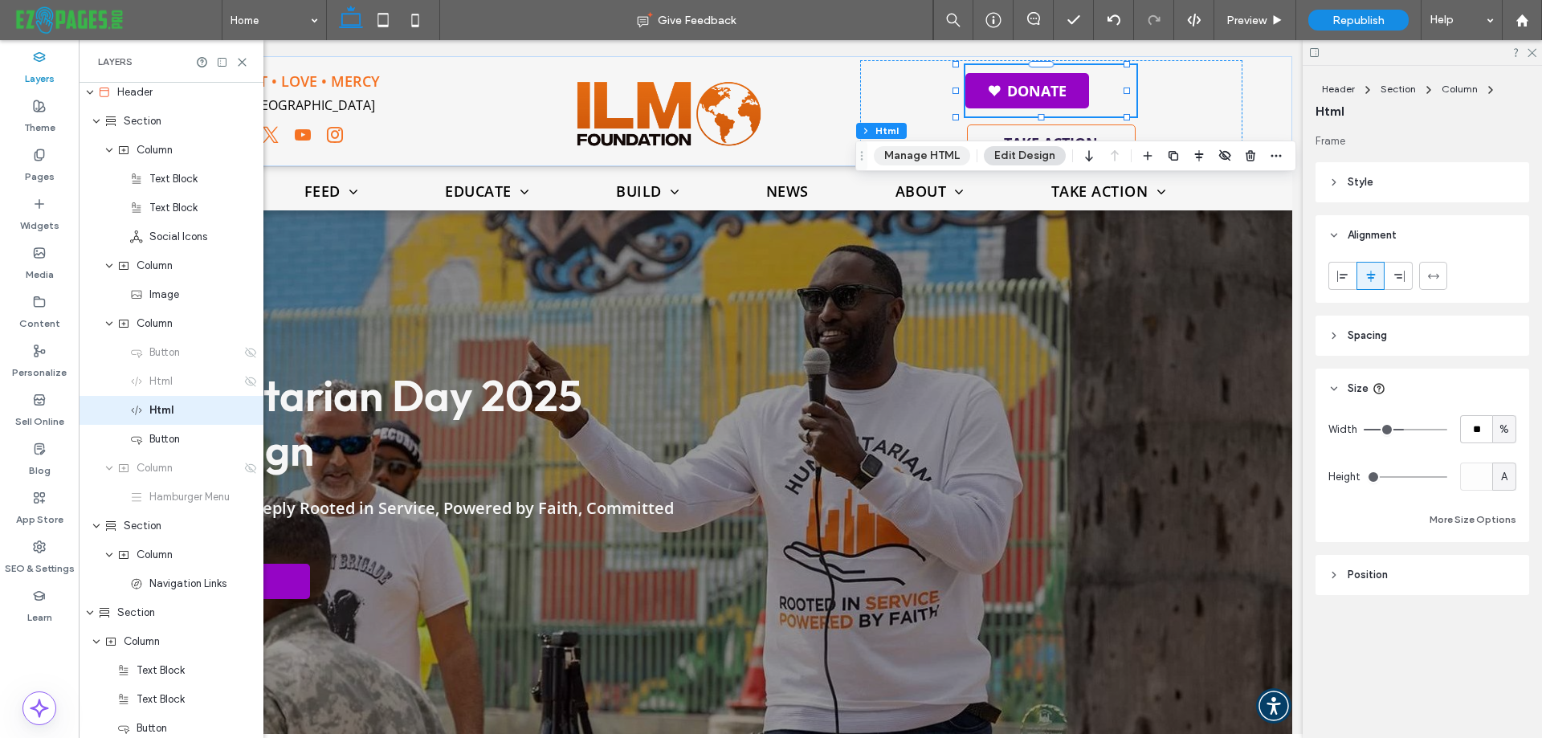
click at [902, 161] on button "Manage HTML" at bounding box center [922, 155] width 96 height 19
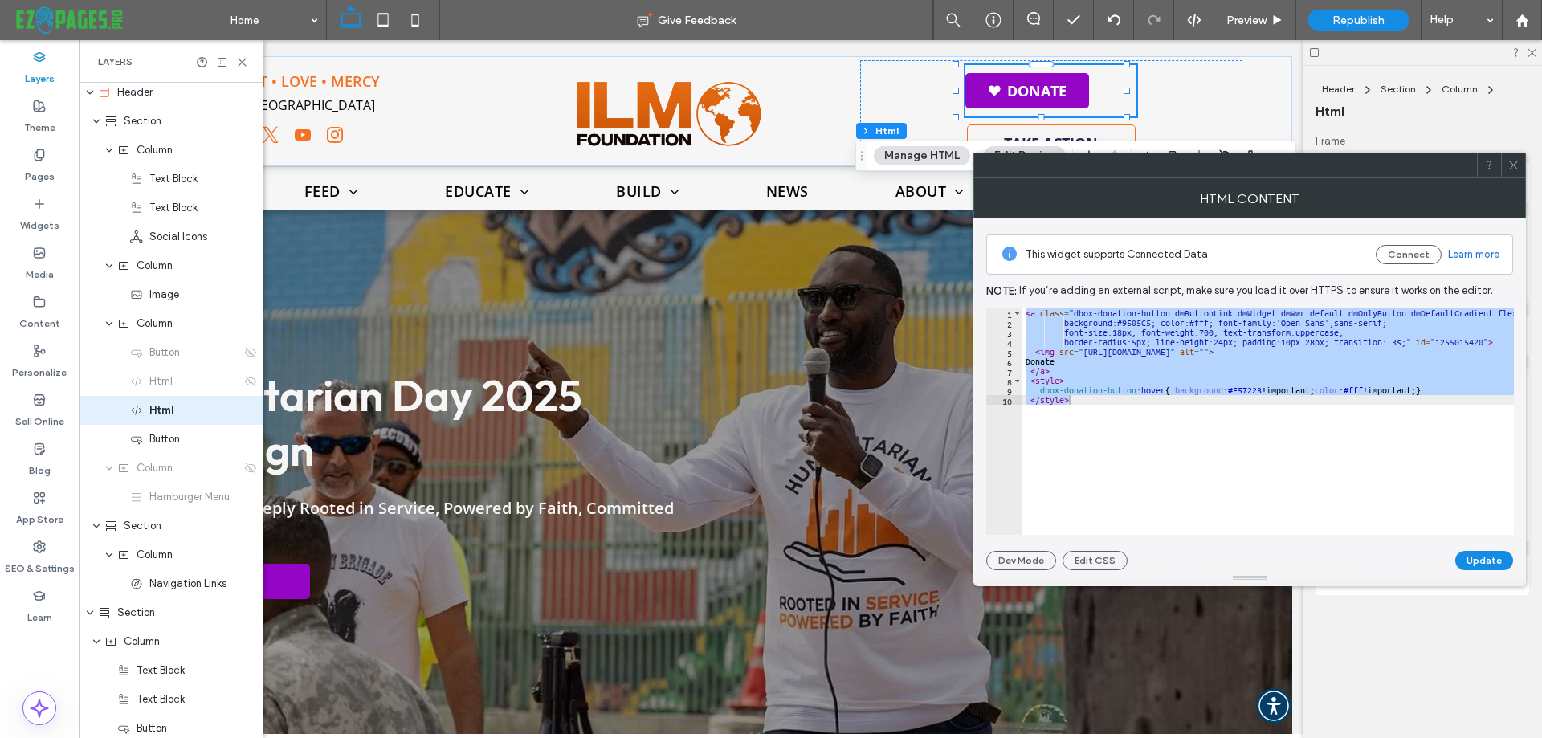
click at [1133, 358] on div "< a class = "dbox-donation-button dmButtonLink dmWidget dmWwr default dmOnlyBut…" at bounding box center [1269, 421] width 492 height 227
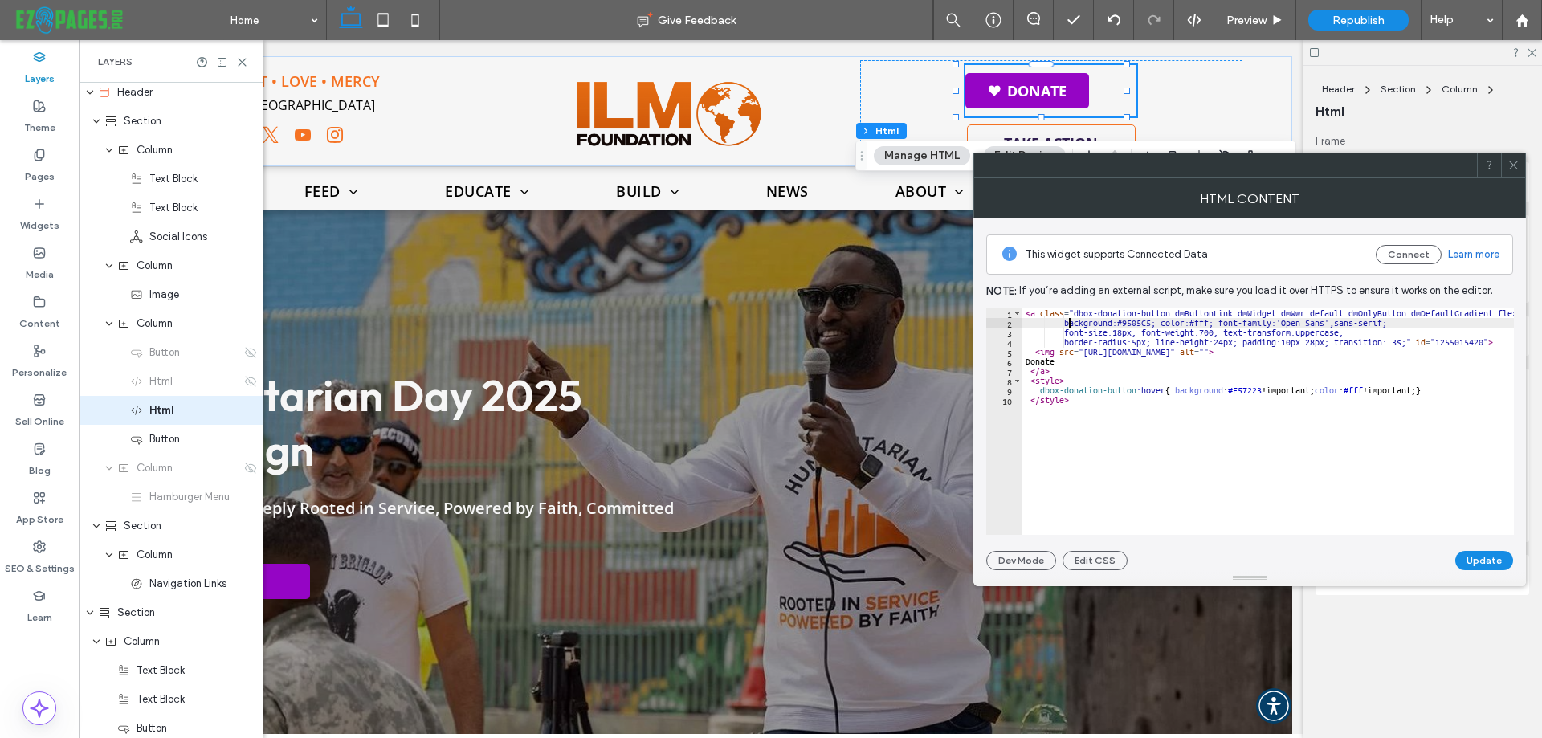
type textarea "**********"
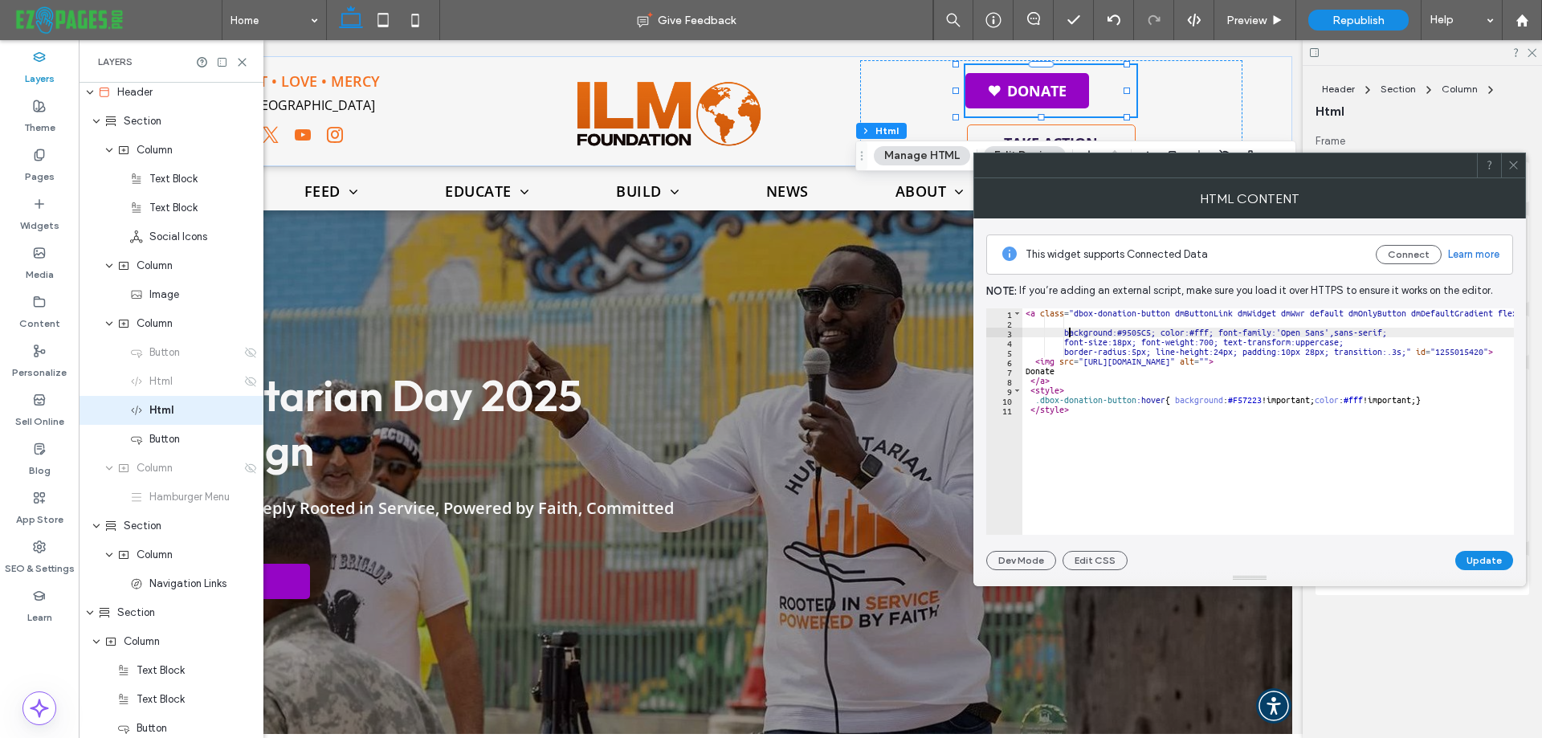
scroll to position [0, 3]
paste textarea "**********"
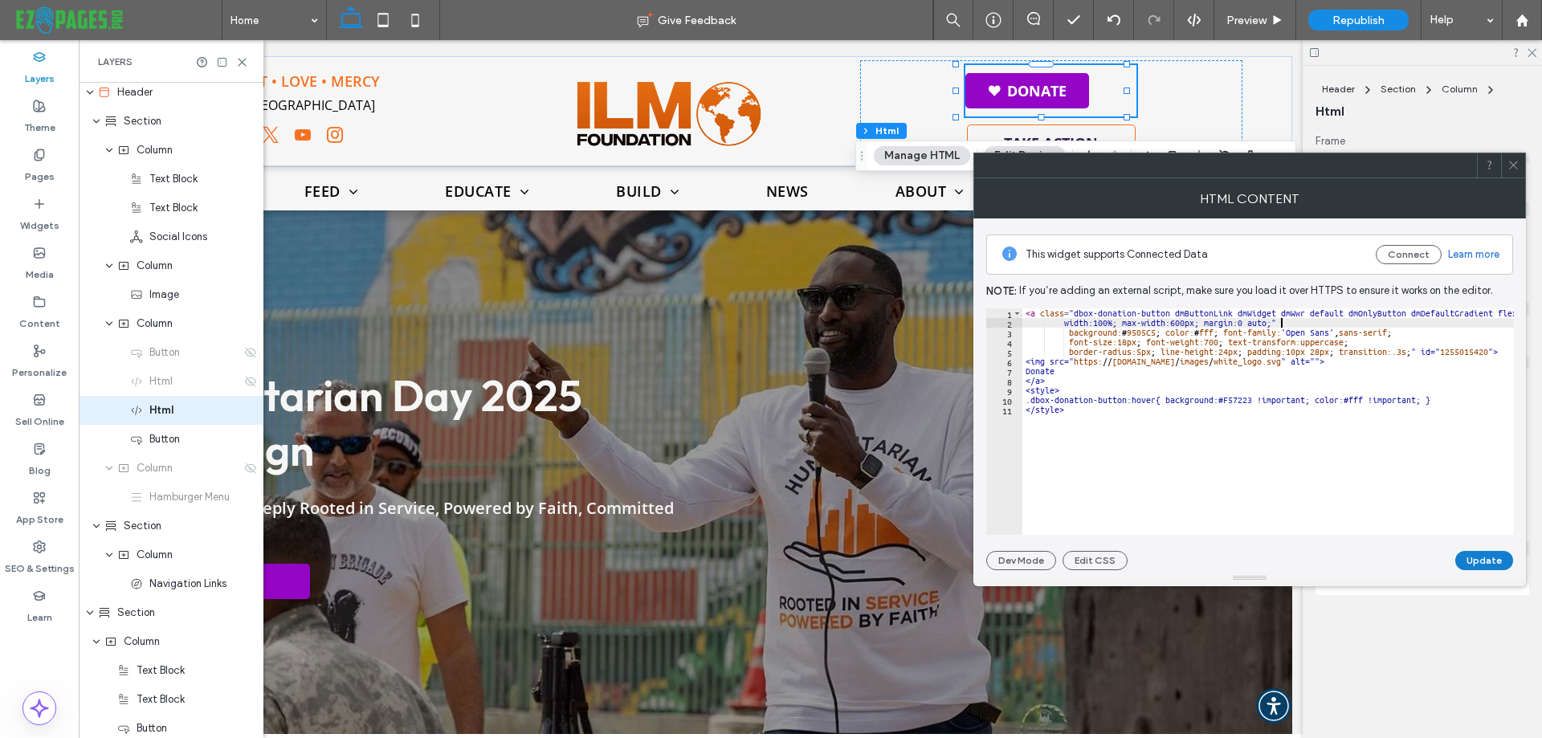
click at [1472, 562] on button "Update" at bounding box center [1485, 560] width 58 height 19
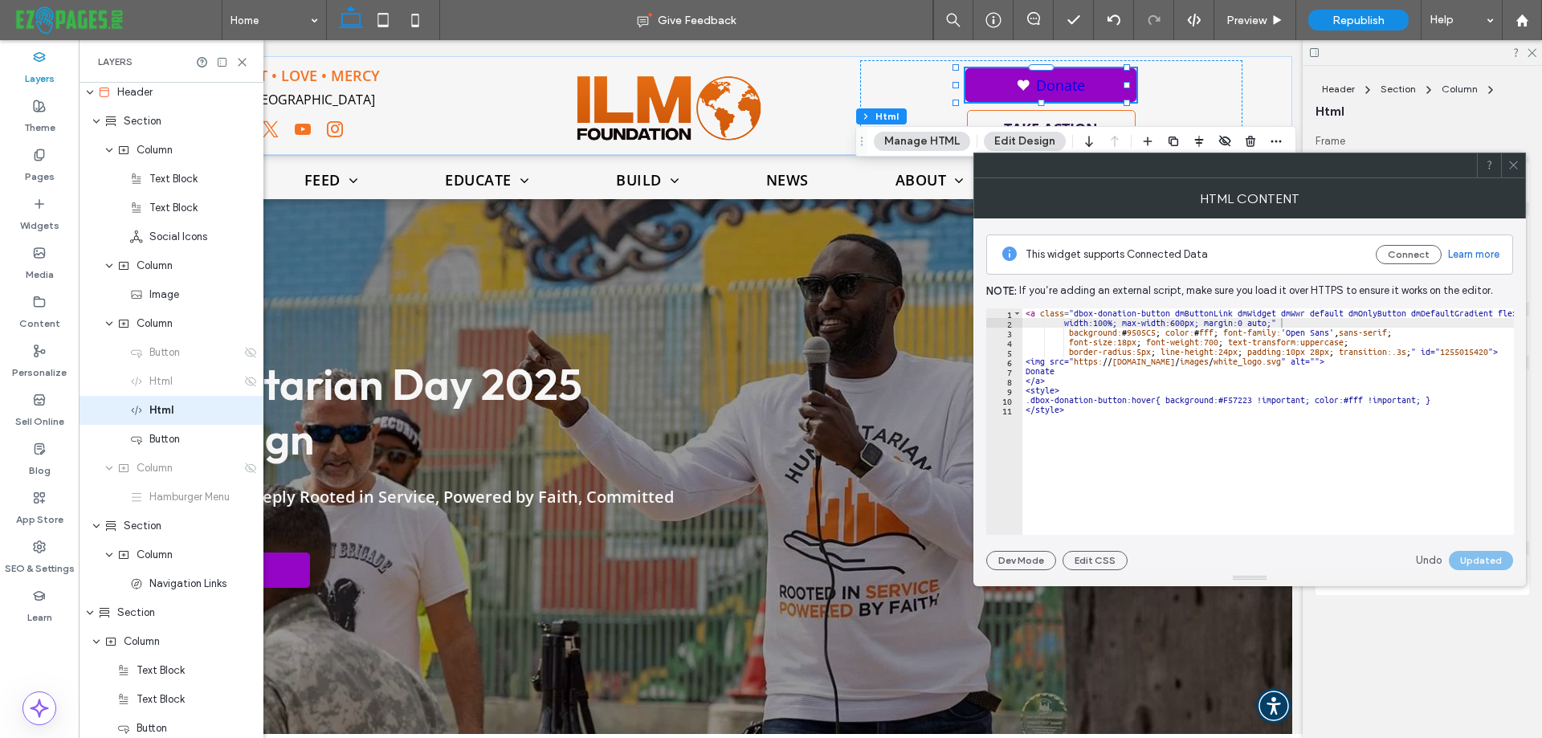
type textarea "**********"
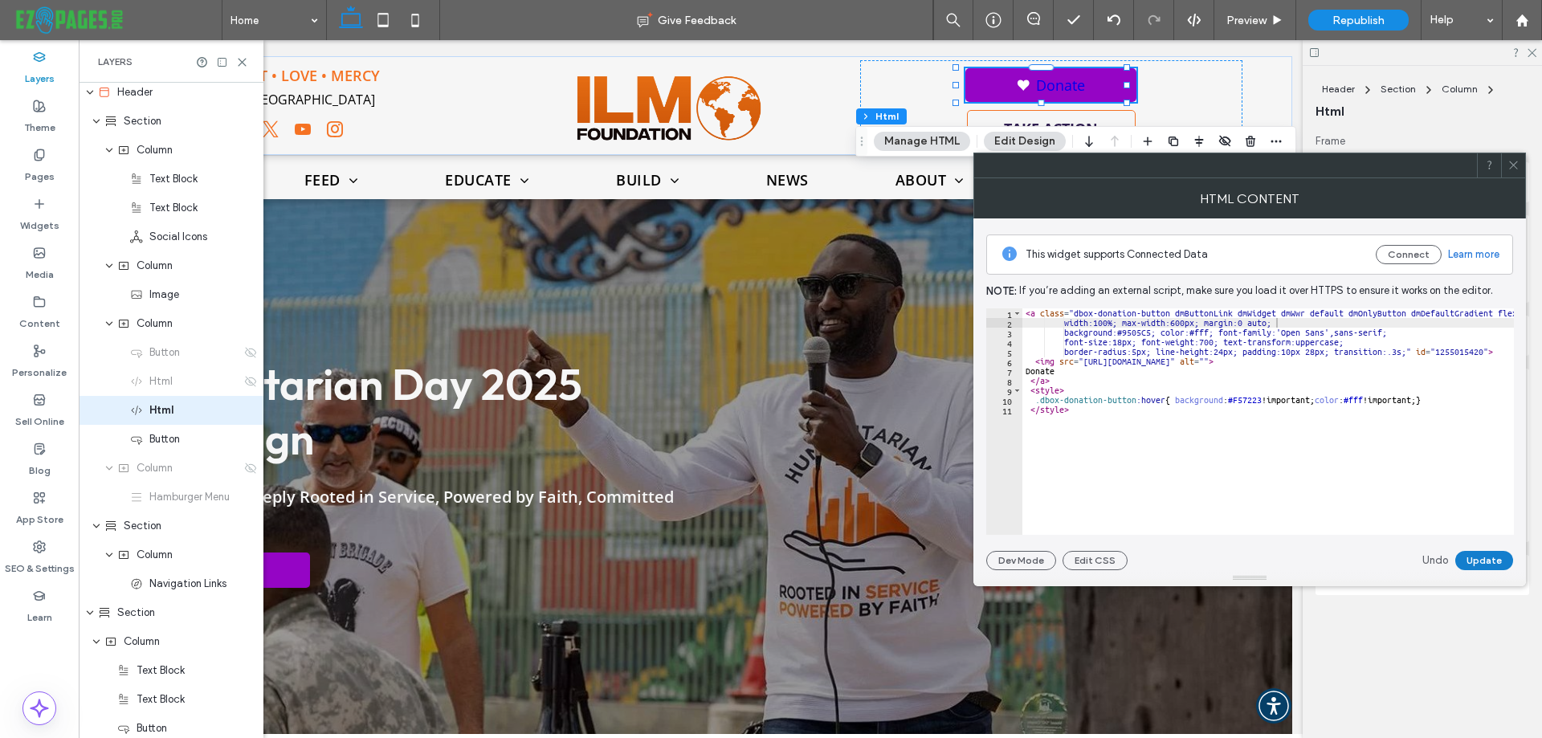
click at [1481, 554] on button "Update" at bounding box center [1485, 560] width 58 height 19
click at [1514, 160] on icon at bounding box center [1514, 165] width 12 height 12
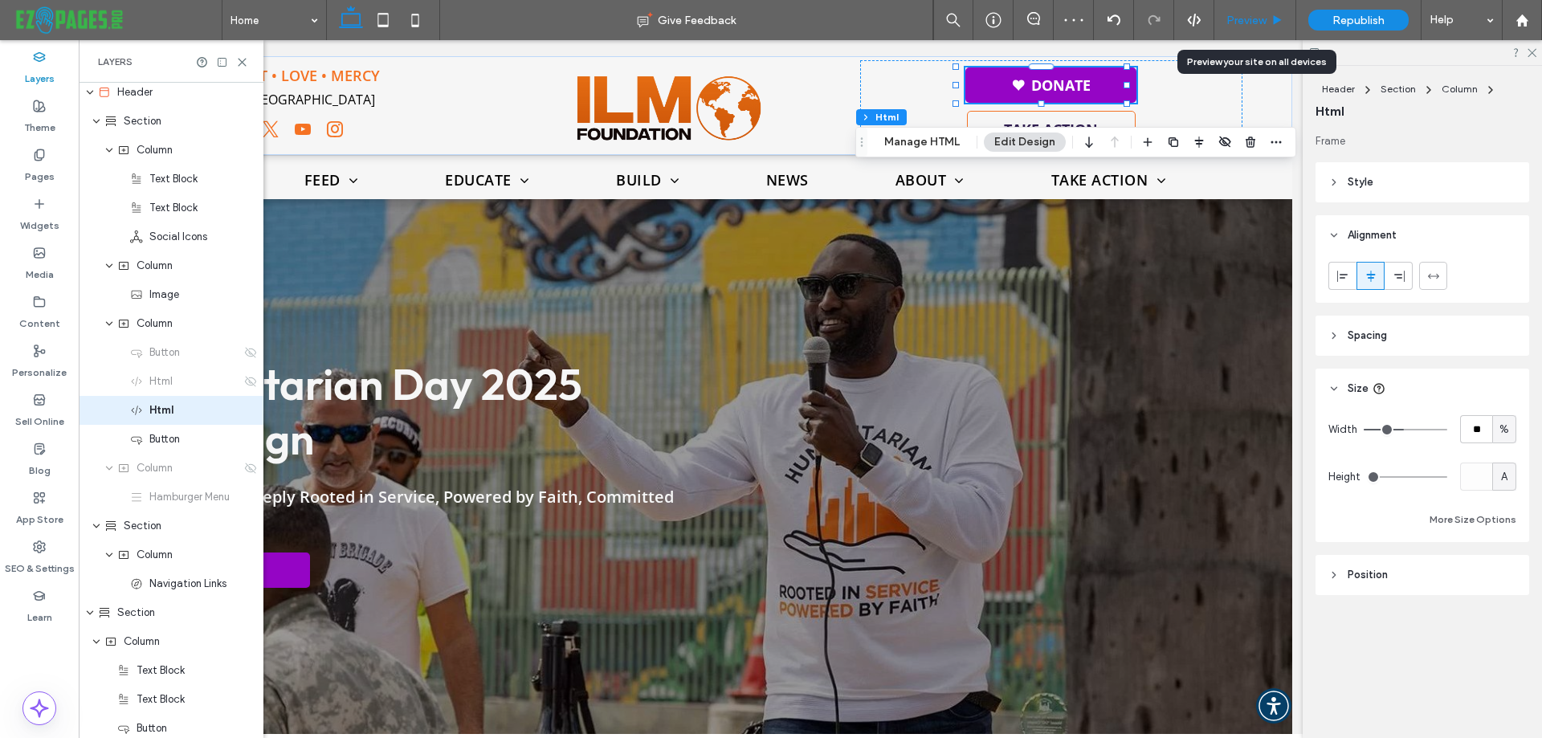
click at [1257, 19] on span "Preview" at bounding box center [1247, 21] width 40 height 14
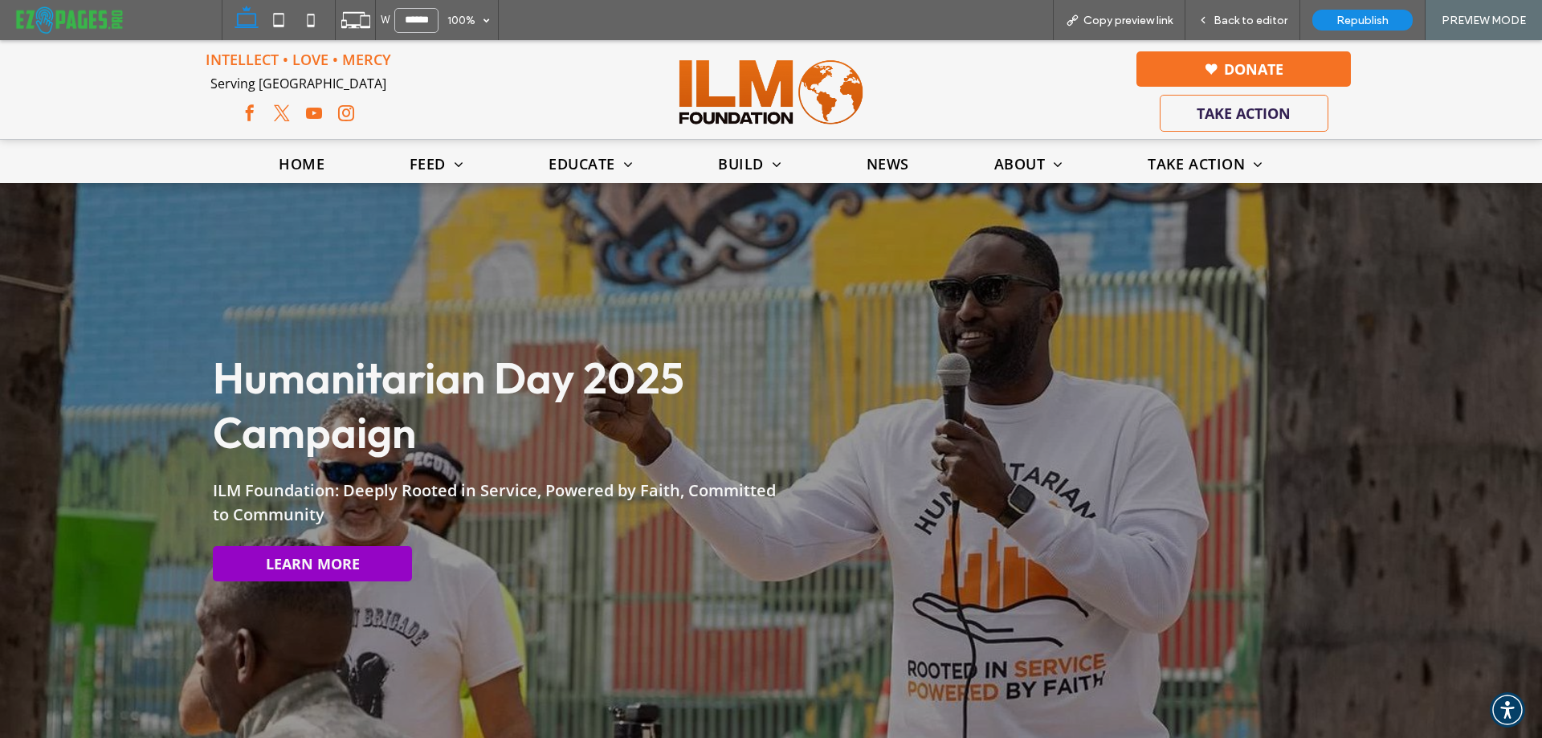
click at [1191, 67] on link "Donate" at bounding box center [1244, 68] width 214 height 35
click at [1236, 19] on span "Back to editor" at bounding box center [1251, 21] width 74 height 14
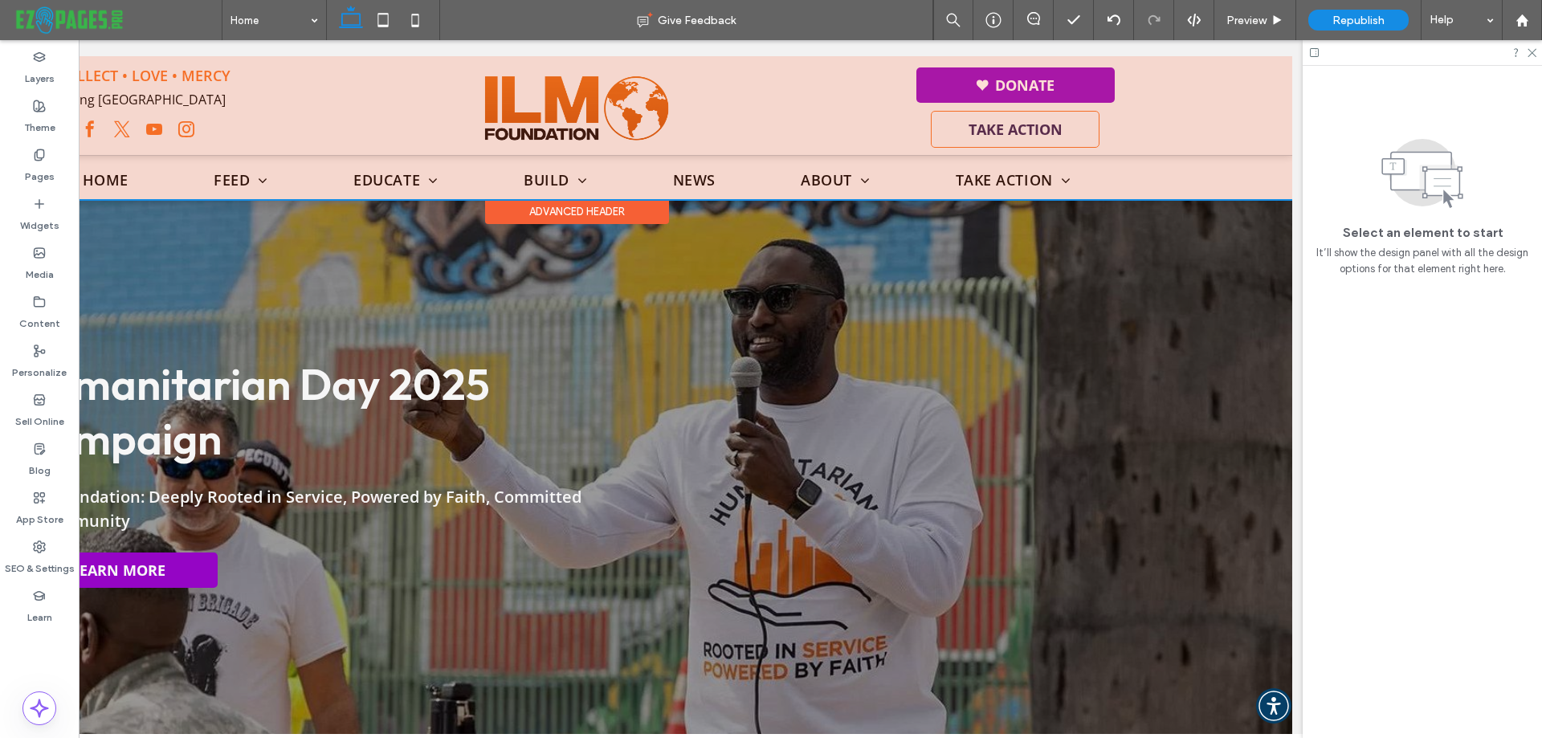
click at [1069, 79] on div at bounding box center [577, 127] width 1432 height 143
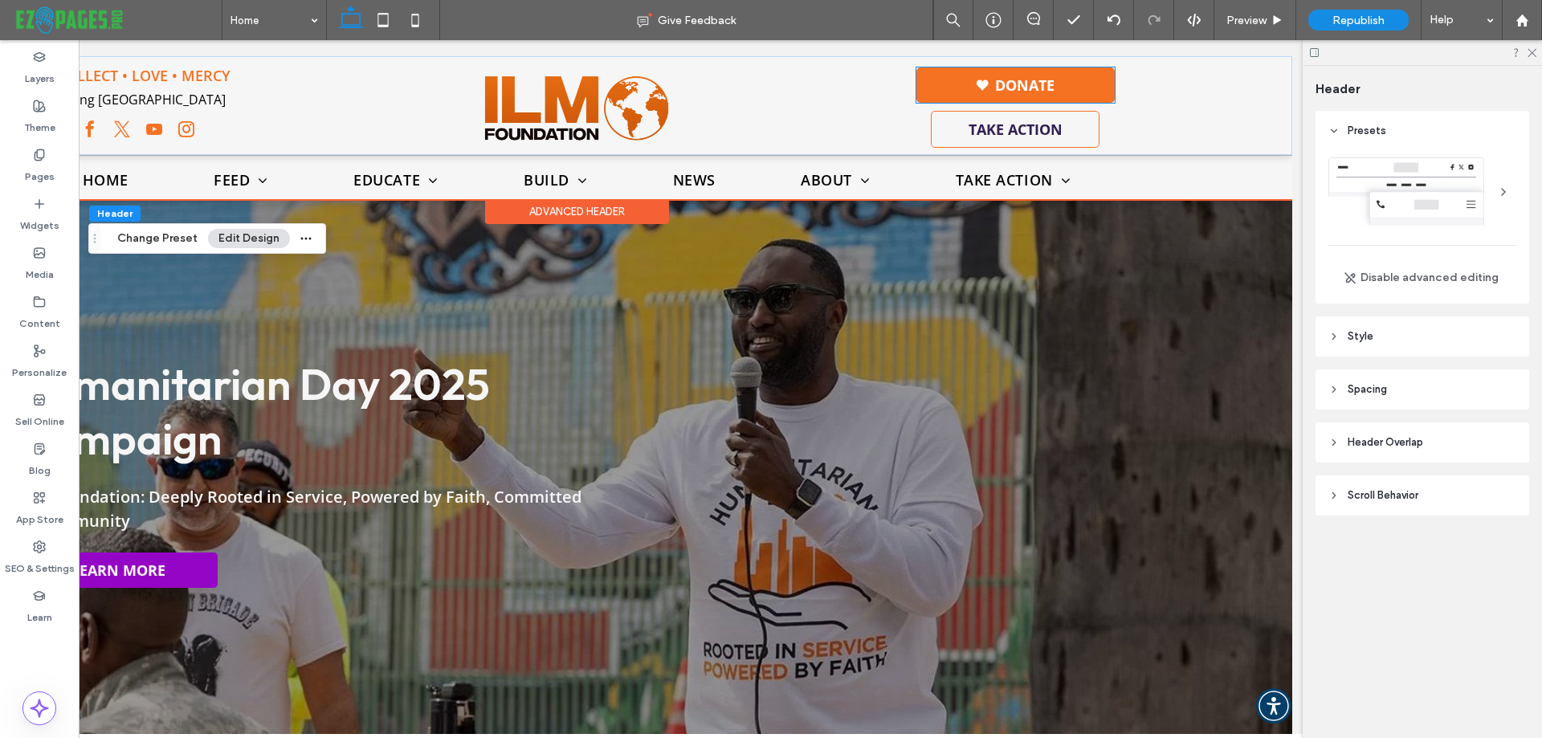
click at [921, 80] on link "Donate" at bounding box center [1016, 84] width 198 height 35
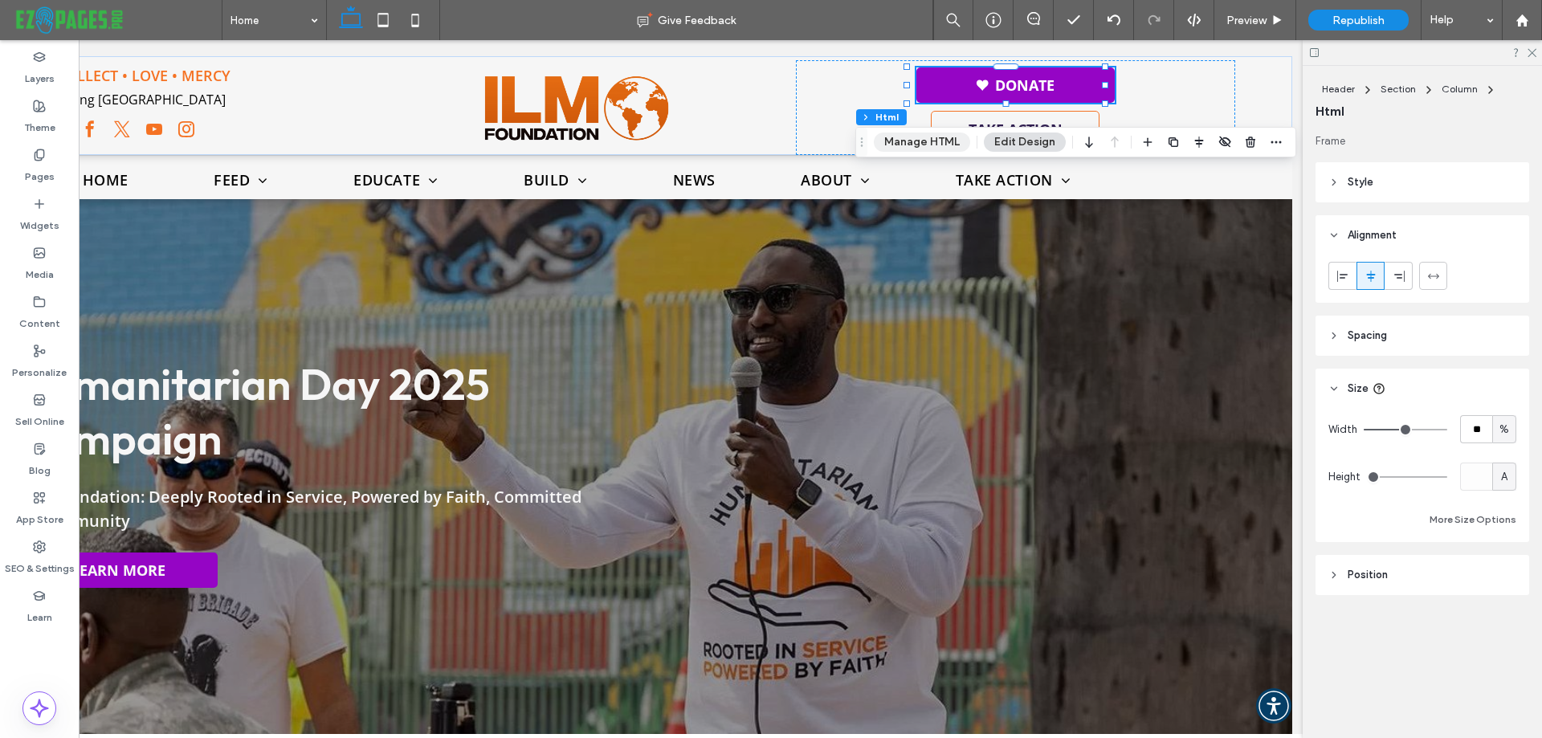
click at [929, 141] on button "Manage HTML" at bounding box center [922, 142] width 96 height 19
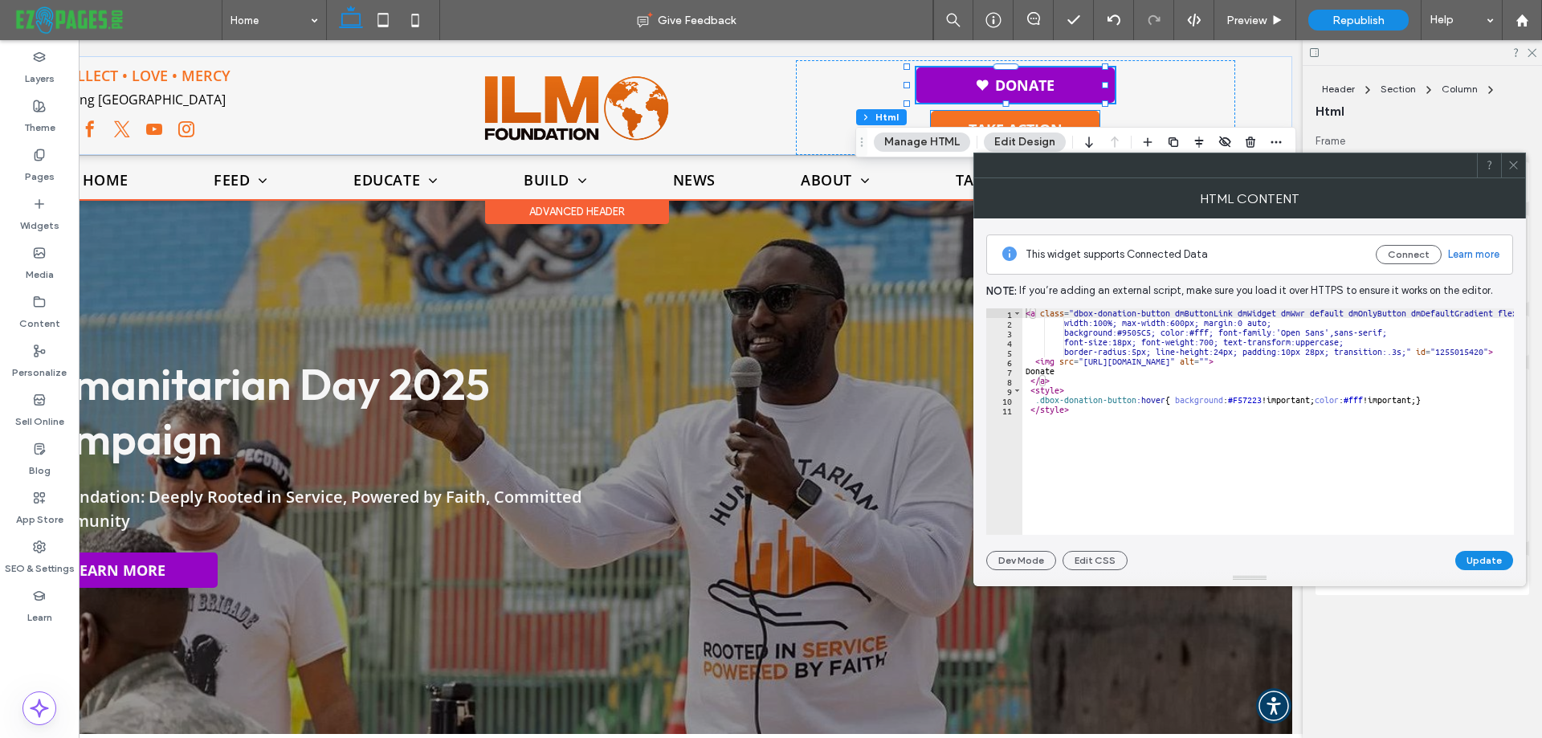
click at [1076, 116] on link "TAKE ACTION" at bounding box center [1015, 129] width 169 height 37
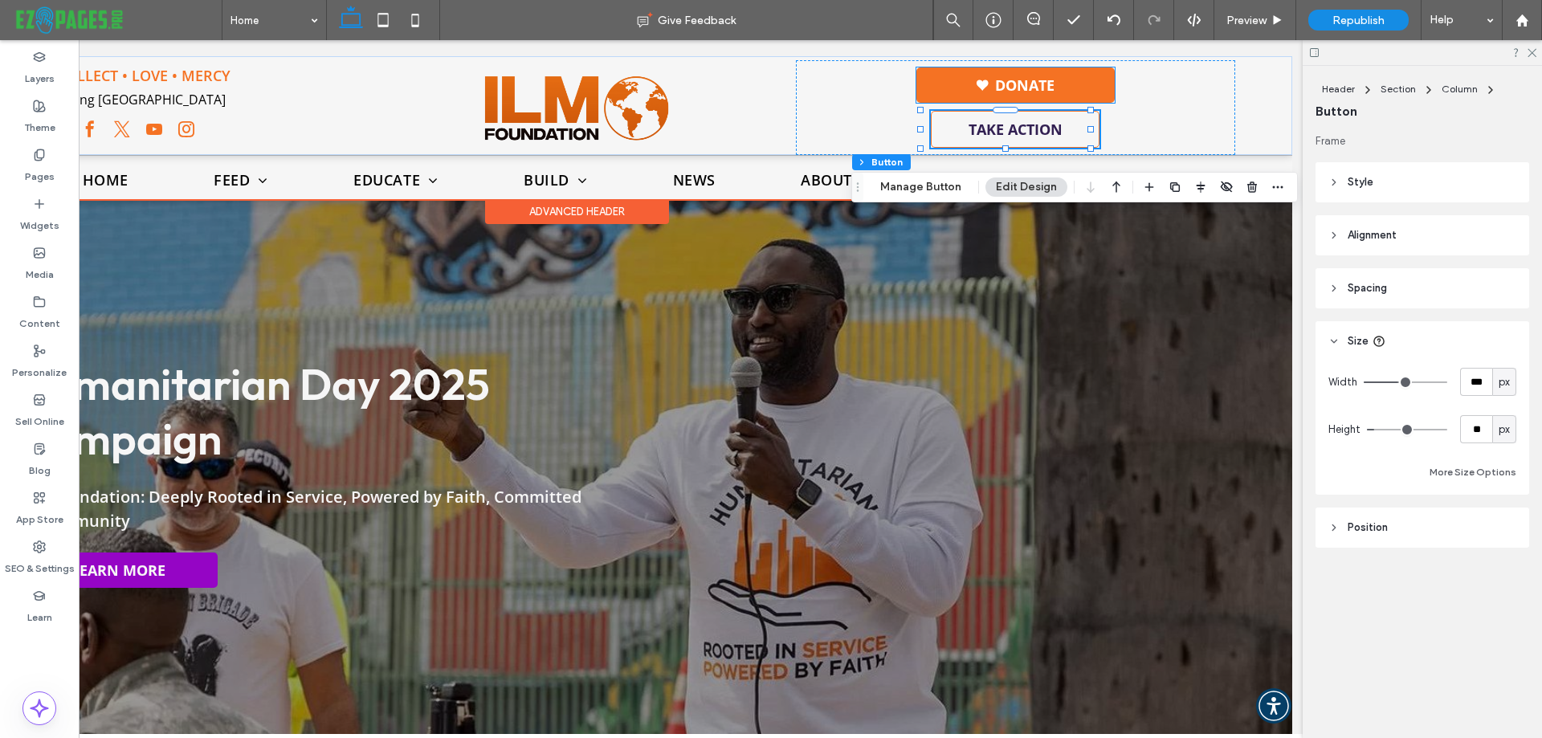
click at [1072, 86] on link "Donate" at bounding box center [1016, 84] width 198 height 35
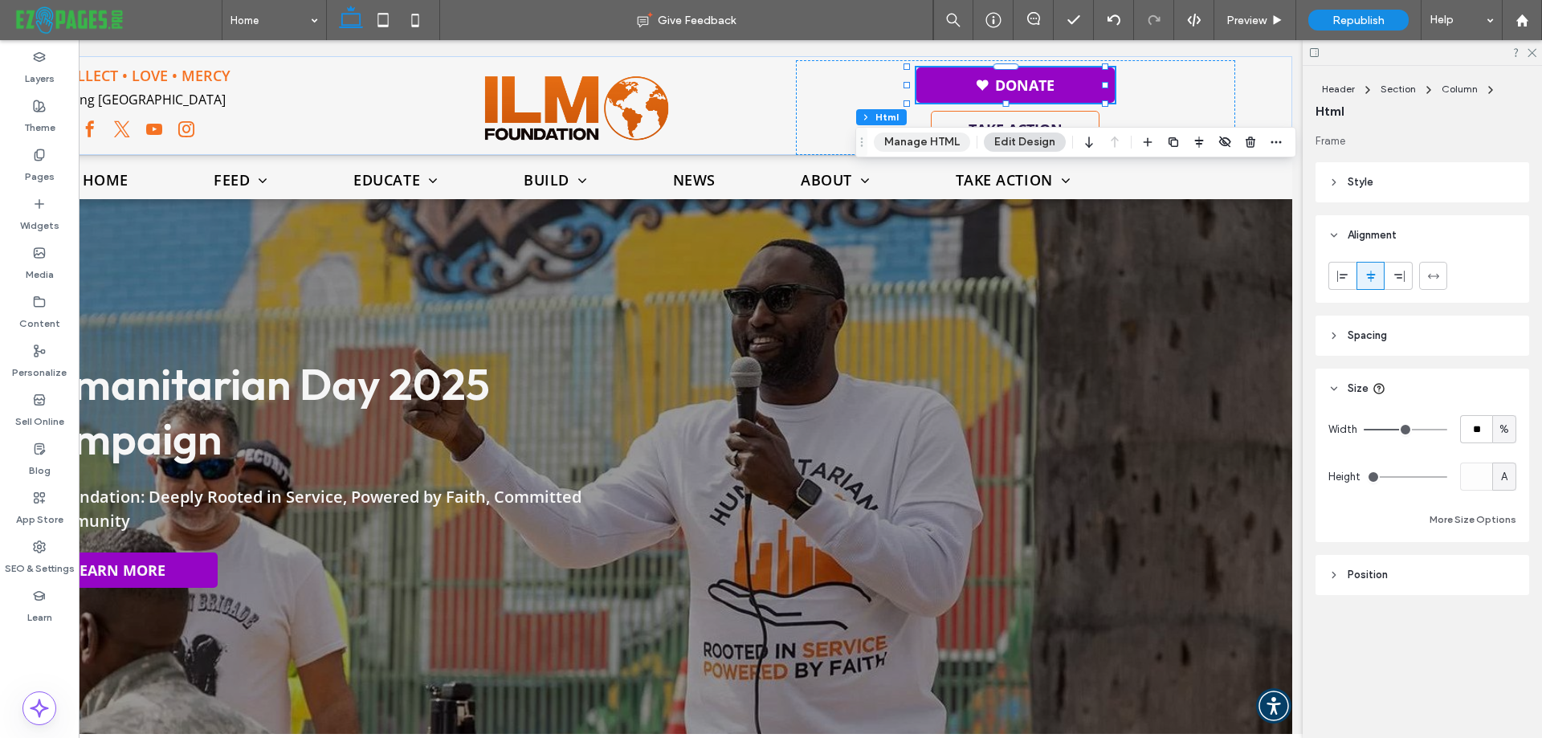
click at [938, 141] on button "Manage HTML" at bounding box center [922, 142] width 96 height 19
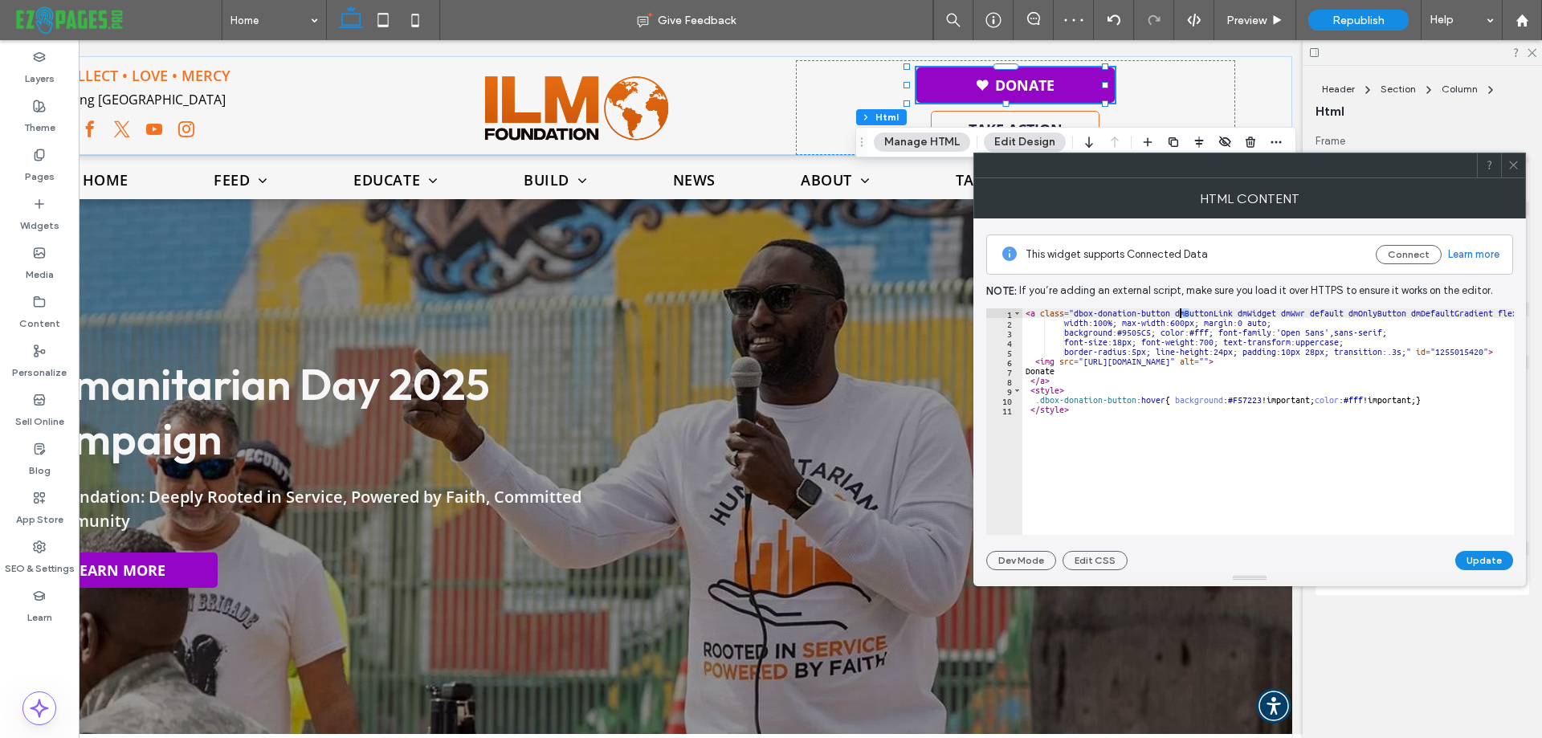
drag, startPoint x: 1190, startPoint y: 317, endPoint x: 1181, endPoint y: 317, distance: 8.9
click at [1181, 317] on div "< a class = "dbox-donation-button dmButtonLink dmWidget dmWwr default dmOnlyBut…" at bounding box center [1269, 421] width 492 height 227
drag, startPoint x: 1191, startPoint y: 325, endPoint x: 1175, endPoint y: 325, distance: 15.3
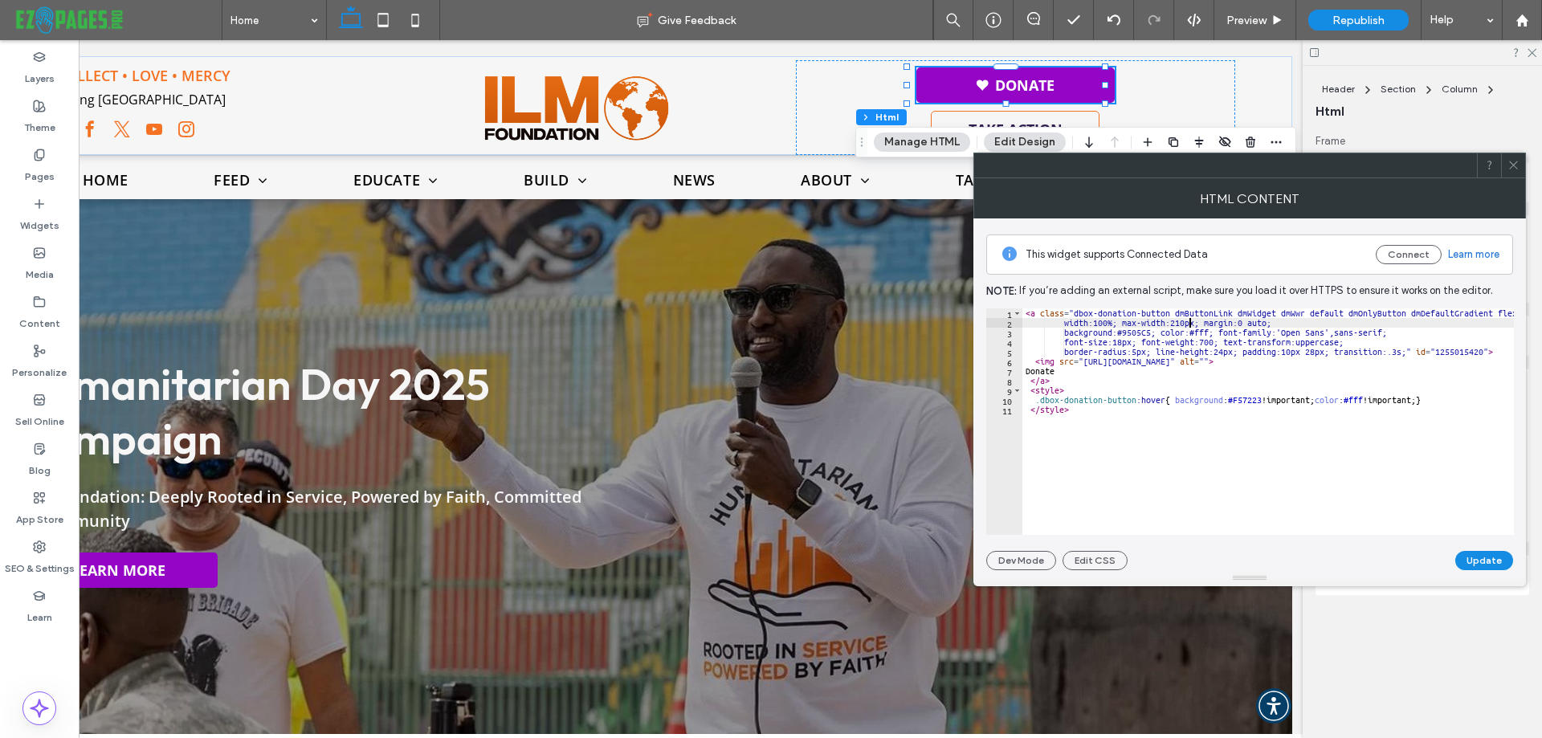
scroll to position [0, 14]
type textarea "**********"
click at [1470, 561] on button "Update" at bounding box center [1485, 560] width 58 height 19
click at [1253, 18] on span "Preview" at bounding box center [1247, 21] width 40 height 14
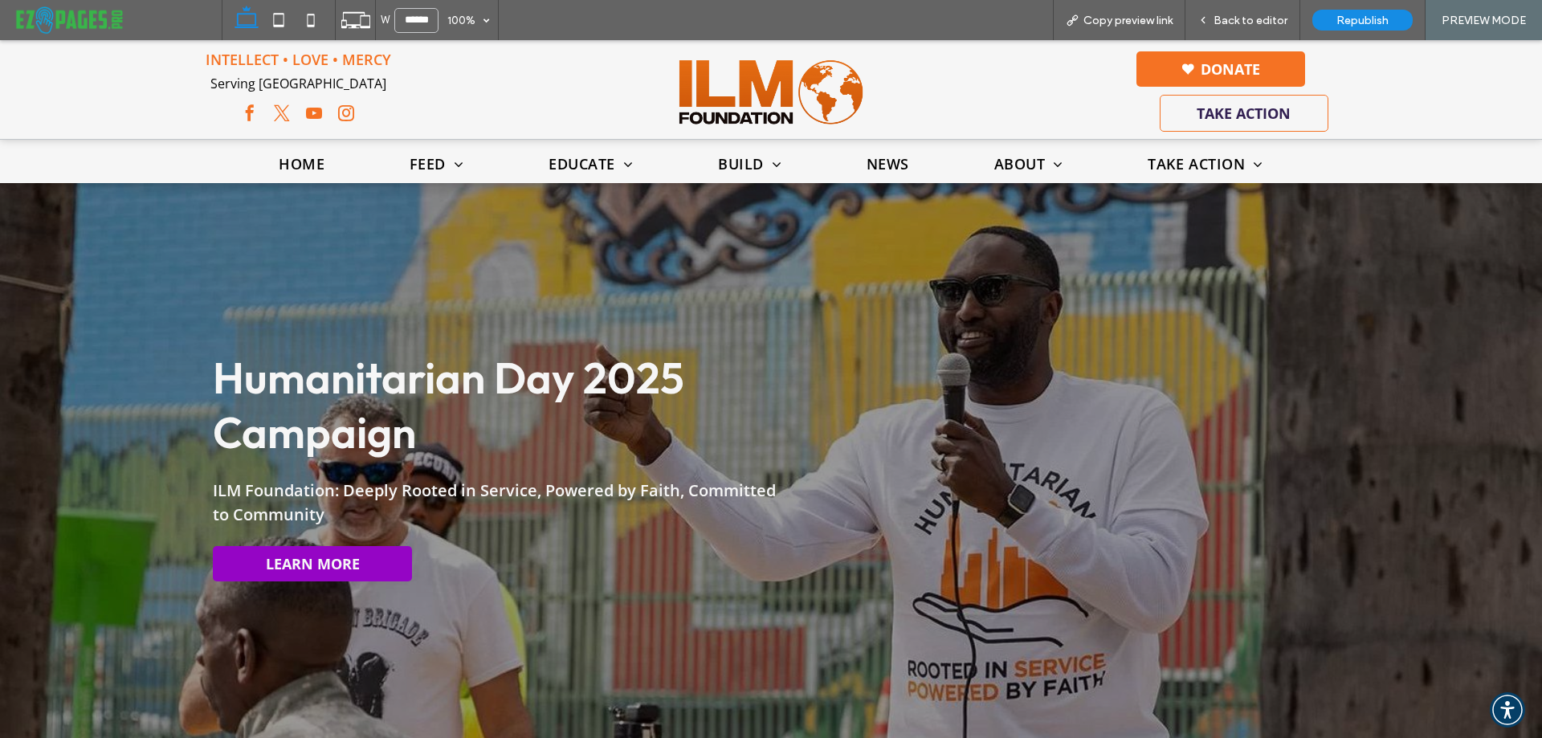
click at [1275, 72] on link "Donate" at bounding box center [1221, 68] width 169 height 35
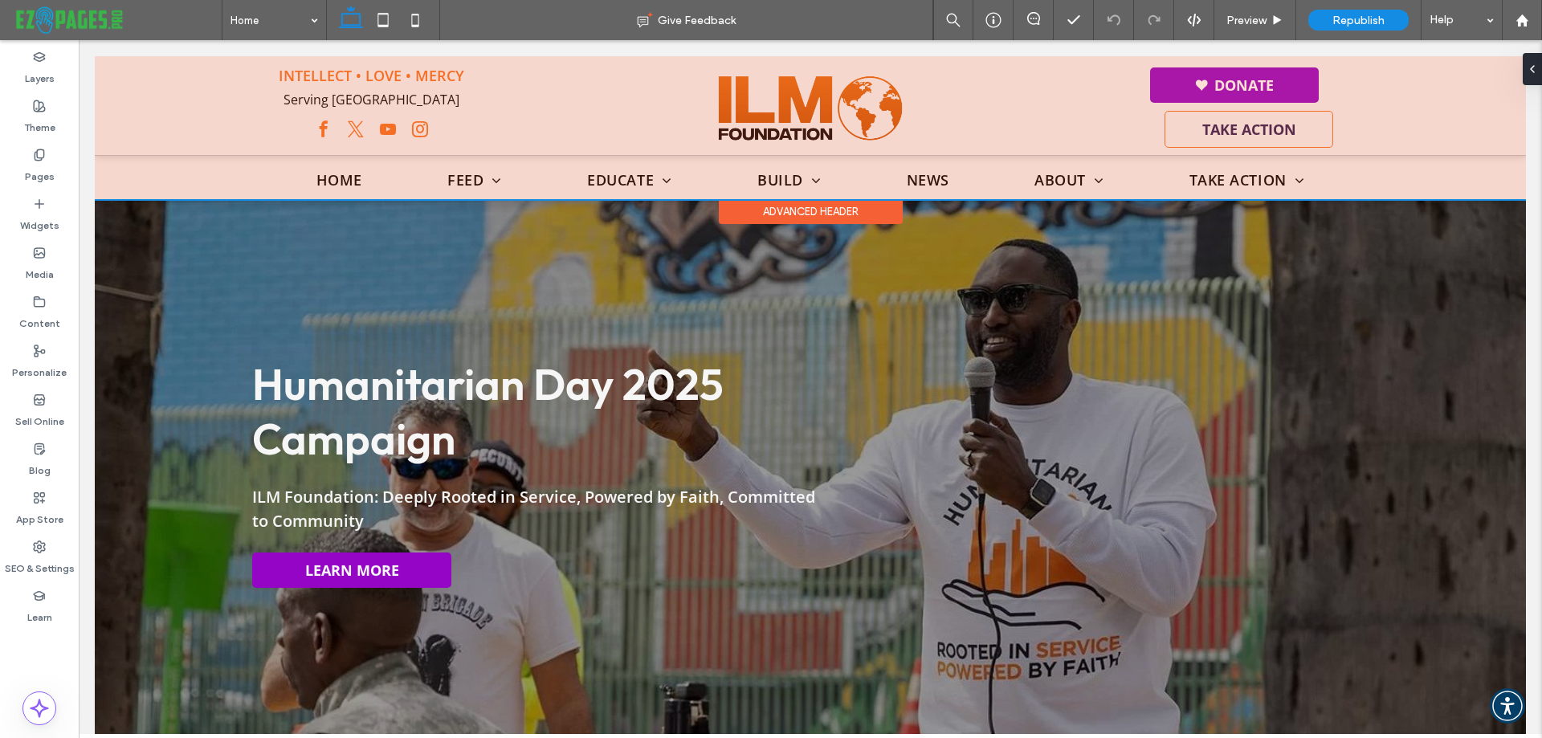
click at [1191, 86] on div at bounding box center [811, 127] width 1432 height 143
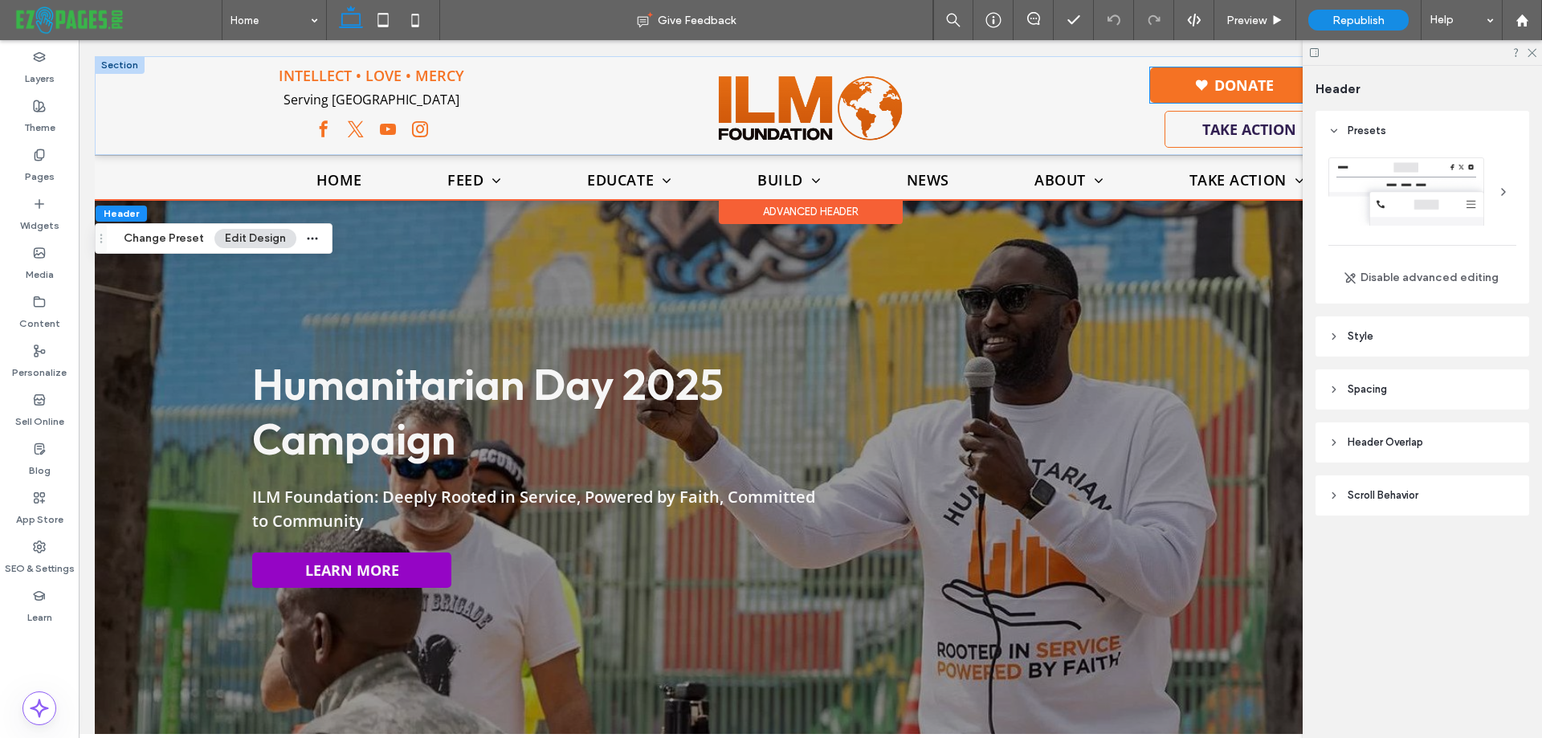
click at [1166, 83] on link "Donate" at bounding box center [1234, 84] width 169 height 35
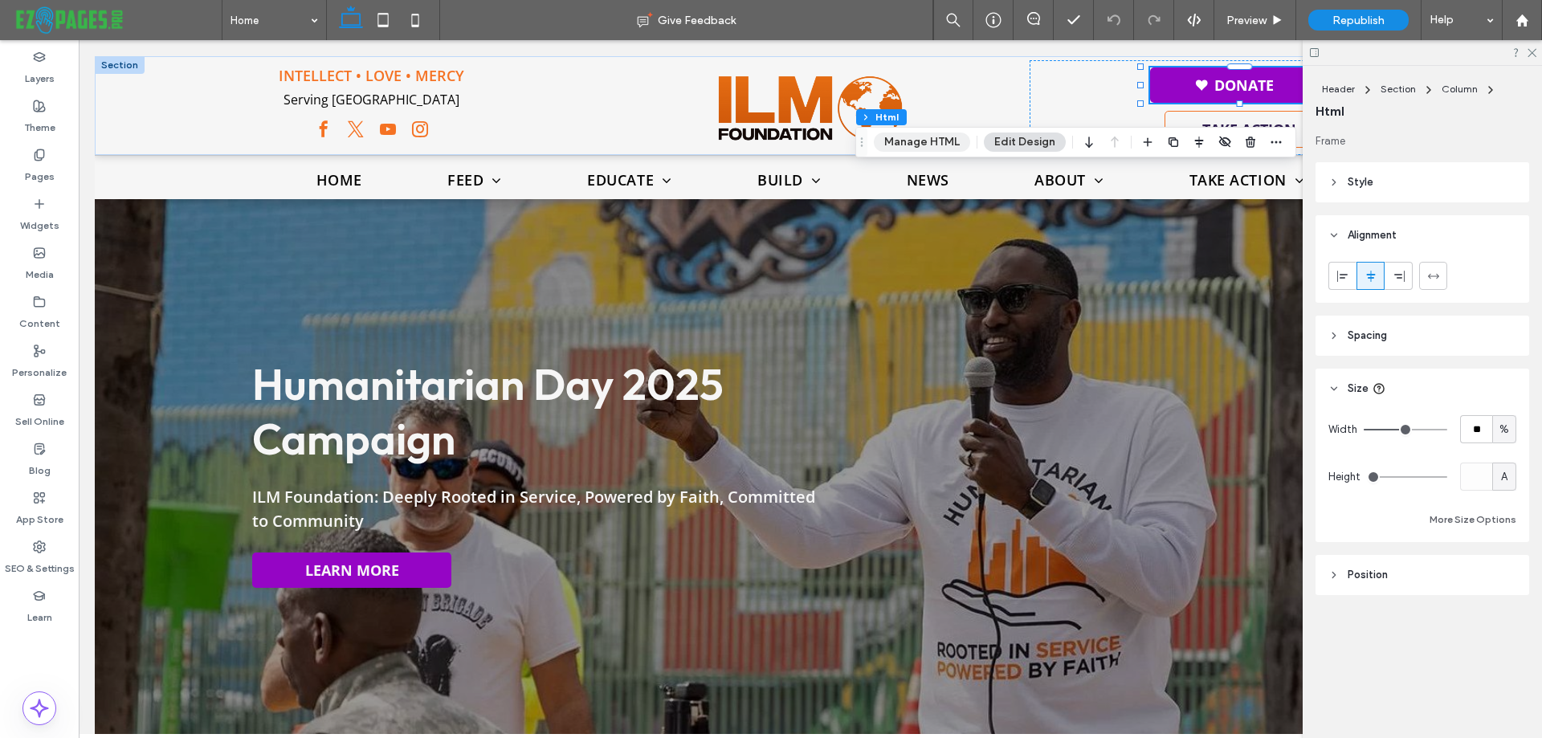
click at [929, 140] on button "Manage HTML" at bounding box center [922, 142] width 96 height 19
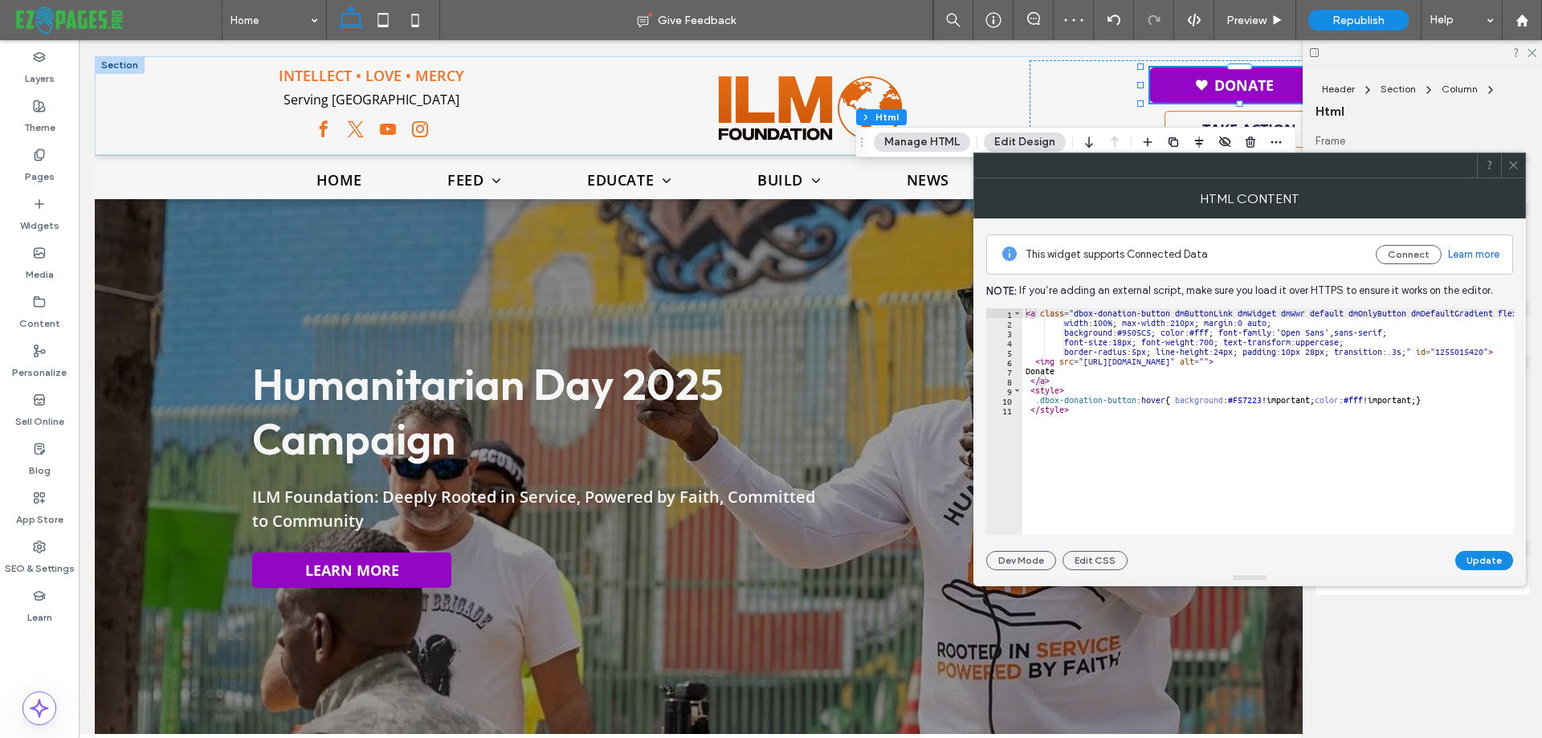
type textarea "********"
click at [1510, 170] on icon at bounding box center [1514, 165] width 12 height 12
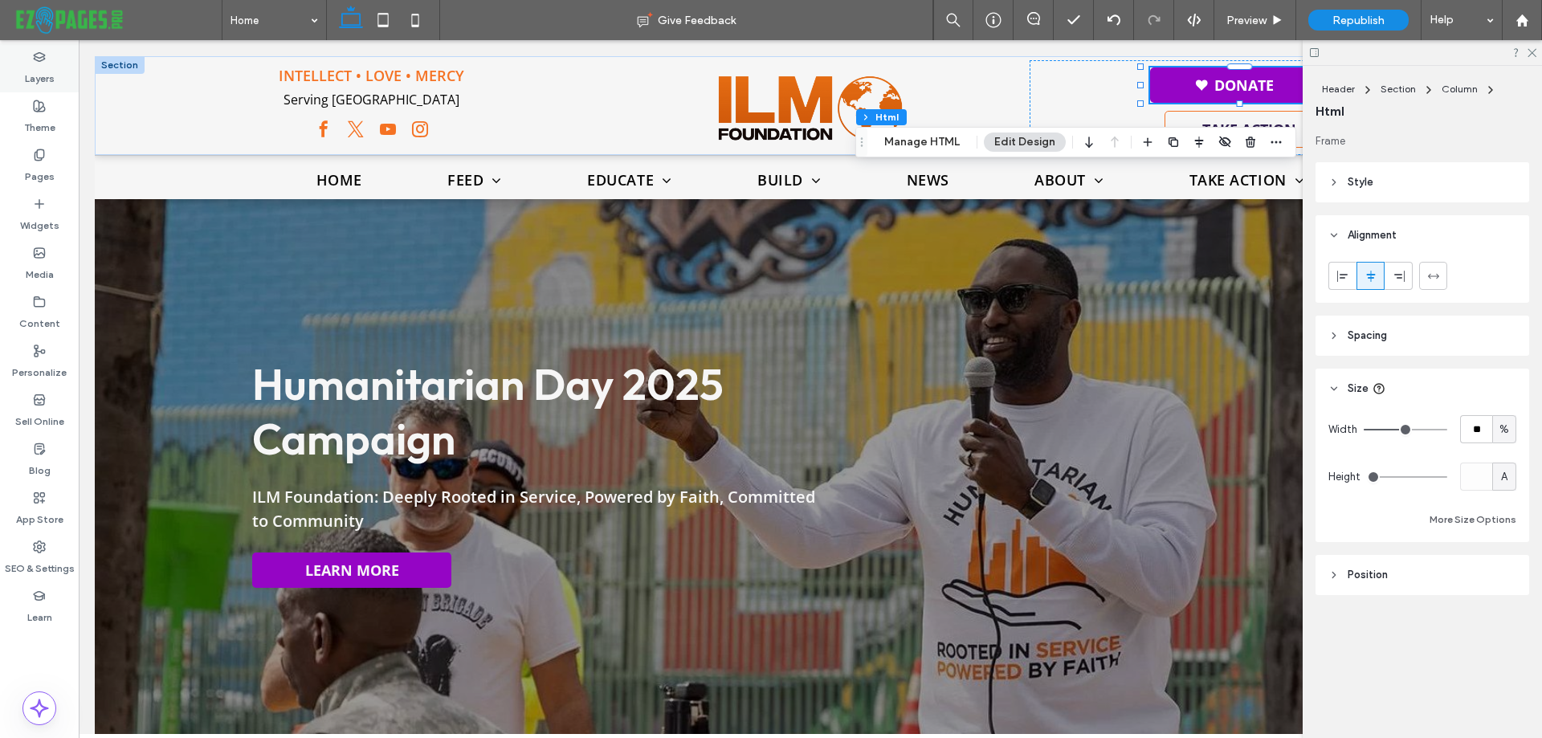
click at [33, 71] on label "Layers" at bounding box center [40, 74] width 30 height 22
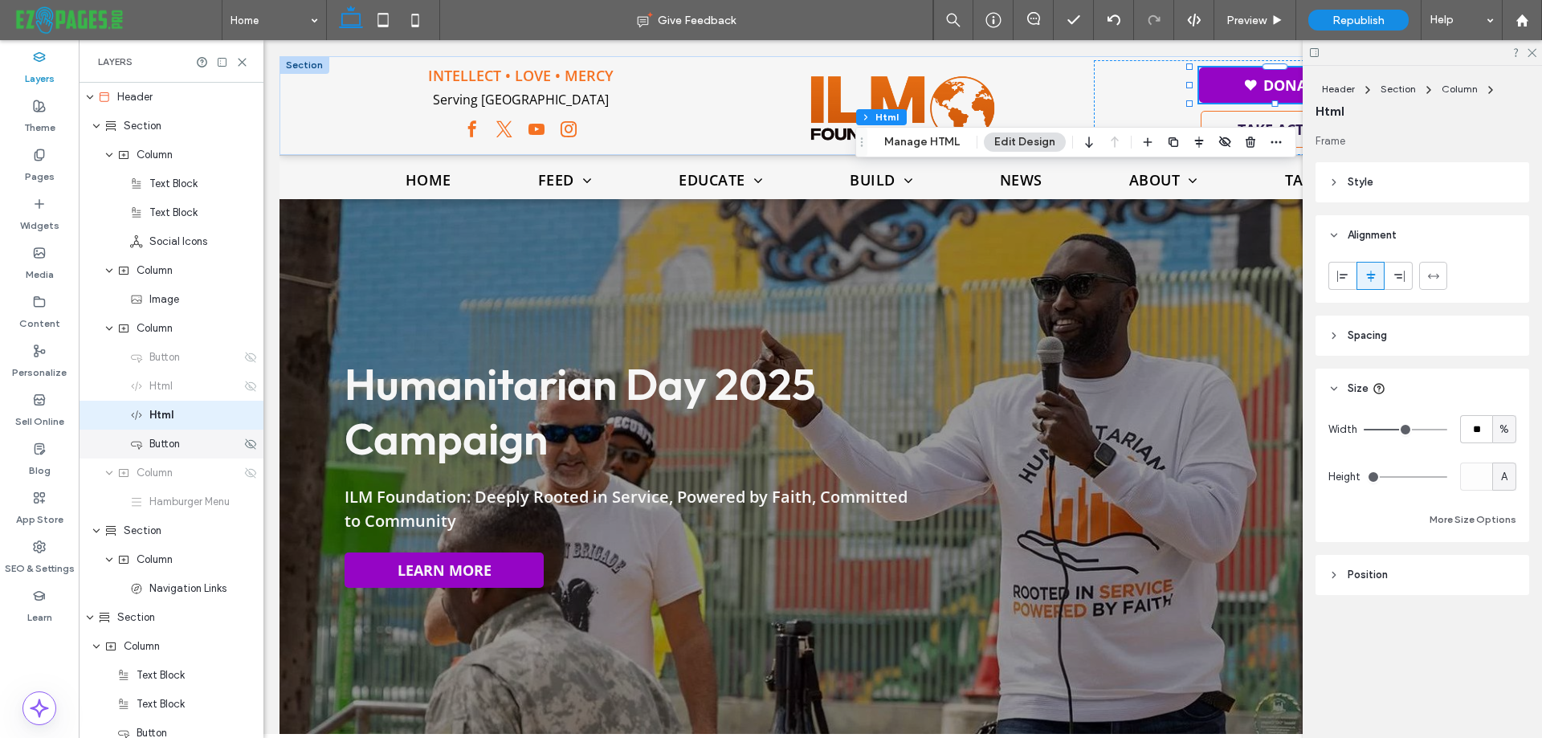
scroll to position [5, 0]
click at [245, 383] on use at bounding box center [250, 381] width 11 height 10
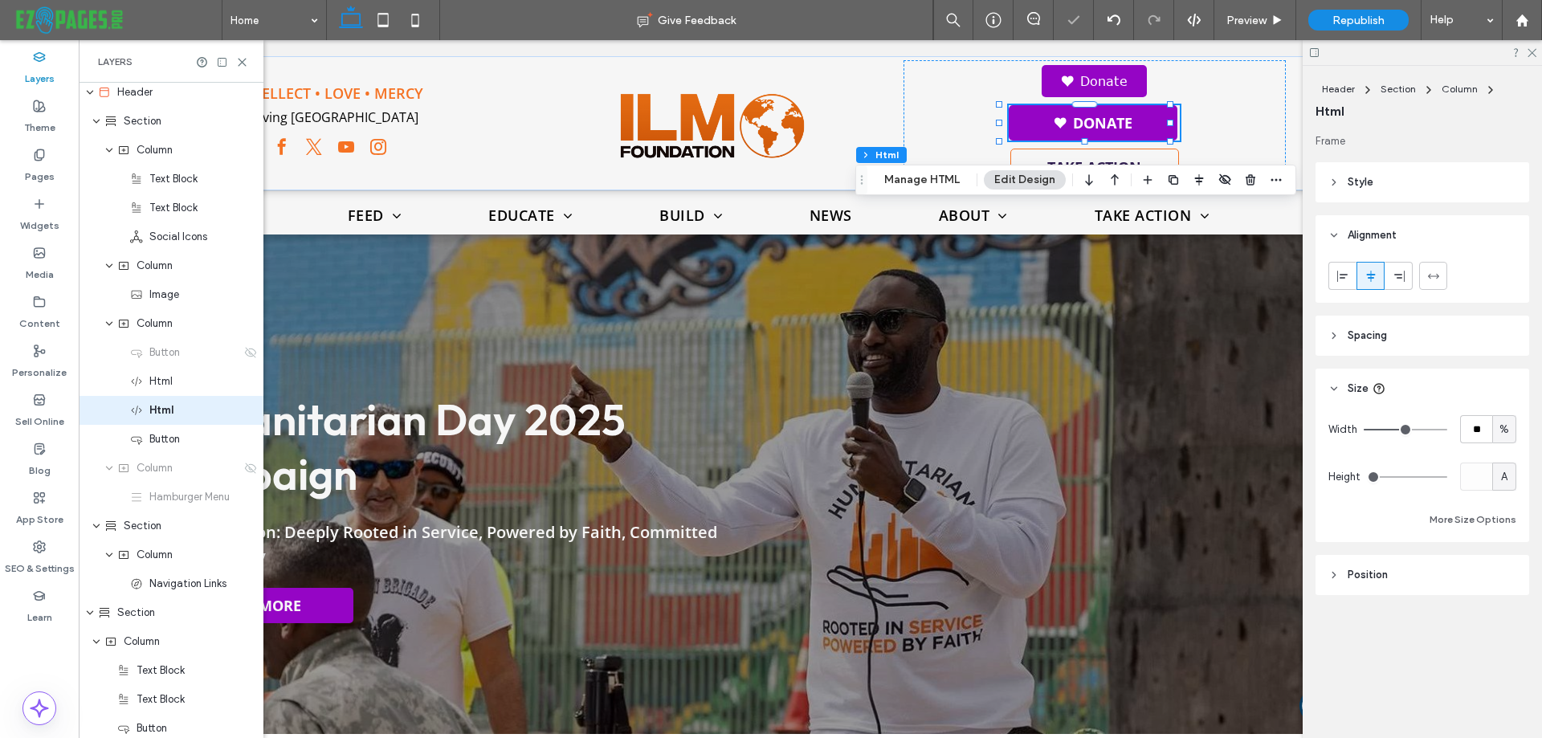
scroll to position [0, 239]
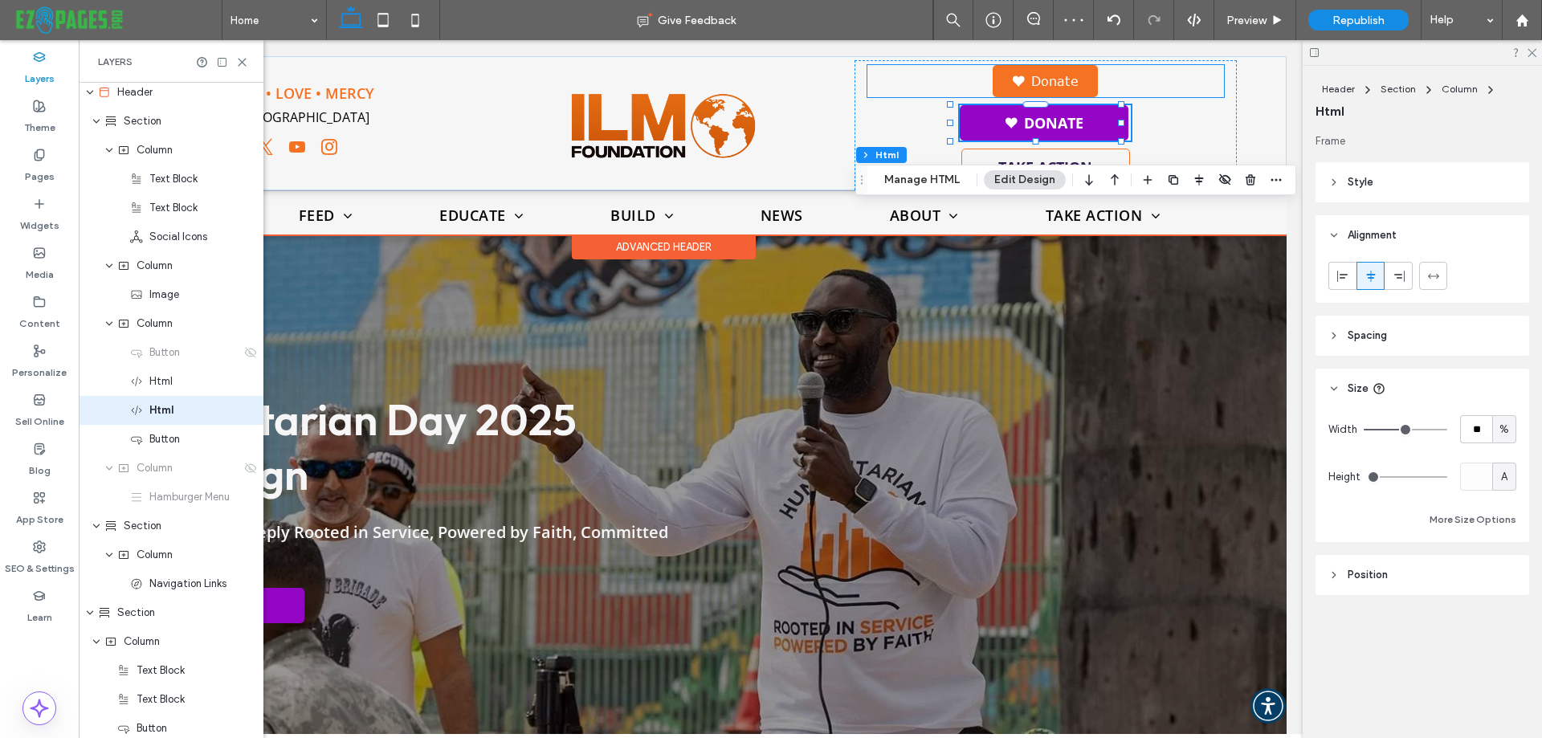
click at [1036, 80] on link "Donate" at bounding box center [1045, 81] width 105 height 32
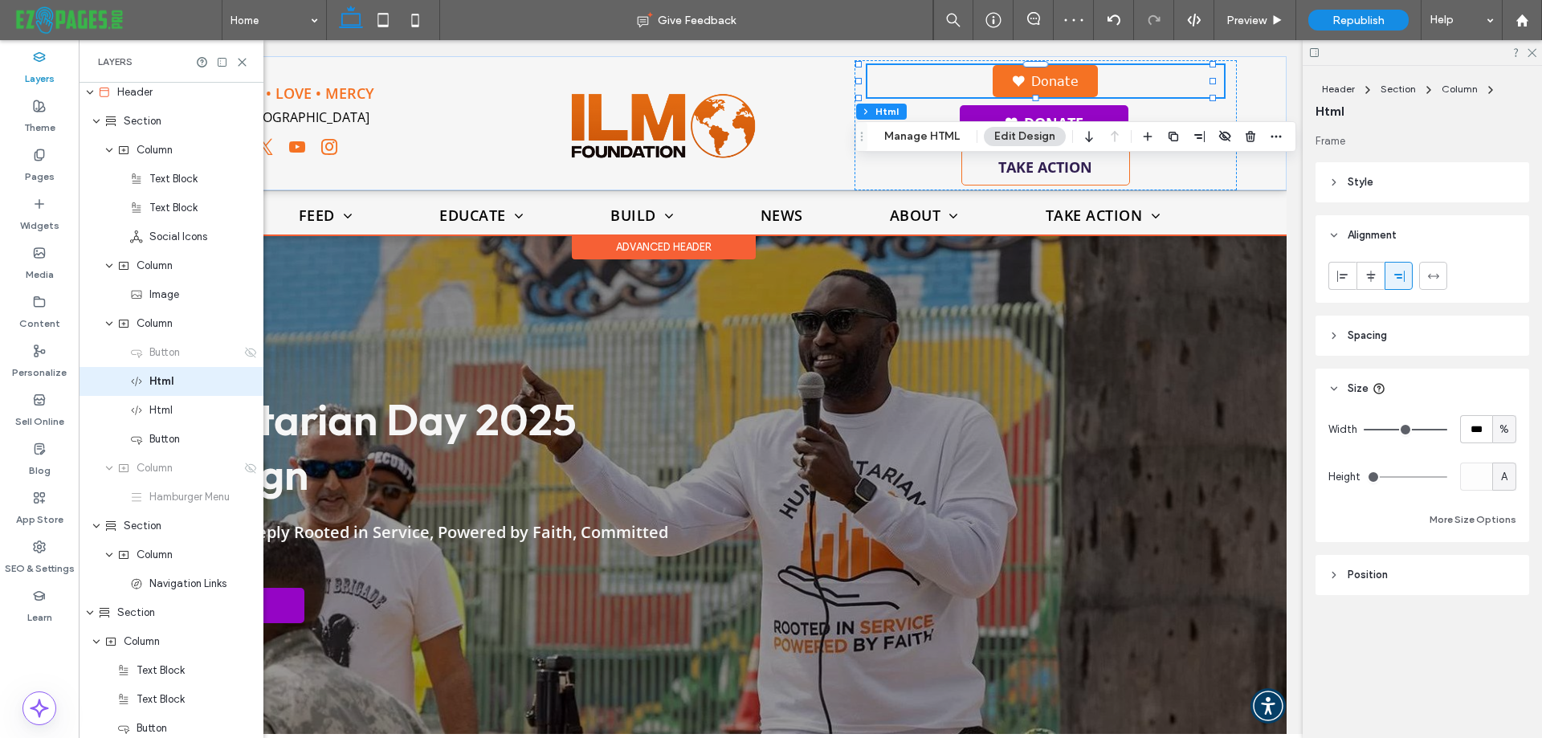
scroll to position [0, 0]
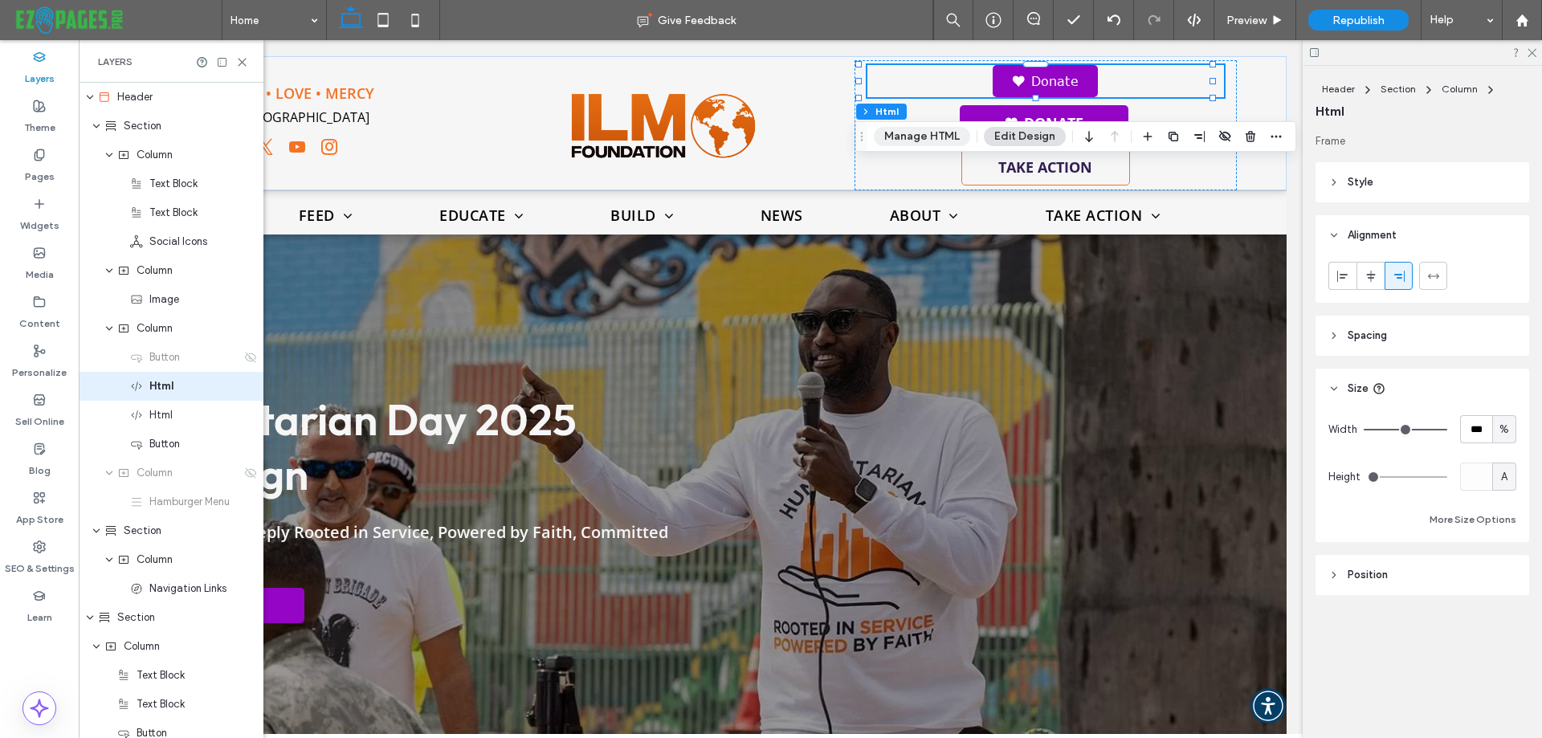
click at [921, 140] on button "Manage HTML" at bounding box center [922, 136] width 96 height 19
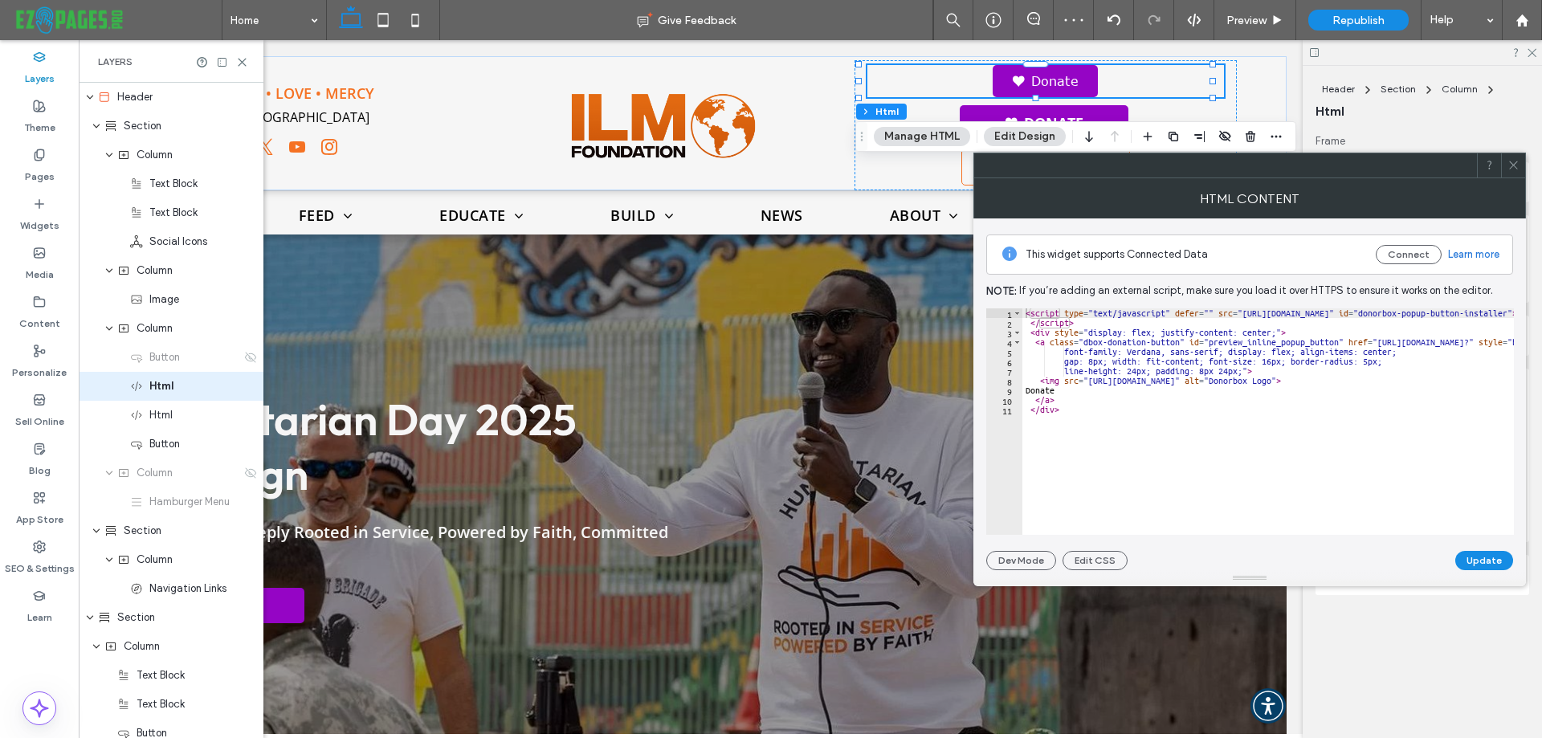
type textarea "**********"
drag, startPoint x: 1321, startPoint y: 353, endPoint x: 1415, endPoint y: 350, distance: 94.8
click at [1415, 350] on div "< script type = "text/javascript" defer = "" src = "https://donorbox.org/instal…" at bounding box center [1522, 425] width 999 height 234
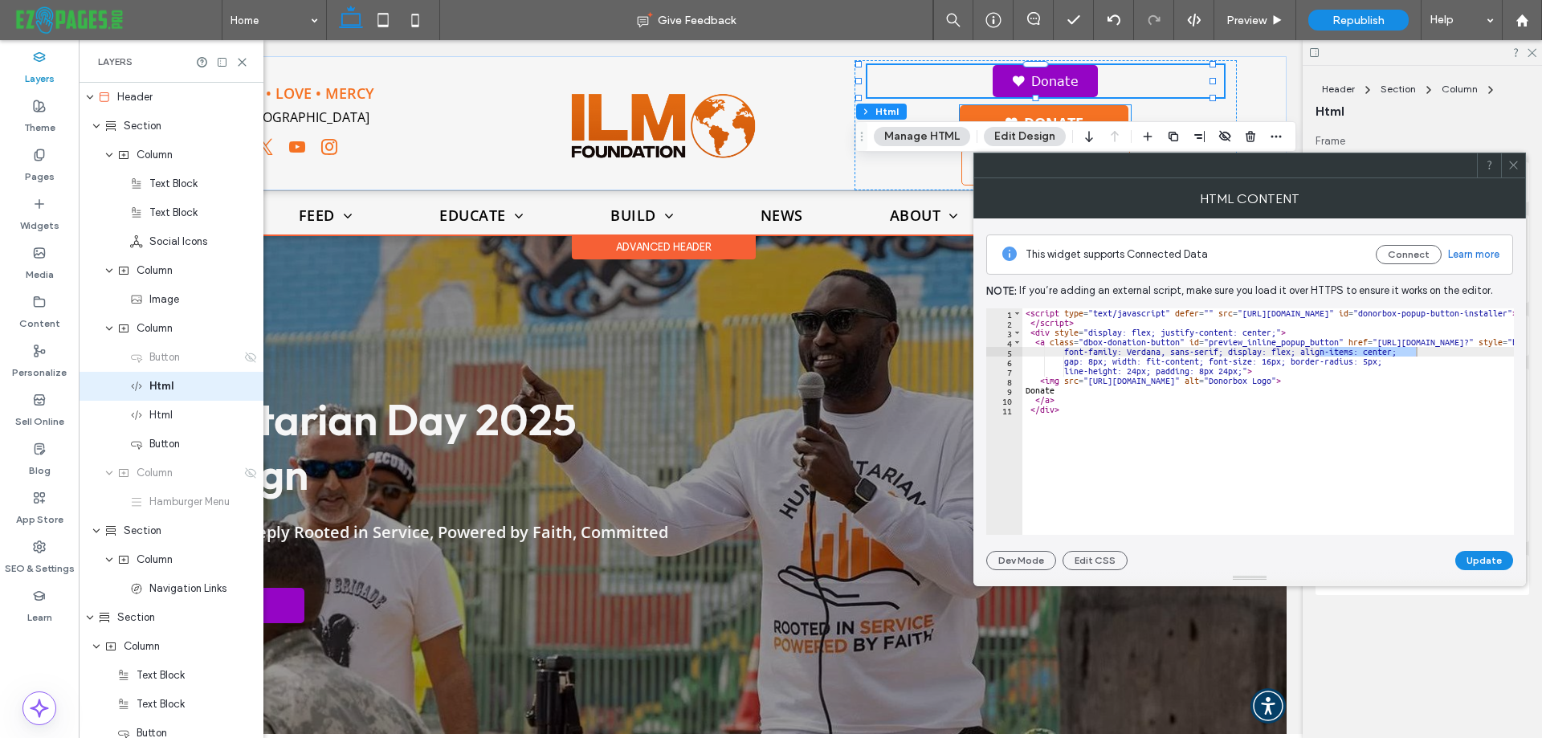
click at [965, 109] on link "Donate" at bounding box center [1044, 122] width 169 height 35
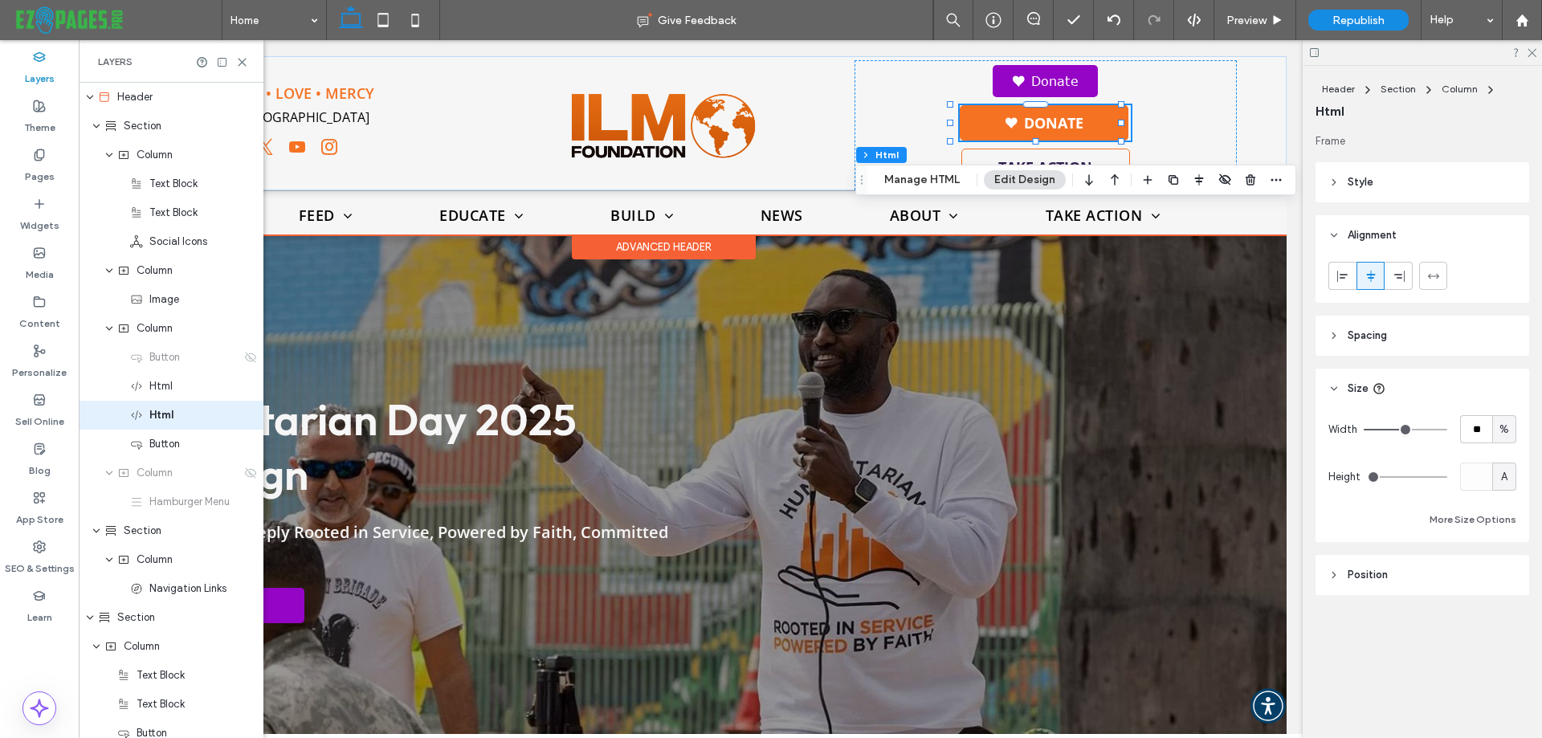
scroll to position [5, 0]
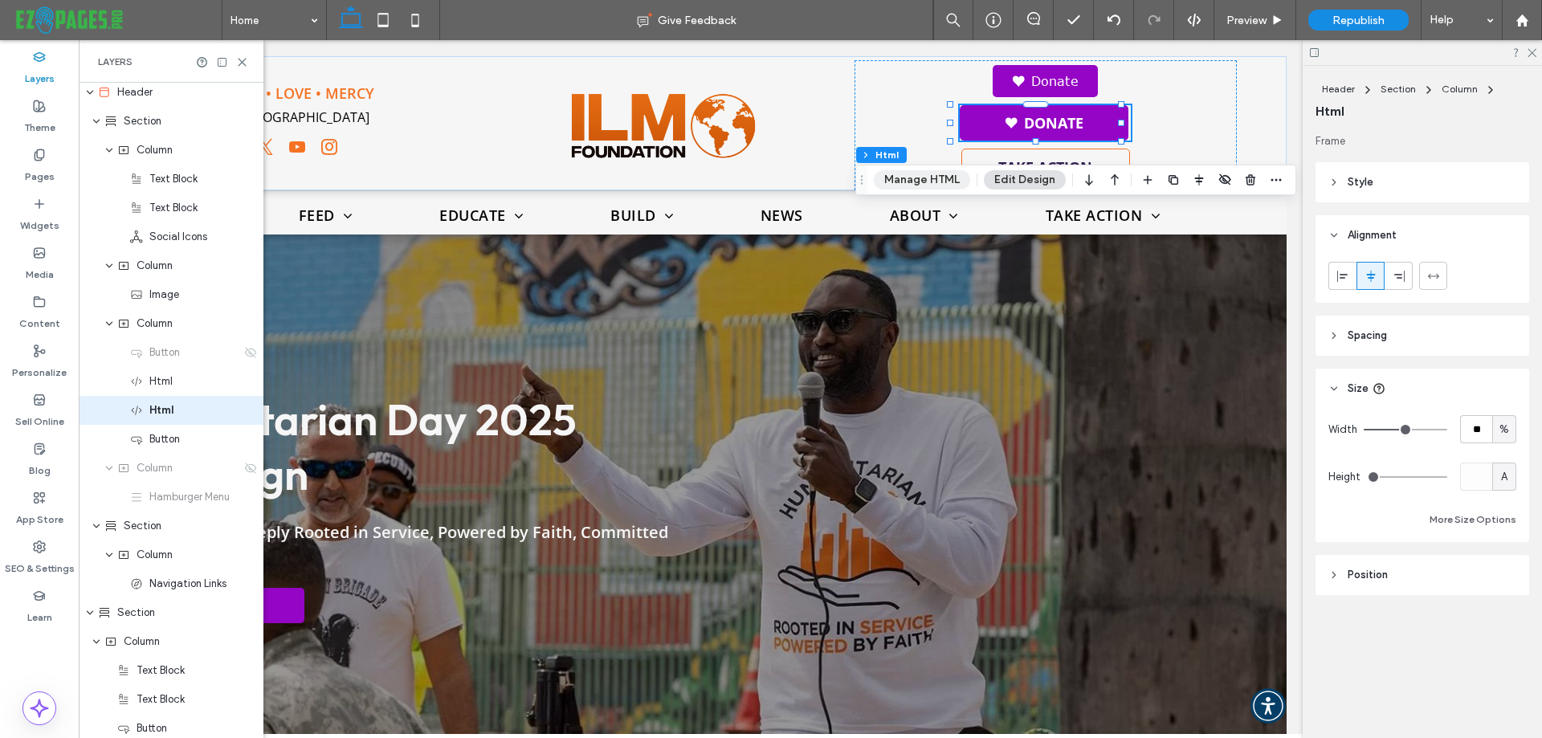
click at [918, 179] on button "Manage HTML" at bounding box center [922, 179] width 96 height 19
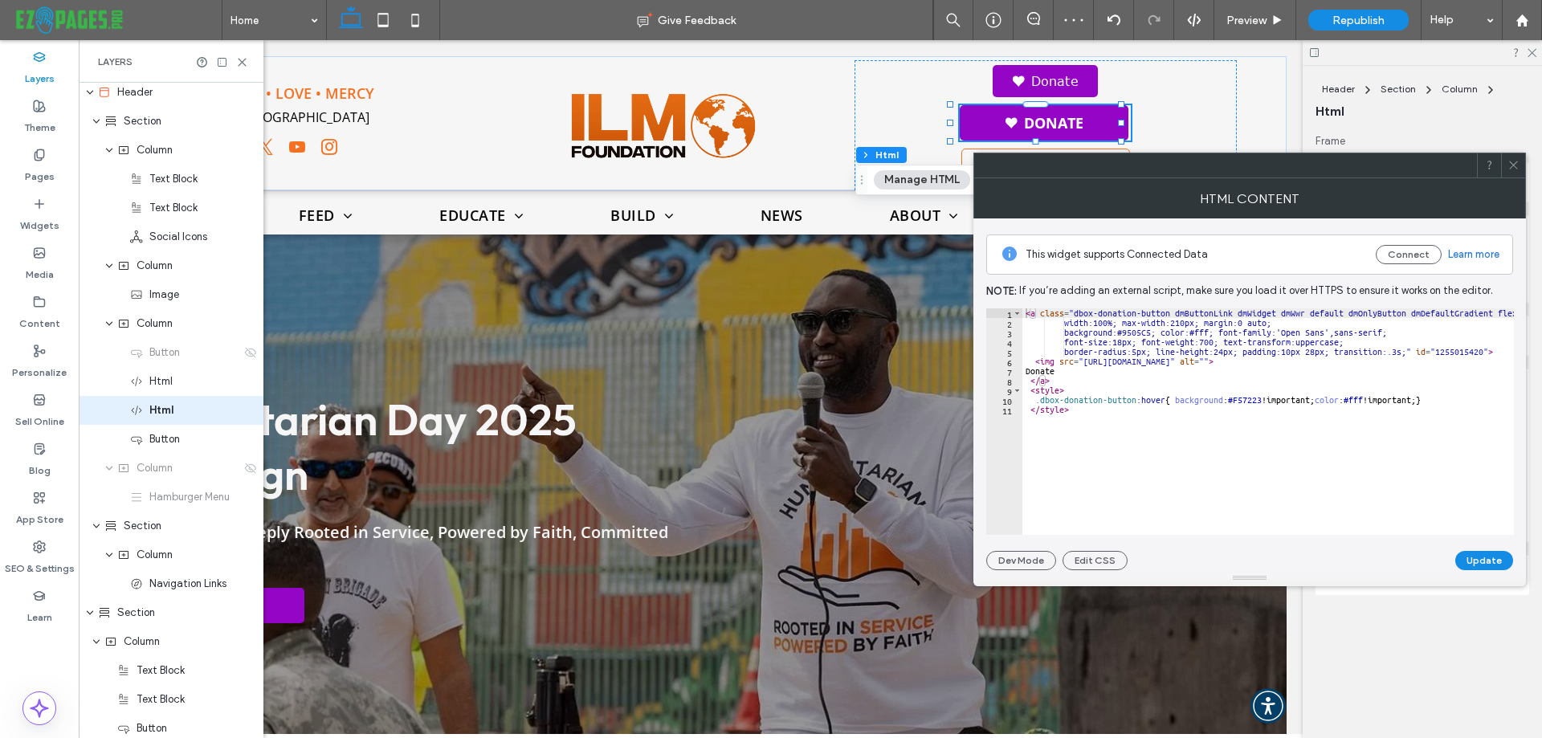
paste textarea "**********"
type textarea "**********"
click at [1478, 558] on button "Update" at bounding box center [1485, 560] width 58 height 19
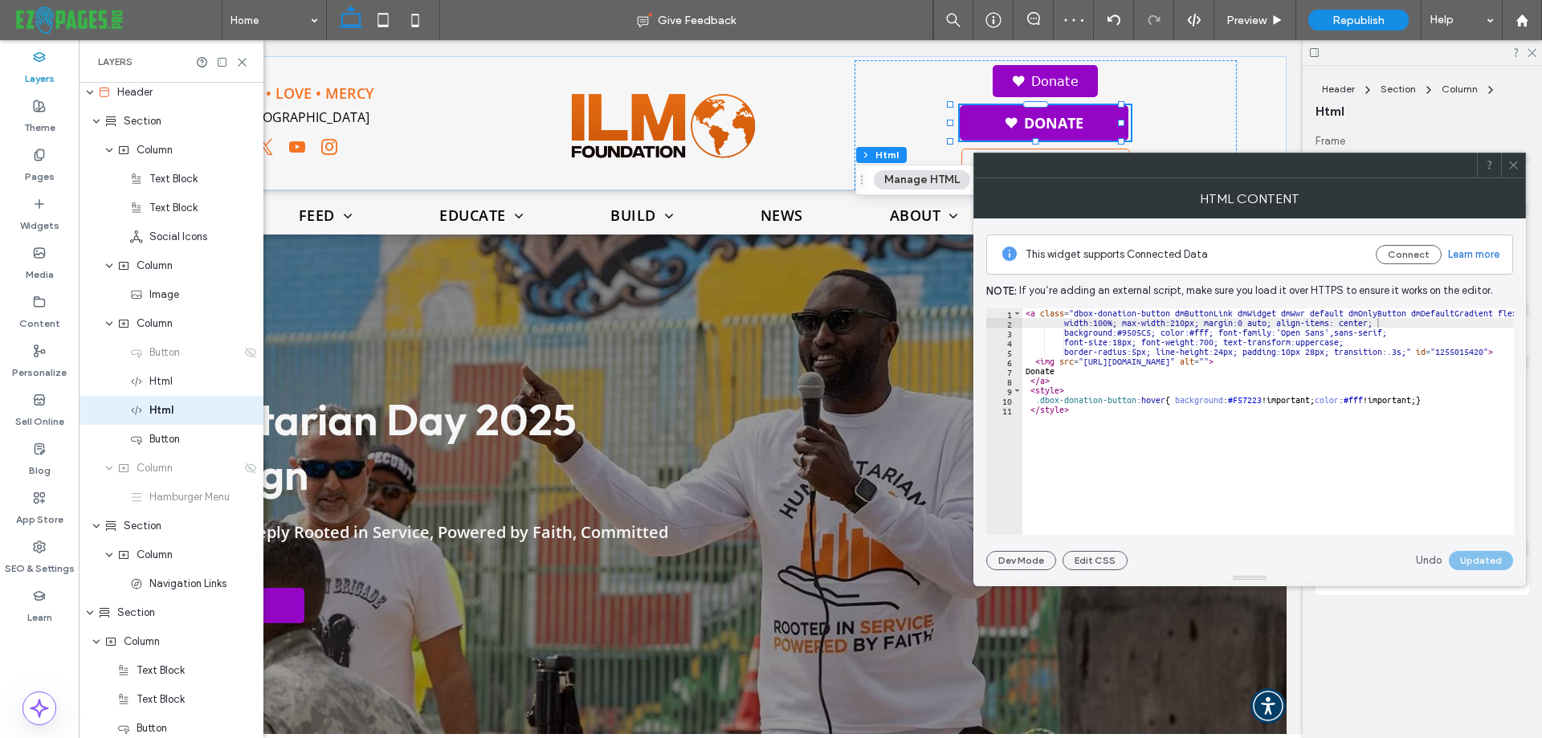
click at [1520, 169] on div at bounding box center [1513, 165] width 24 height 24
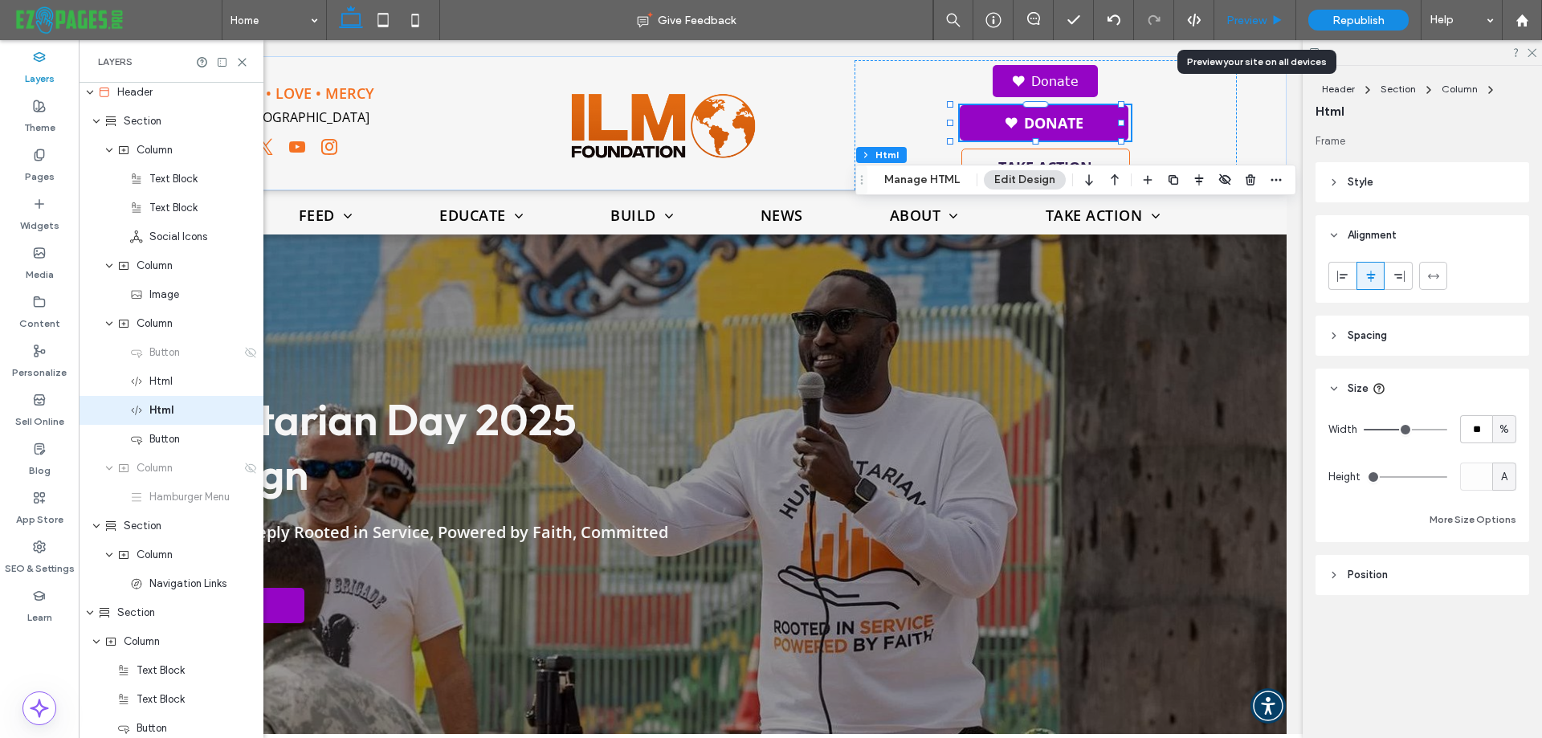
click at [1255, 11] on div "Preview" at bounding box center [1256, 20] width 82 height 40
drag, startPoint x: 1254, startPoint y: 20, endPoint x: 876, endPoint y: 506, distance: 615.4
click at [1254, 20] on span "Preview" at bounding box center [1247, 21] width 40 height 14
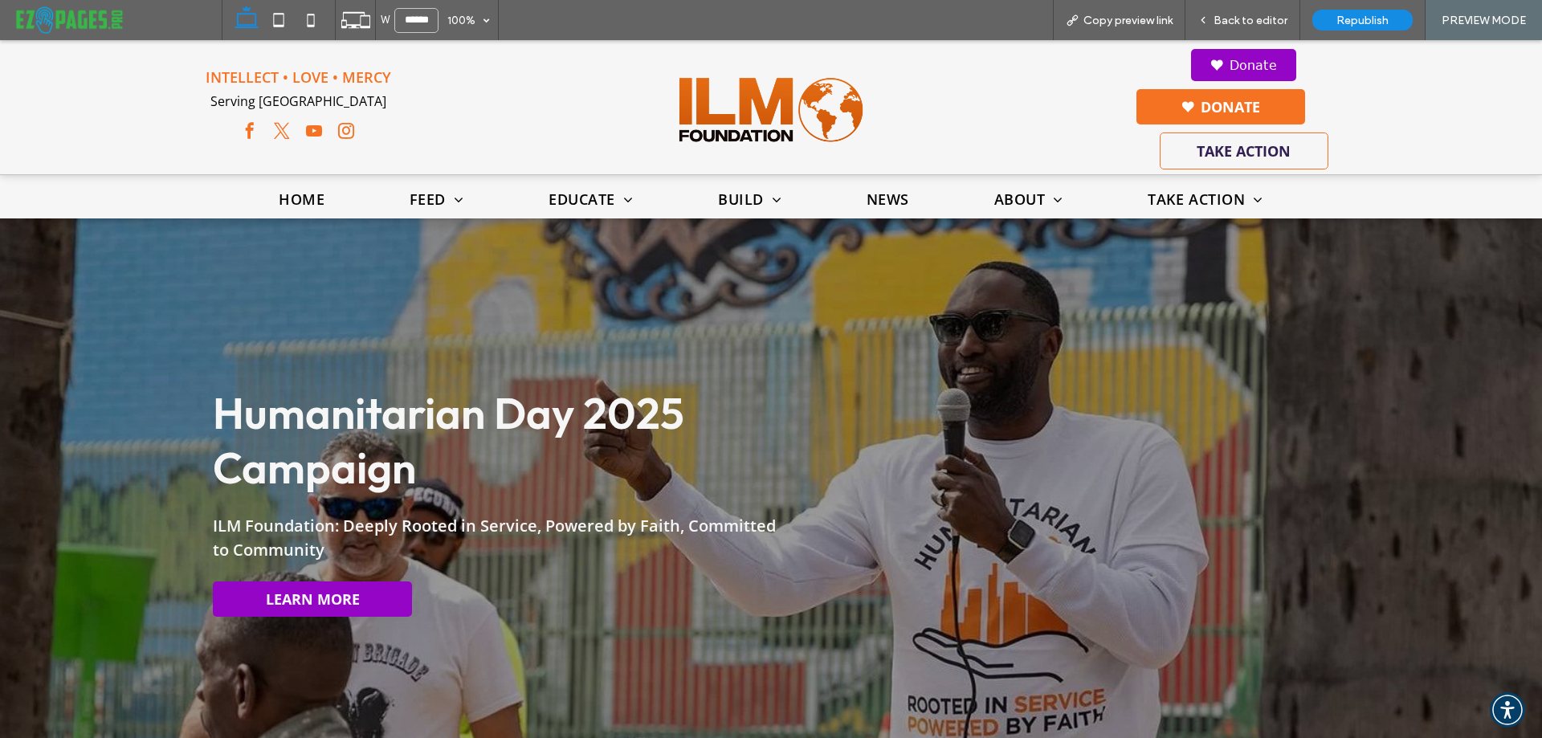
click at [1249, 100] on link "Donate" at bounding box center [1221, 106] width 169 height 35
click at [1019, 119] on div "DONATE Donate Donate TAKE ACTION" at bounding box center [1243, 109] width 473 height 130
click at [1222, 20] on span "Back to editor" at bounding box center [1251, 21] width 74 height 14
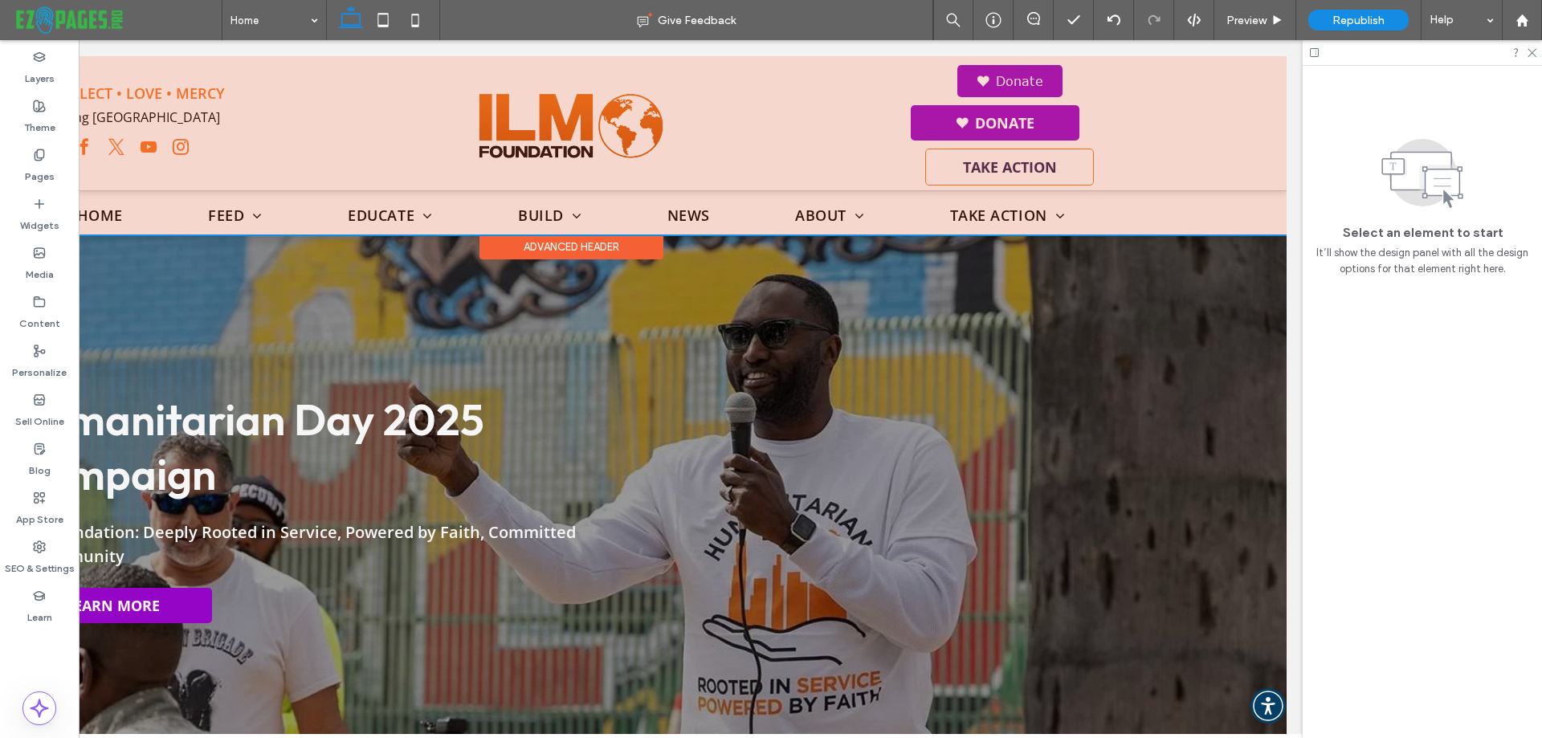
click at [826, 136] on div at bounding box center [571, 145] width 1432 height 178
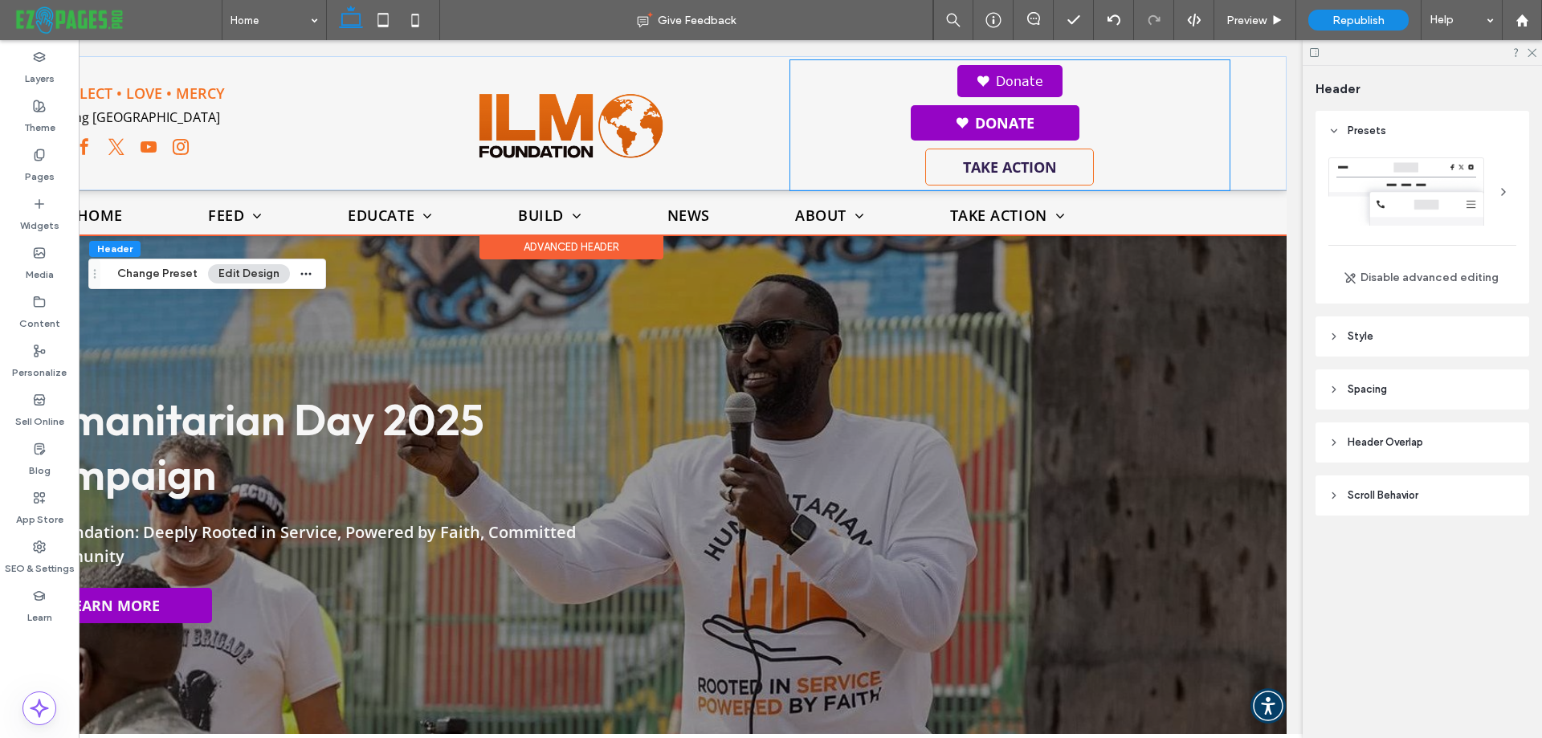
click at [860, 116] on div "DONATE Donate Donate TAKE ACTION" at bounding box center [1009, 125] width 439 height 130
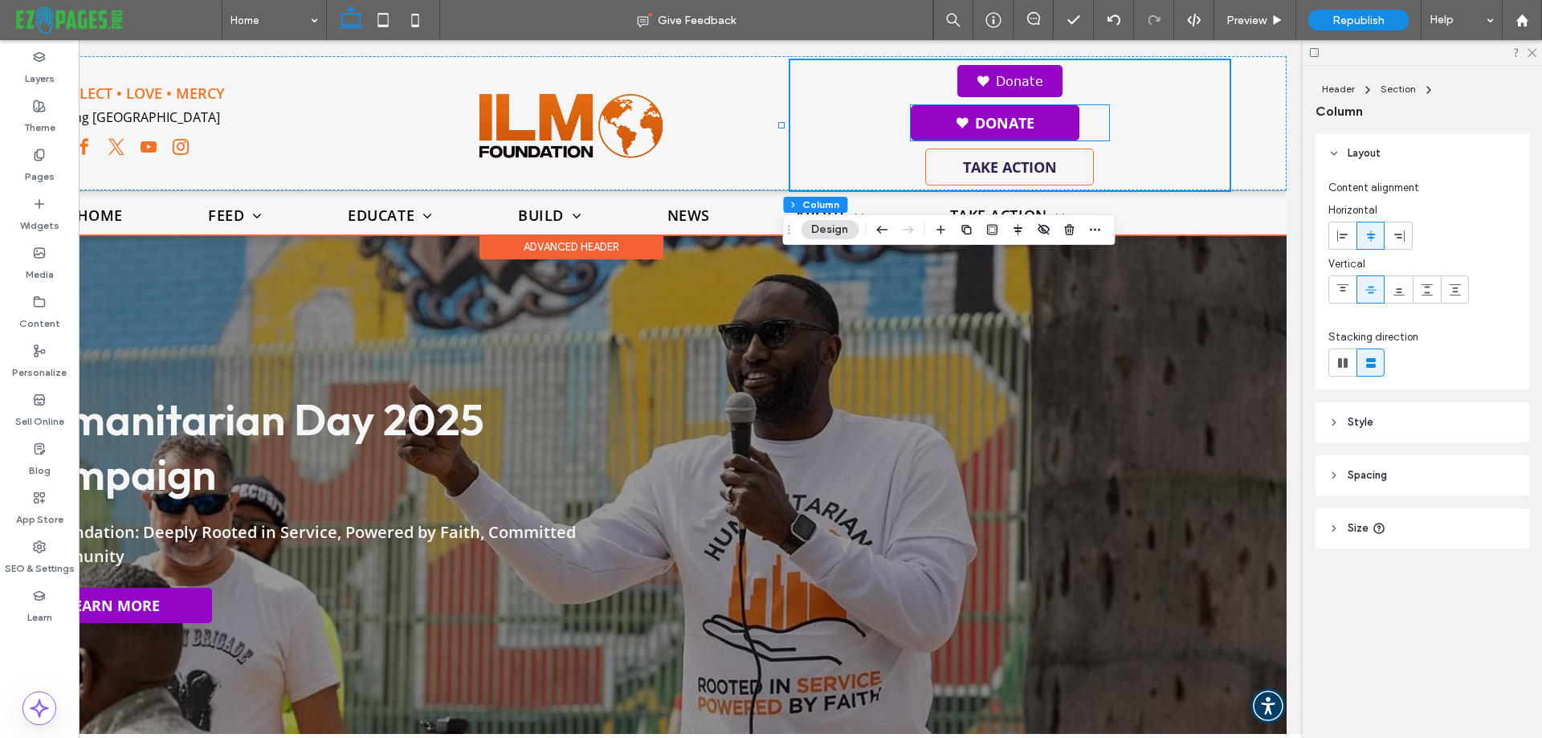
click at [1092, 125] on div "Donate" at bounding box center [1010, 122] width 198 height 35
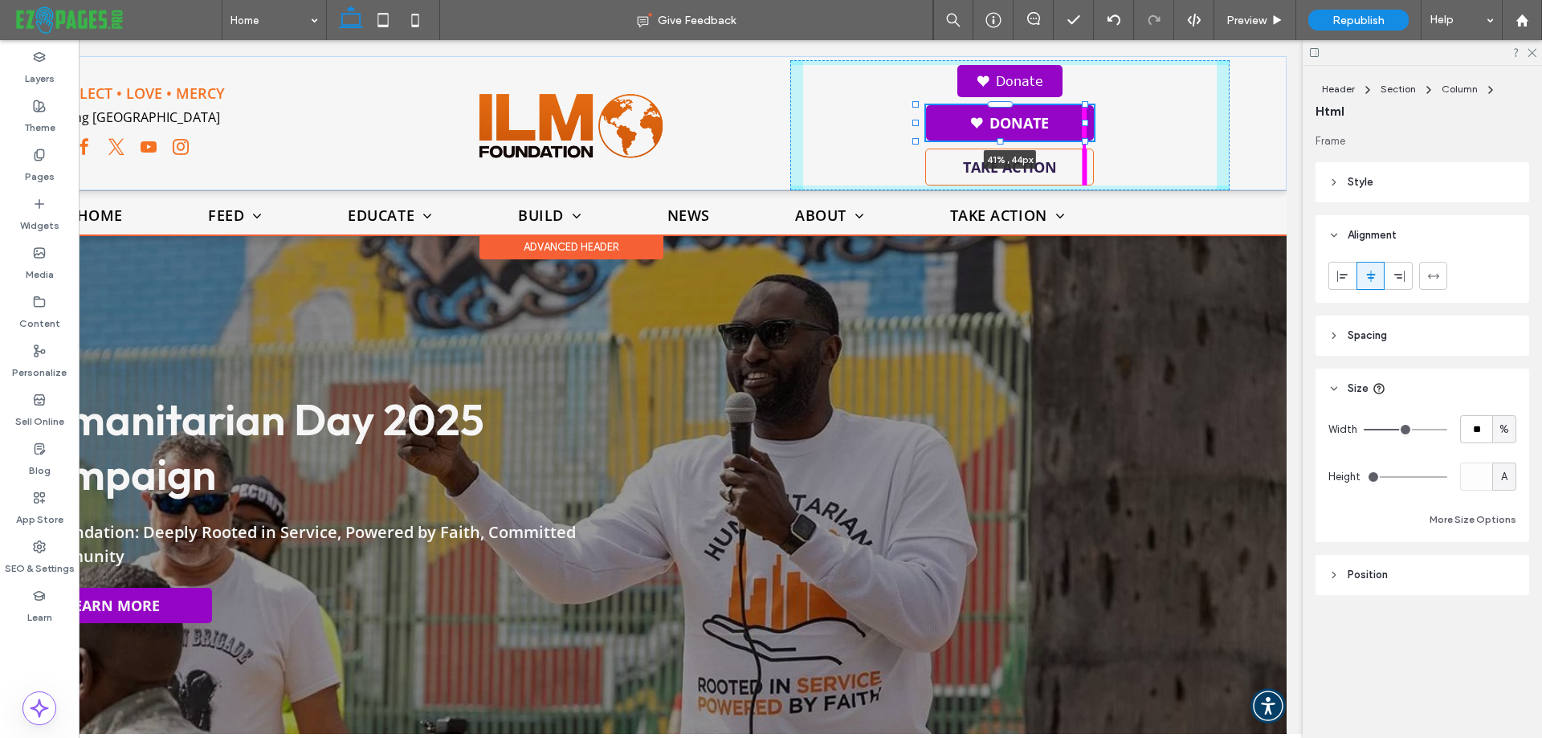
drag, startPoint x: 1101, startPoint y: 125, endPoint x: 1086, endPoint y: 125, distance: 14.5
click at [1086, 125] on div at bounding box center [1085, 123] width 6 height 6
type input "**"
type input "****"
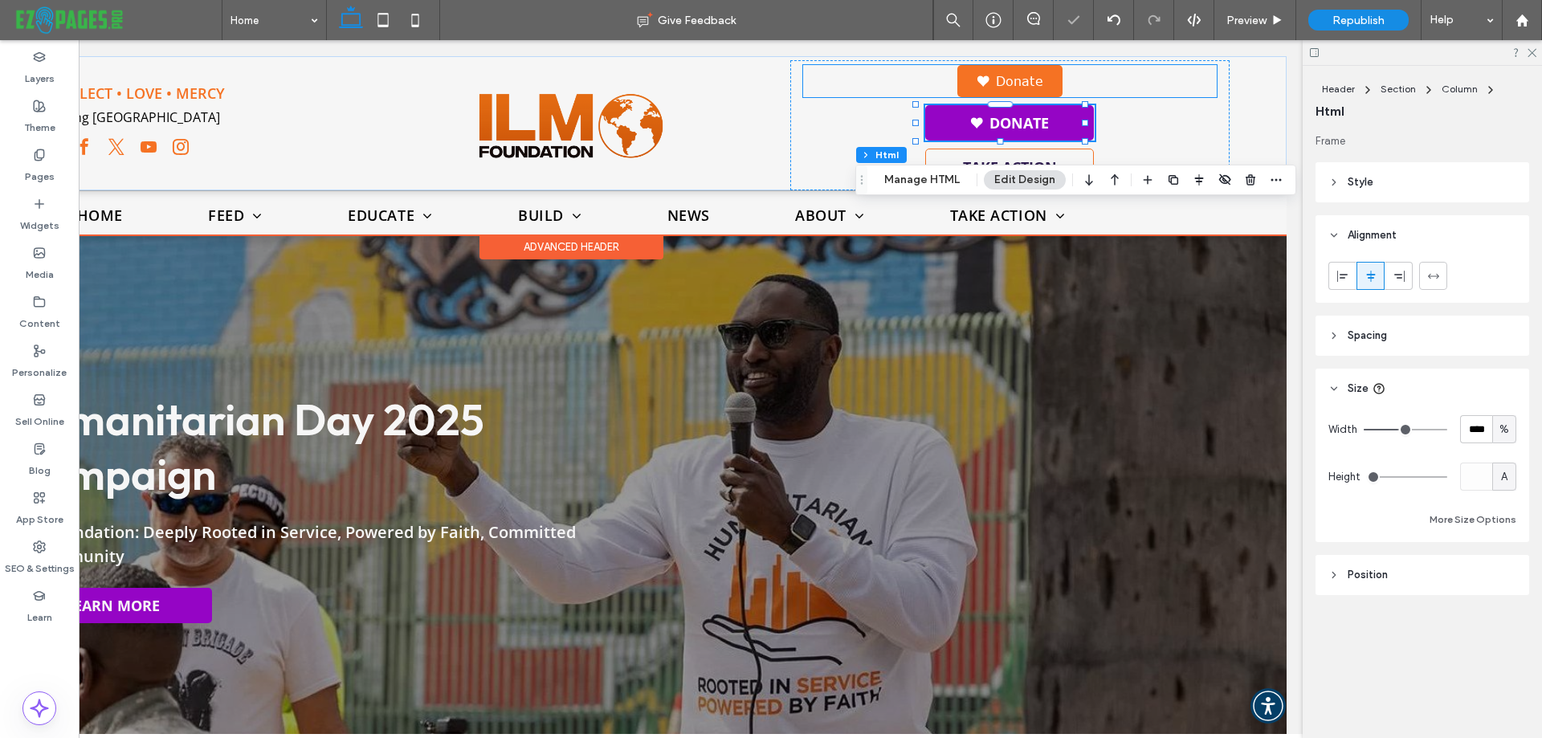
click at [1041, 76] on link "Donate" at bounding box center [1010, 81] width 105 height 32
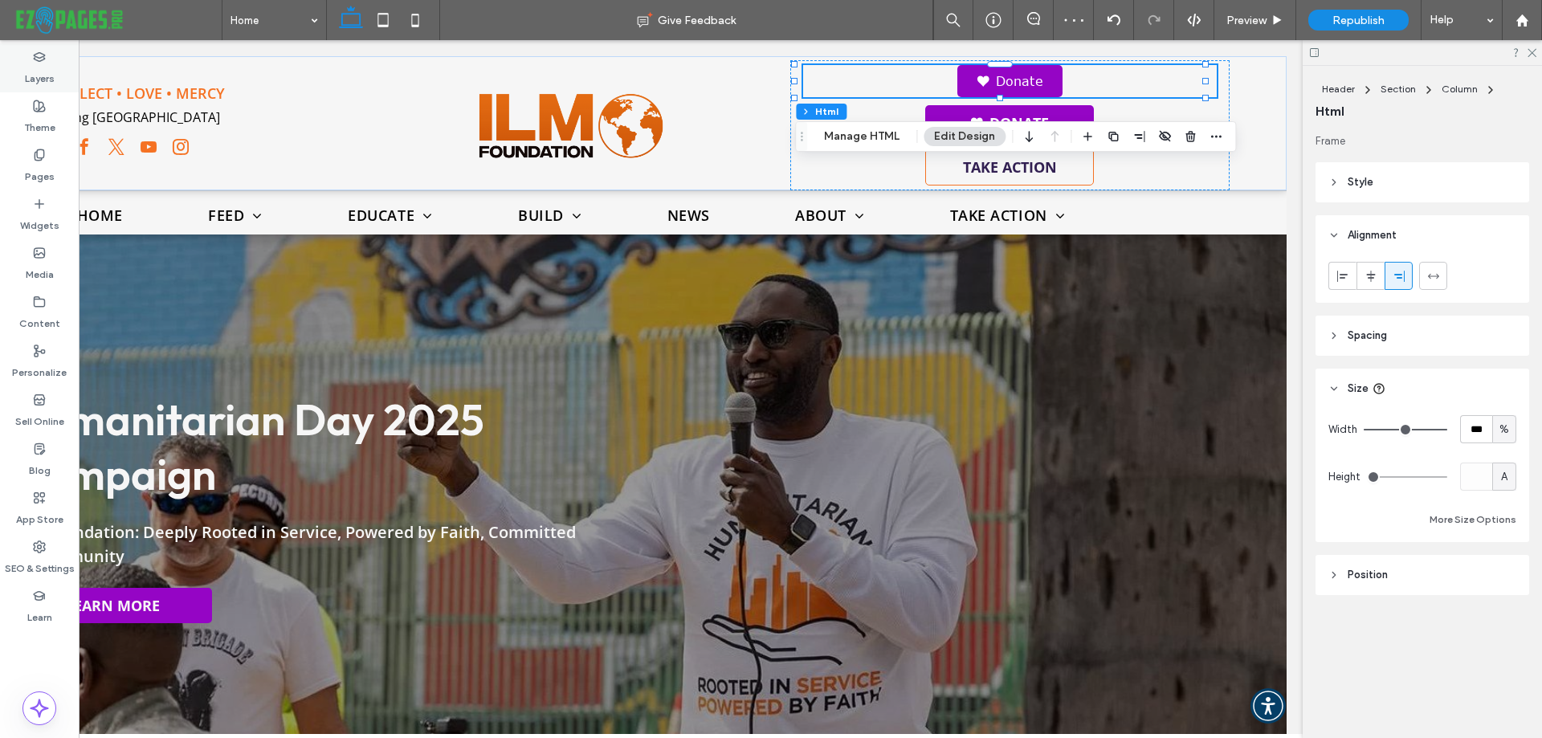
drag, startPoint x: 44, startPoint y: 67, endPoint x: 220, endPoint y: 397, distance: 373.4
click at [44, 67] on label "Layers" at bounding box center [40, 74] width 30 height 22
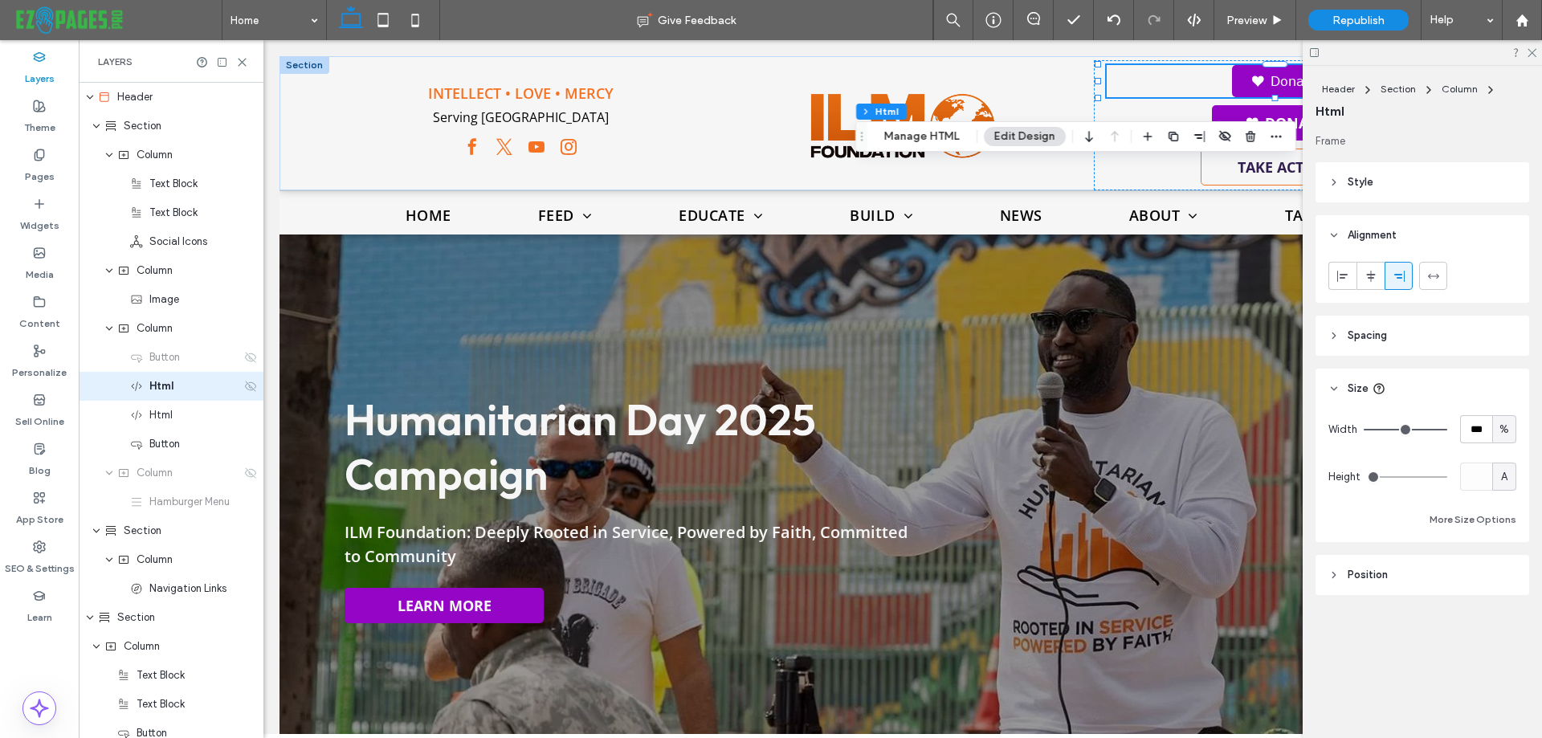
click at [244, 387] on icon at bounding box center [250, 386] width 13 height 13
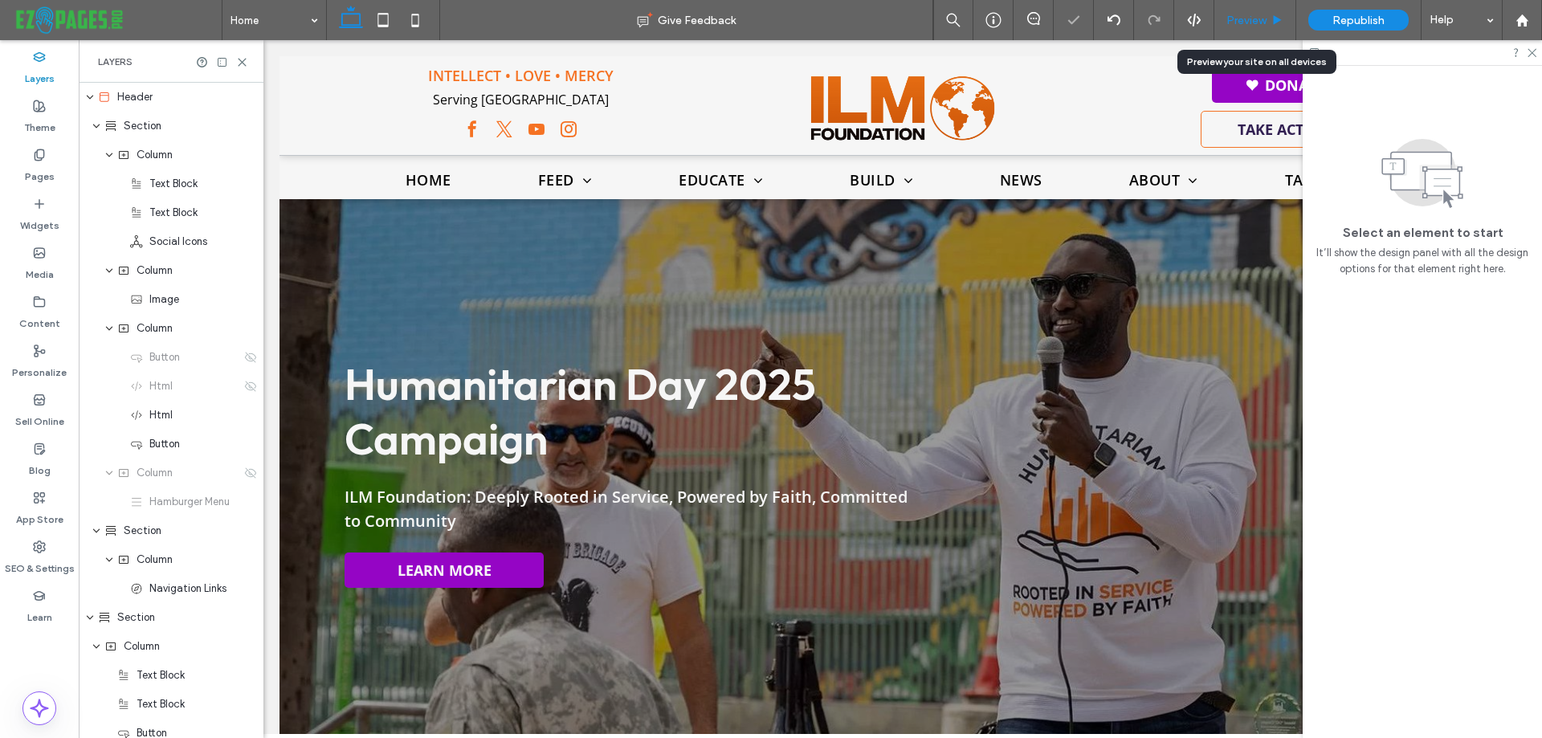
click at [1256, 15] on span "Preview" at bounding box center [1247, 21] width 40 height 14
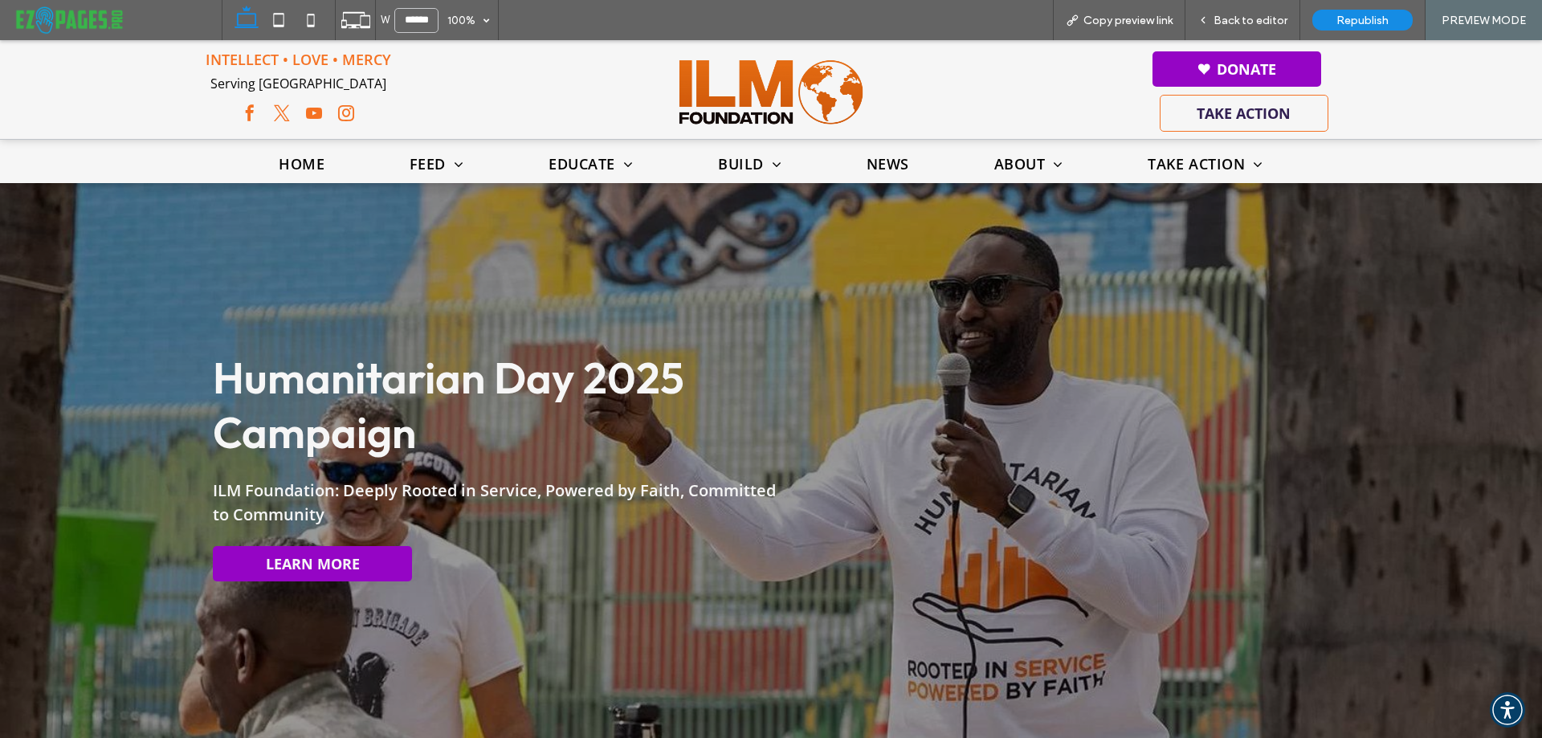
click at [1256, 15] on span "Back to editor" at bounding box center [1251, 21] width 74 height 14
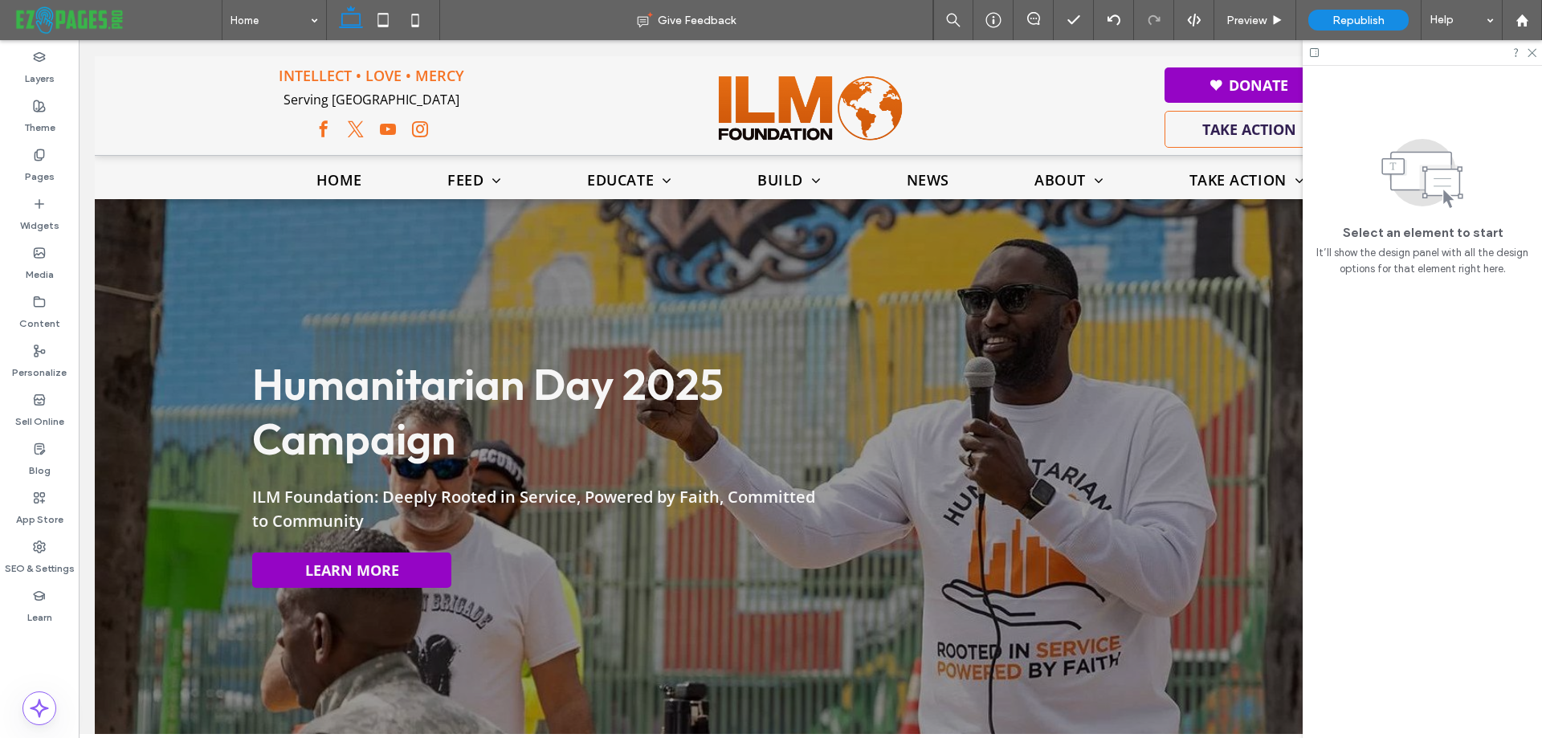
scroll to position [0, 239]
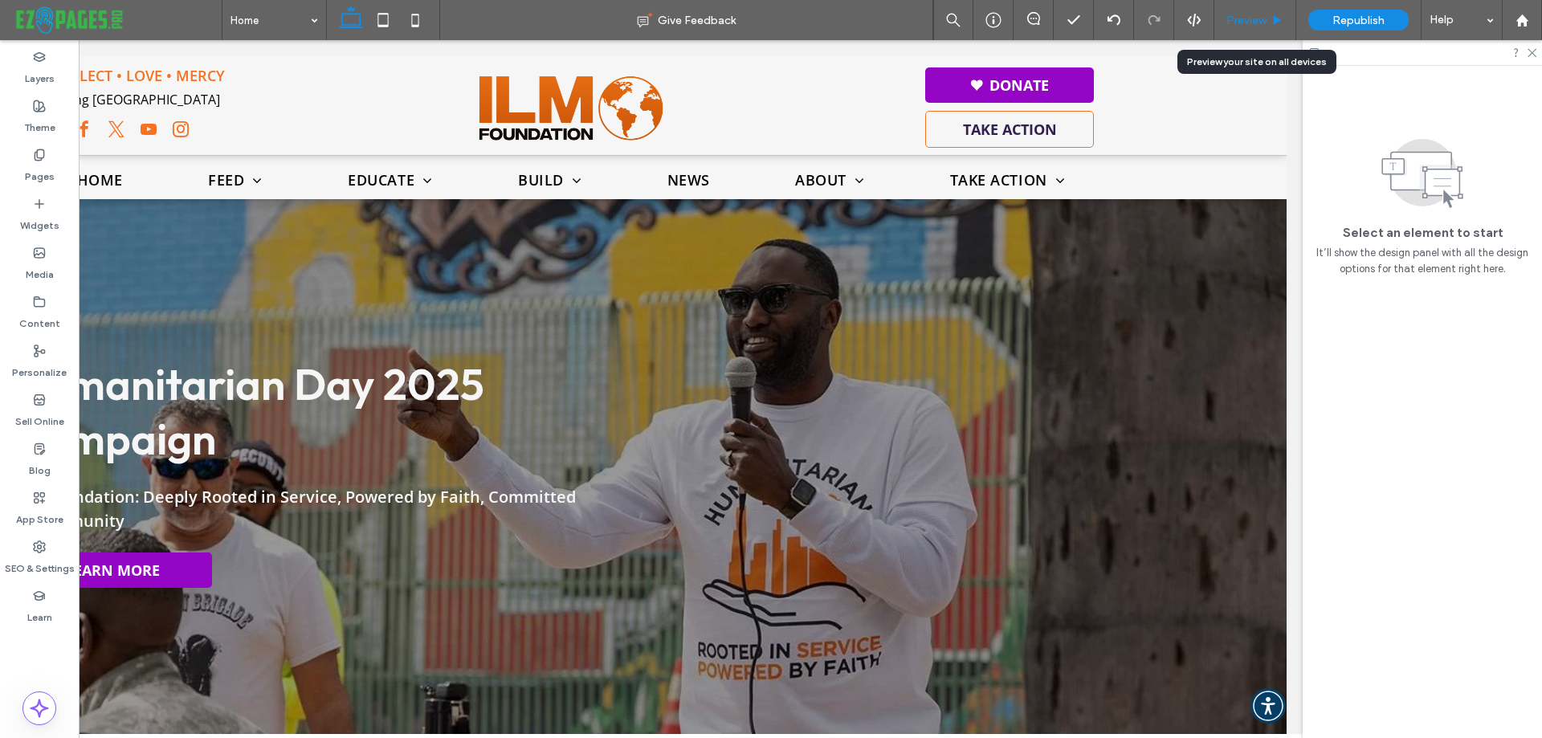
click at [1243, 14] on span "Preview" at bounding box center [1247, 21] width 40 height 14
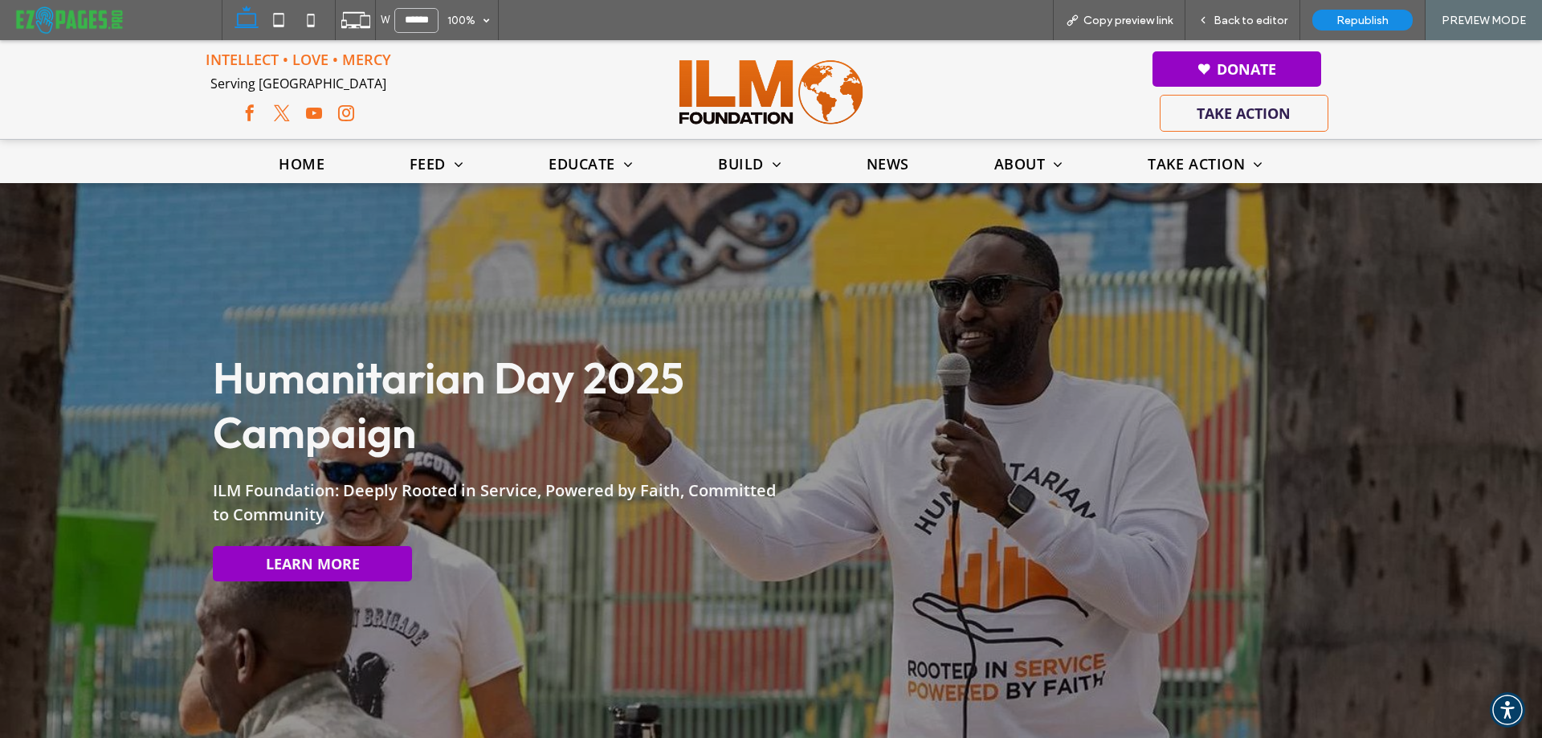
click at [1243, 14] on span "Back to editor" at bounding box center [1251, 21] width 74 height 14
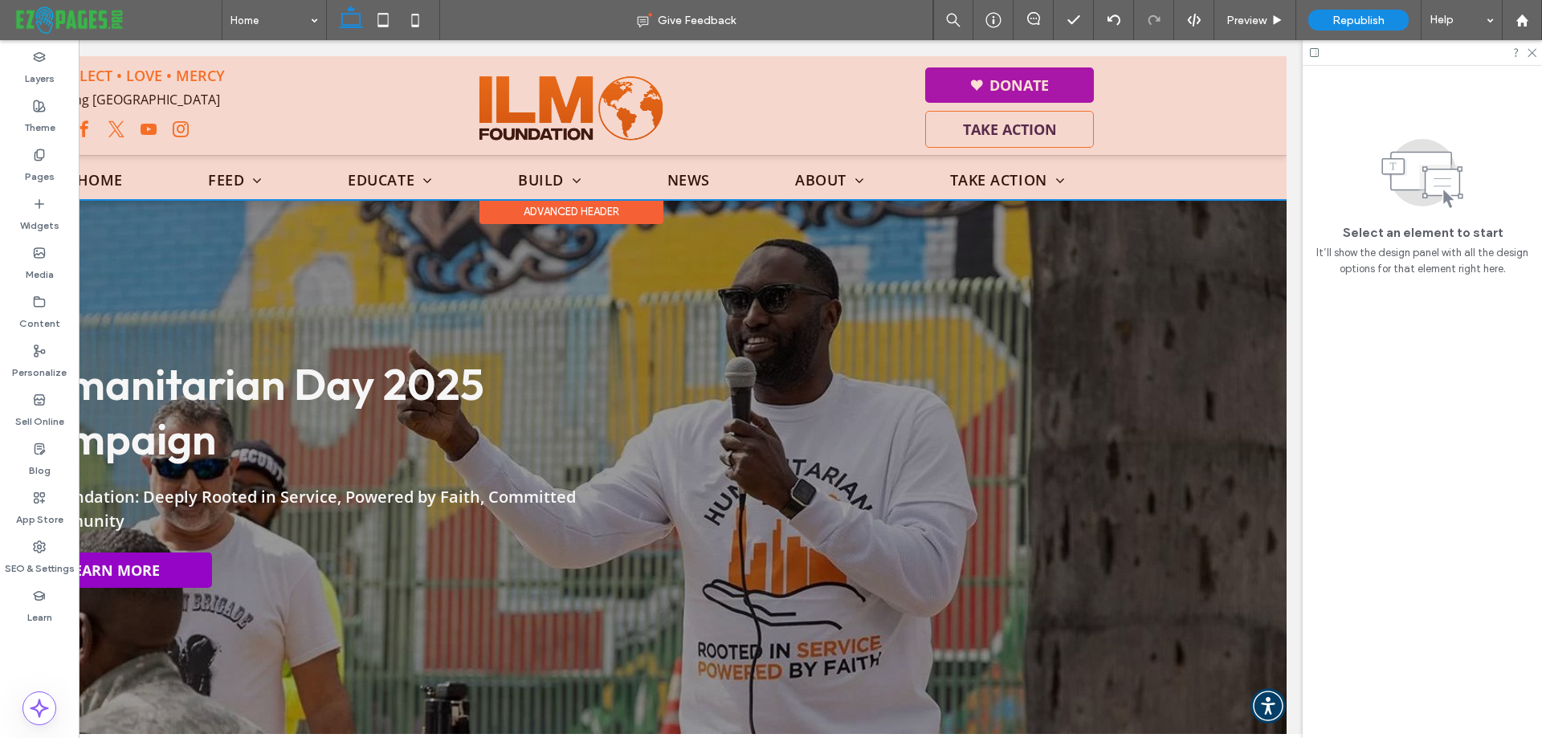
click at [962, 81] on div at bounding box center [571, 127] width 1432 height 143
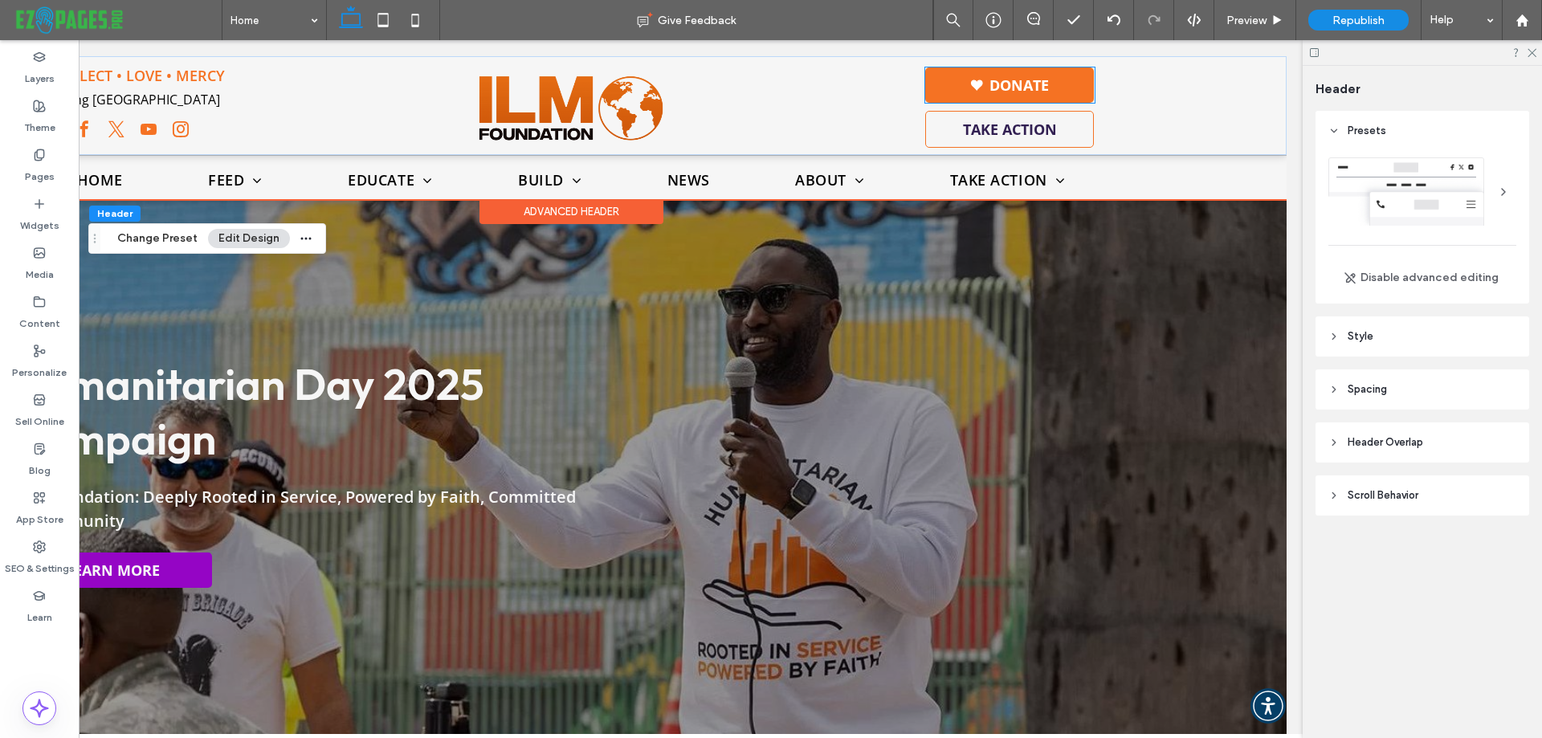
click at [1082, 84] on link "Donate" at bounding box center [1009, 84] width 169 height 35
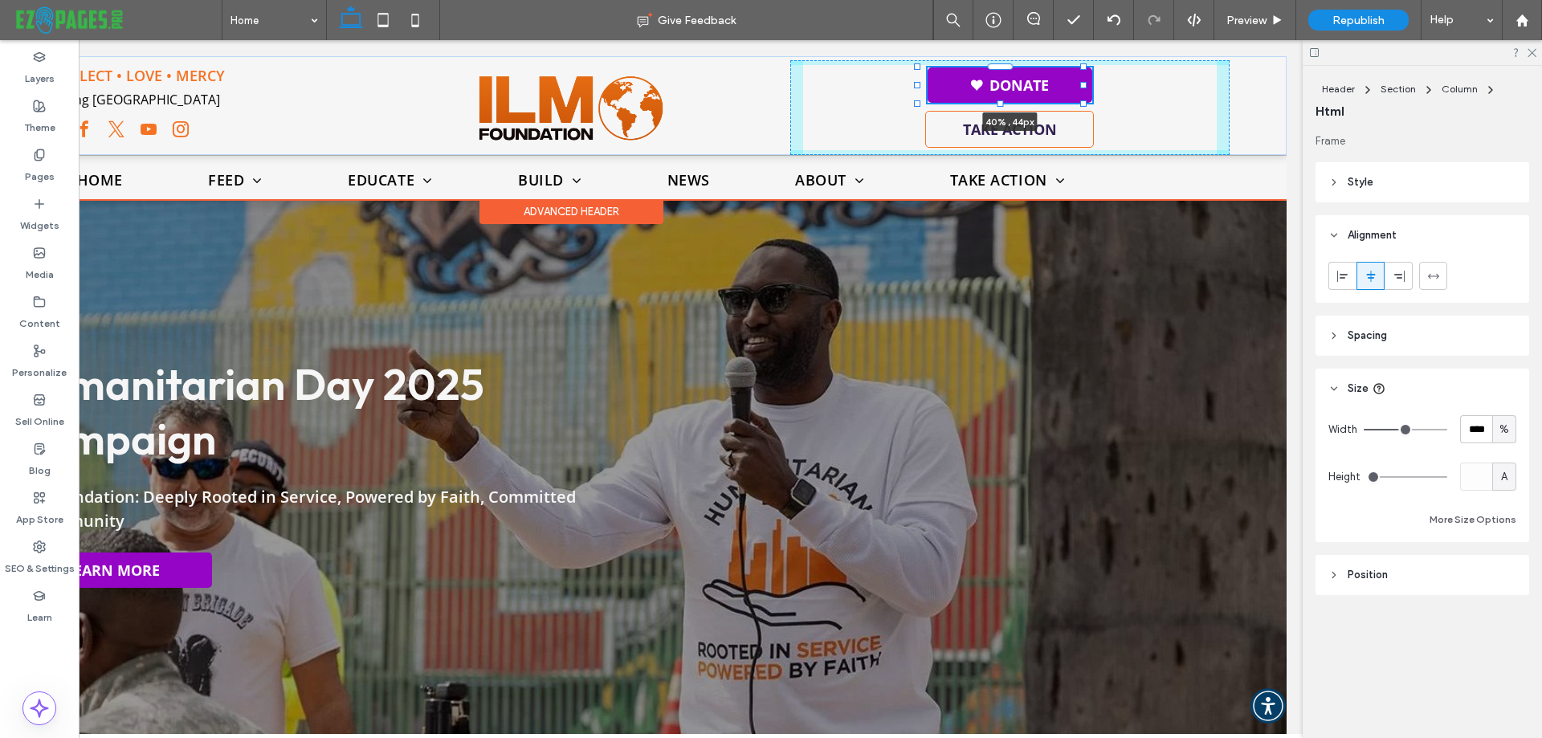
click at [1085, 88] on div at bounding box center [1083, 85] width 6 height 6
type input "**"
type input "****"
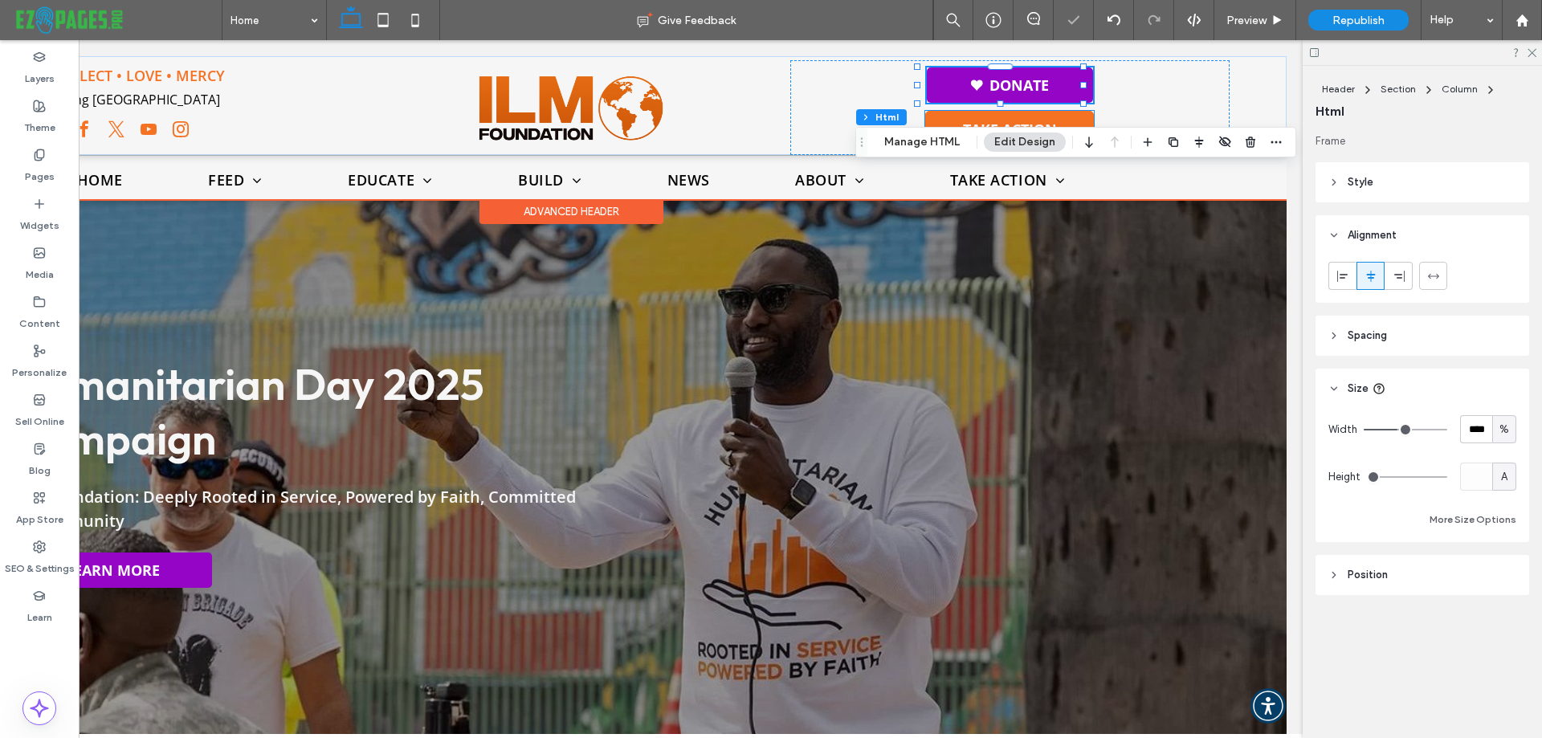
click at [1073, 113] on link "TAKE ACTION" at bounding box center [1009, 129] width 169 height 37
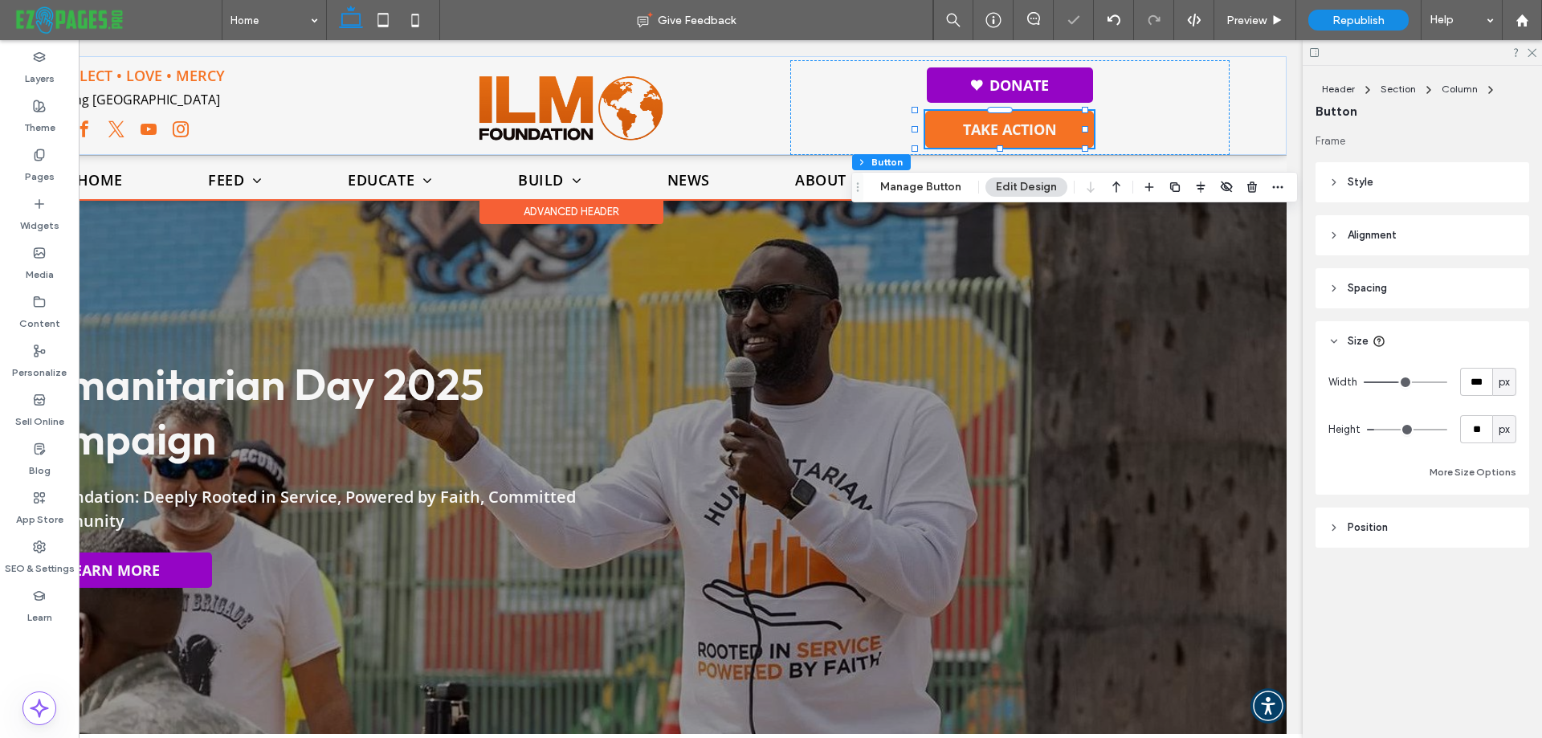
type input "**"
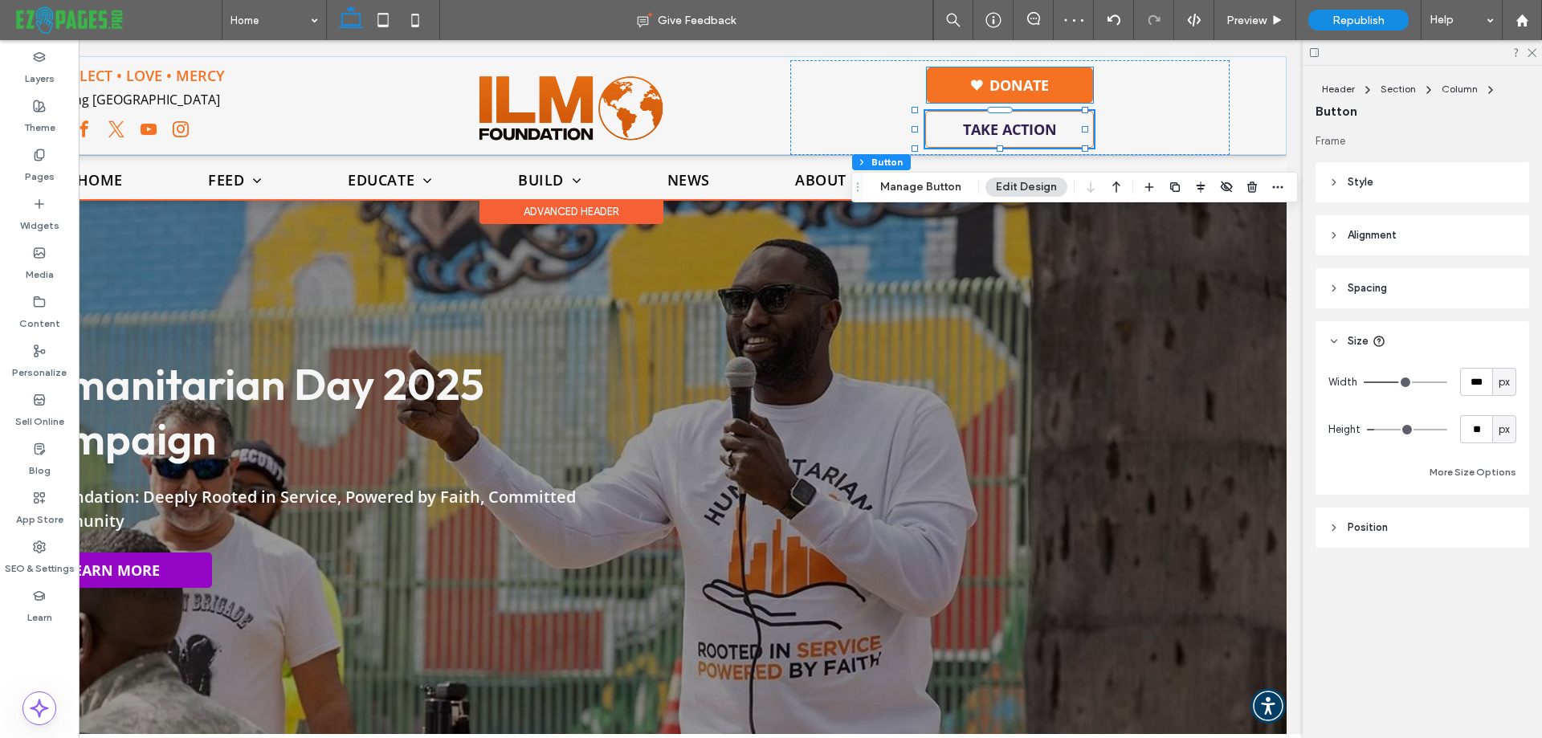
click at [1072, 80] on link "Donate" at bounding box center [1010, 84] width 166 height 35
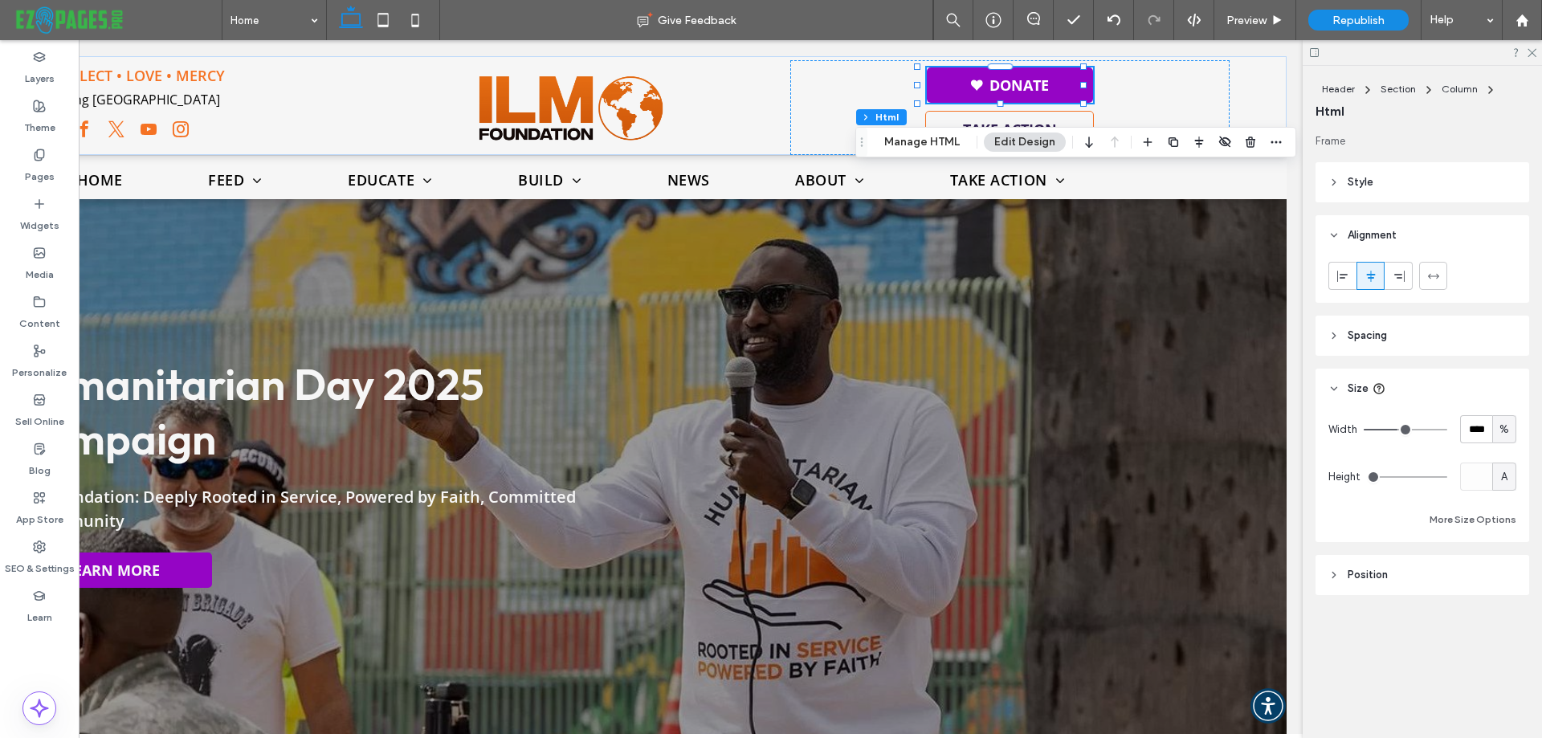
click at [1501, 422] on span "%" at bounding box center [1505, 430] width 10 height 16
click at [1505, 457] on span "px" at bounding box center [1504, 458] width 11 height 16
type input "***"
click at [1482, 427] on input "*****" at bounding box center [1476, 429] width 32 height 28
type input "***"
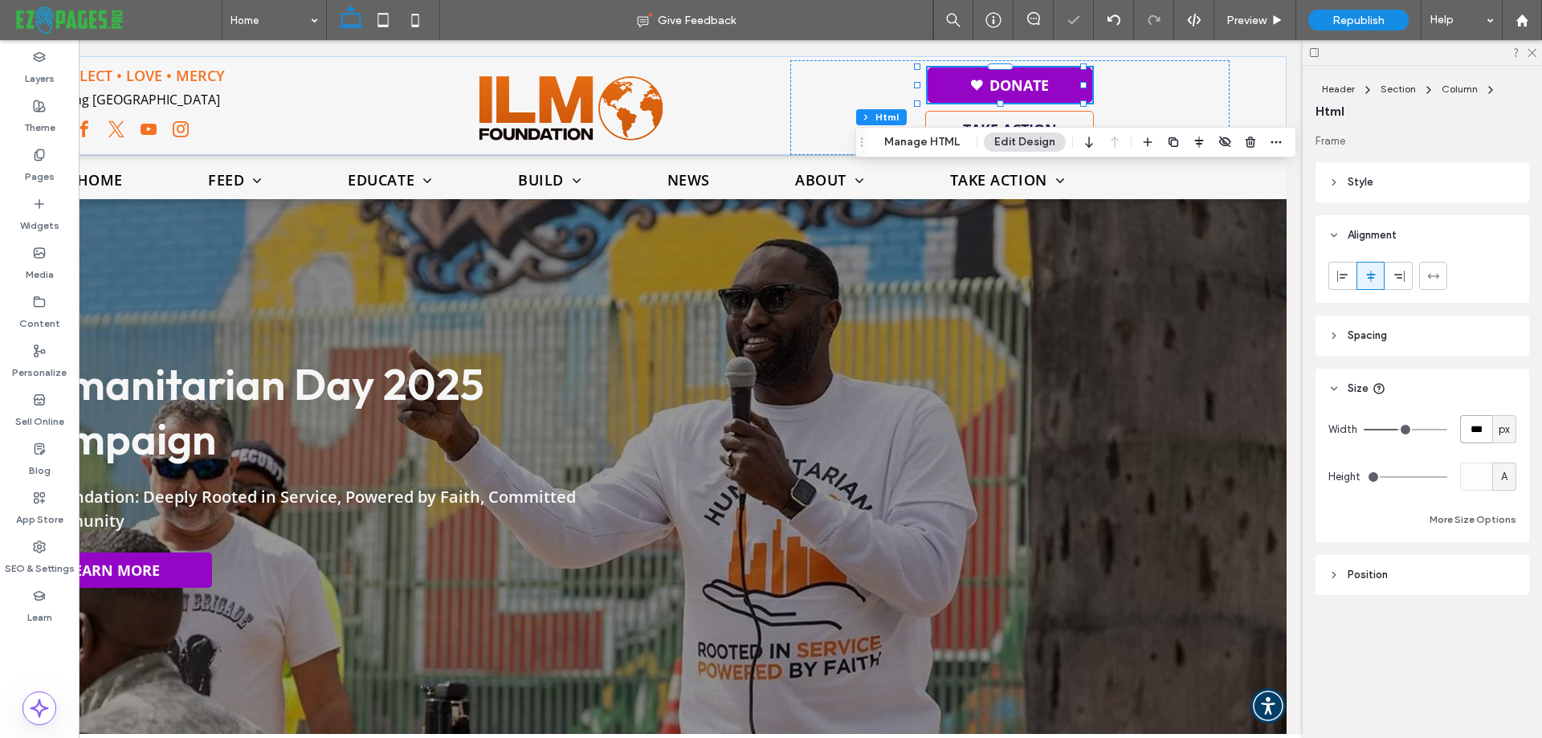
type input "***"
click at [1256, 14] on span "Preview" at bounding box center [1247, 21] width 40 height 14
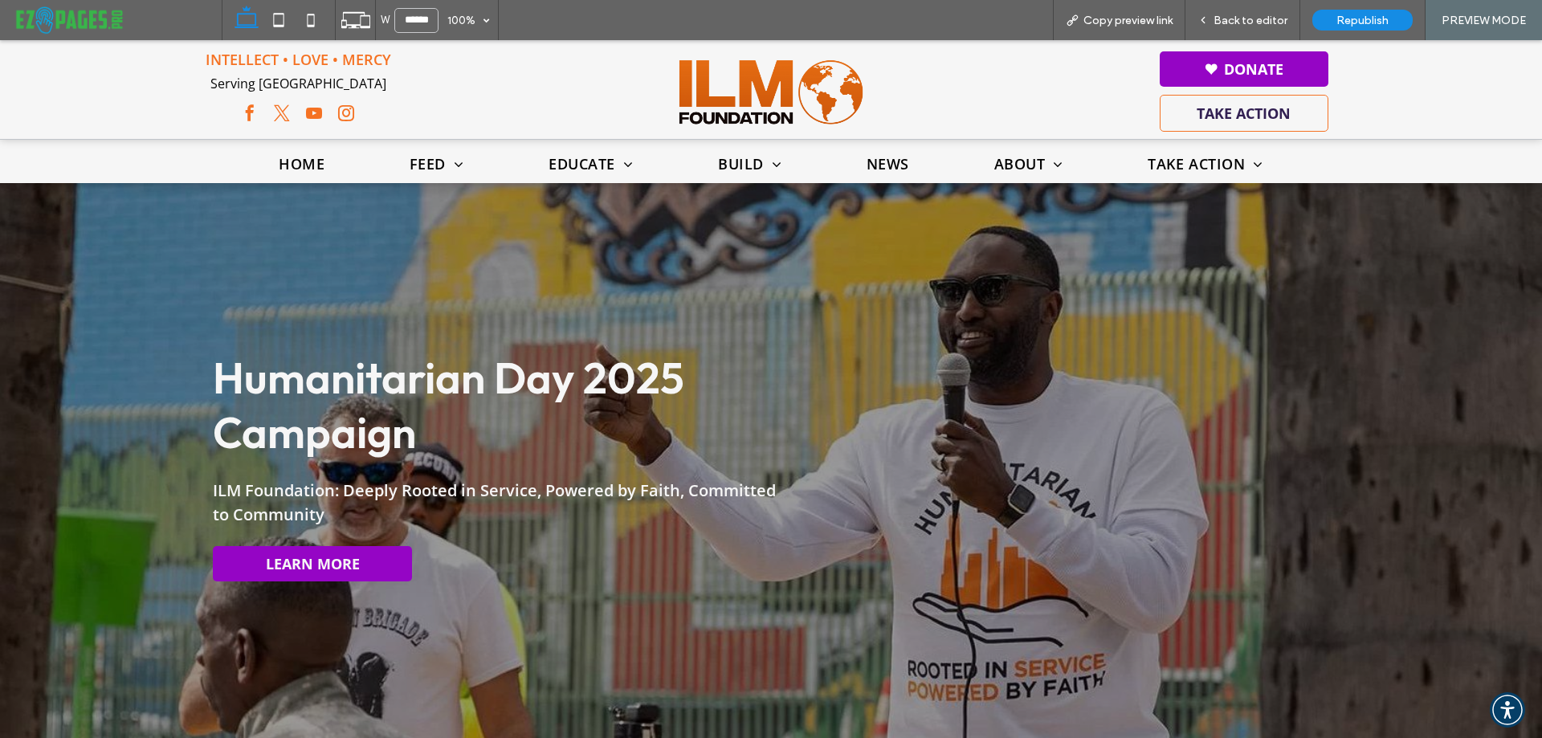
click at [1256, 14] on span "Back to editor" at bounding box center [1251, 21] width 74 height 14
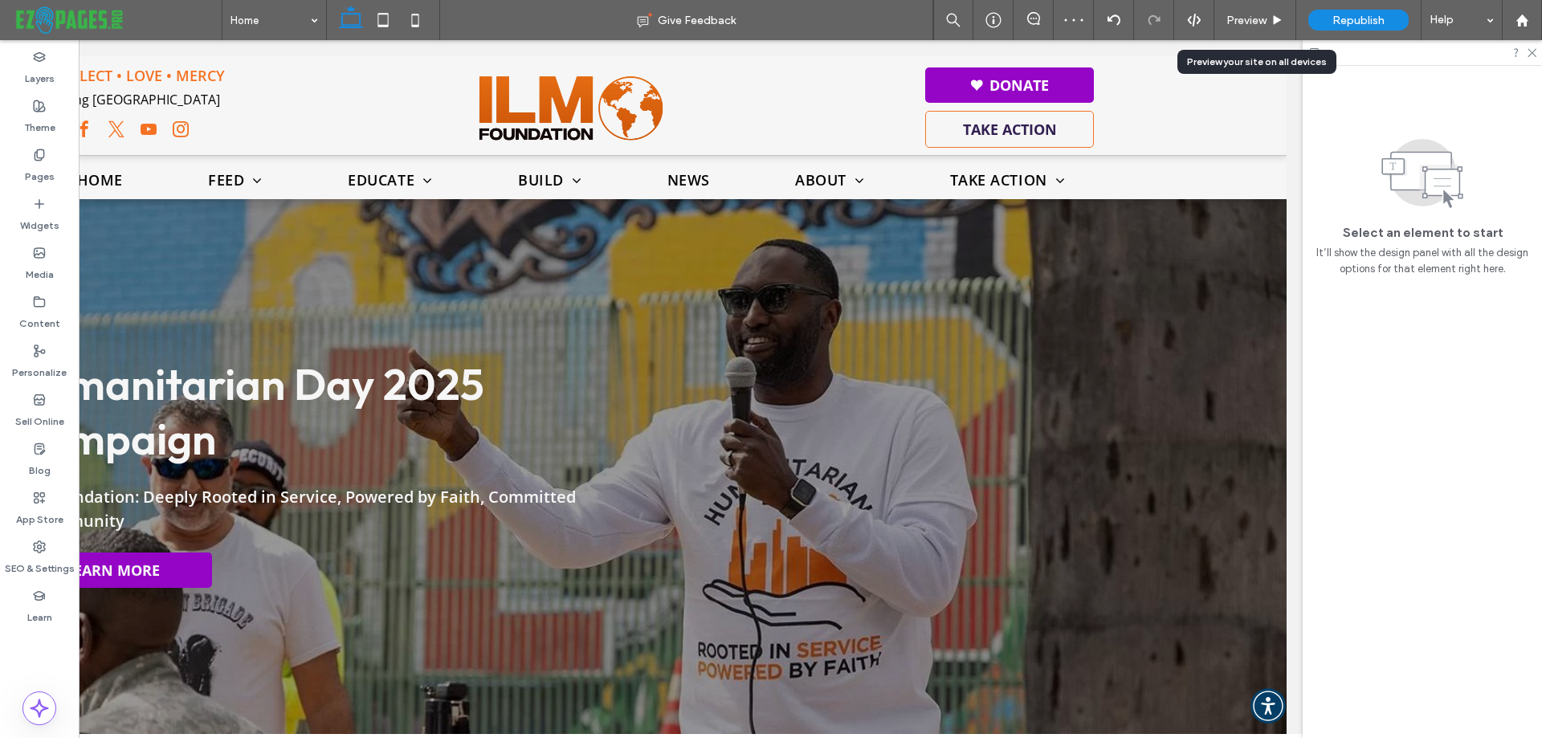
click at [1256, 14] on span "Preview" at bounding box center [1247, 21] width 40 height 14
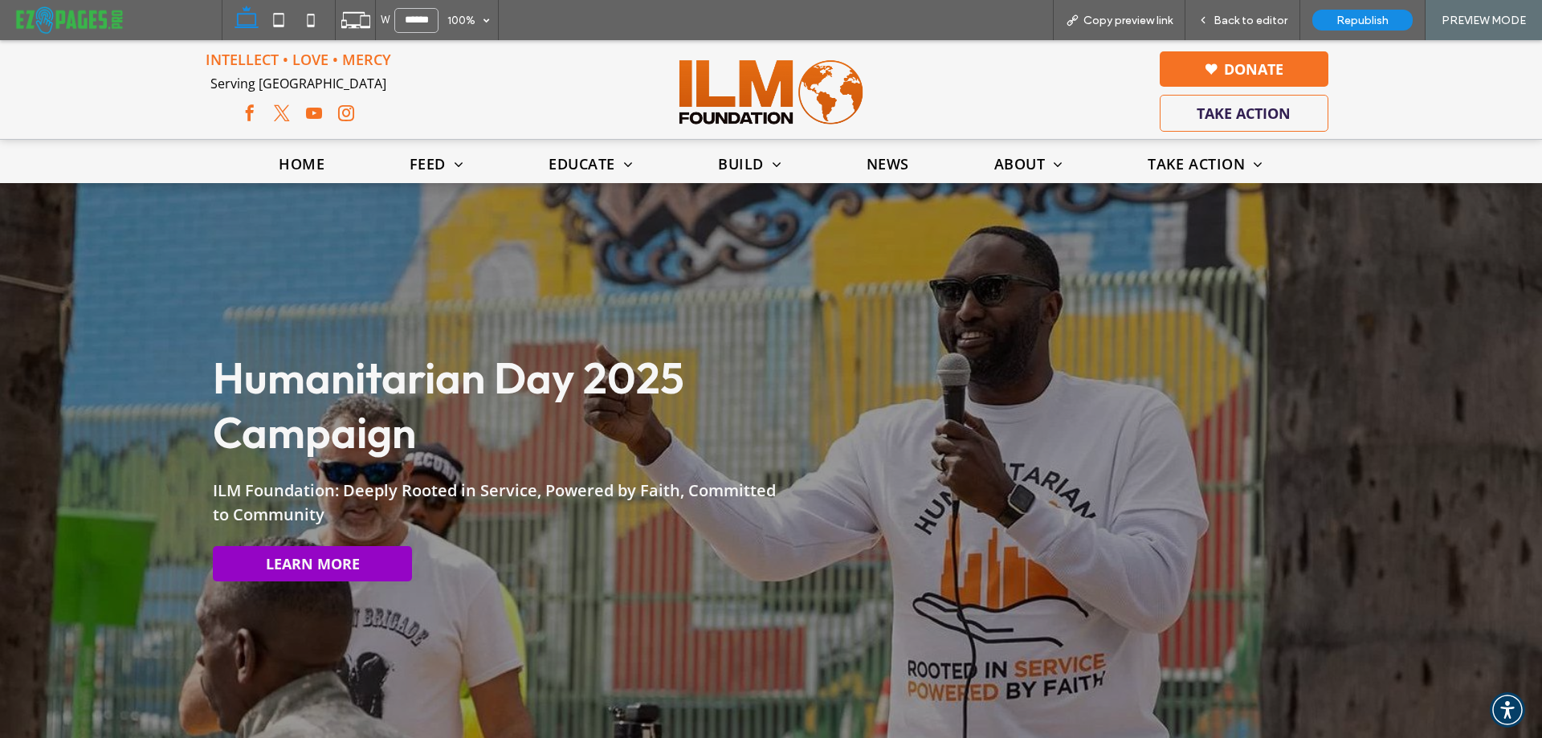
click at [1240, 66] on link "Donate" at bounding box center [1244, 68] width 169 height 35
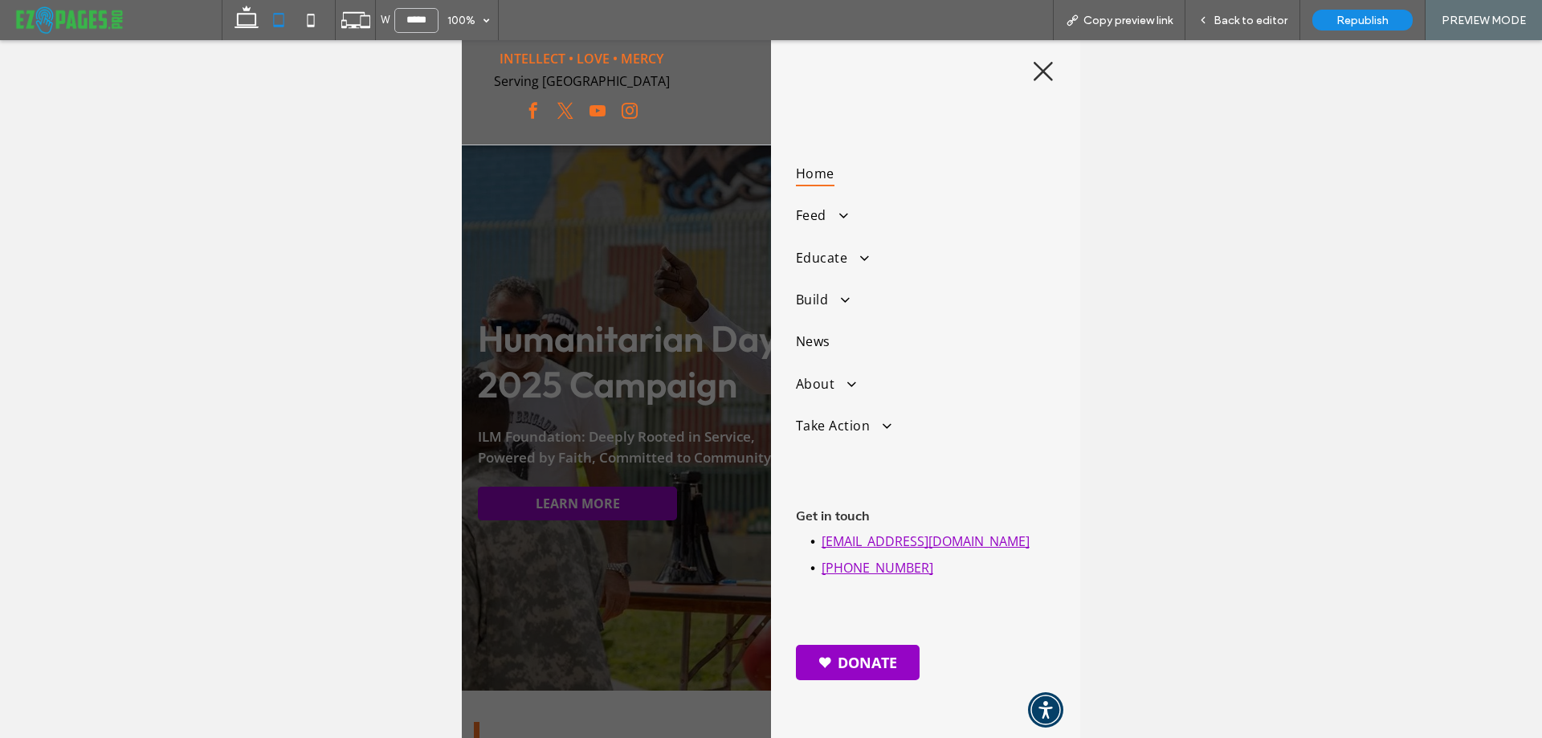
click at [1036, 73] on icon at bounding box center [1043, 71] width 24 height 24
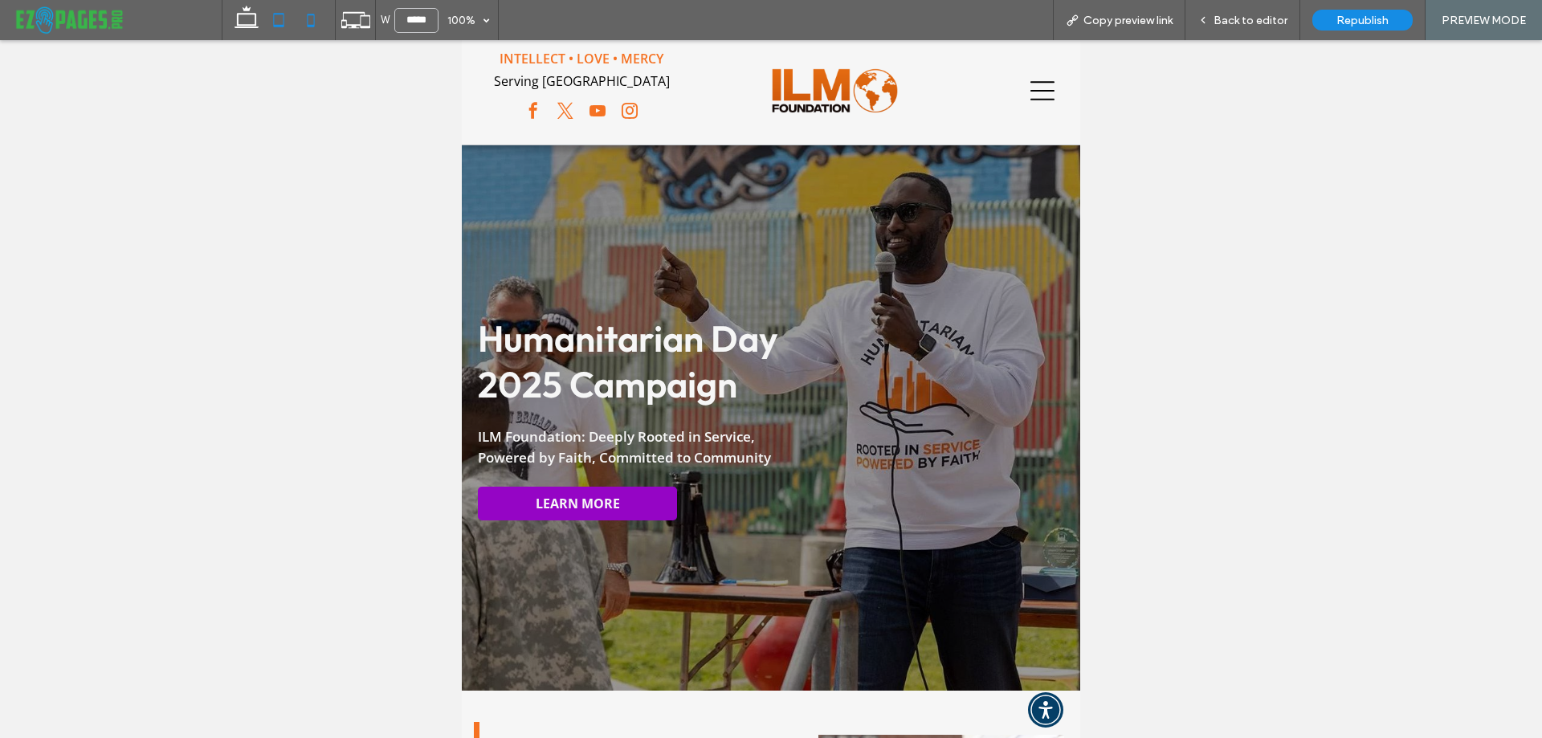
click at [309, 22] on icon at bounding box center [311, 20] width 32 height 32
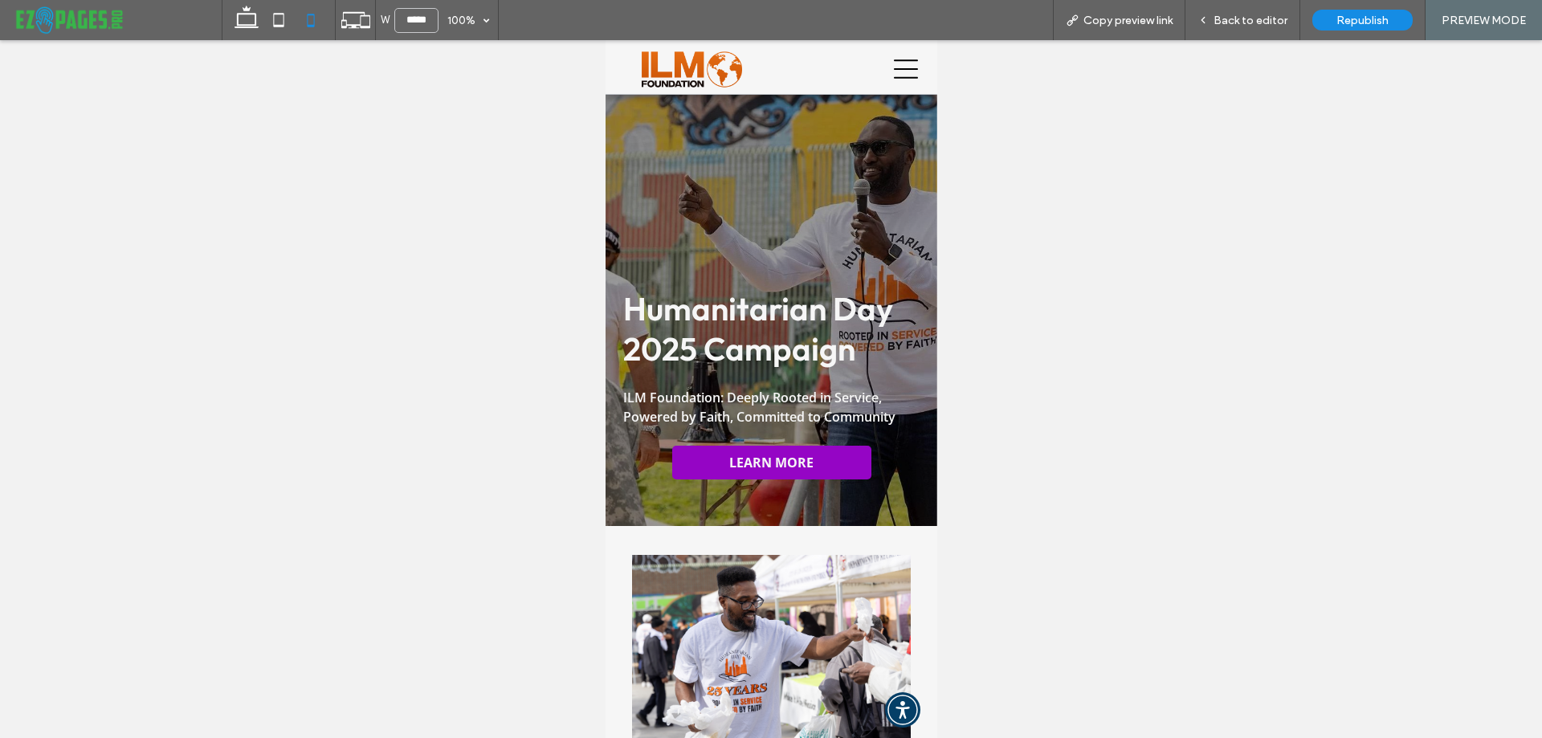
click at [900, 64] on icon at bounding box center [905, 69] width 24 height 24
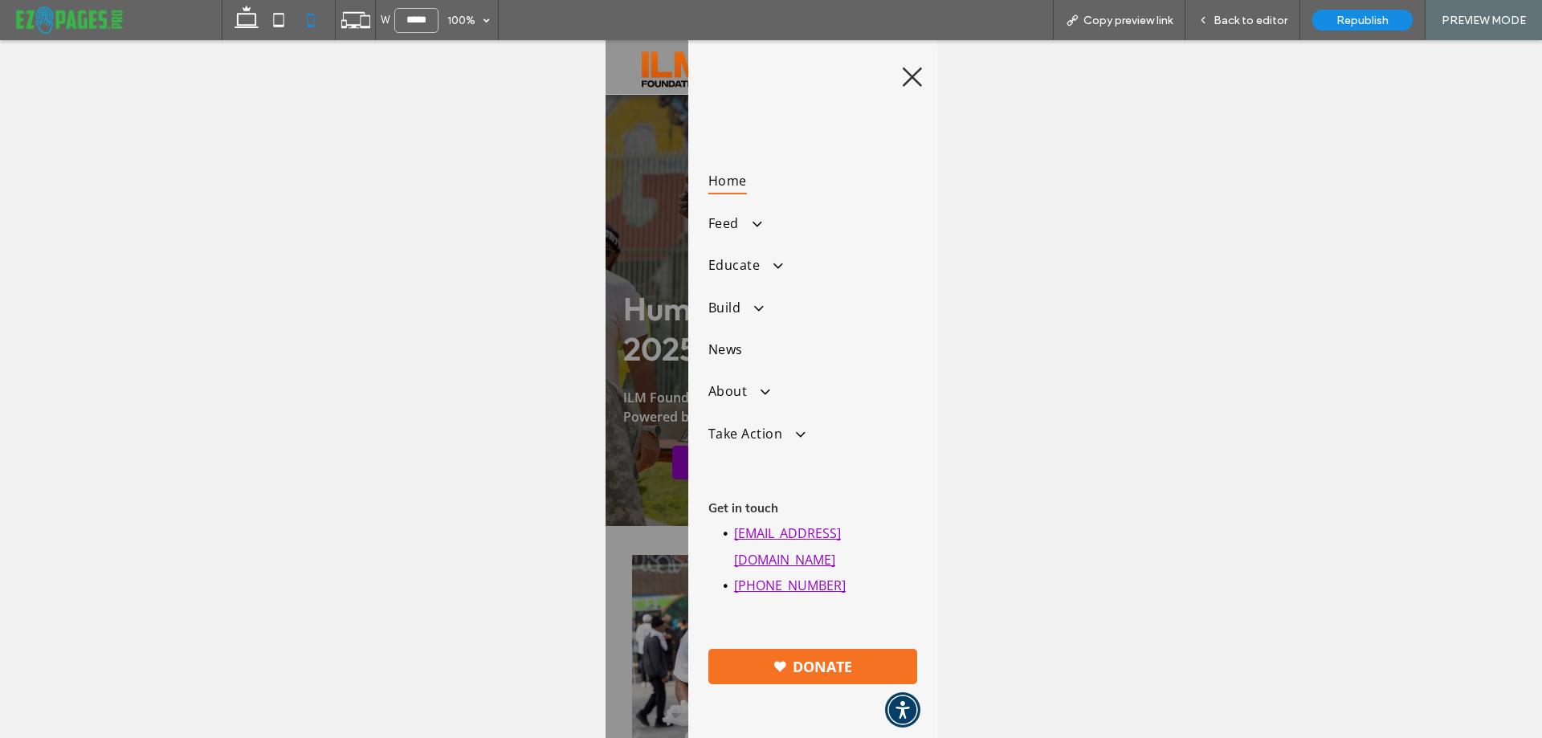
click at [818, 657] on link "Donate" at bounding box center [812, 666] width 209 height 35
click at [753, 393] on span at bounding box center [757, 391] width 27 height 17
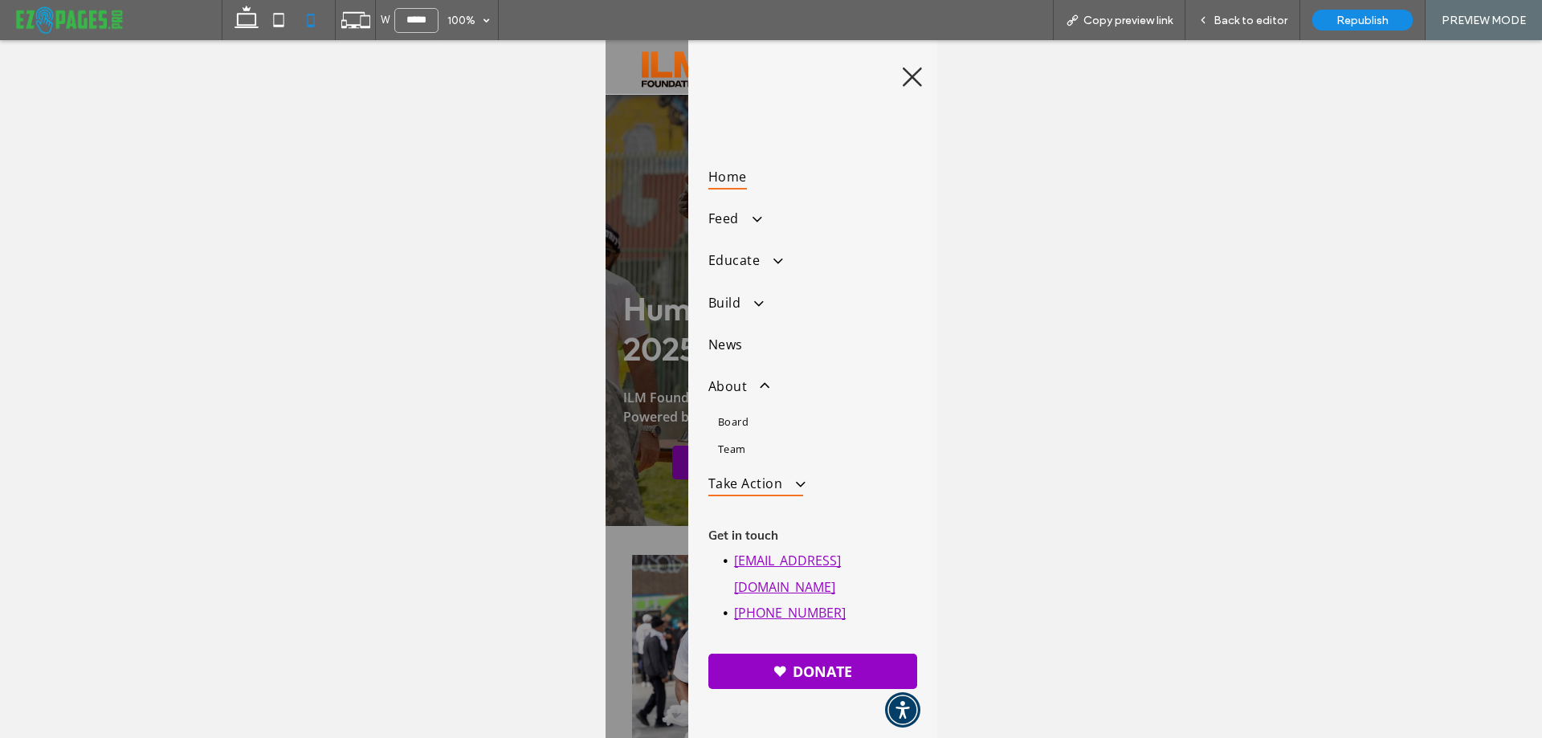
click at [743, 479] on span "Take Action" at bounding box center [755, 484] width 95 height 26
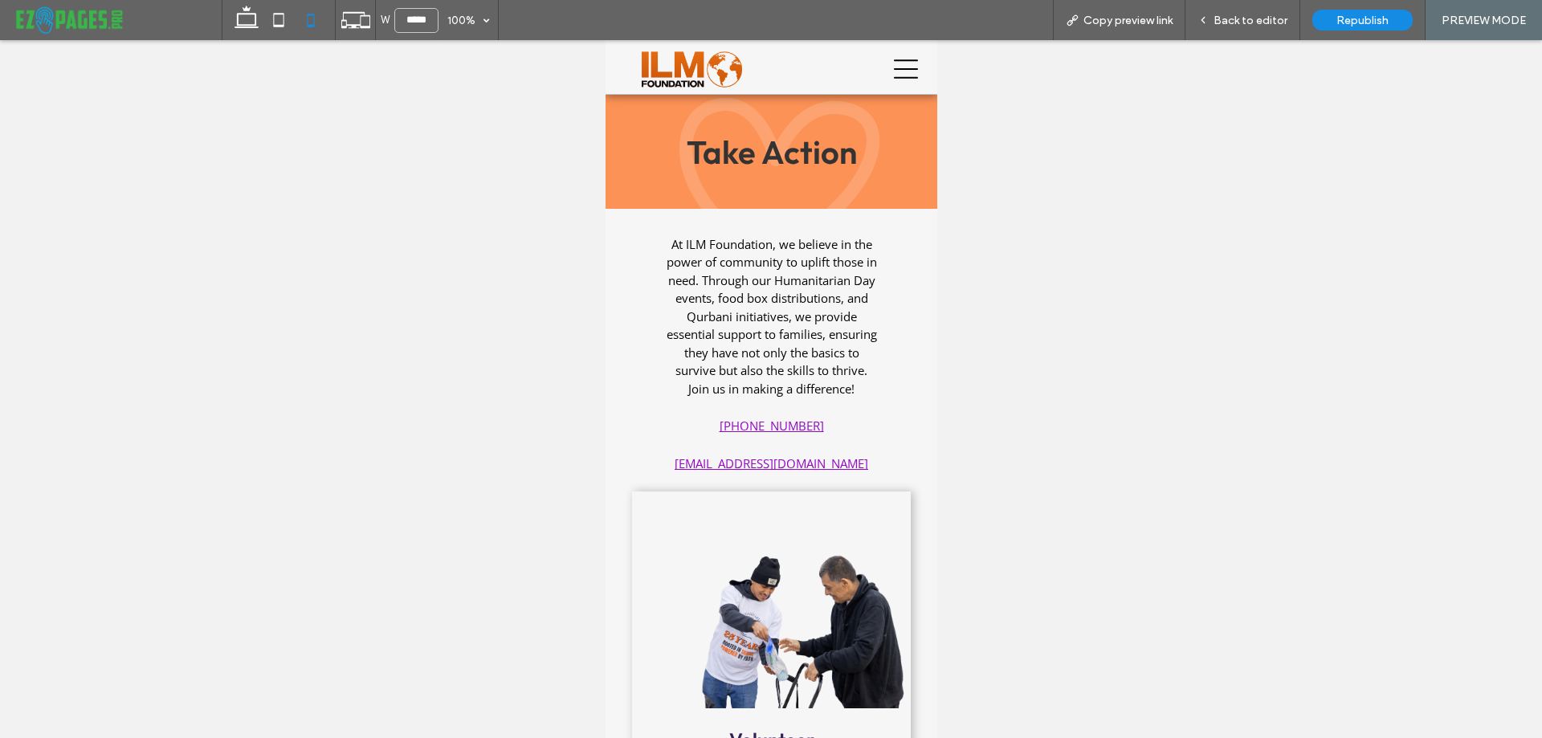
click at [897, 71] on icon at bounding box center [905, 69] width 24 height 24
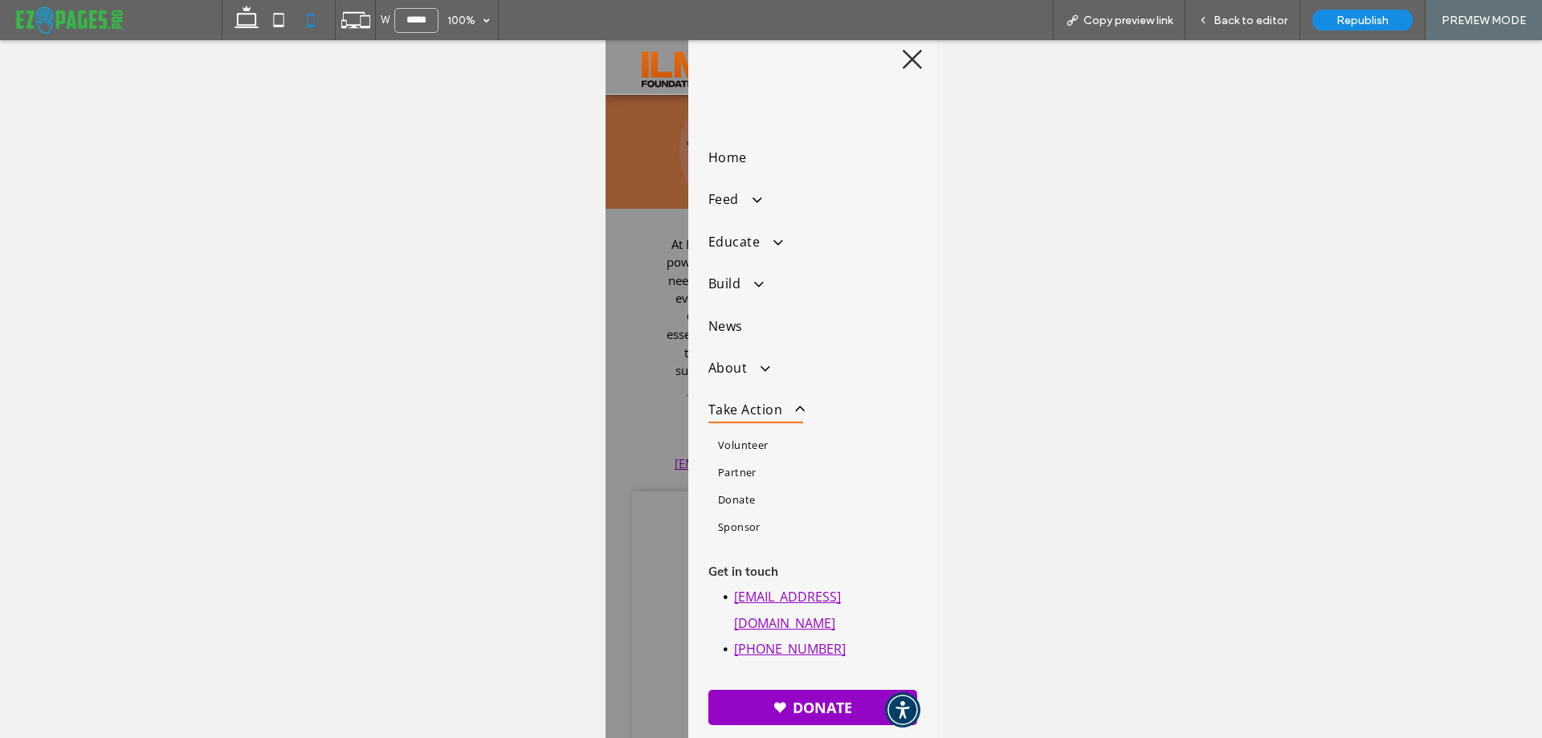
scroll to position [22, 0]
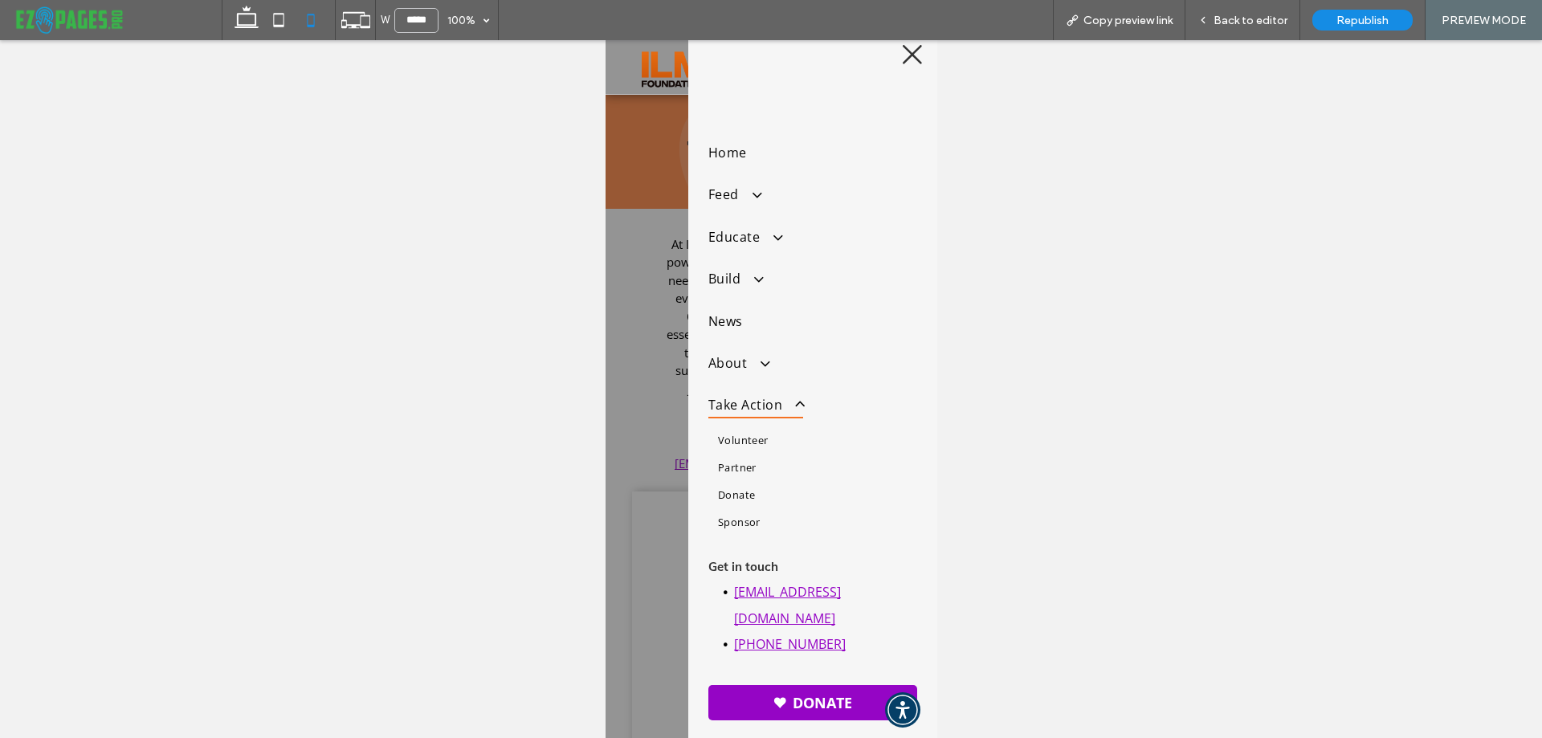
click at [741, 494] on span "Donate" at bounding box center [735, 495] width 37 height 14
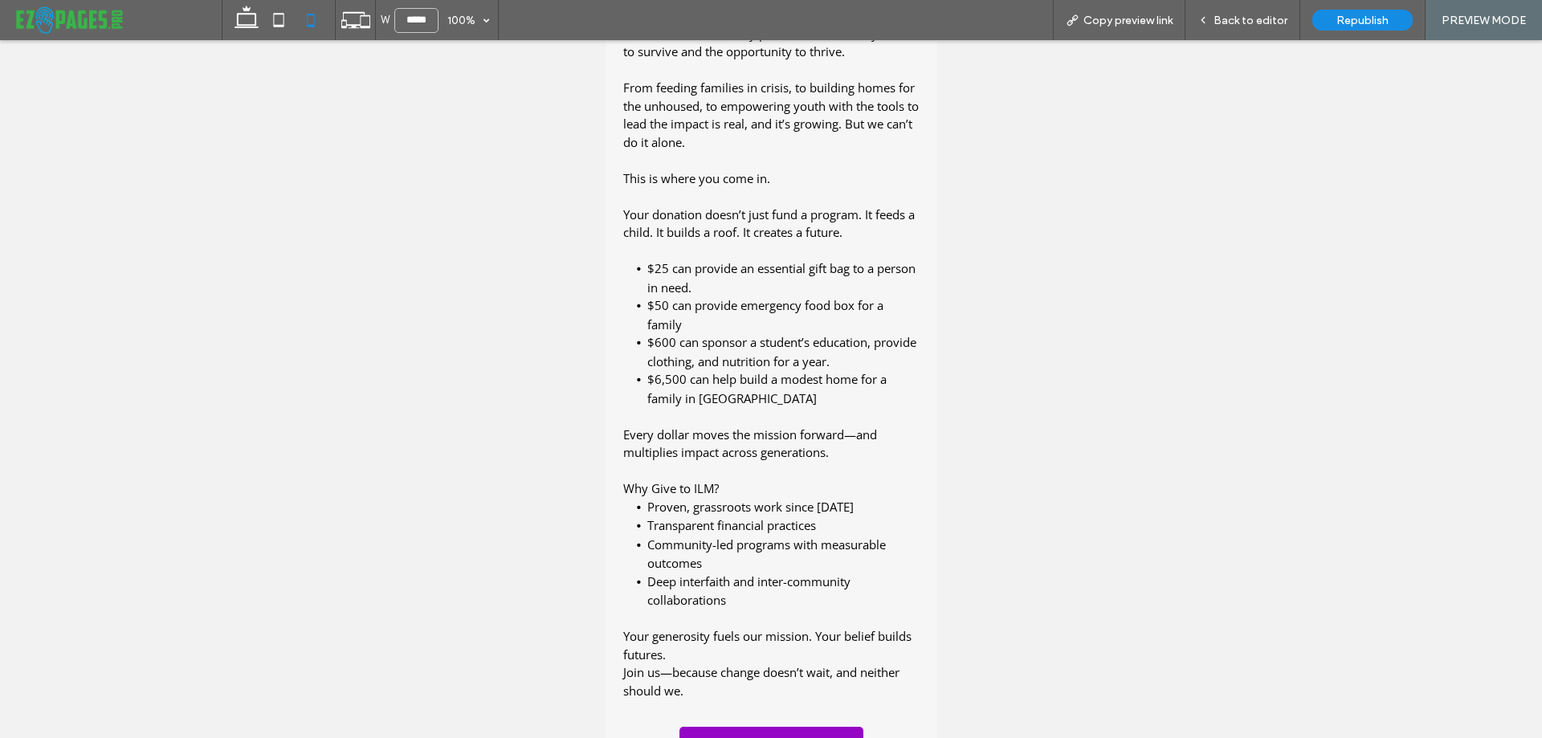
scroll to position [884, 0]
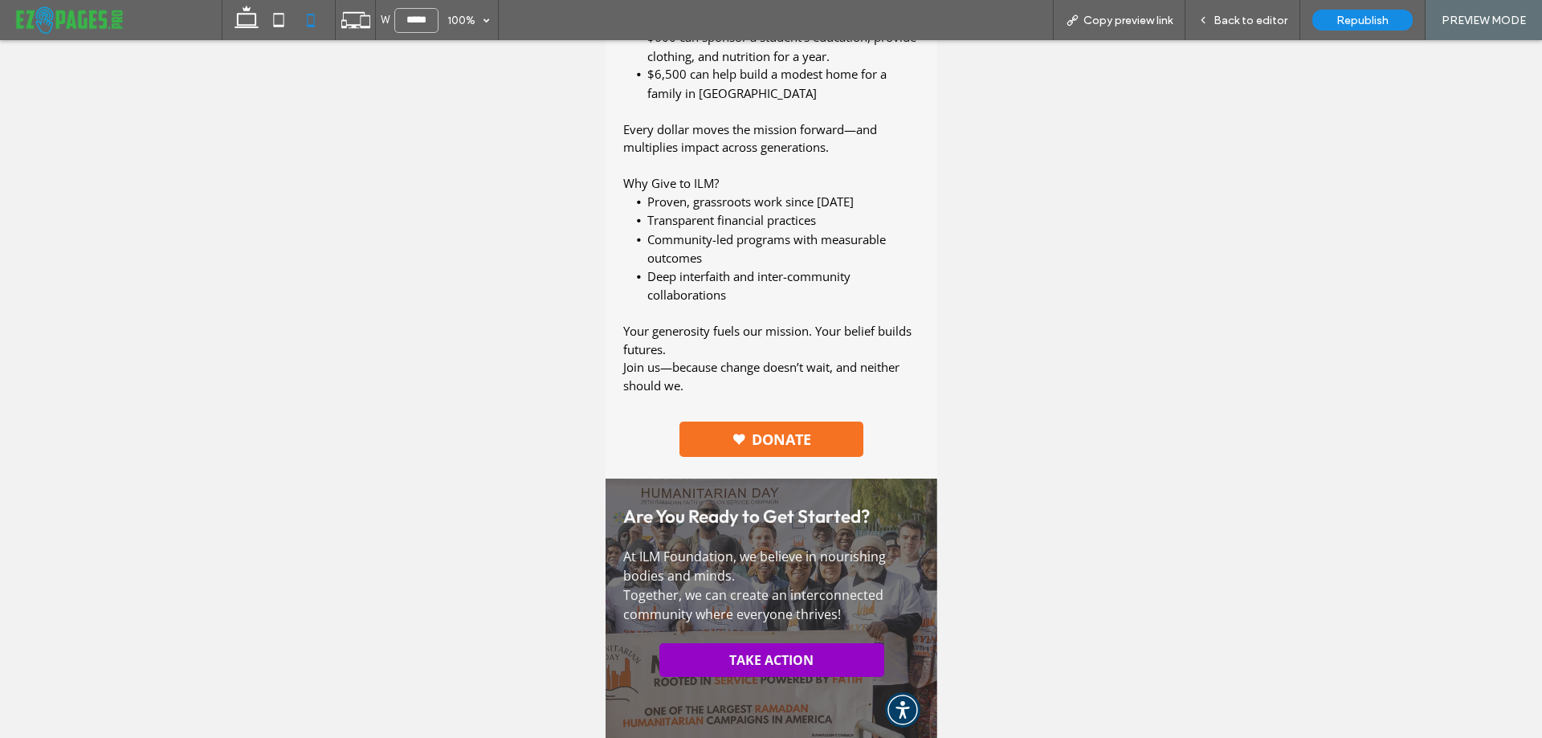
click at [772, 434] on link "Donate" at bounding box center [771, 439] width 184 height 35
click at [285, 22] on icon at bounding box center [279, 20] width 32 height 32
type input "*****"
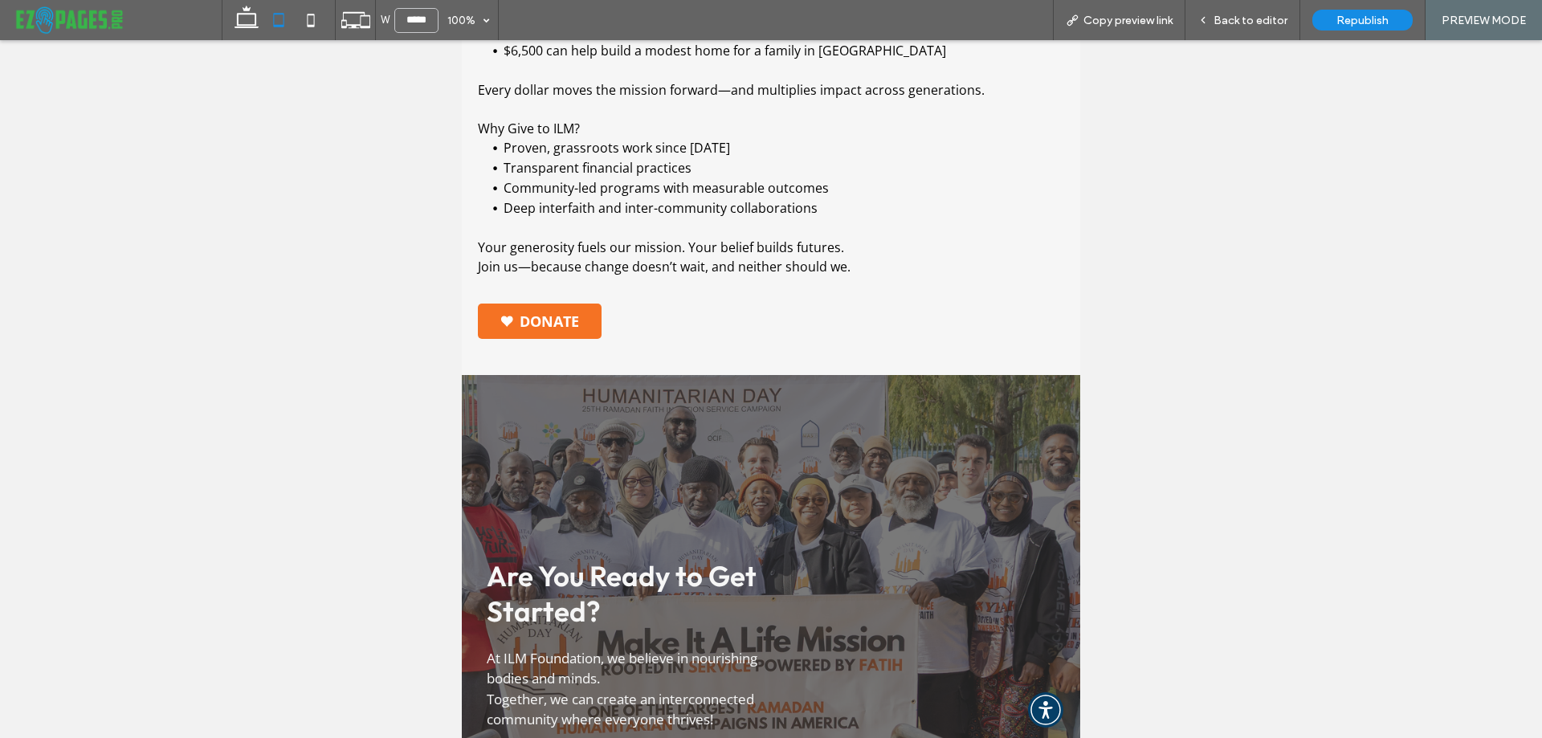
click at [580, 319] on link "Donate" at bounding box center [540, 321] width 124 height 35
click at [1220, 18] on span "Back to editor" at bounding box center [1251, 21] width 74 height 14
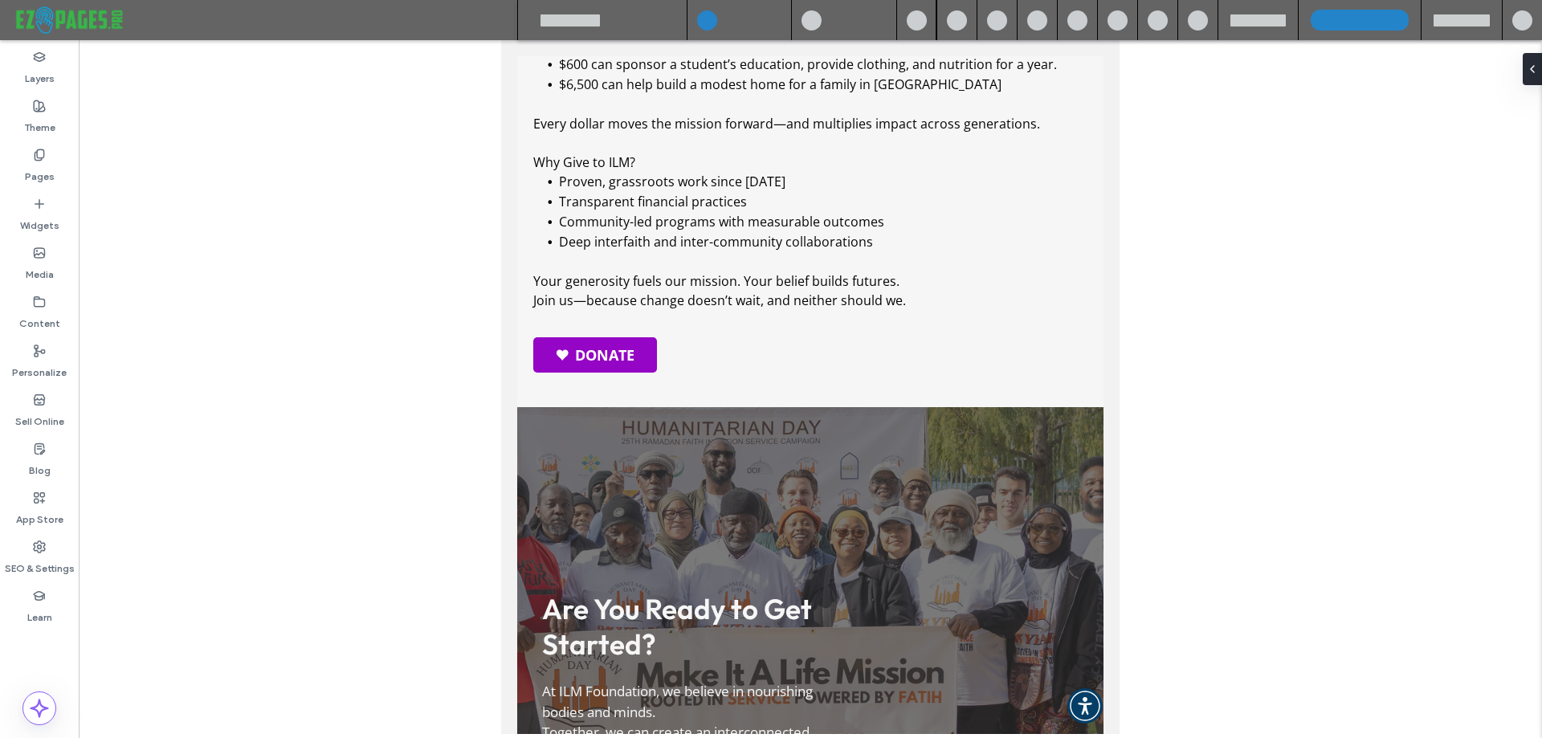
scroll to position [1008, 0]
